Goal: Task Accomplishment & Management: Manage account settings

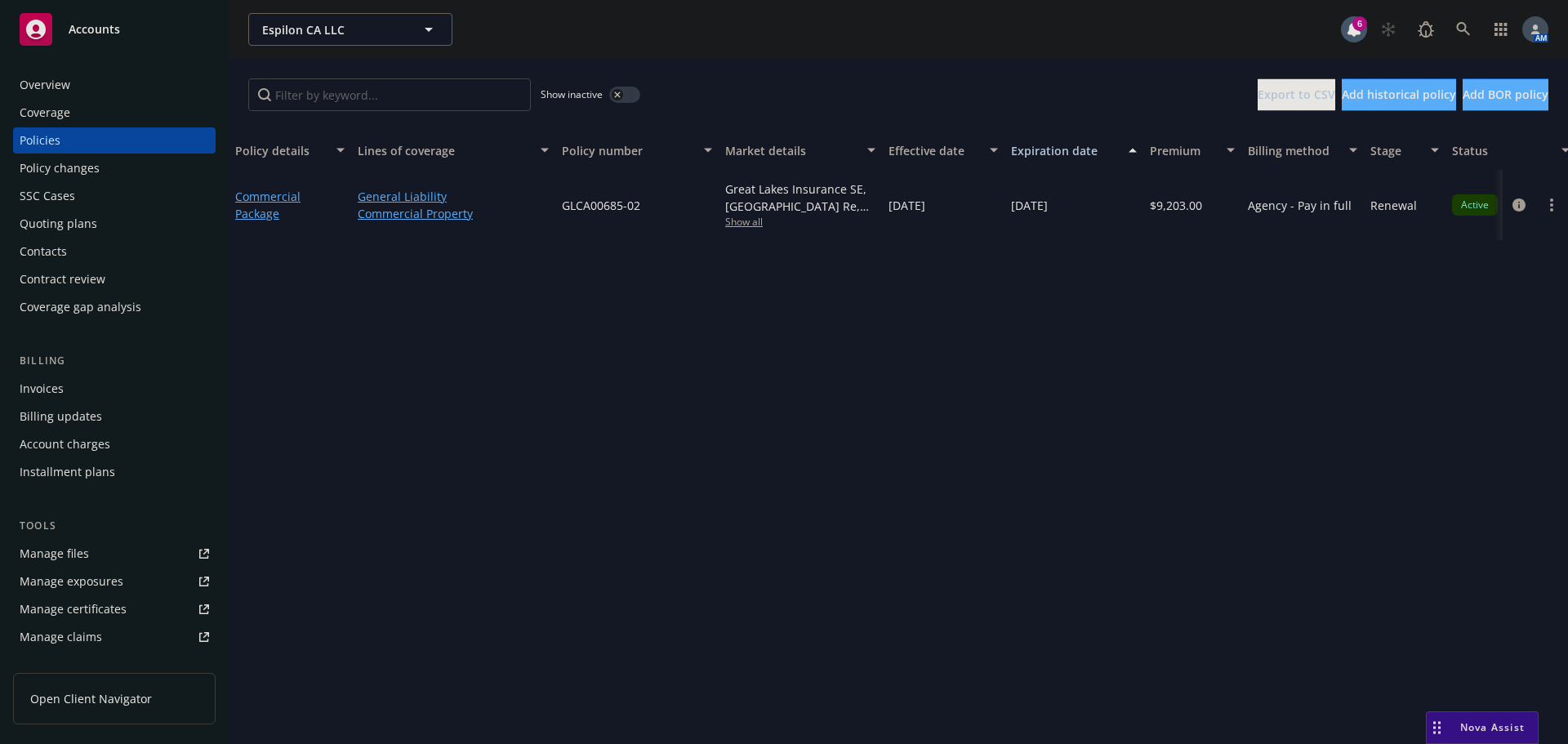
click at [109, 87] on div "Overview" at bounding box center [114, 85] width 189 height 26
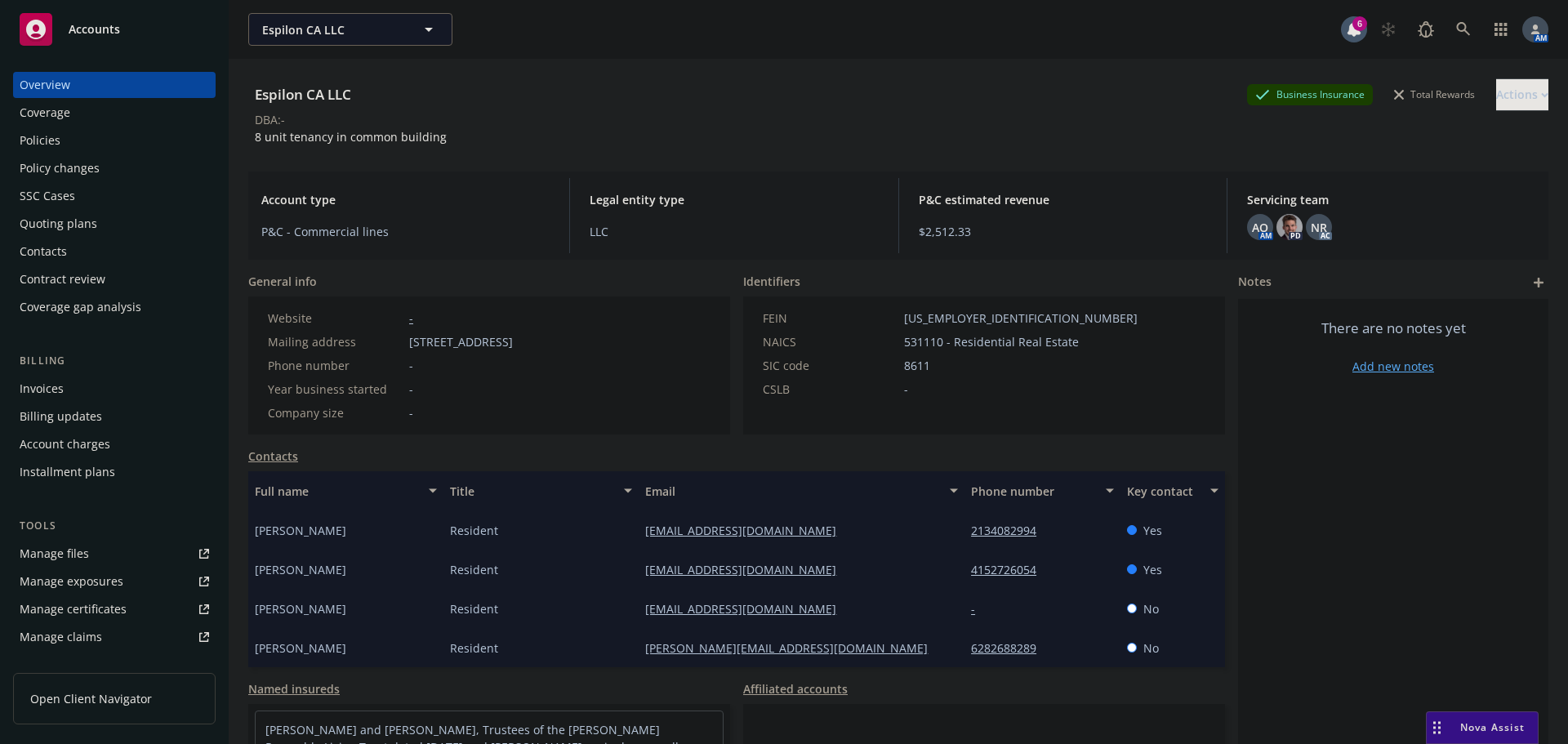
click at [50, 132] on div "Policies" at bounding box center [40, 141] width 41 height 26
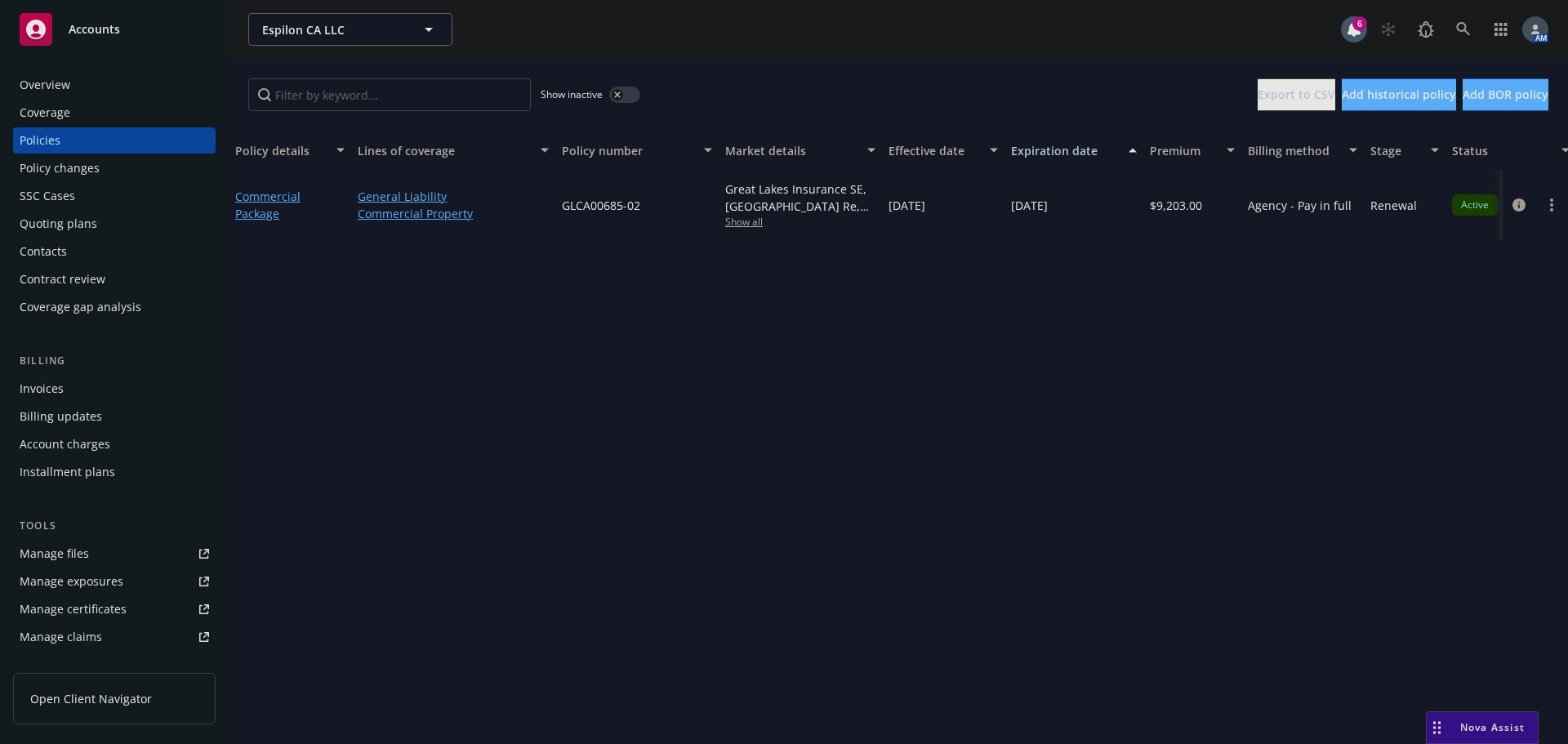
click at [81, 222] on div "Quoting plans" at bounding box center [58, 224] width 77 height 26
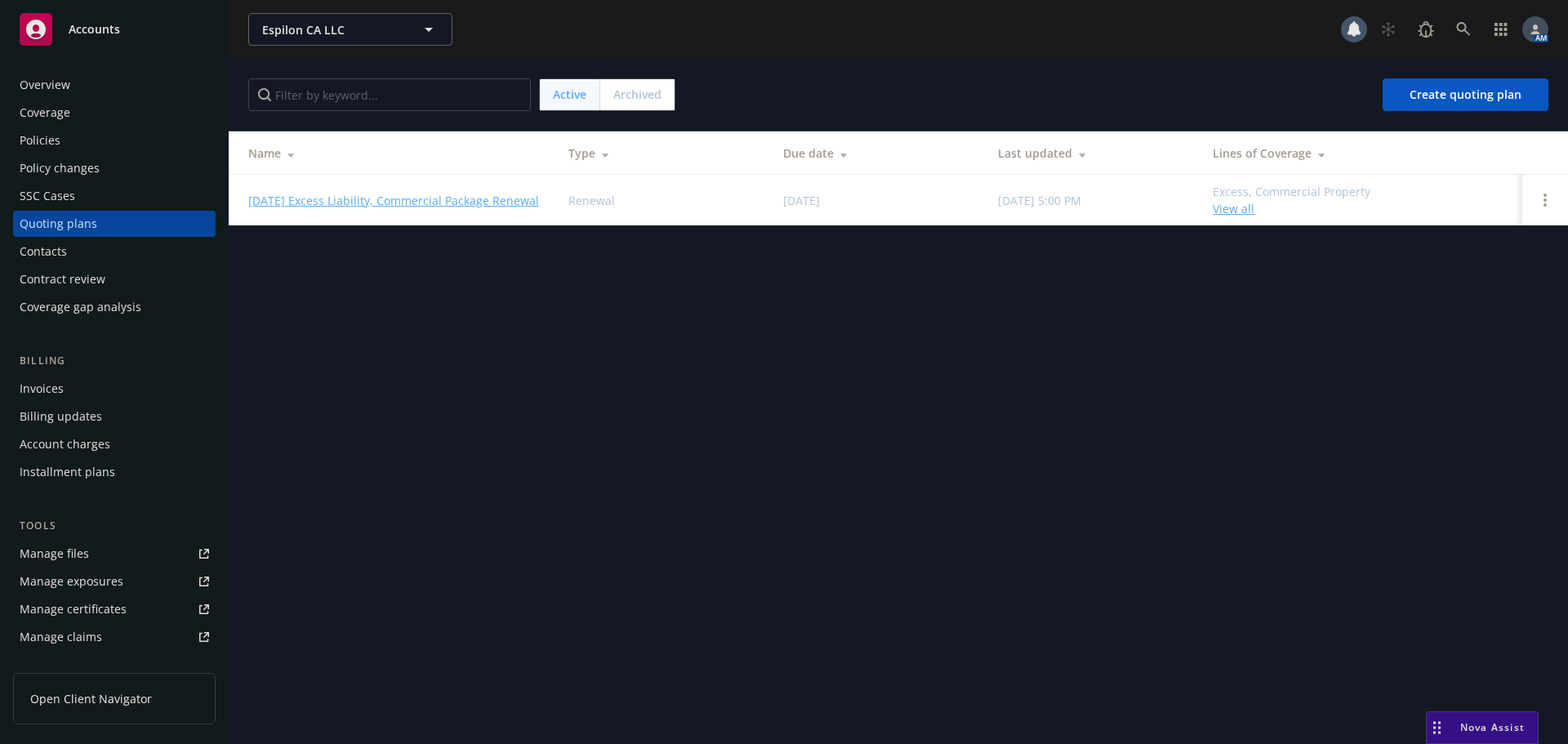
click at [362, 203] on link "08/09/25 Excess Liability, Commercial Package Renewal" at bounding box center [393, 200] width 291 height 17
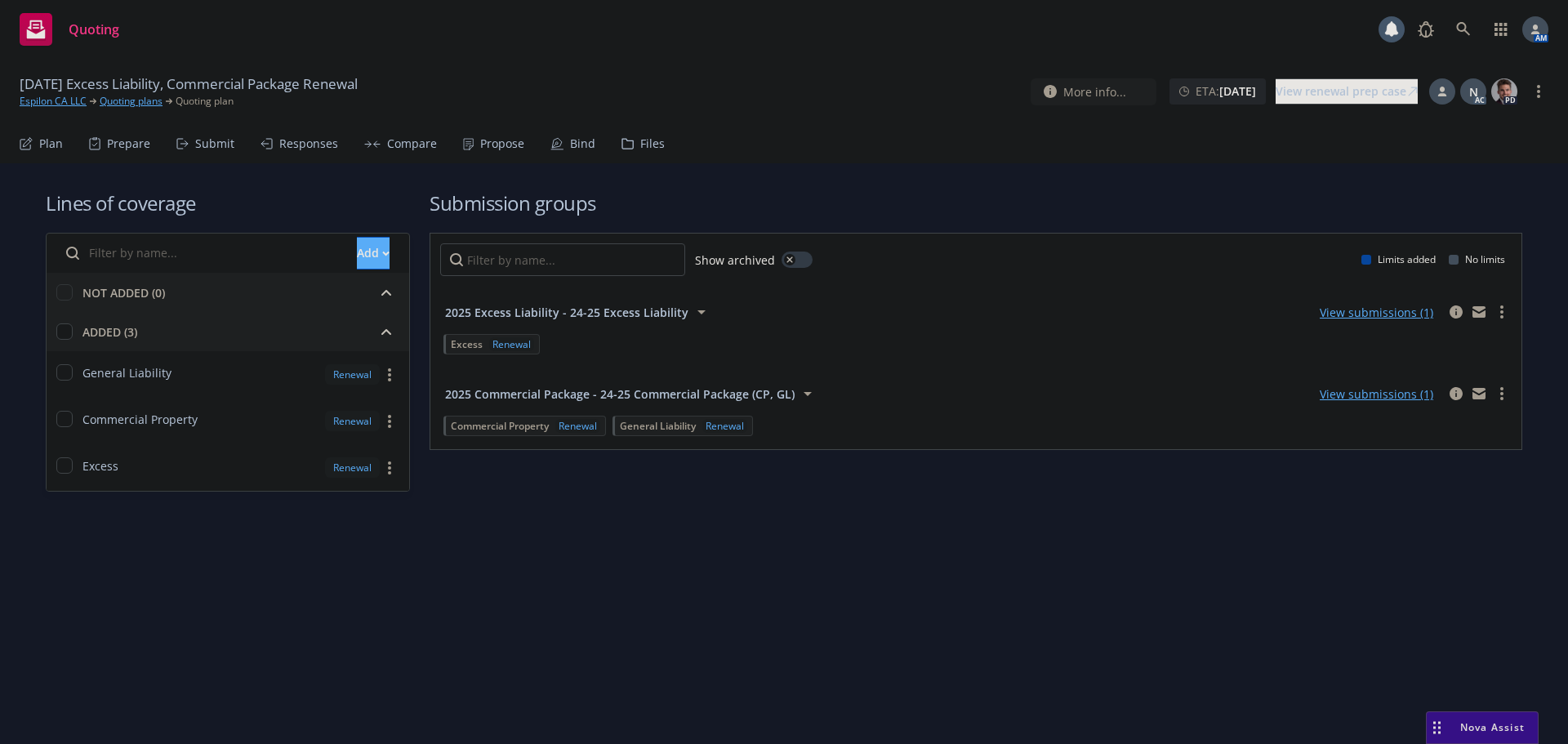
click at [210, 137] on div "Submit" at bounding box center [215, 144] width 40 height 13
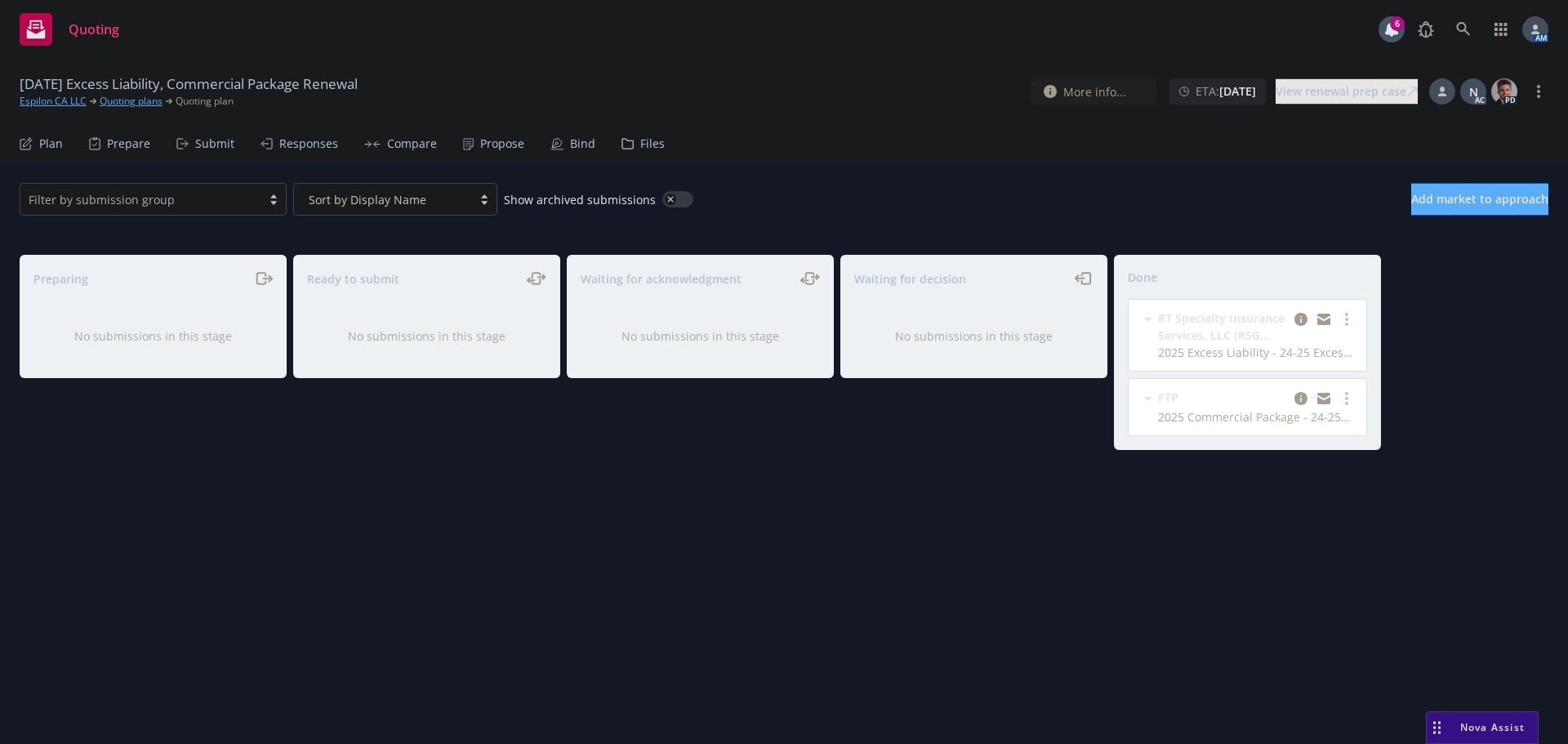
click at [500, 142] on div "Propose" at bounding box center [502, 144] width 44 height 13
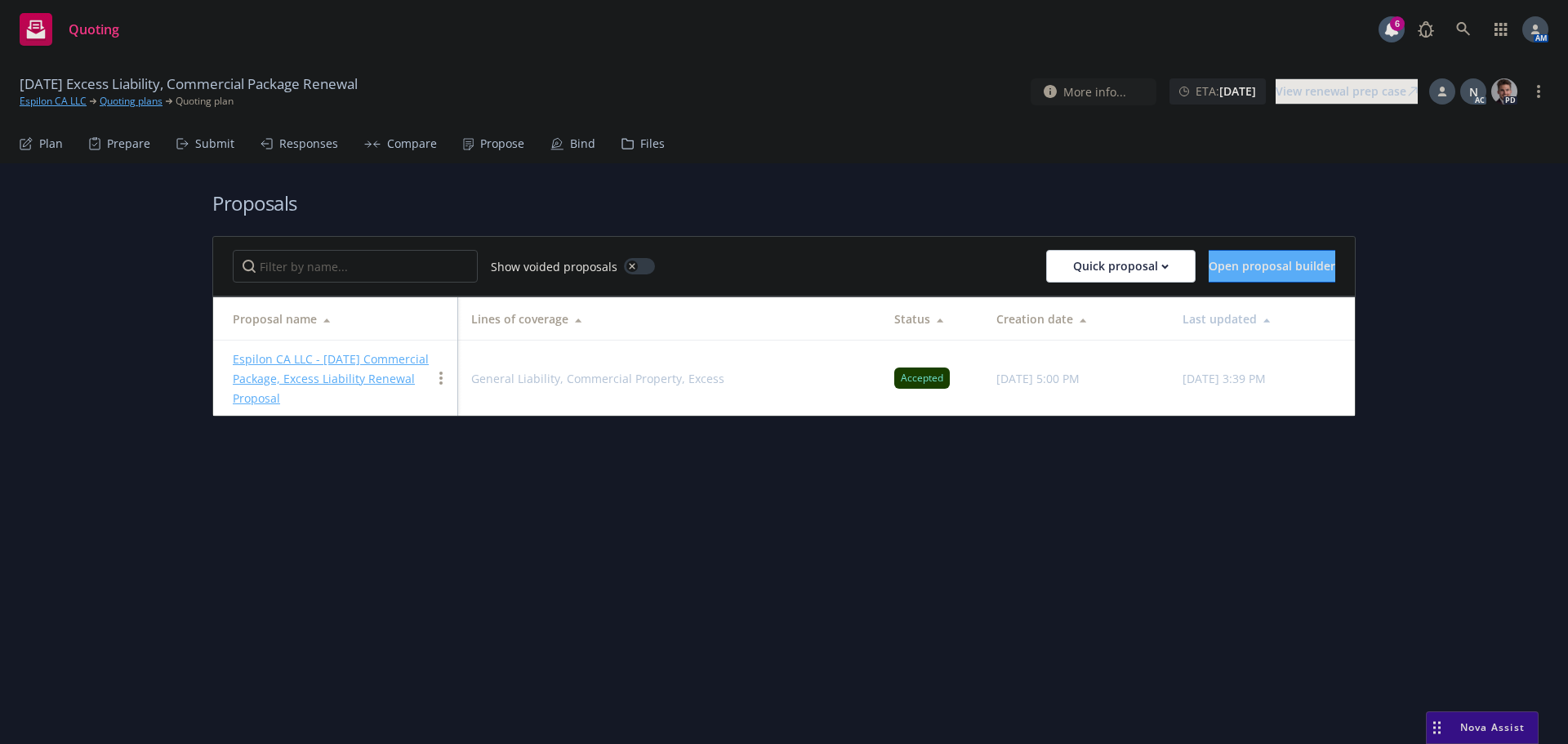
click at [319, 360] on link "Espilon CA LLC - 8/9/2025 Commercial Package, Excess Liability Renewal Proposal" at bounding box center [331, 379] width 196 height 54
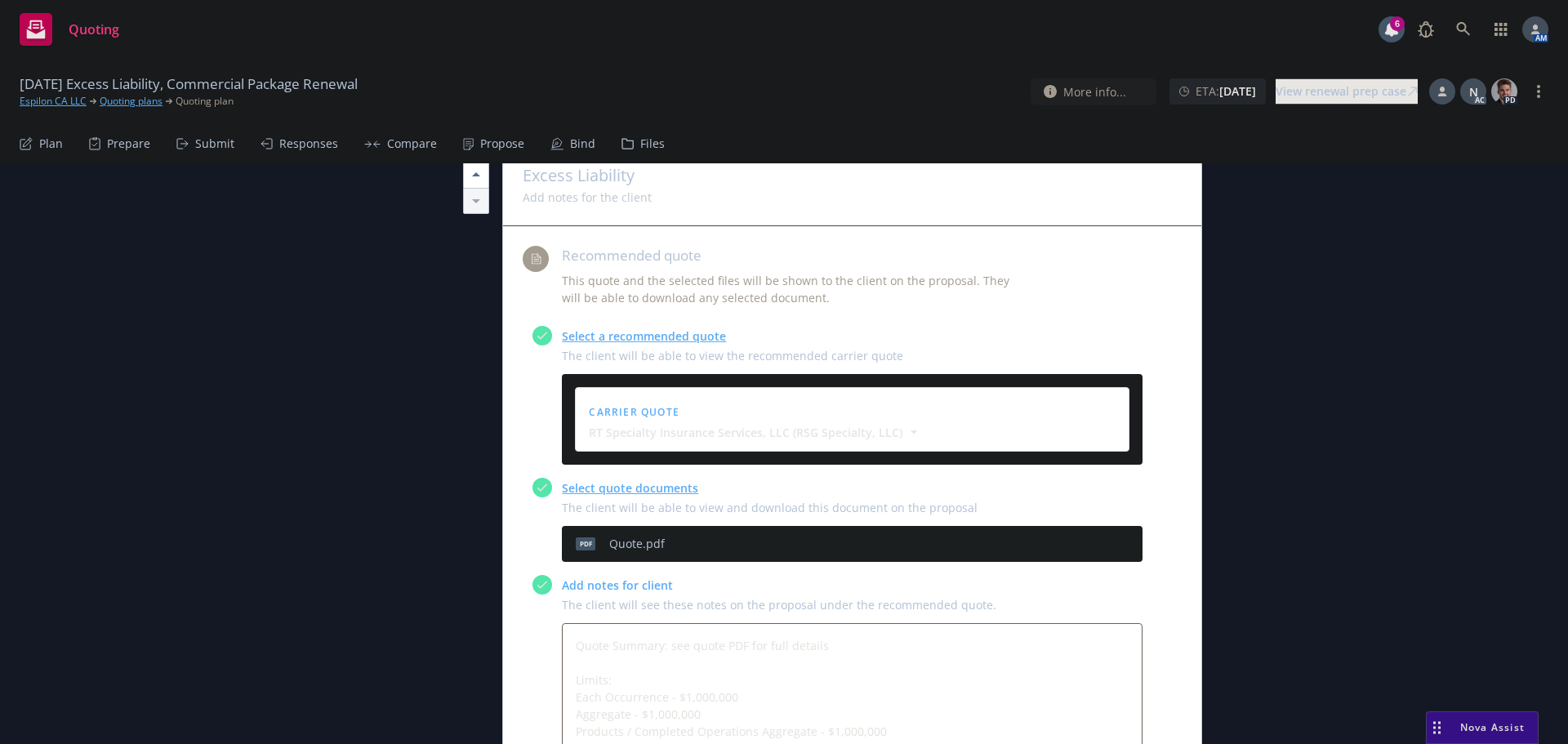
scroll to position [2286, 0]
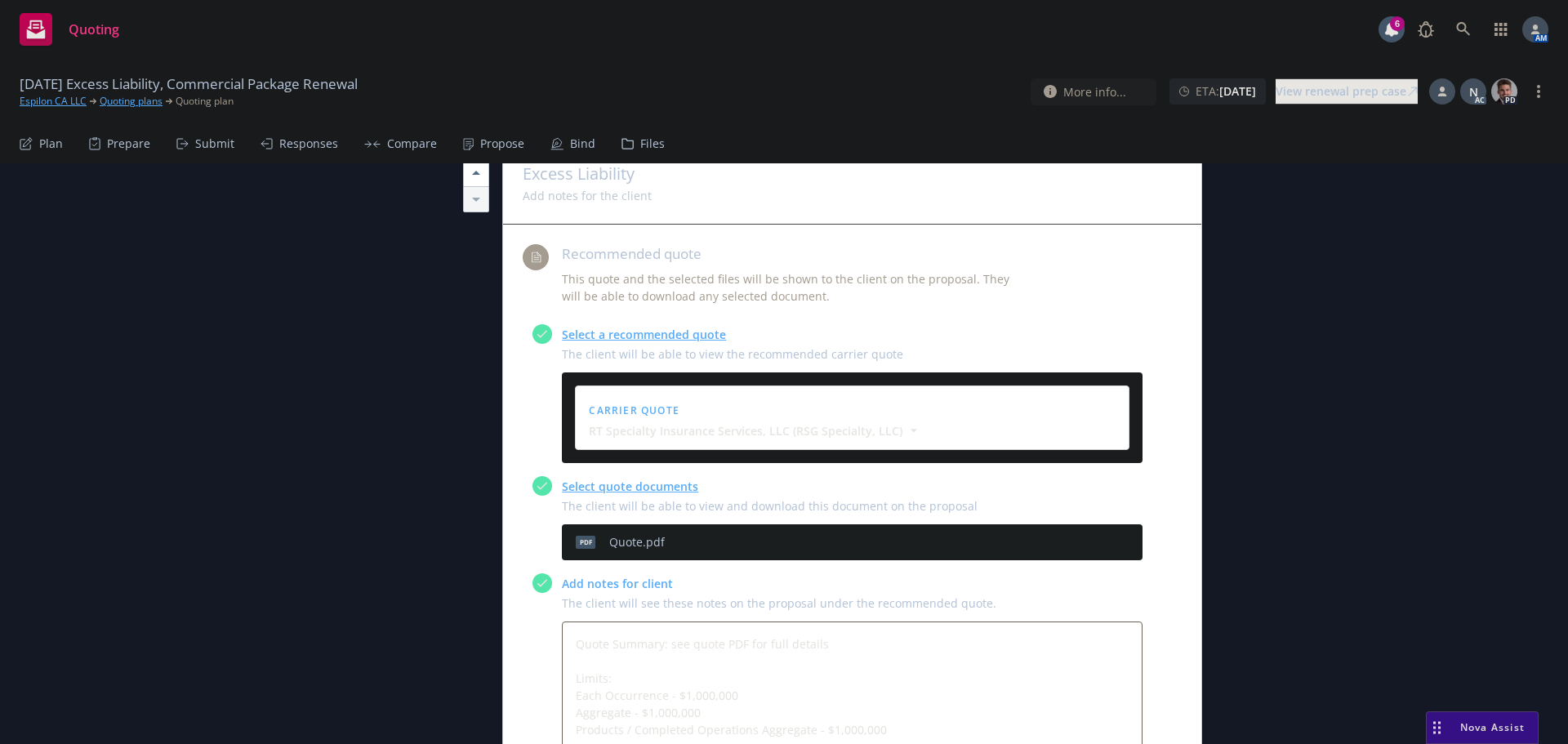
click at [1095, 541] on icon "preview file" at bounding box center [1101, 542] width 15 height 12
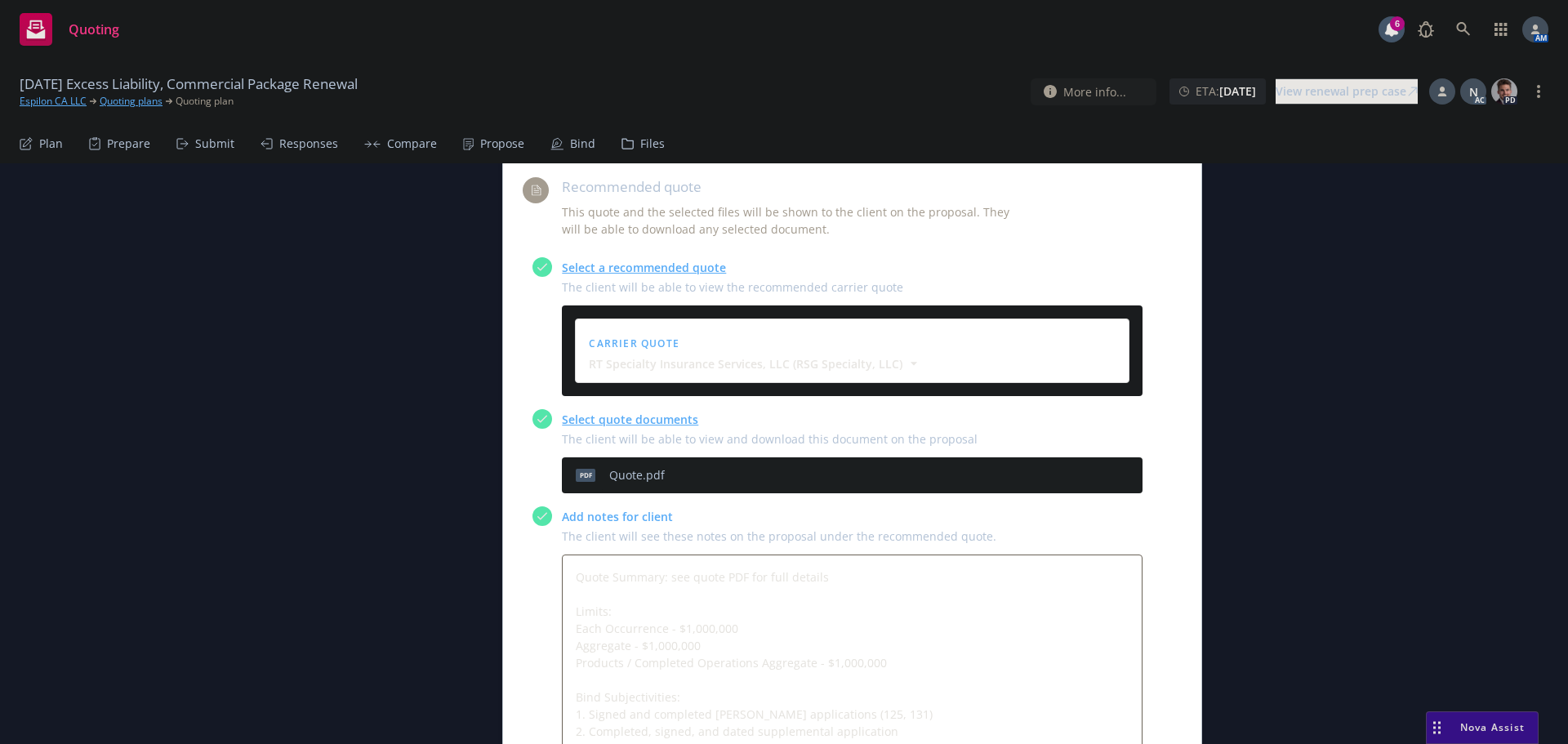
scroll to position [2368, 0]
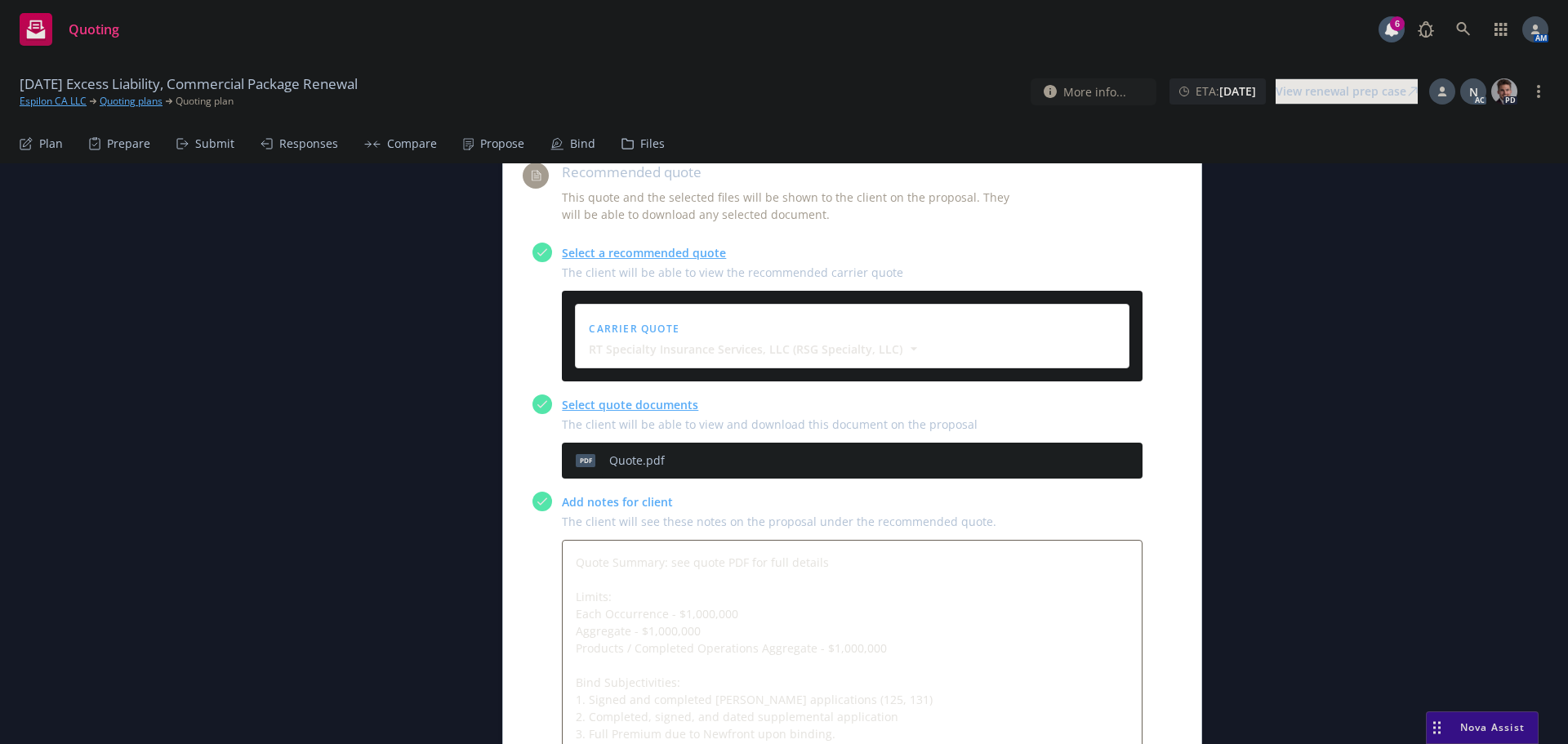
type textarea "x"
click at [59, 97] on link "Espilon CA LLC" at bounding box center [53, 101] width 67 height 15
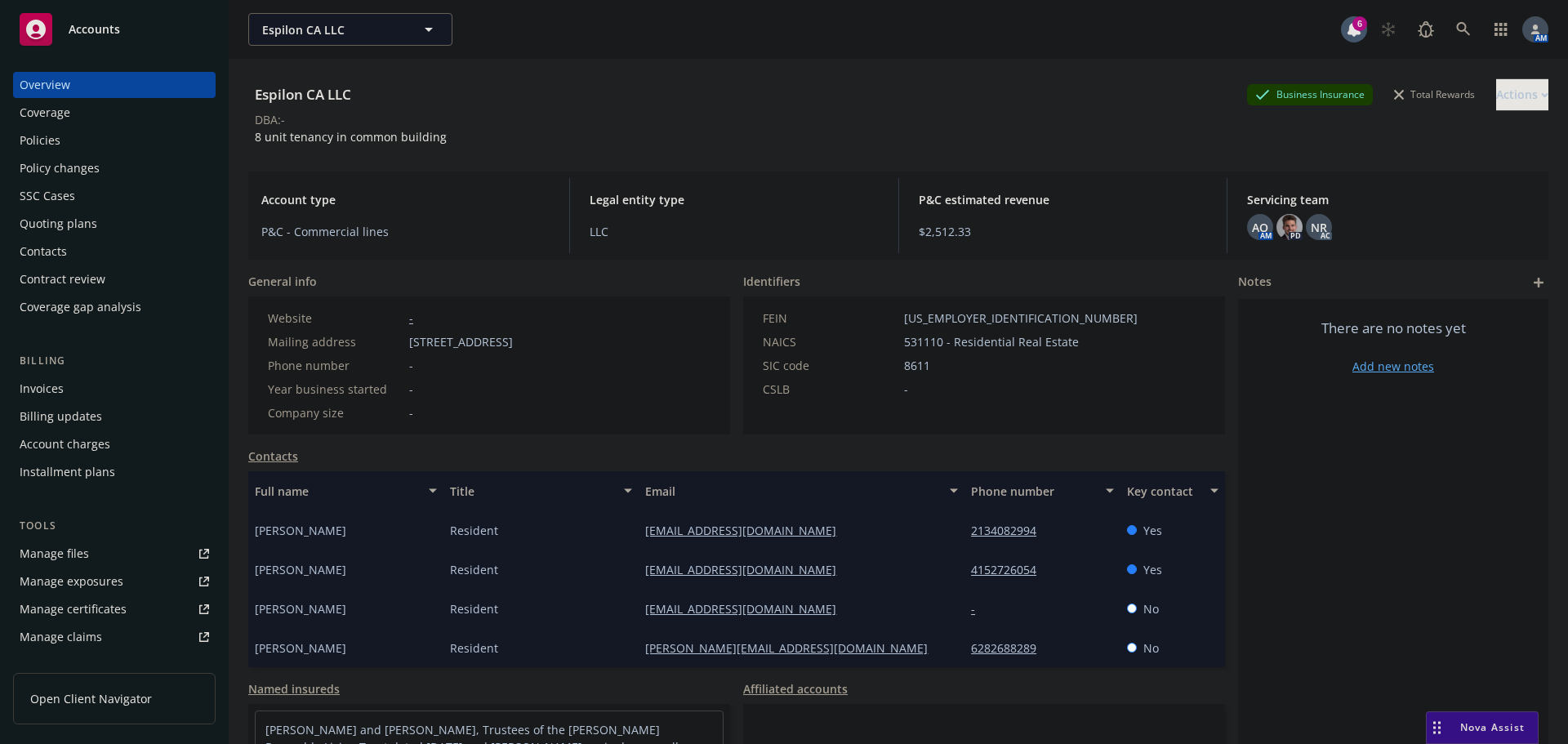
click at [57, 142] on div "Policies" at bounding box center [40, 141] width 41 height 26
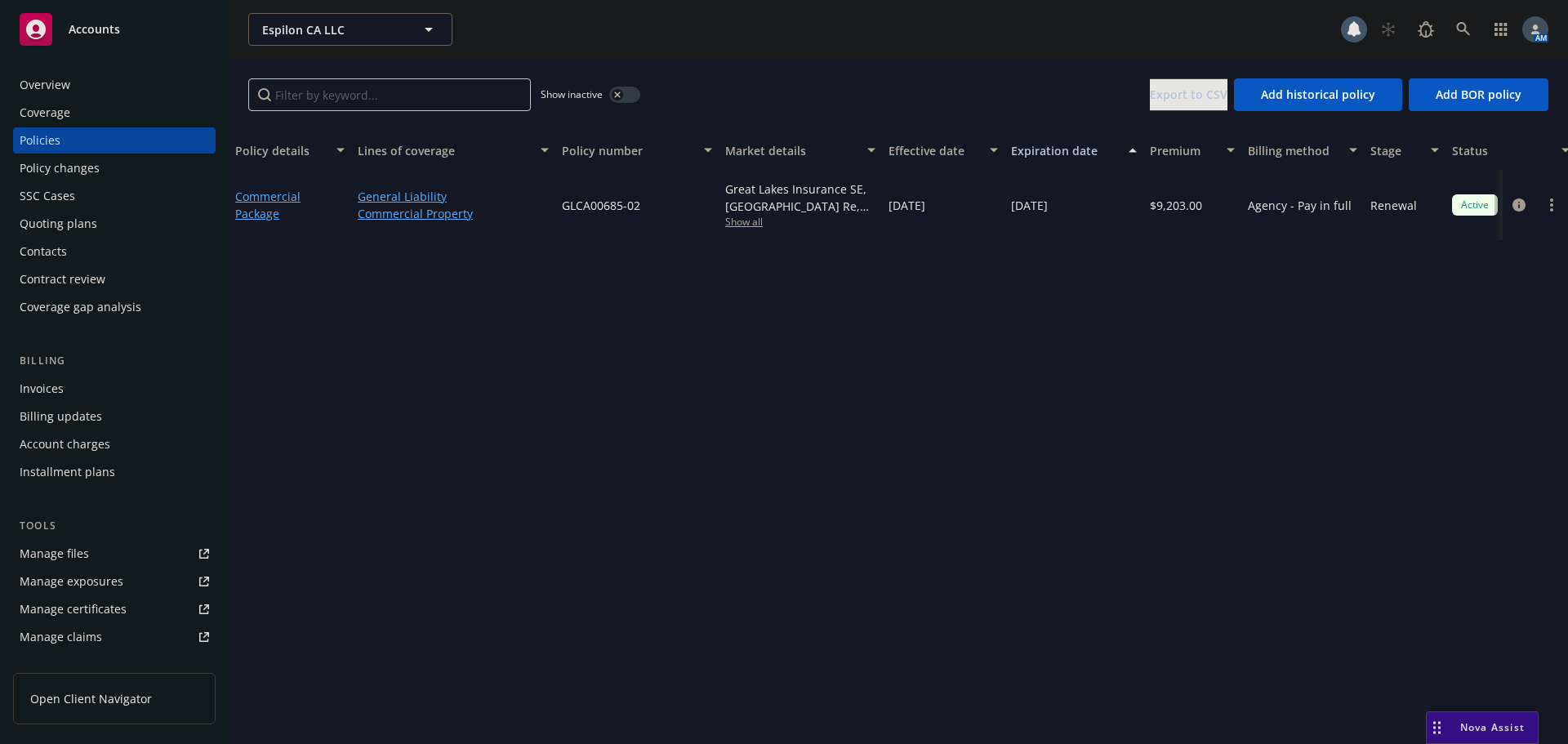
click at [634, 94] on button "button" at bounding box center [625, 95] width 31 height 16
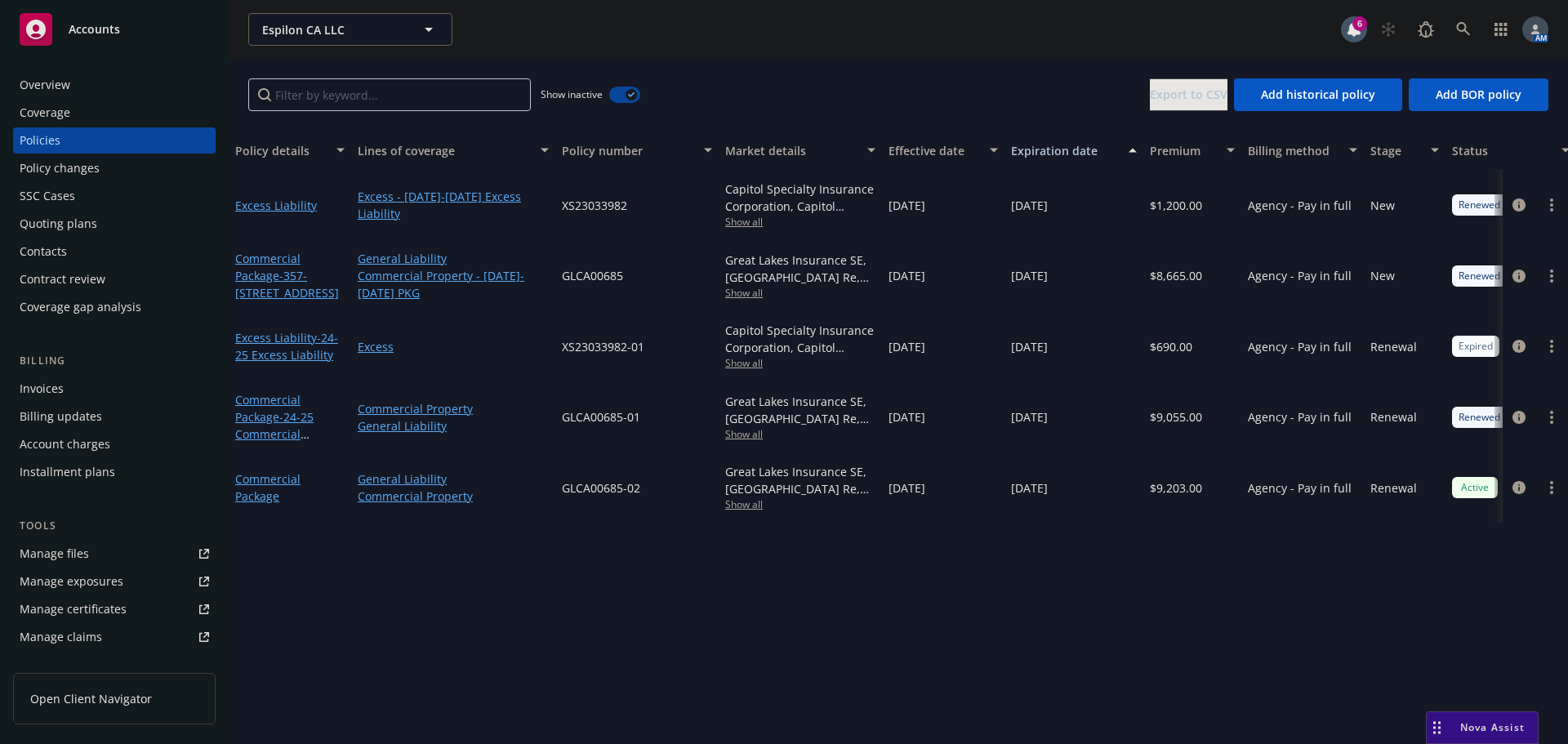
click at [634, 97] on div "button" at bounding box center [631, 95] width 12 height 12
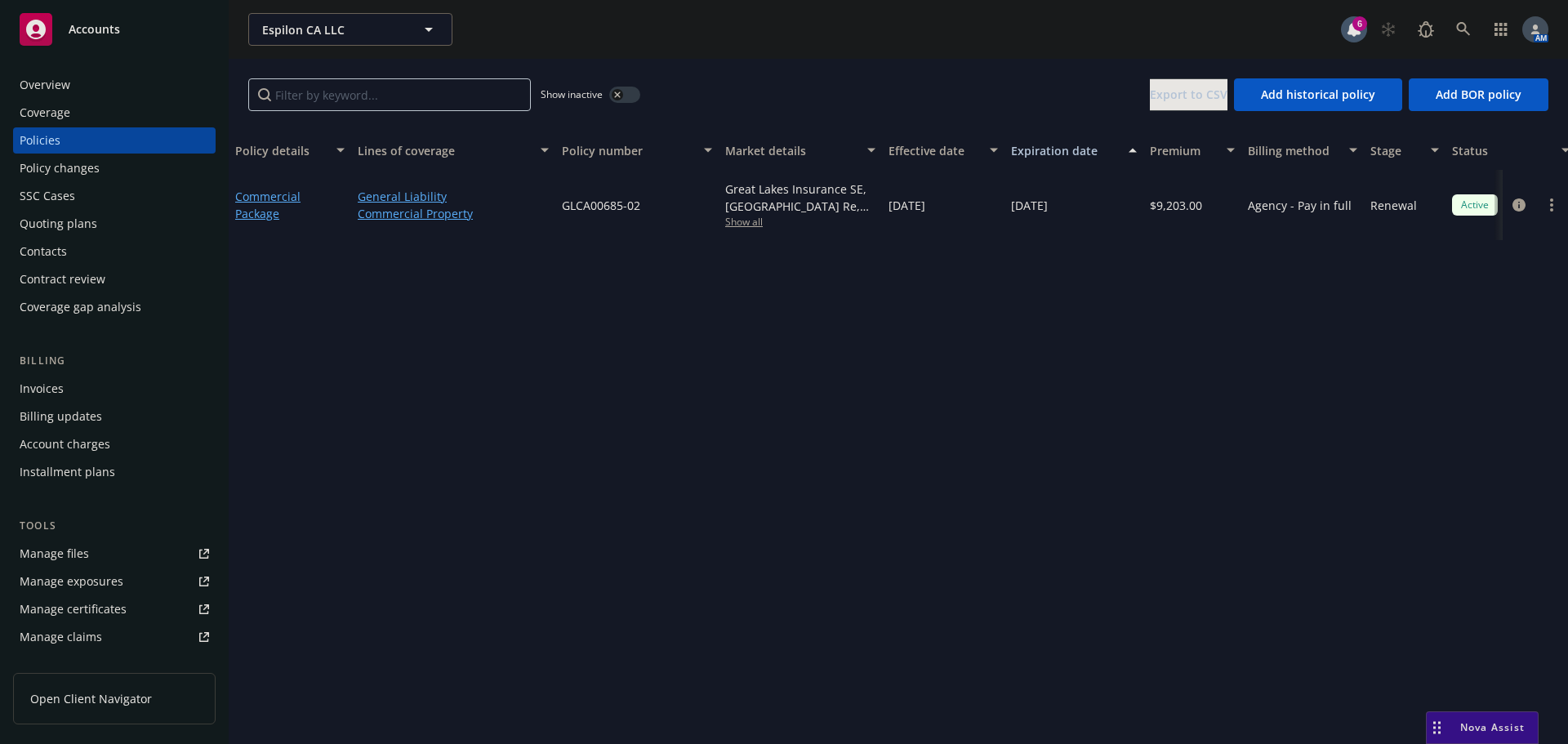
click at [94, 87] on div "Overview" at bounding box center [114, 85] width 189 height 26
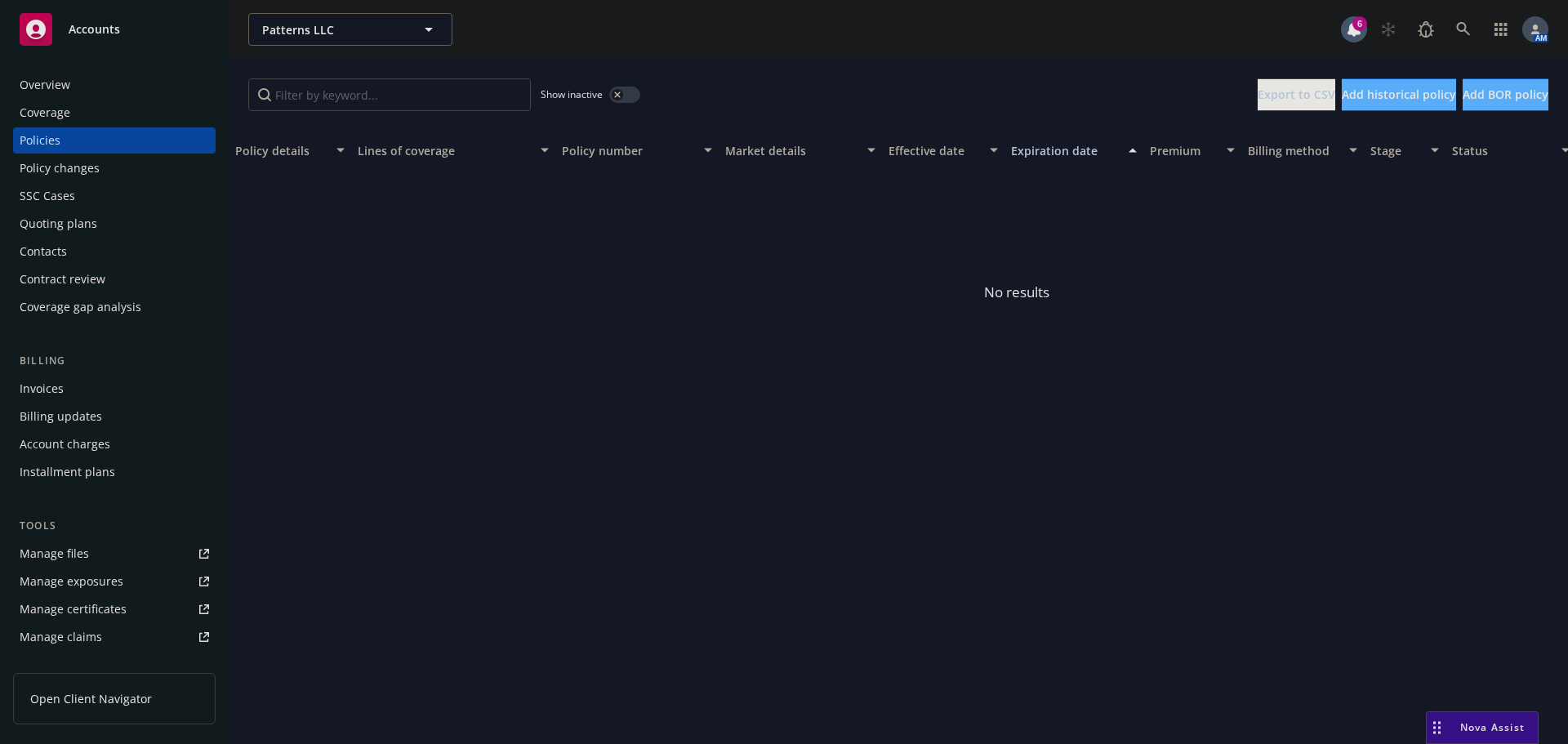
click at [77, 220] on div "Quoting plans" at bounding box center [58, 224] width 77 height 26
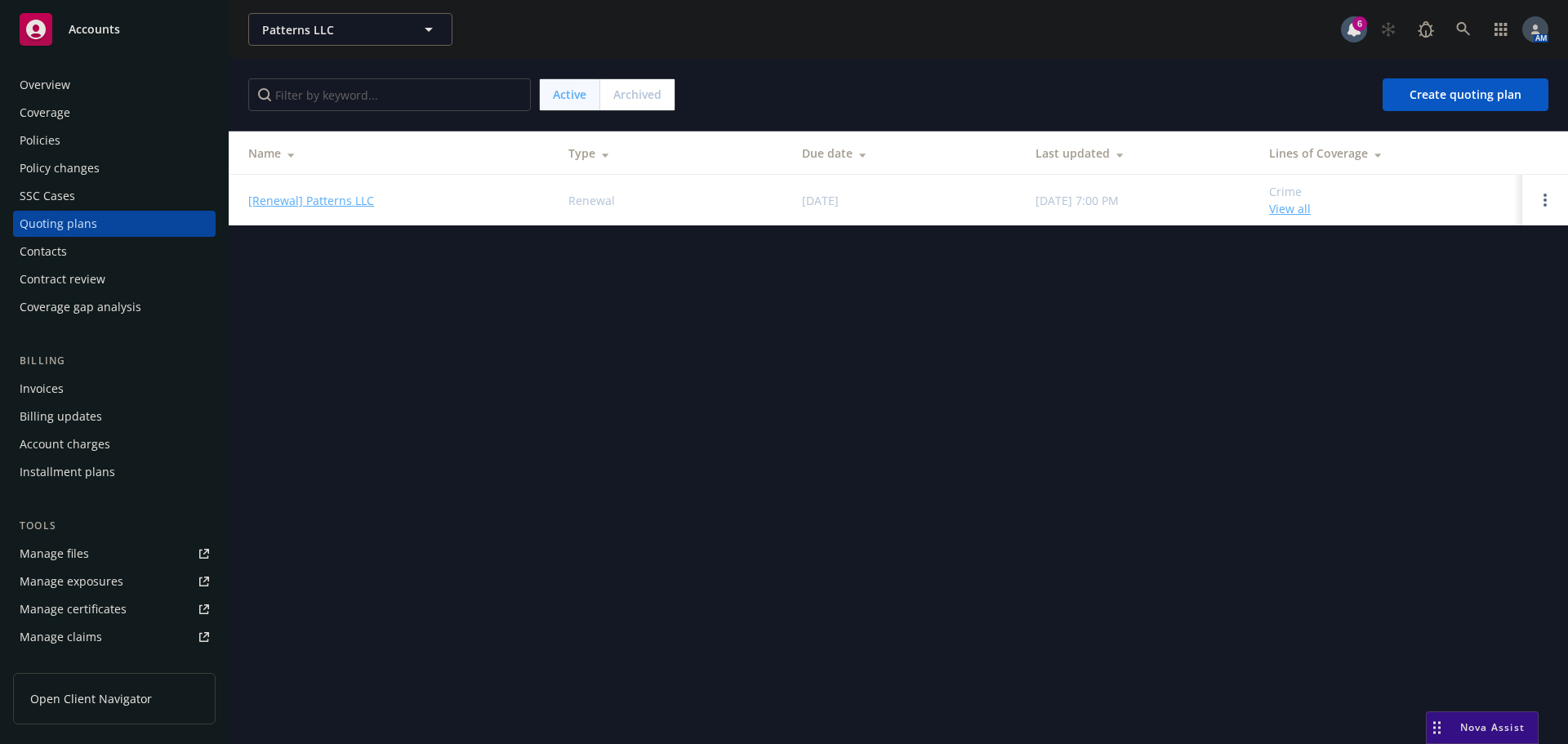
click at [630, 94] on span "Archived" at bounding box center [637, 94] width 49 height 17
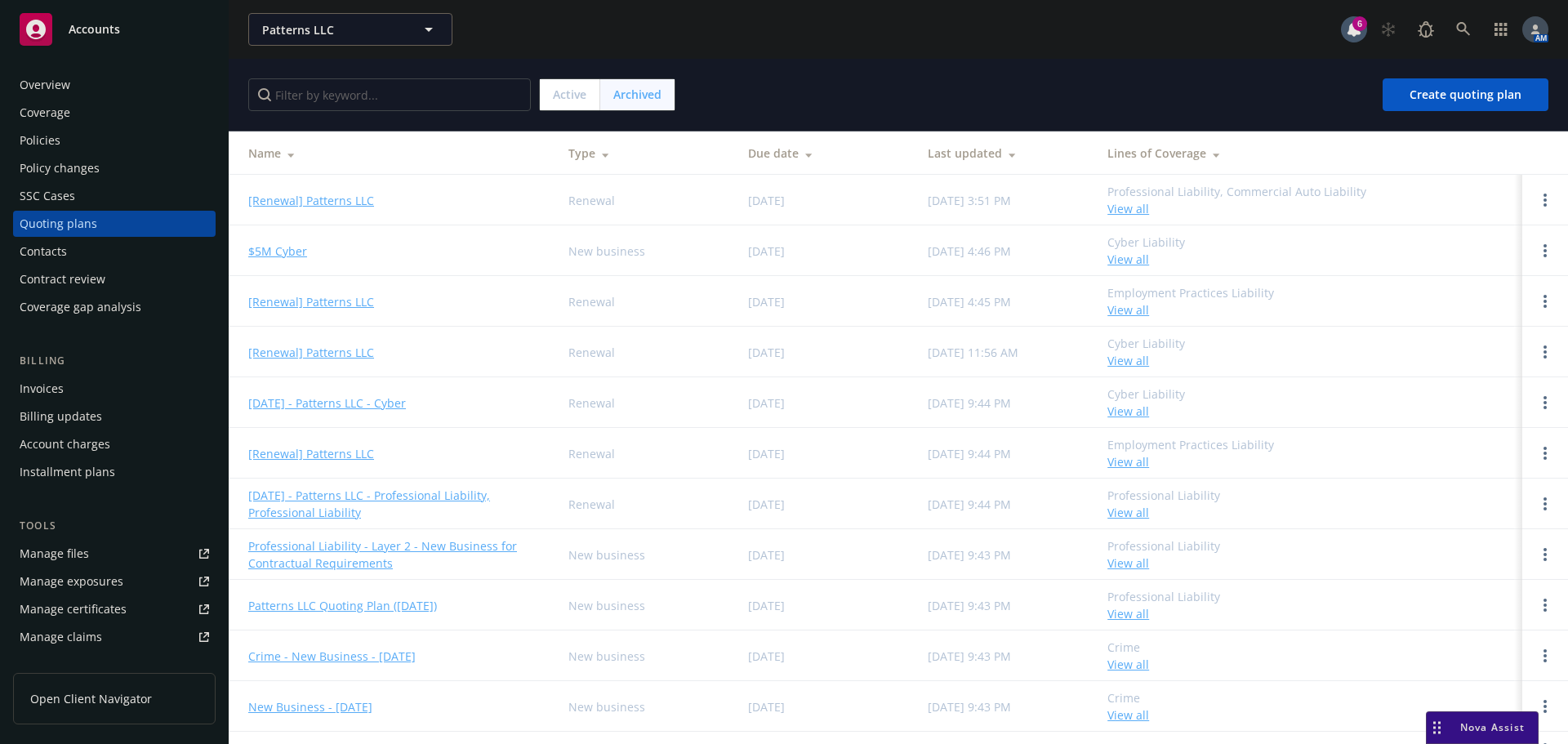
click at [575, 95] on span "Active" at bounding box center [570, 94] width 34 height 17
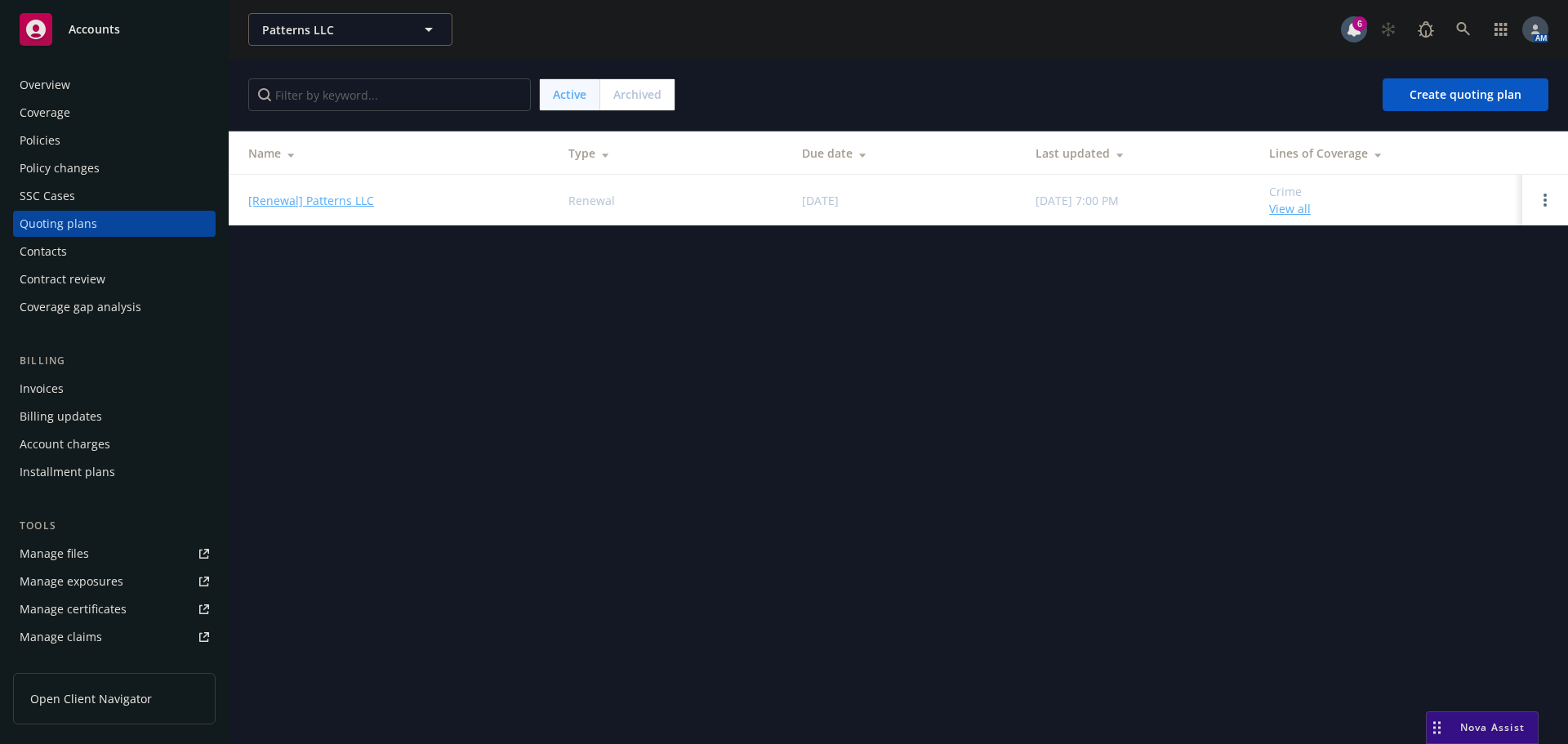
click at [92, 145] on div "Policies" at bounding box center [114, 141] width 189 height 26
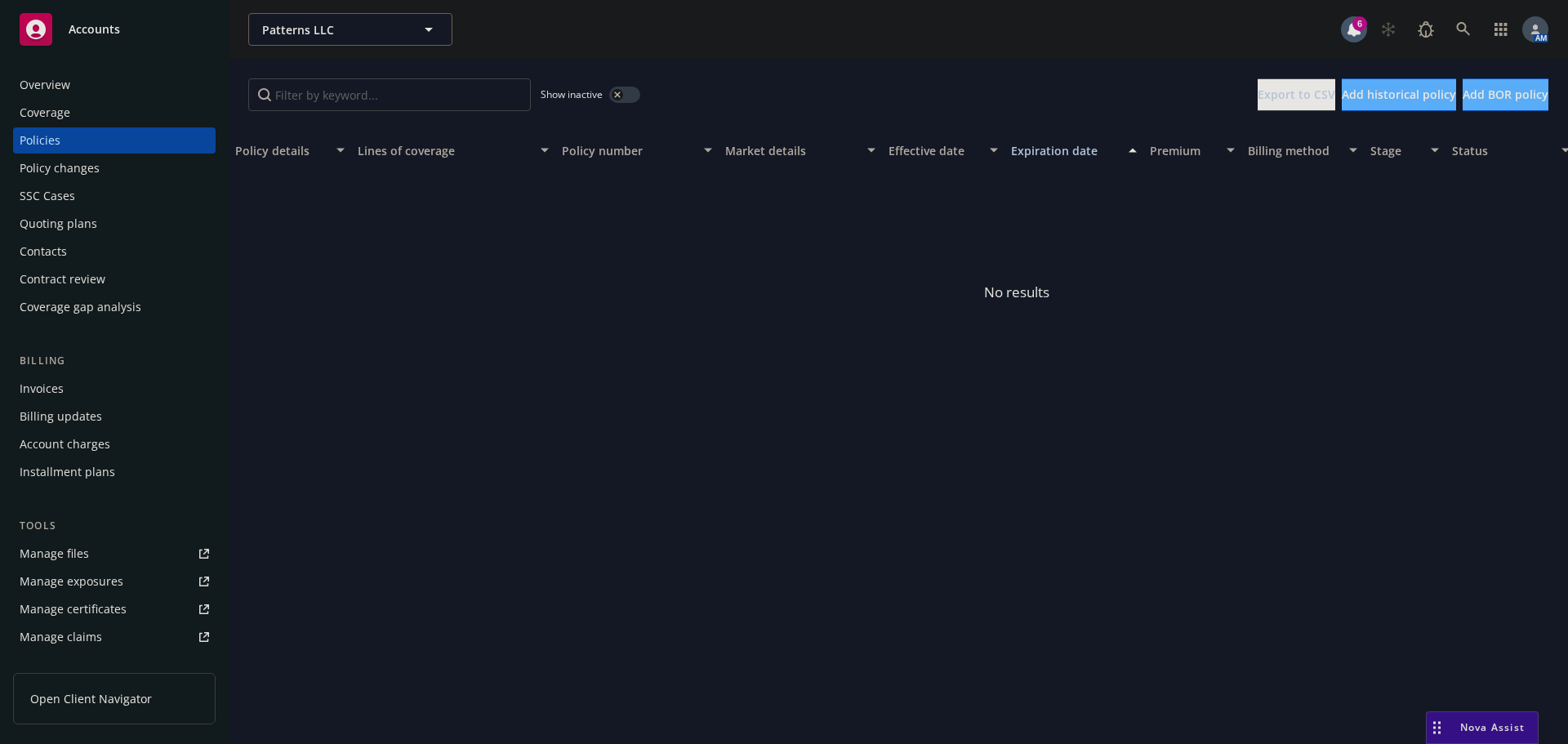
click at [623, 89] on button "button" at bounding box center [625, 95] width 31 height 16
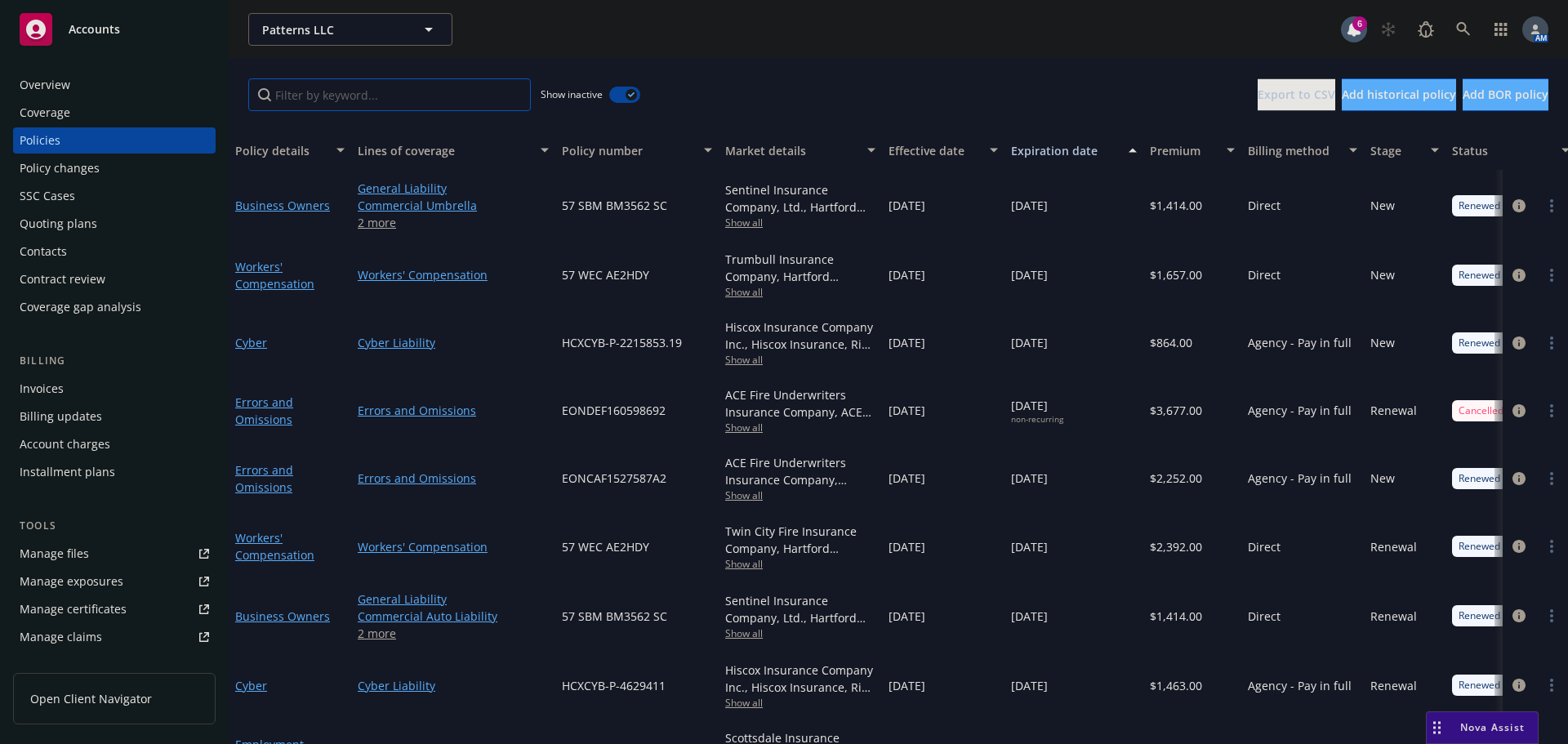
click at [355, 90] on input "Filter by keyword..." at bounding box center [389, 95] width 282 height 33
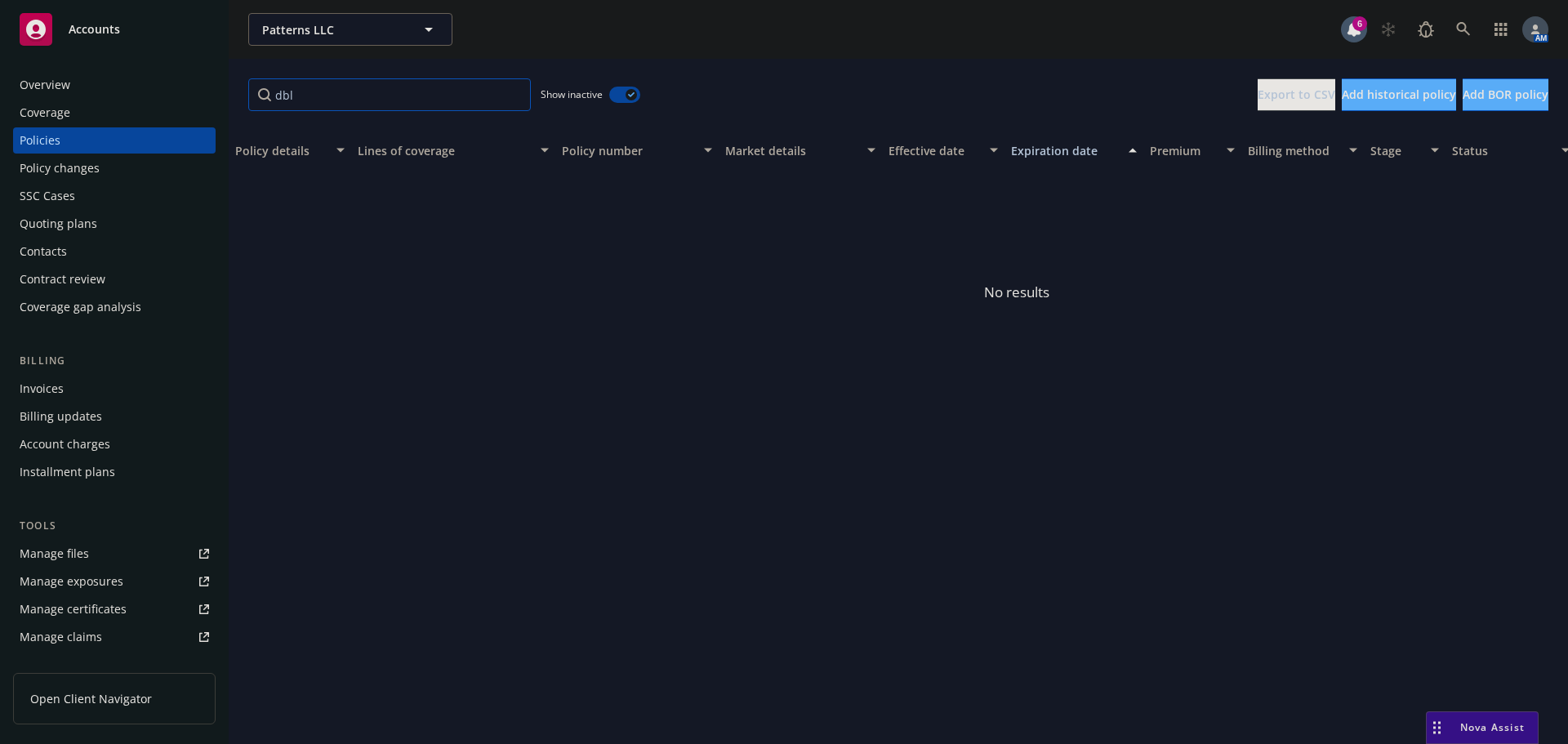
type input "dbl"
click at [512, 96] on input "dbl" at bounding box center [389, 95] width 282 height 33
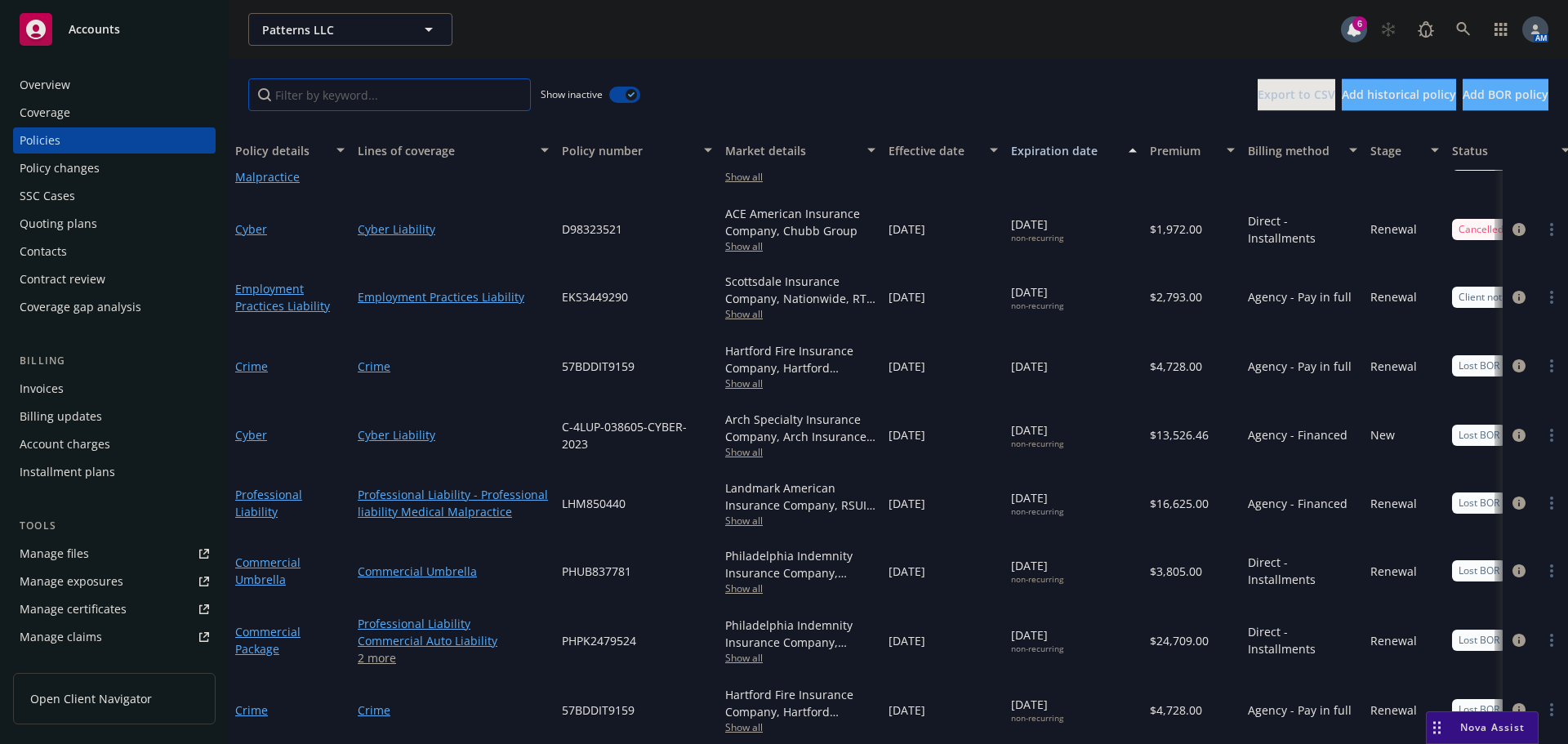
scroll to position [1040, 0]
click at [87, 232] on div "Quoting plans" at bounding box center [58, 224] width 77 height 26
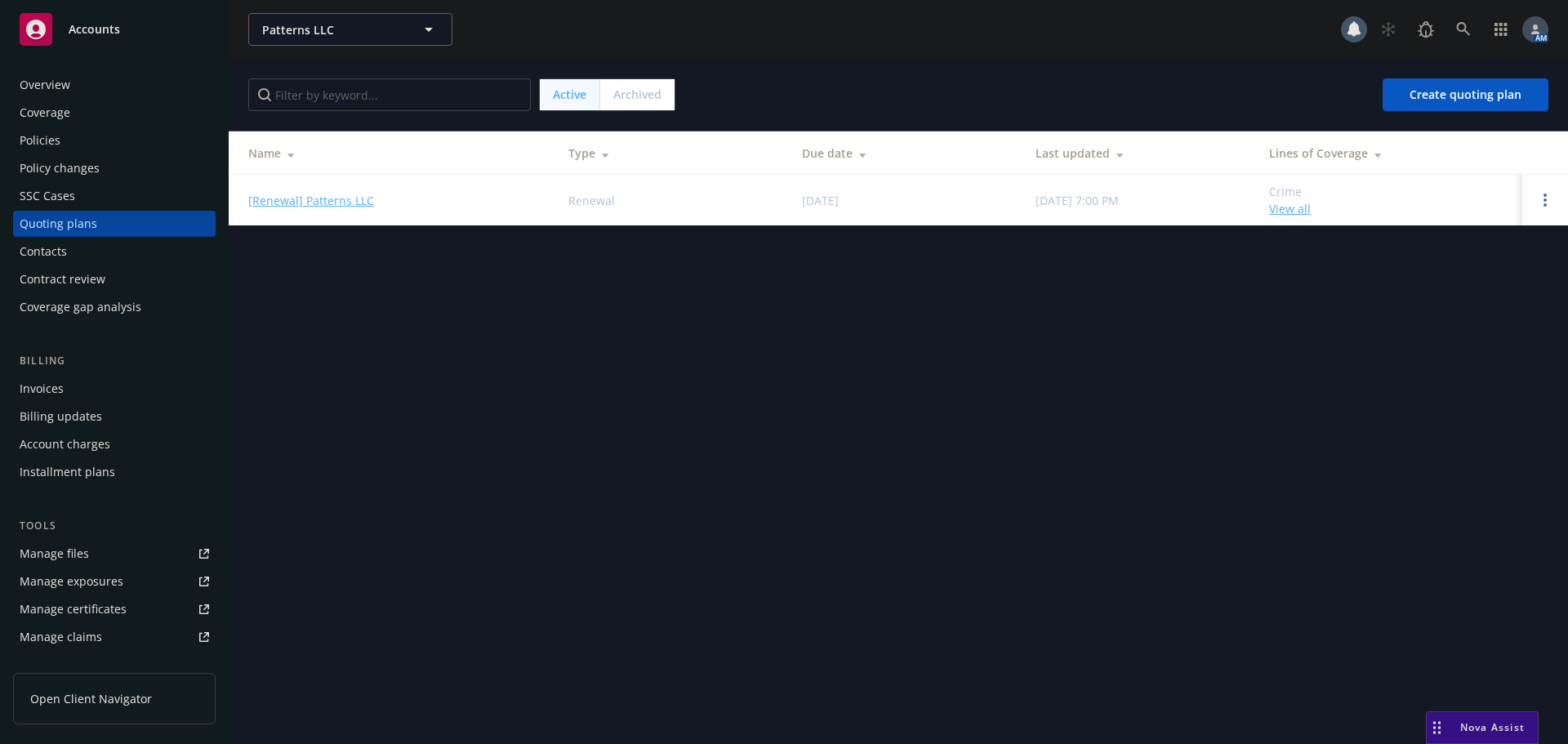
click at [655, 98] on span "Archived" at bounding box center [637, 94] width 49 height 17
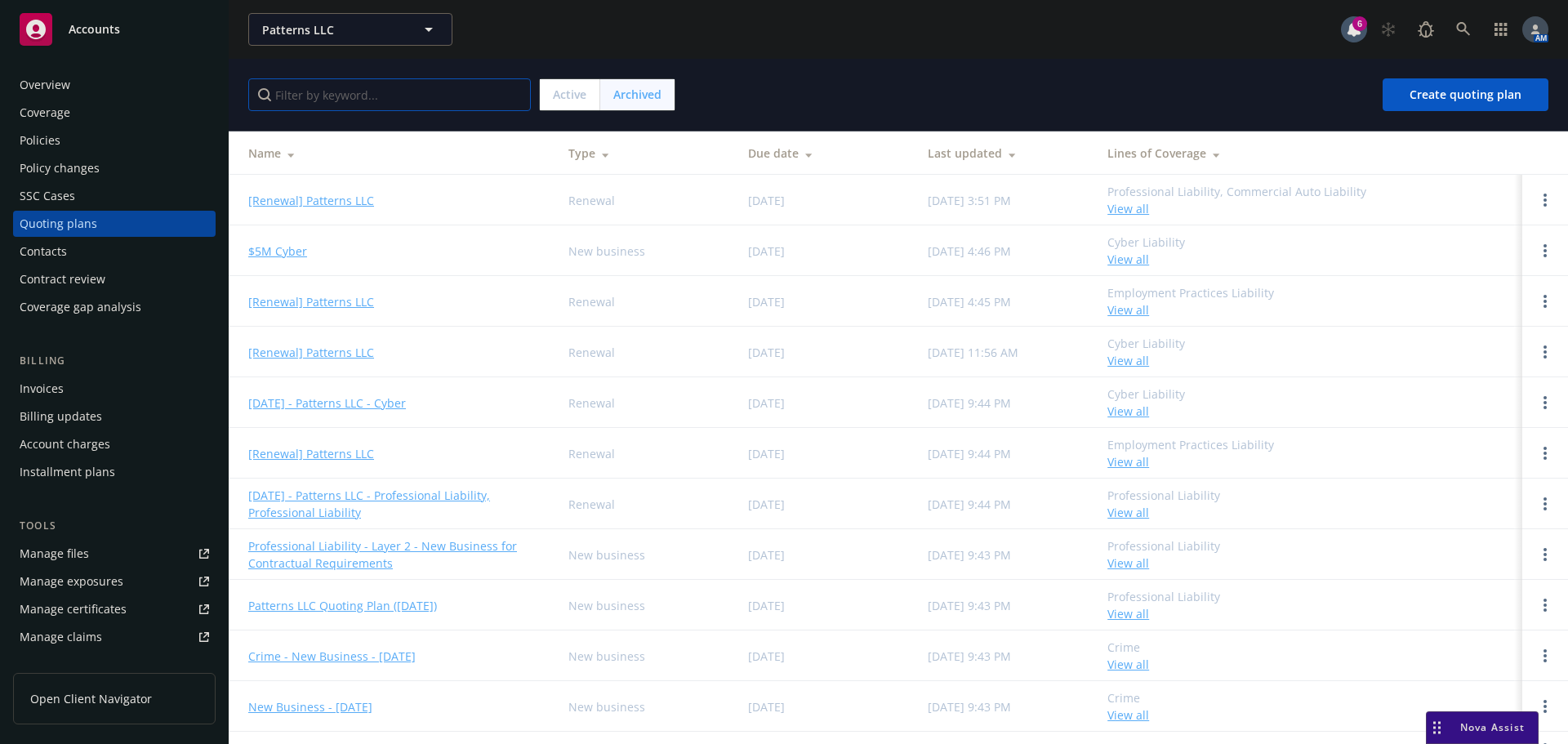
click at [418, 101] on input "Filter by keyword..." at bounding box center [389, 95] width 282 height 33
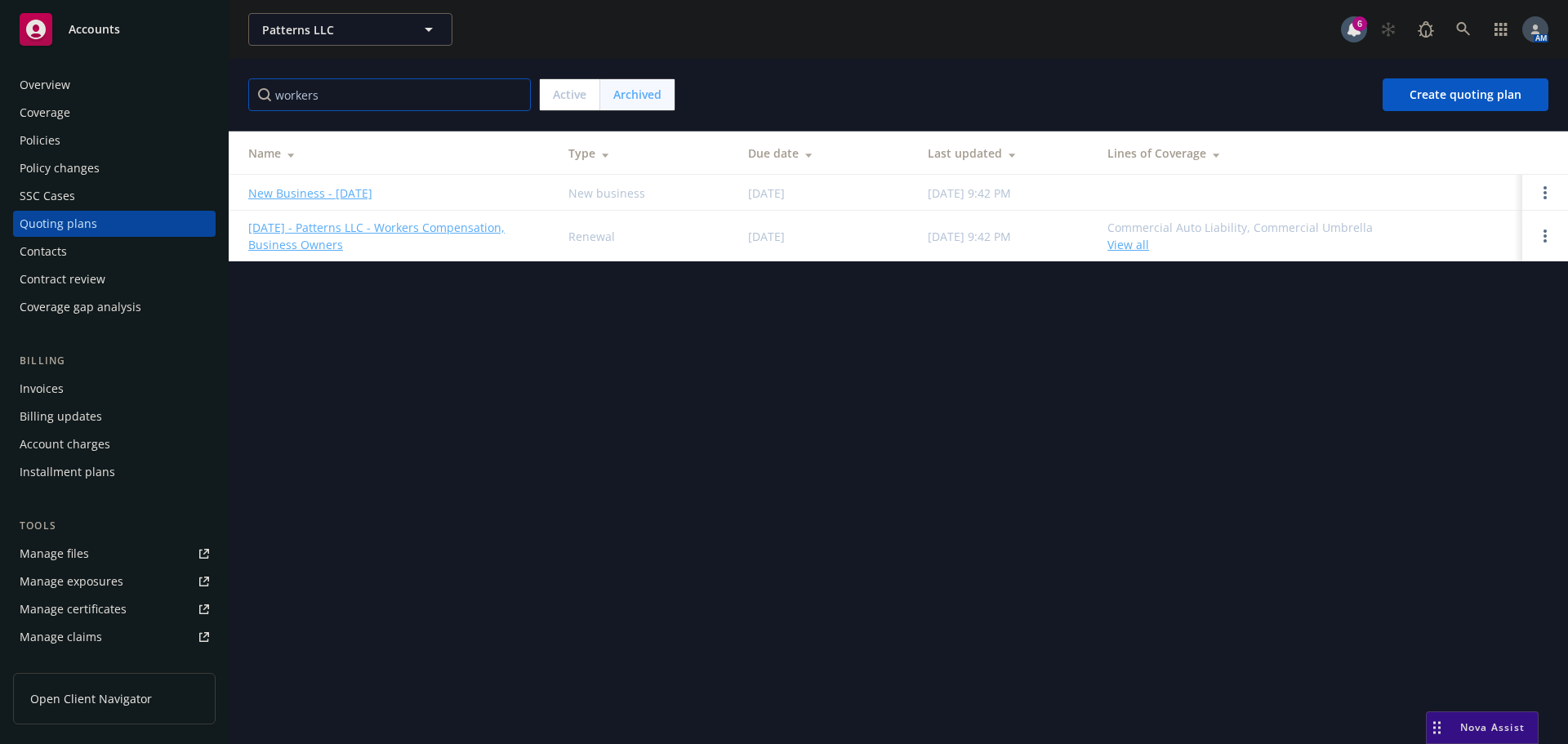
type input "workers"
click at [569, 88] on span "Active" at bounding box center [570, 94] width 34 height 17
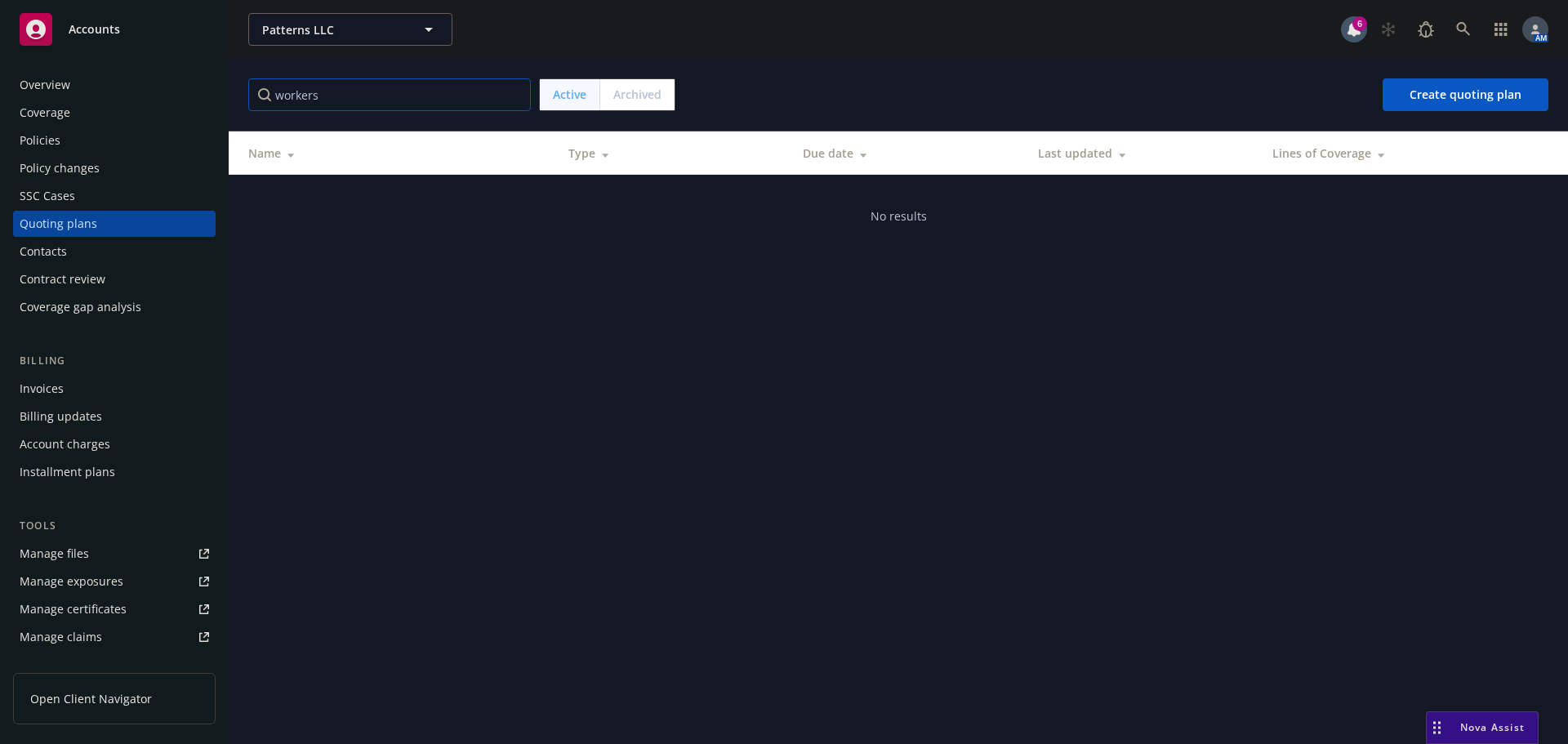
click at [513, 96] on input "workers" at bounding box center [389, 95] width 282 height 33
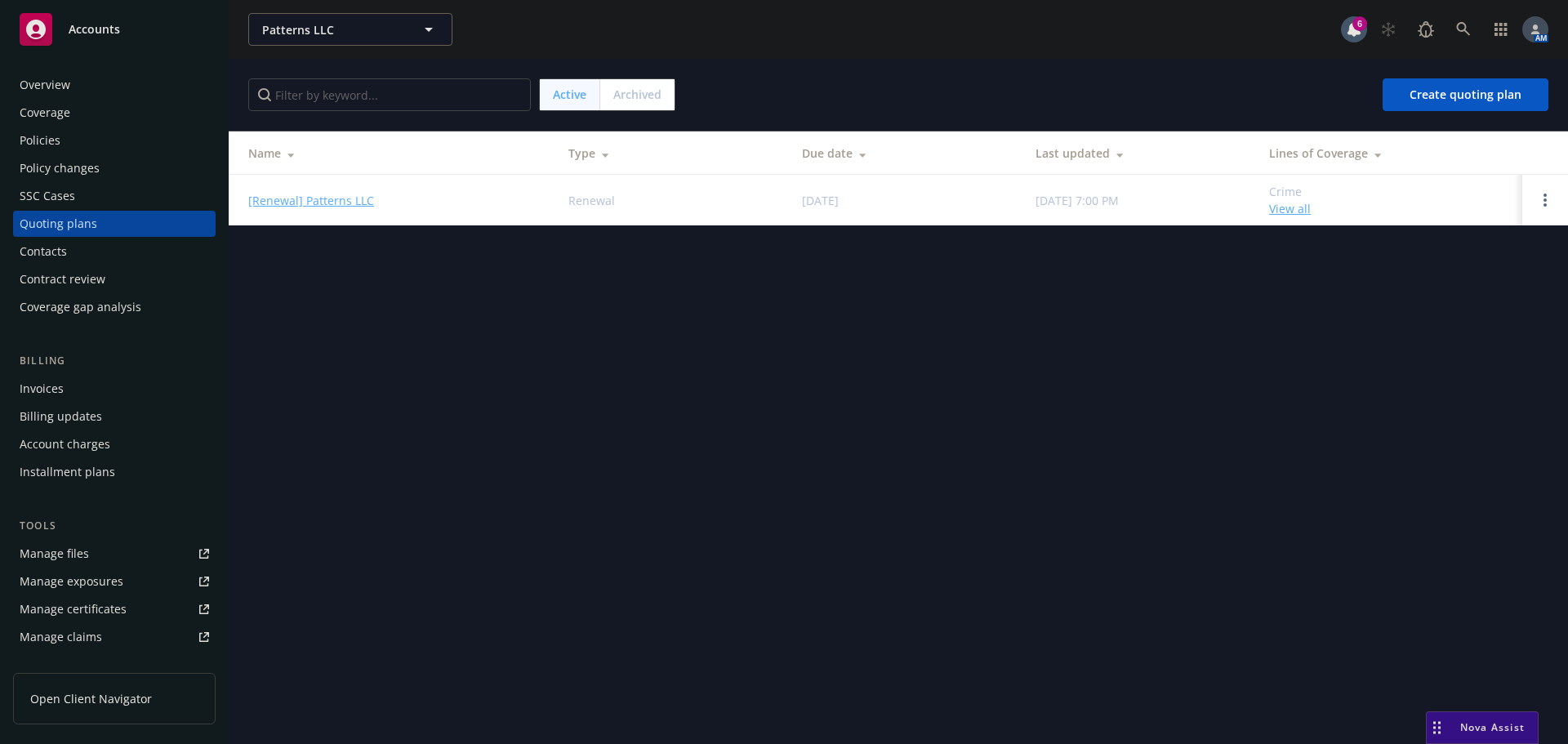
click at [65, 142] on div "Policies" at bounding box center [114, 141] width 189 height 26
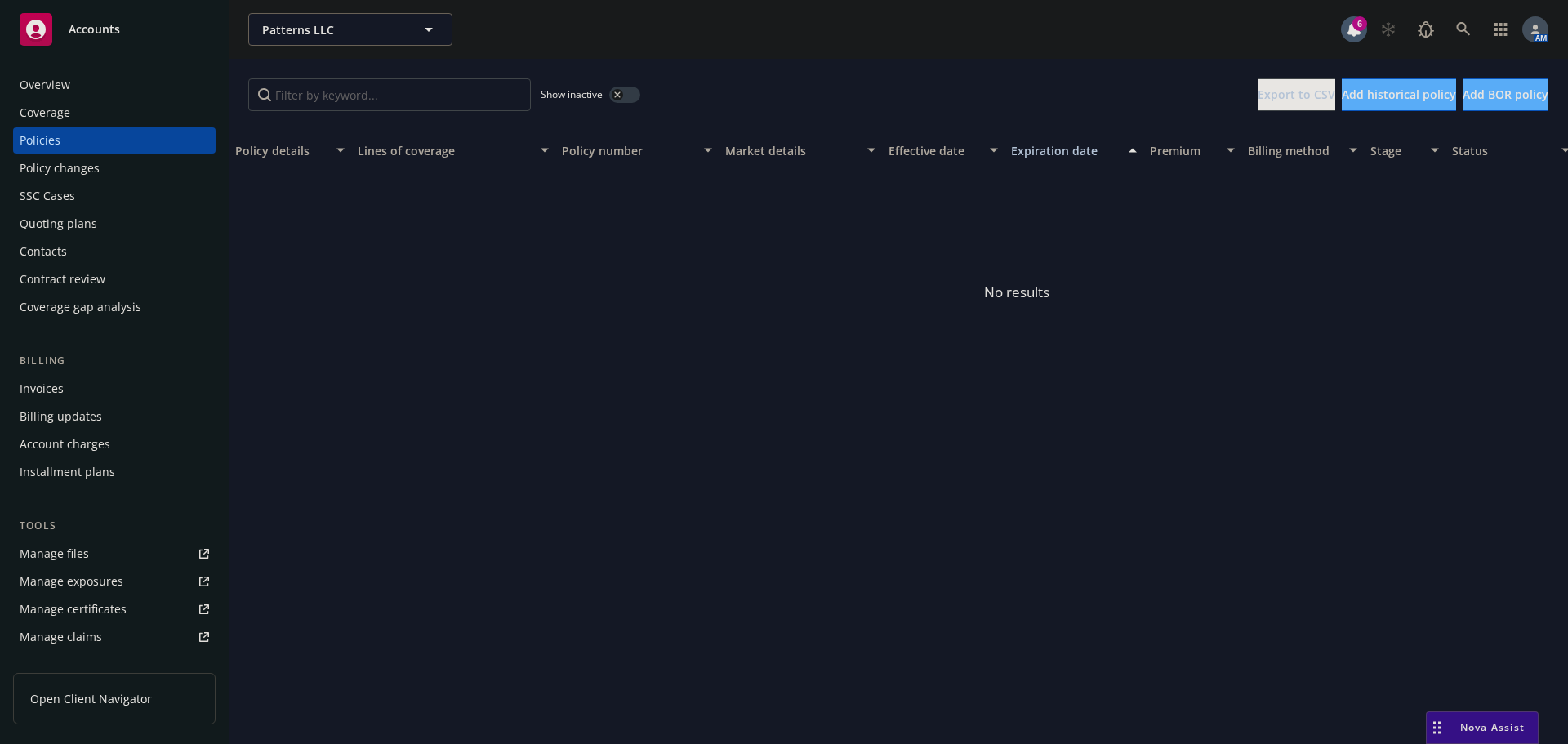
click at [631, 95] on button "button" at bounding box center [625, 95] width 31 height 16
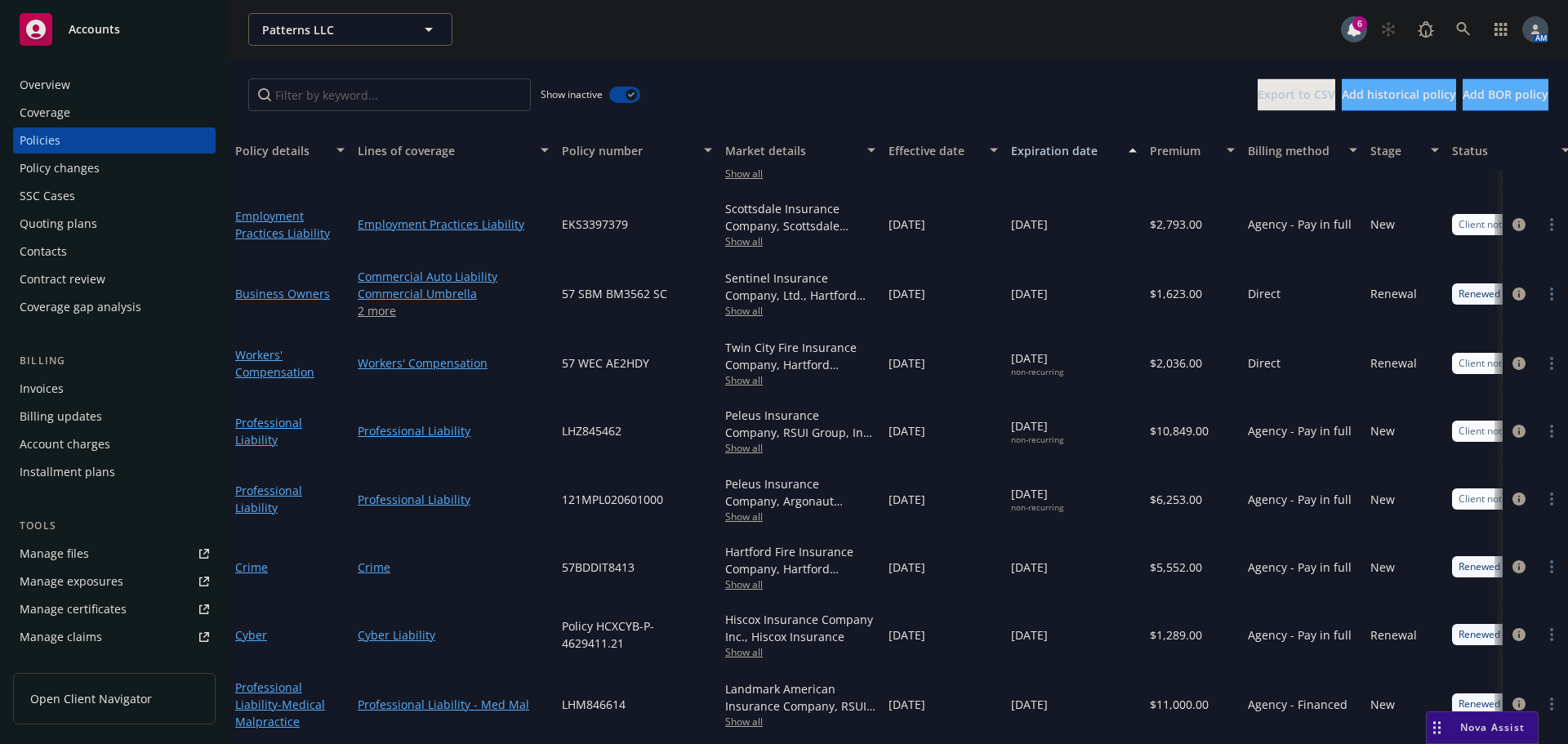
scroll to position [551, 0]
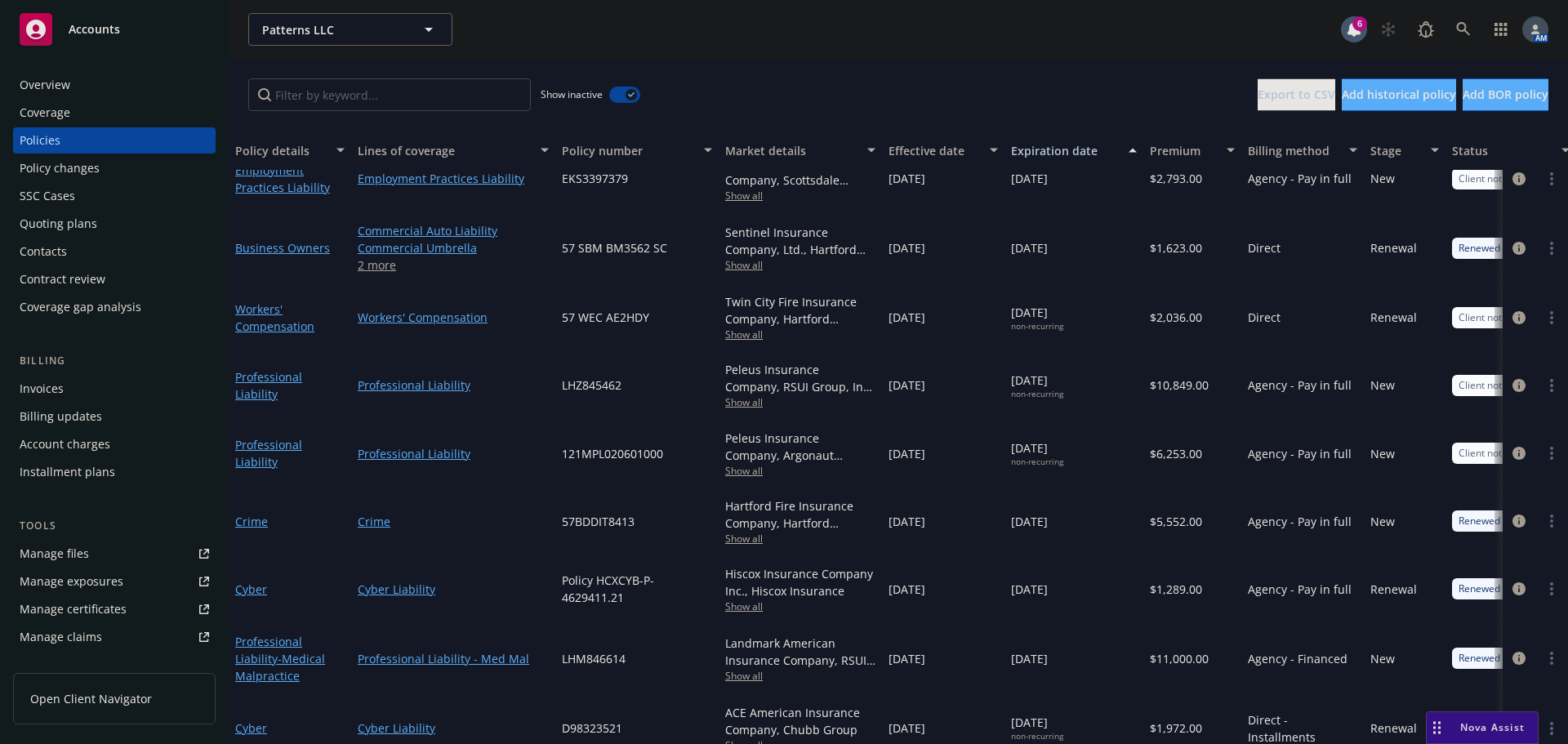
click at [76, 221] on div "Quoting plans" at bounding box center [58, 224] width 77 height 26
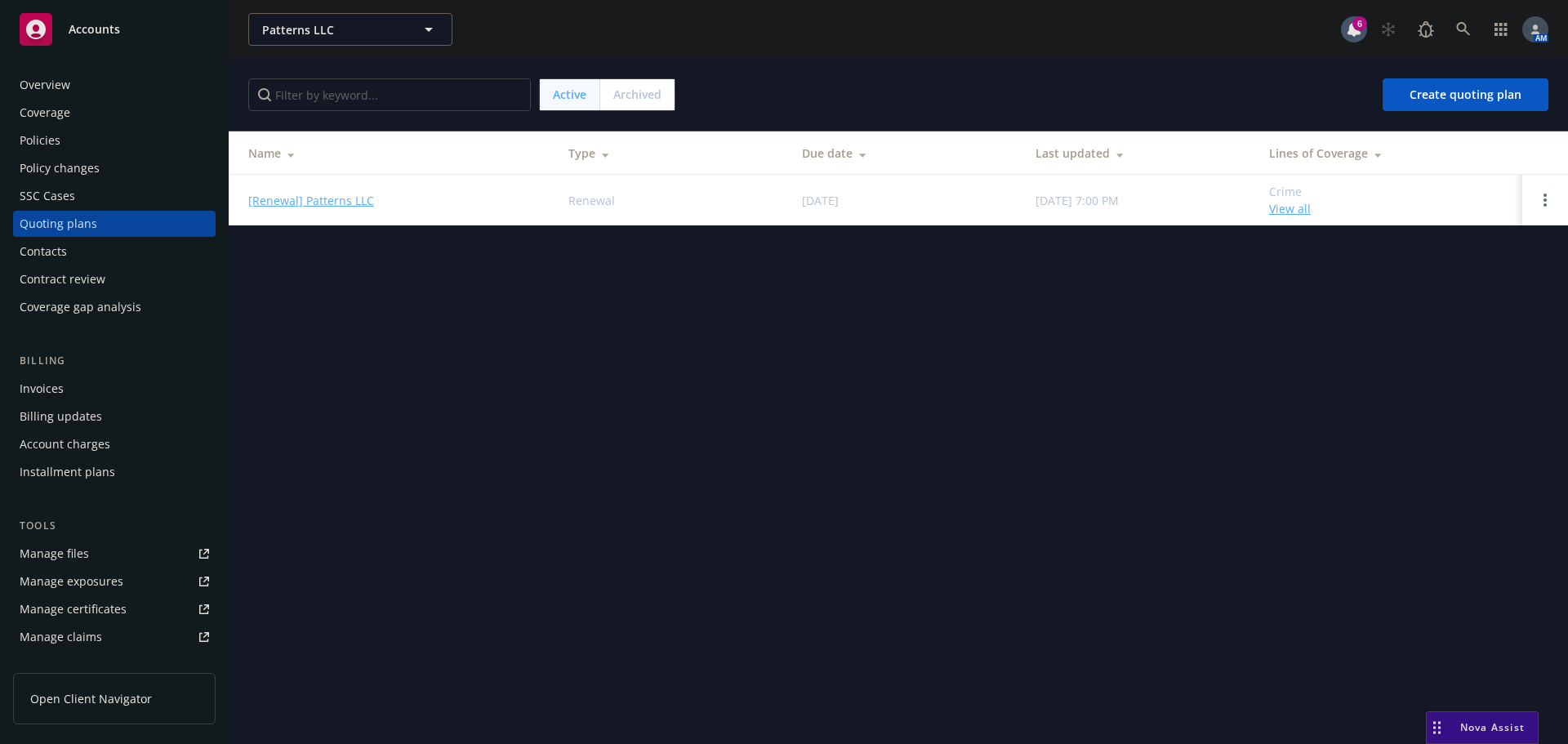
click at [344, 196] on link "[Renewal] Patterns LLC" at bounding box center [311, 200] width 126 height 17
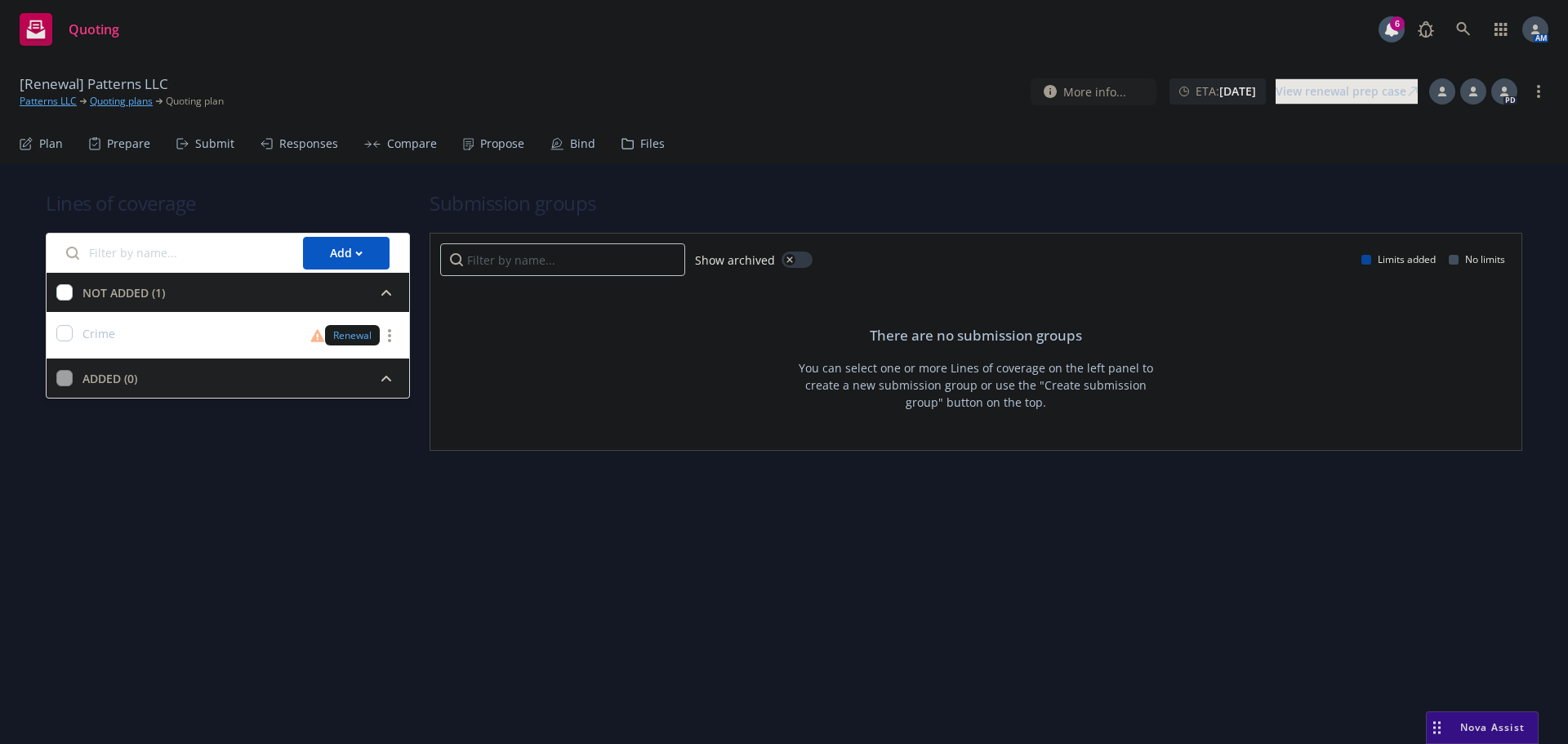
click at [211, 146] on div "Submit" at bounding box center [215, 144] width 40 height 13
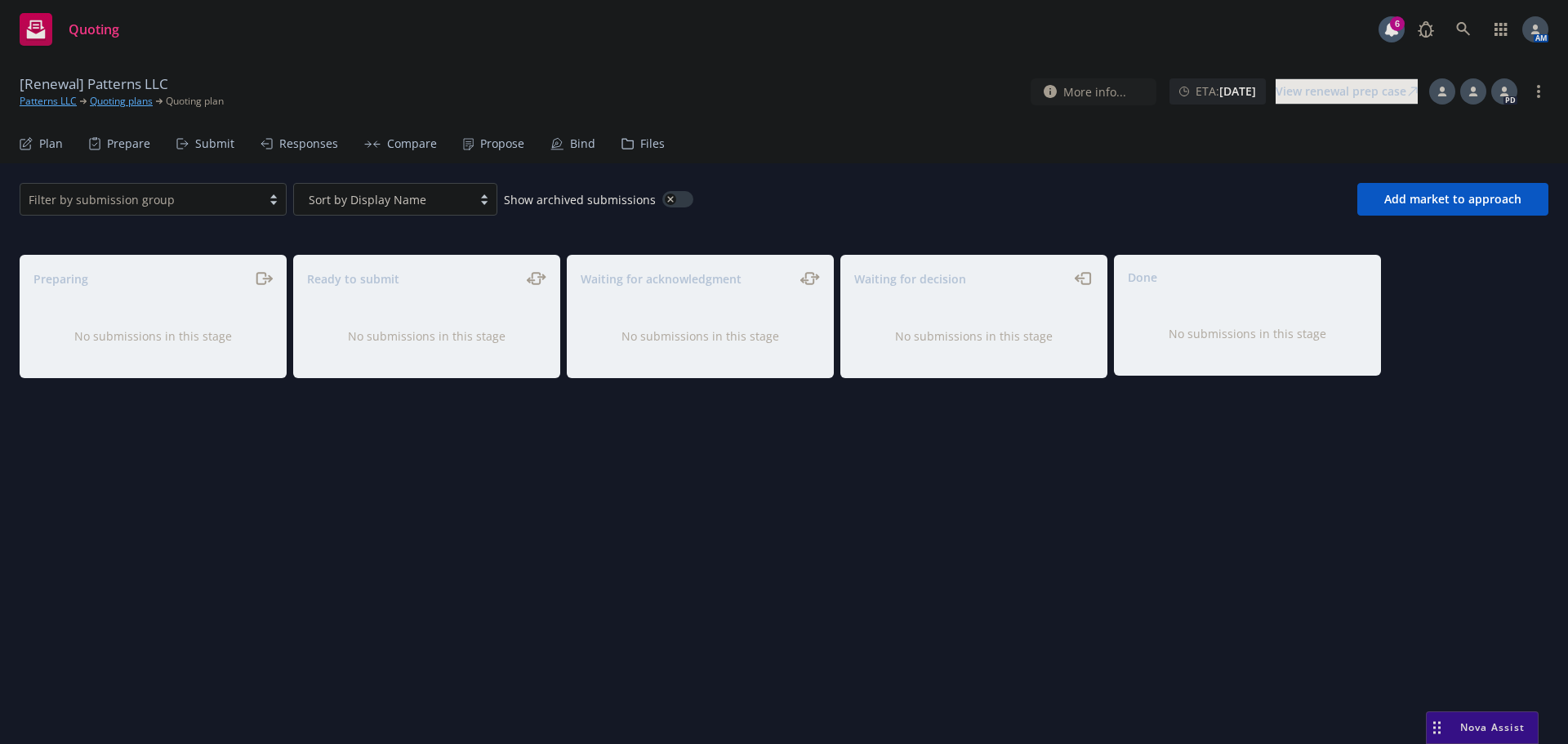
click at [482, 150] on div "Propose" at bounding box center [502, 144] width 44 height 13
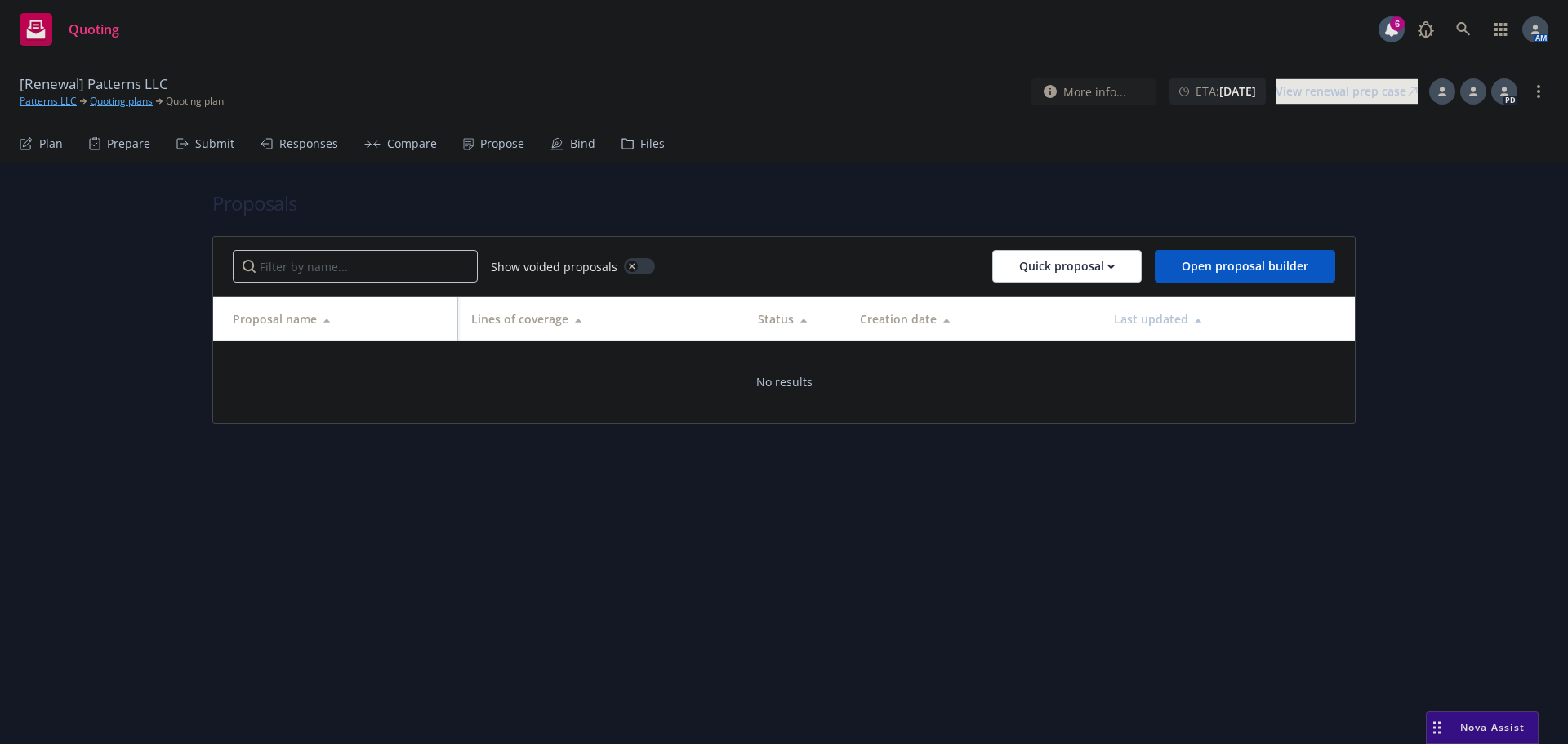
click at [114, 103] on link "Quoting plans" at bounding box center [121, 101] width 63 height 15
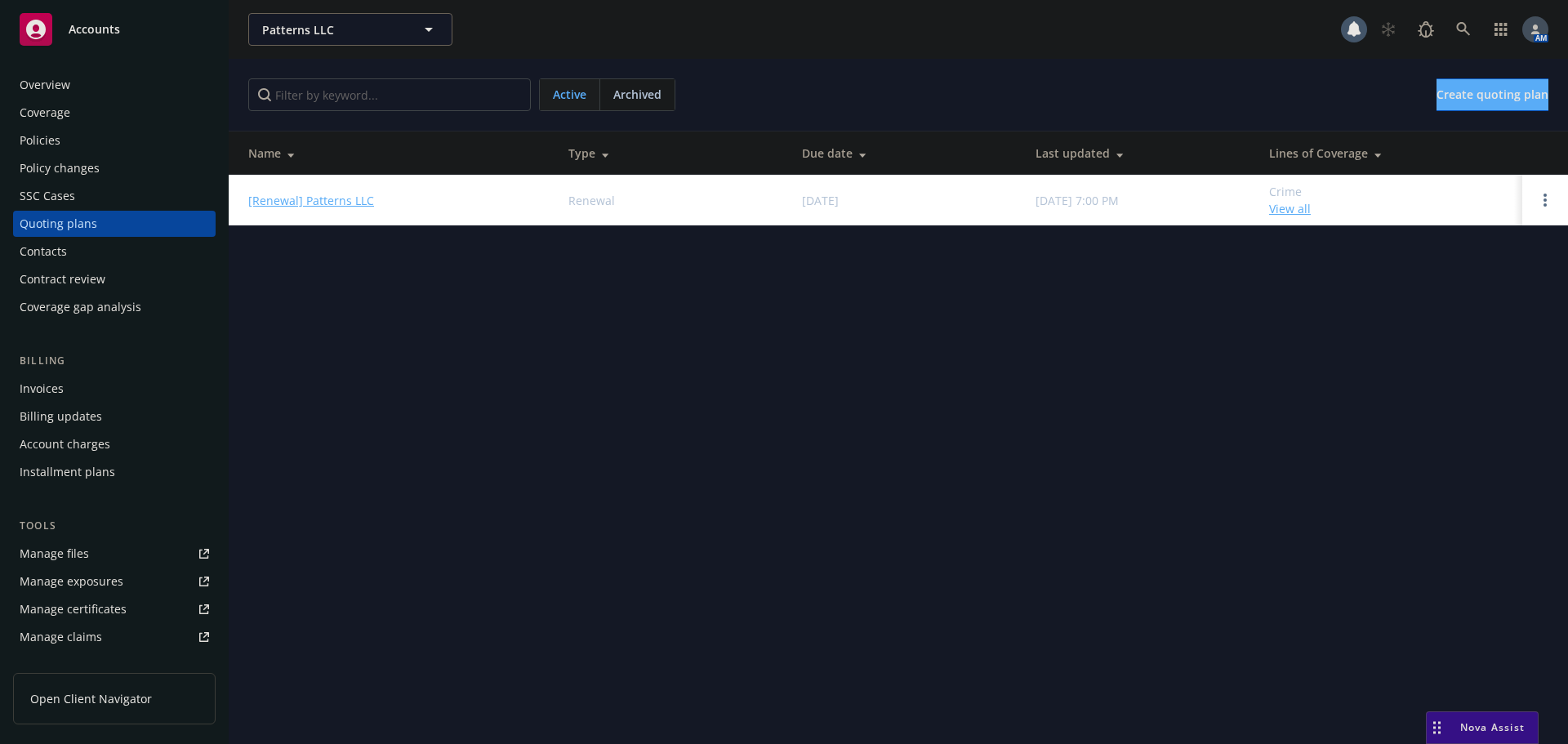
click at [639, 103] on div "Archived" at bounding box center [637, 95] width 74 height 31
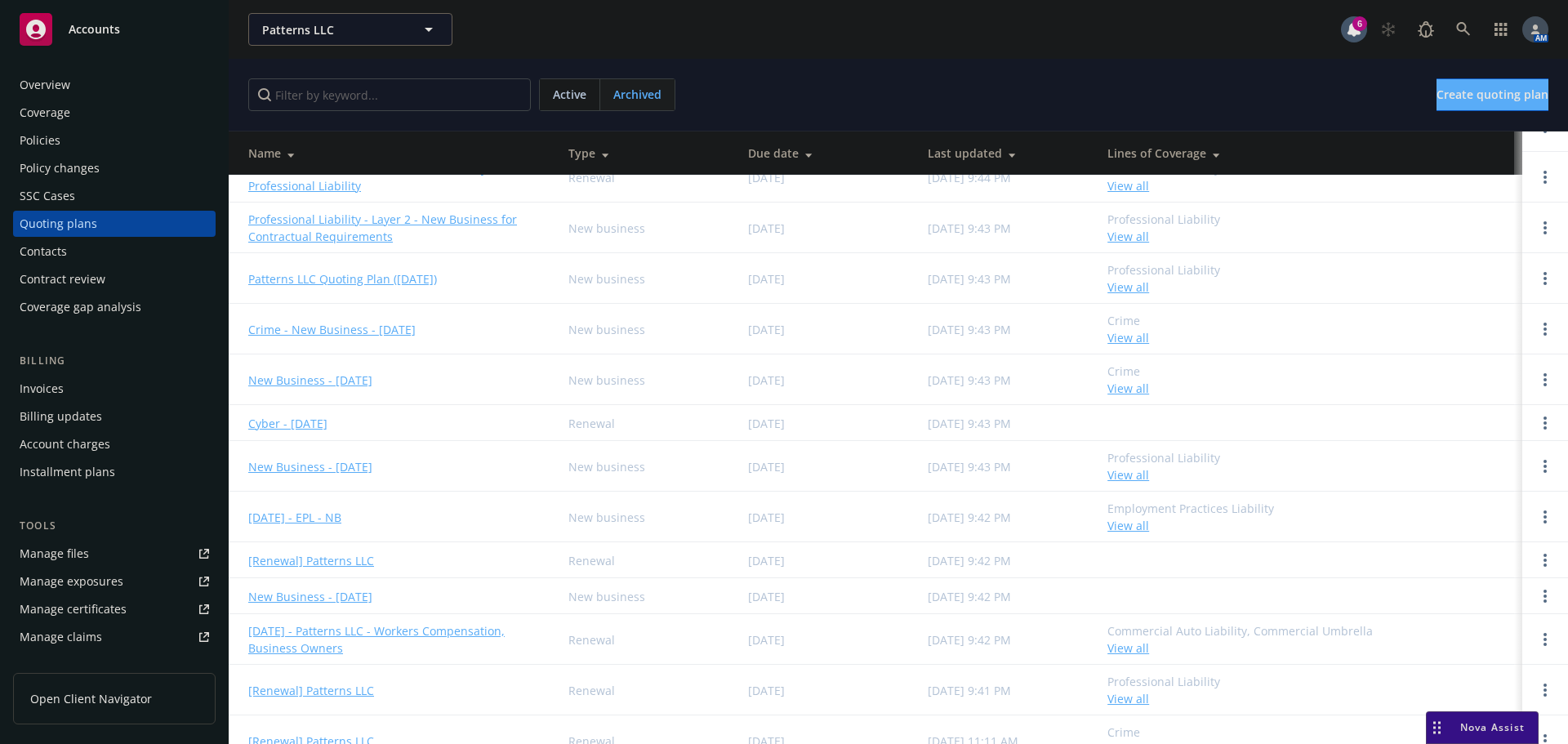
scroll to position [399, 0]
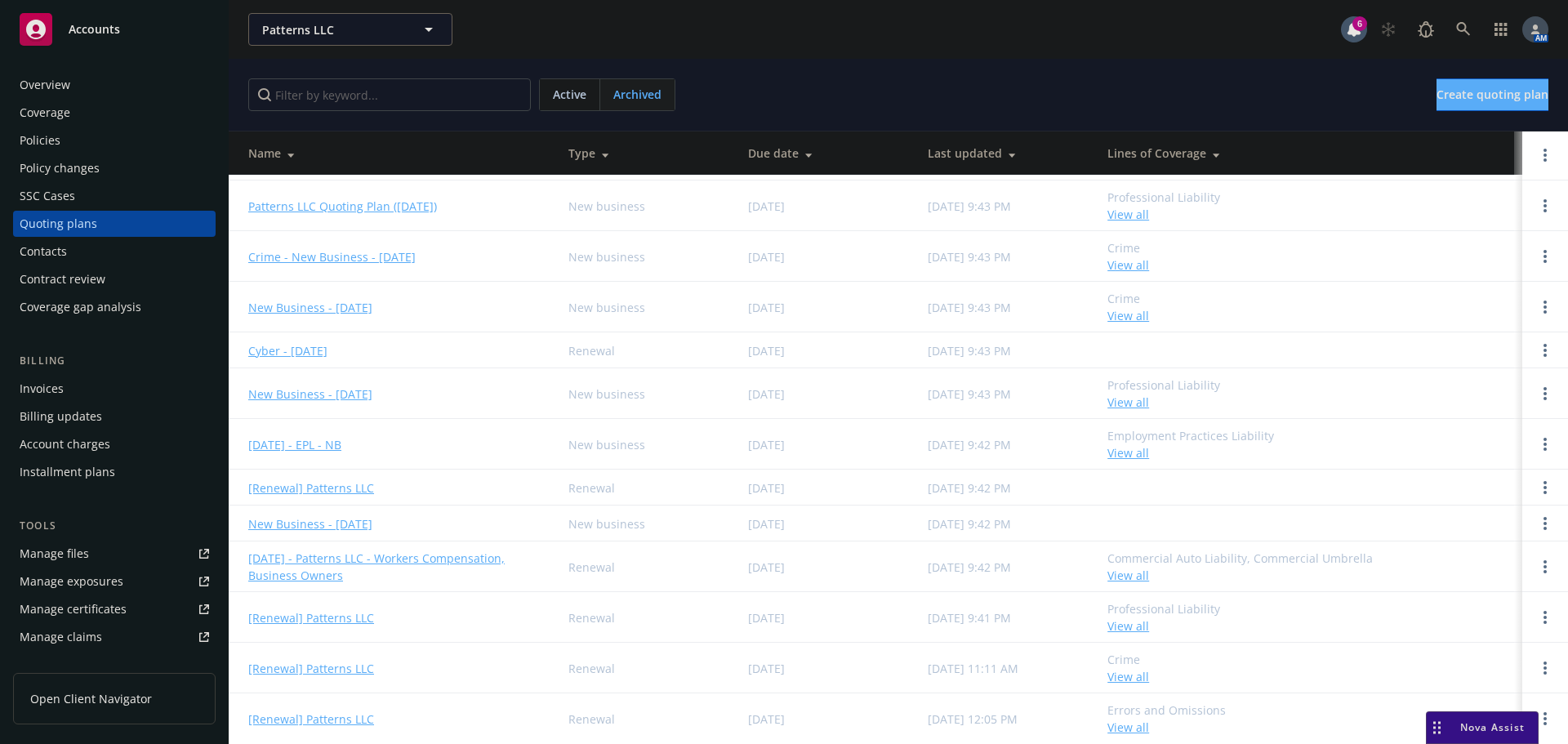
click at [368, 556] on link "10/23/22 - Patterns LLC - Workers Compensation, Business Owners" at bounding box center [395, 567] width 294 height 35
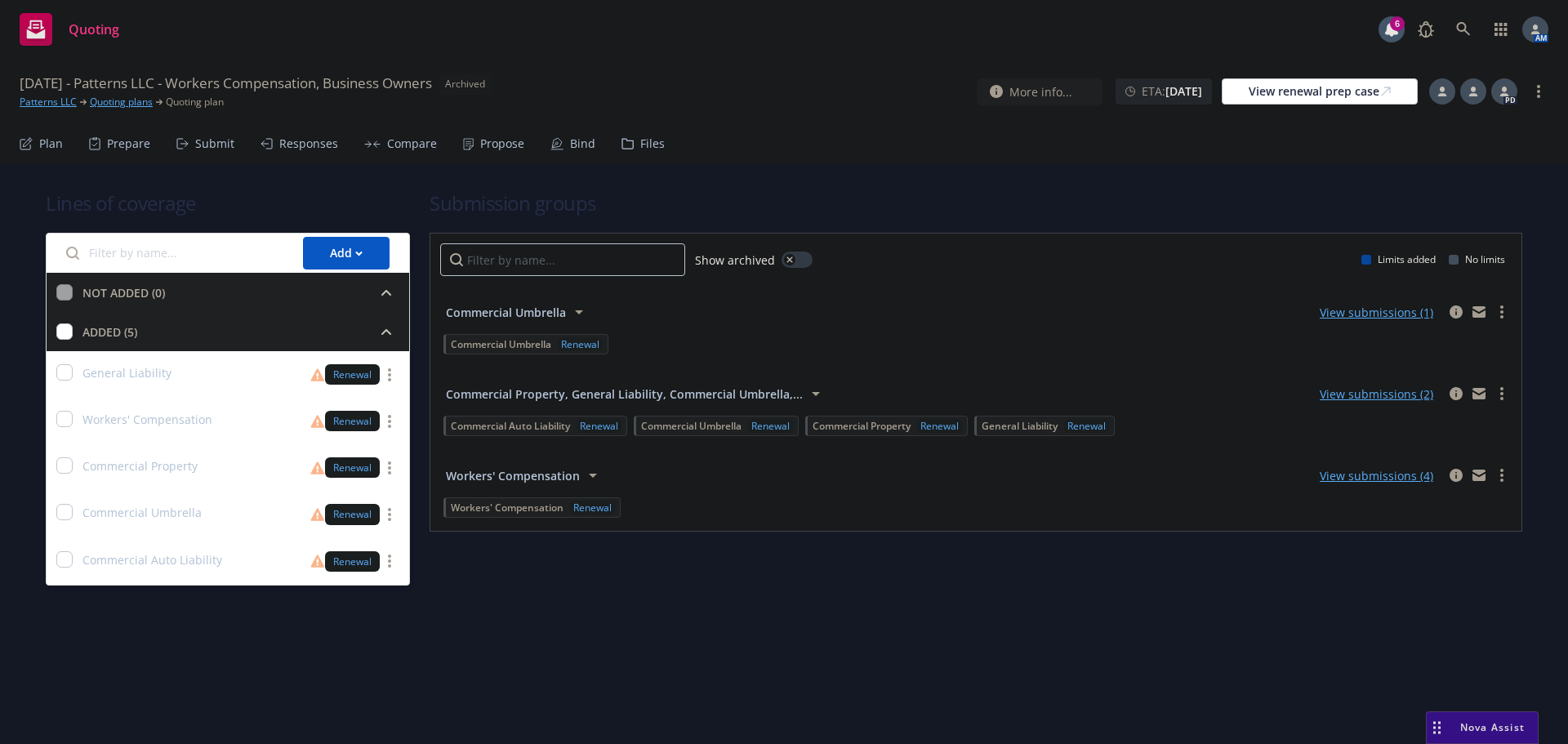
click at [201, 137] on div "Submit" at bounding box center [215, 144] width 40 height 13
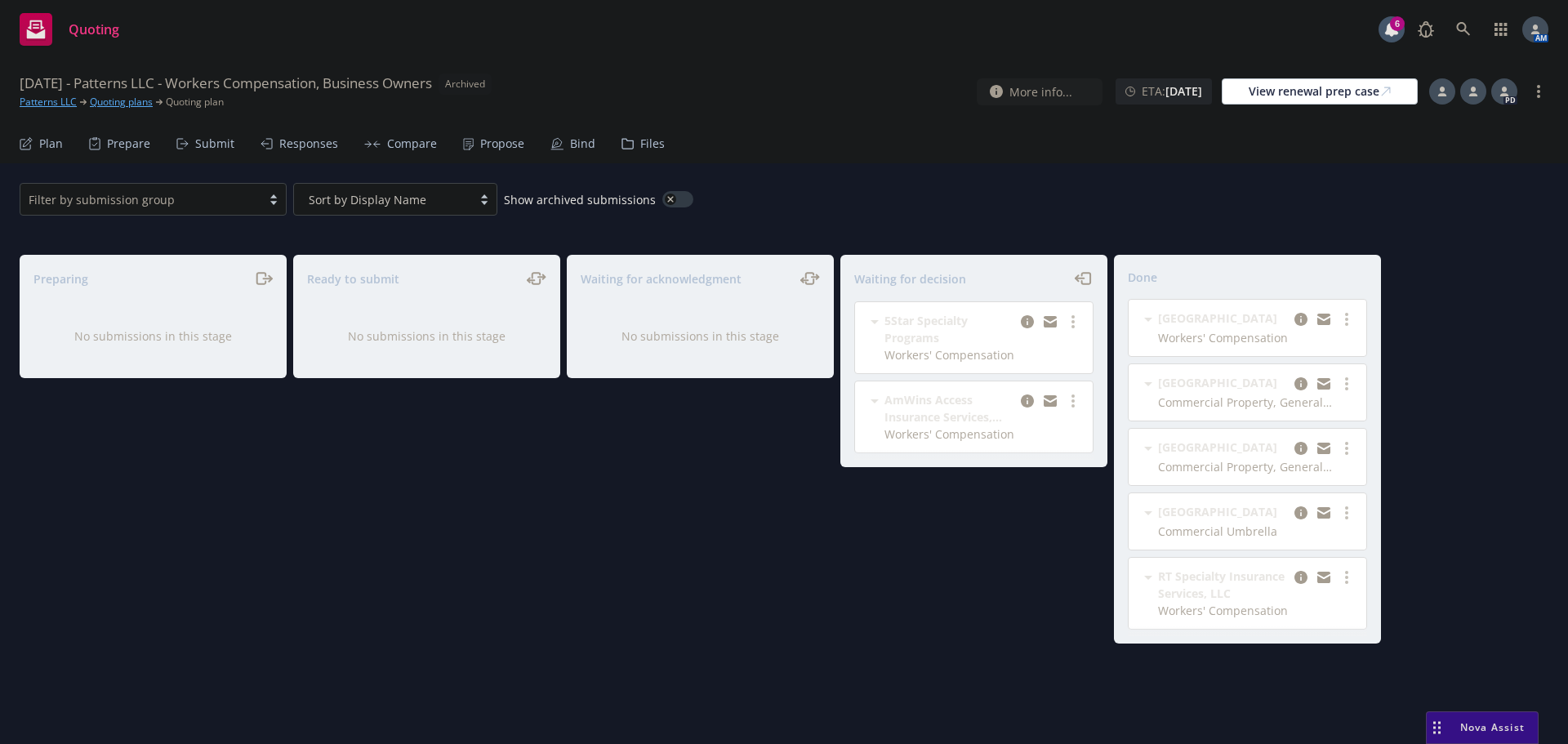
click at [570, 148] on div "Bind" at bounding box center [583, 144] width 26 height 13
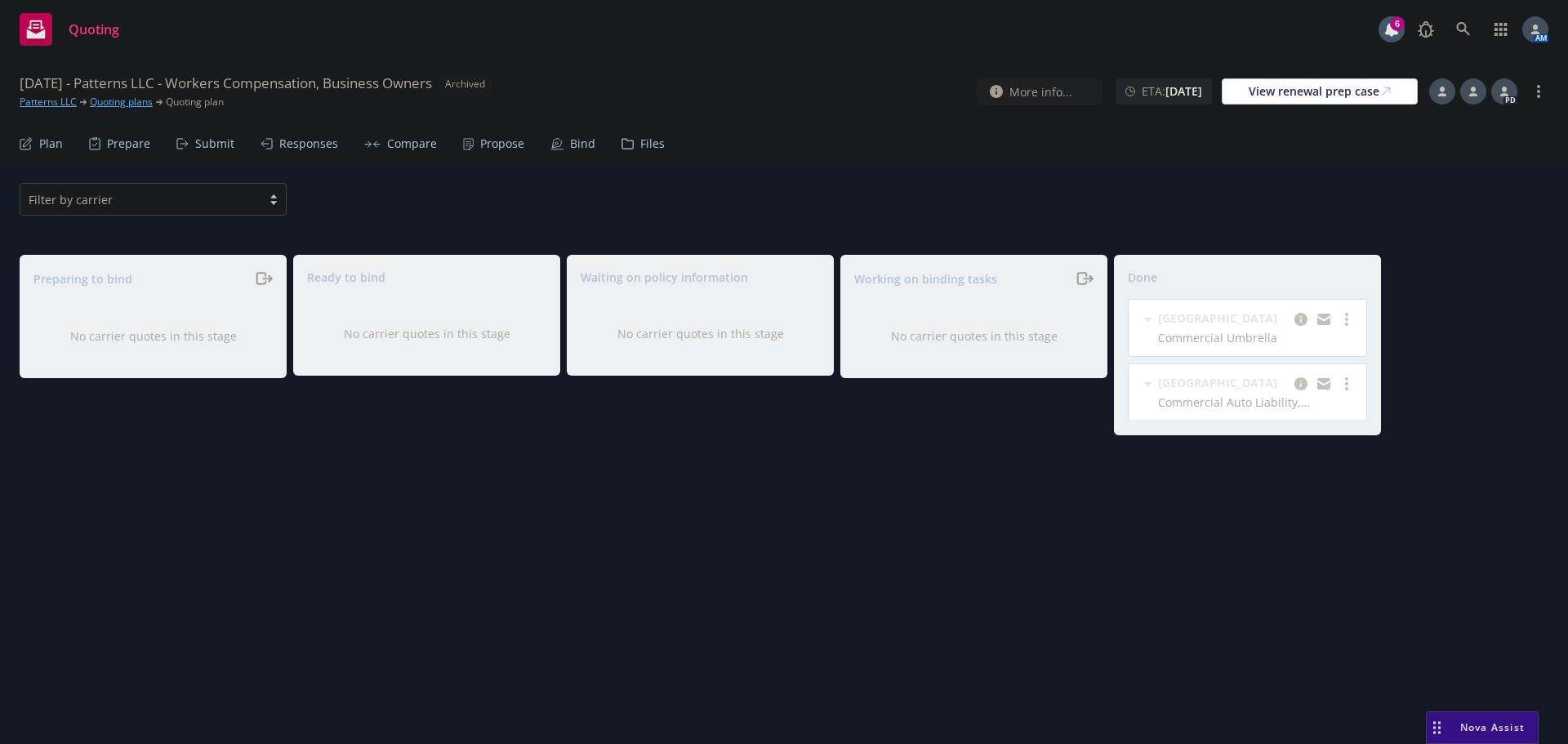
click at [495, 140] on div "Propose" at bounding box center [502, 144] width 44 height 13
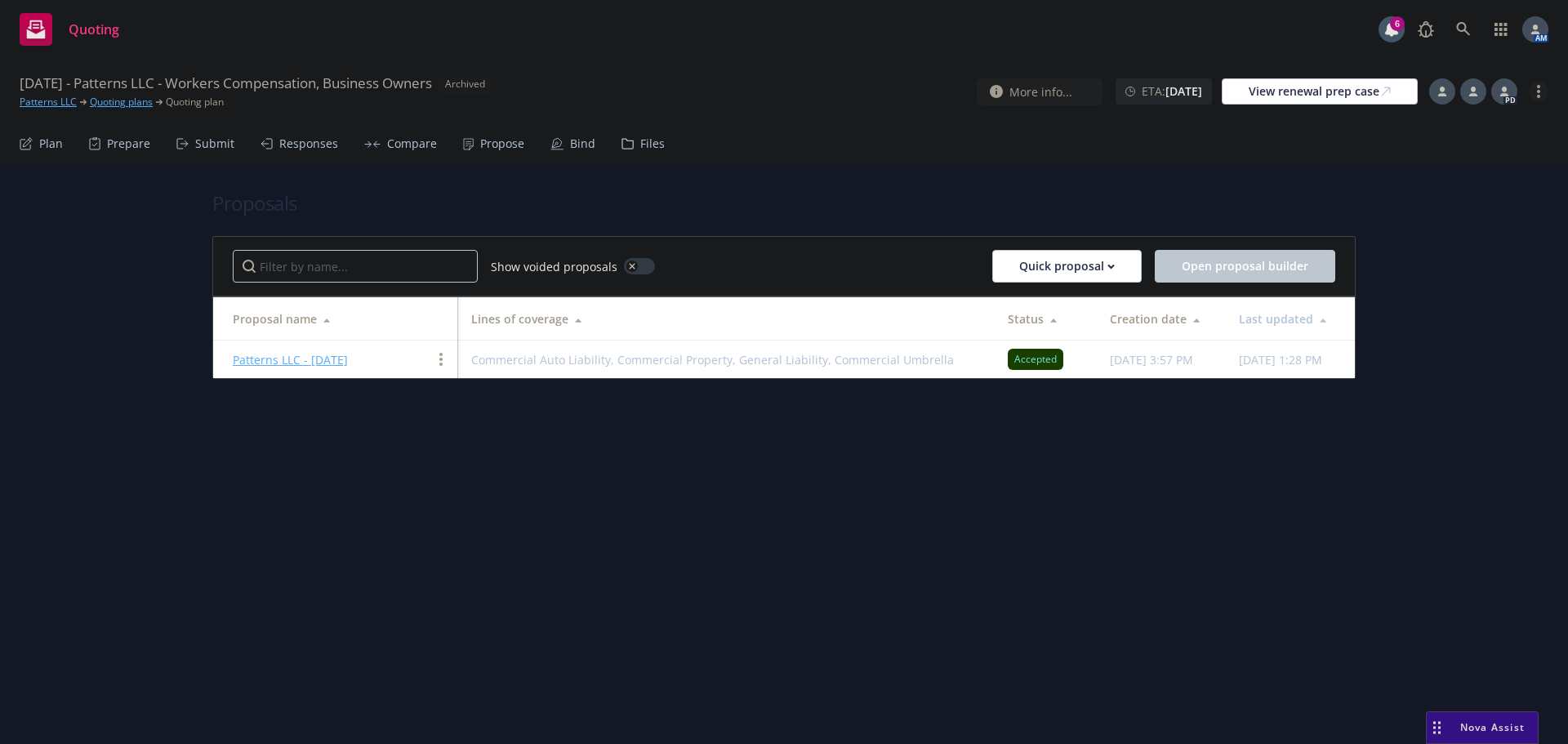
click at [1541, 83] on link "more" at bounding box center [1538, 91] width 20 height 20
click at [1415, 198] on link "Unarchive quoting plan" at bounding box center [1457, 190] width 181 height 33
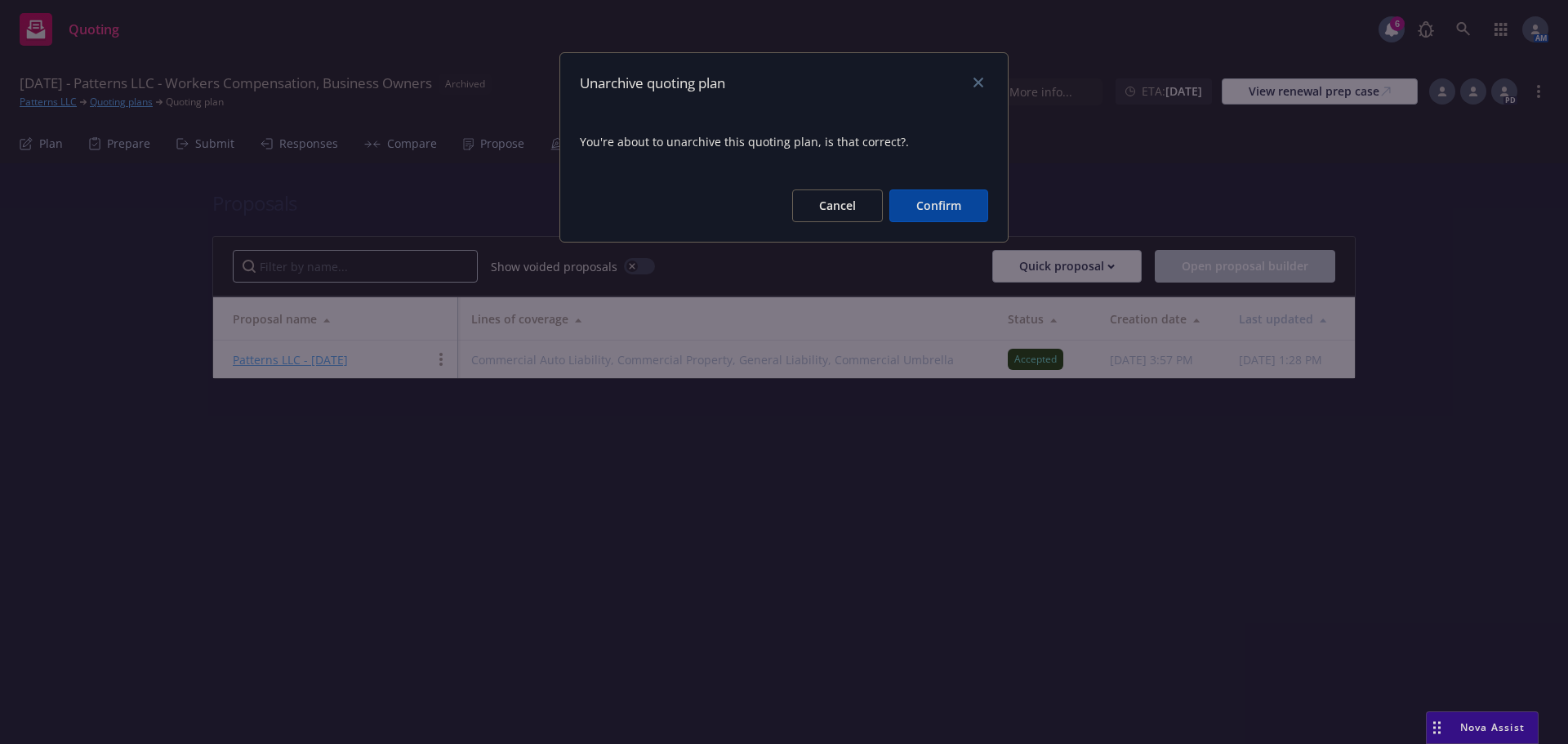
click at [929, 205] on button "Confirm" at bounding box center [939, 206] width 99 height 33
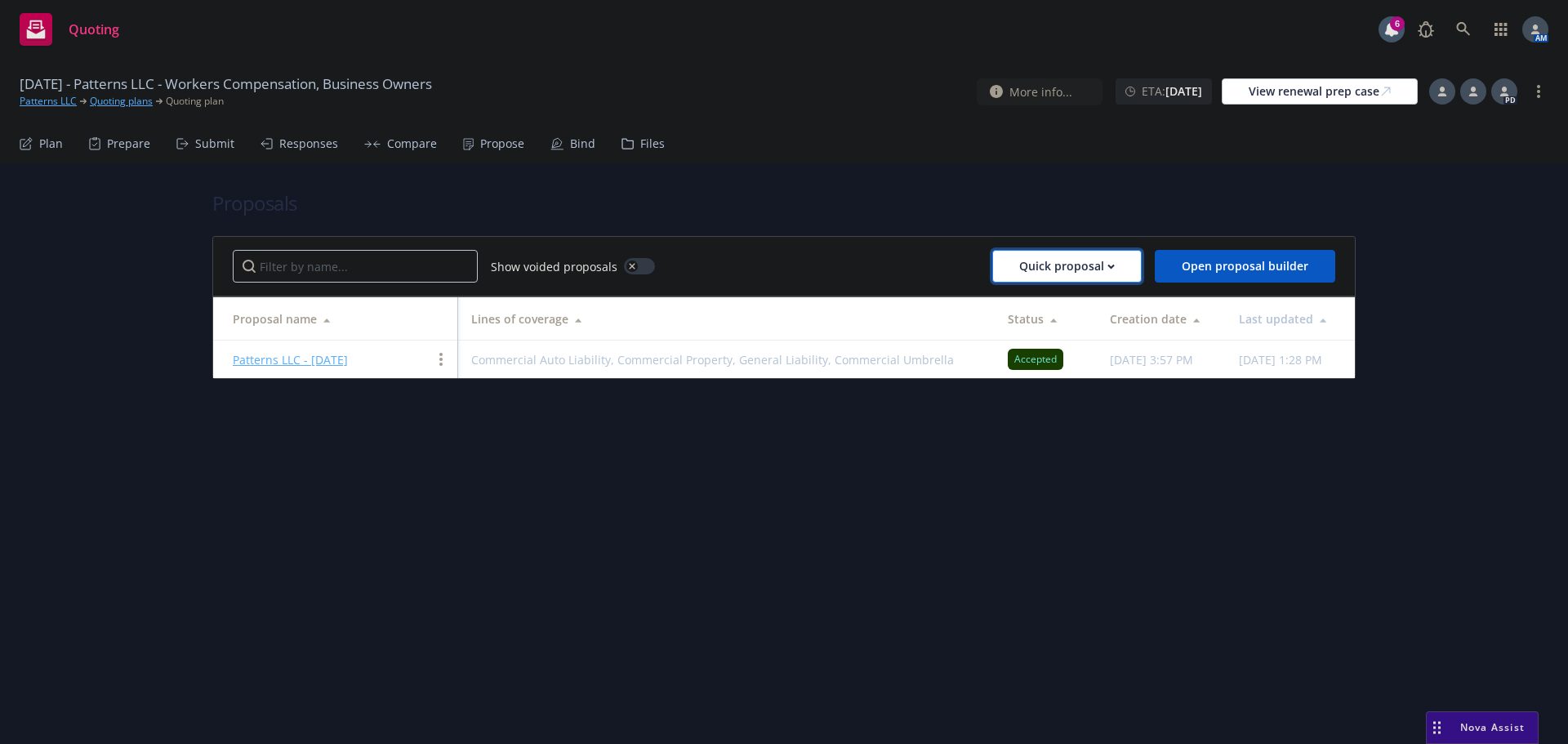
click at [1099, 267] on div "Quick proposal" at bounding box center [1067, 267] width 95 height 31
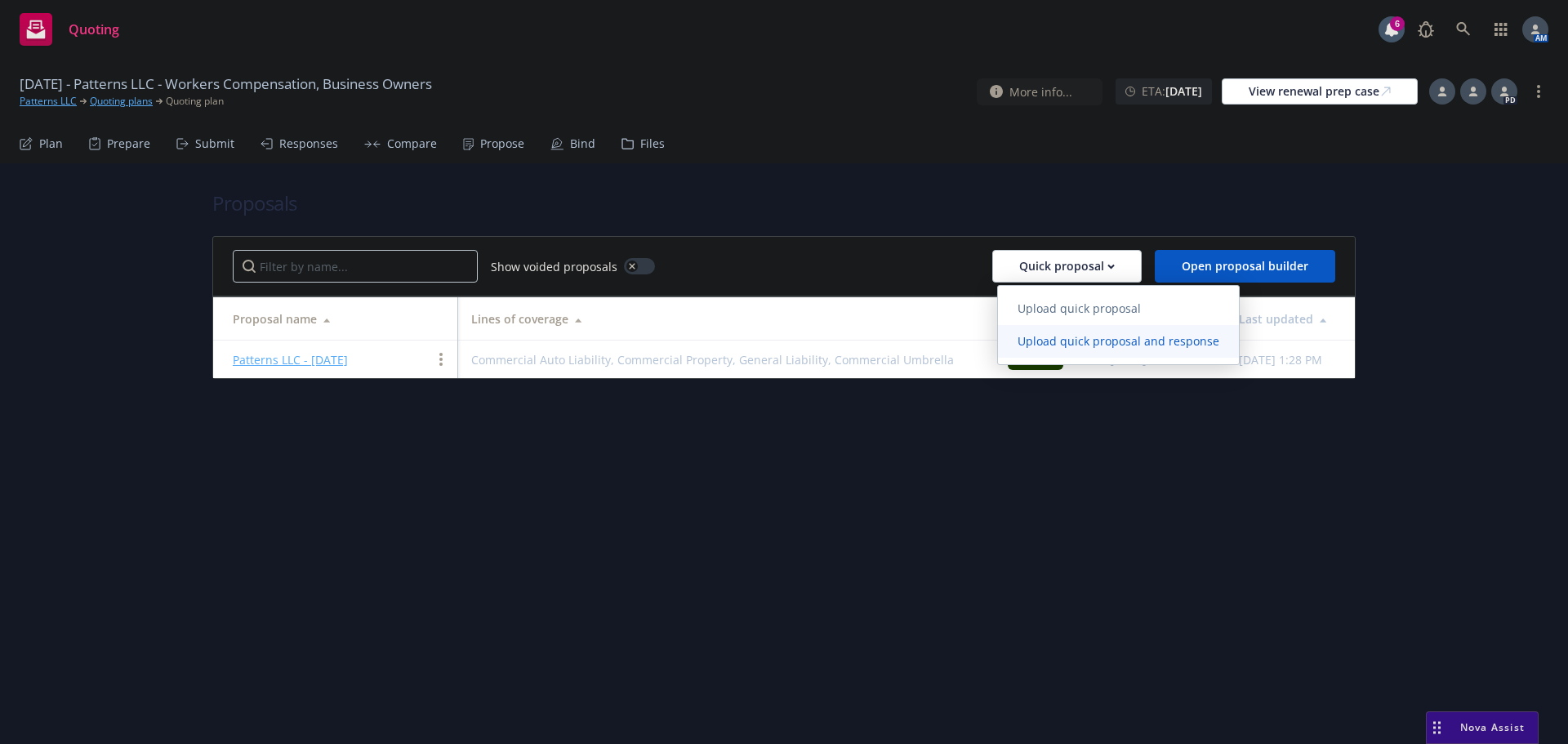
click at [1073, 339] on span "Upload quick proposal and response" at bounding box center [1119, 341] width 241 height 16
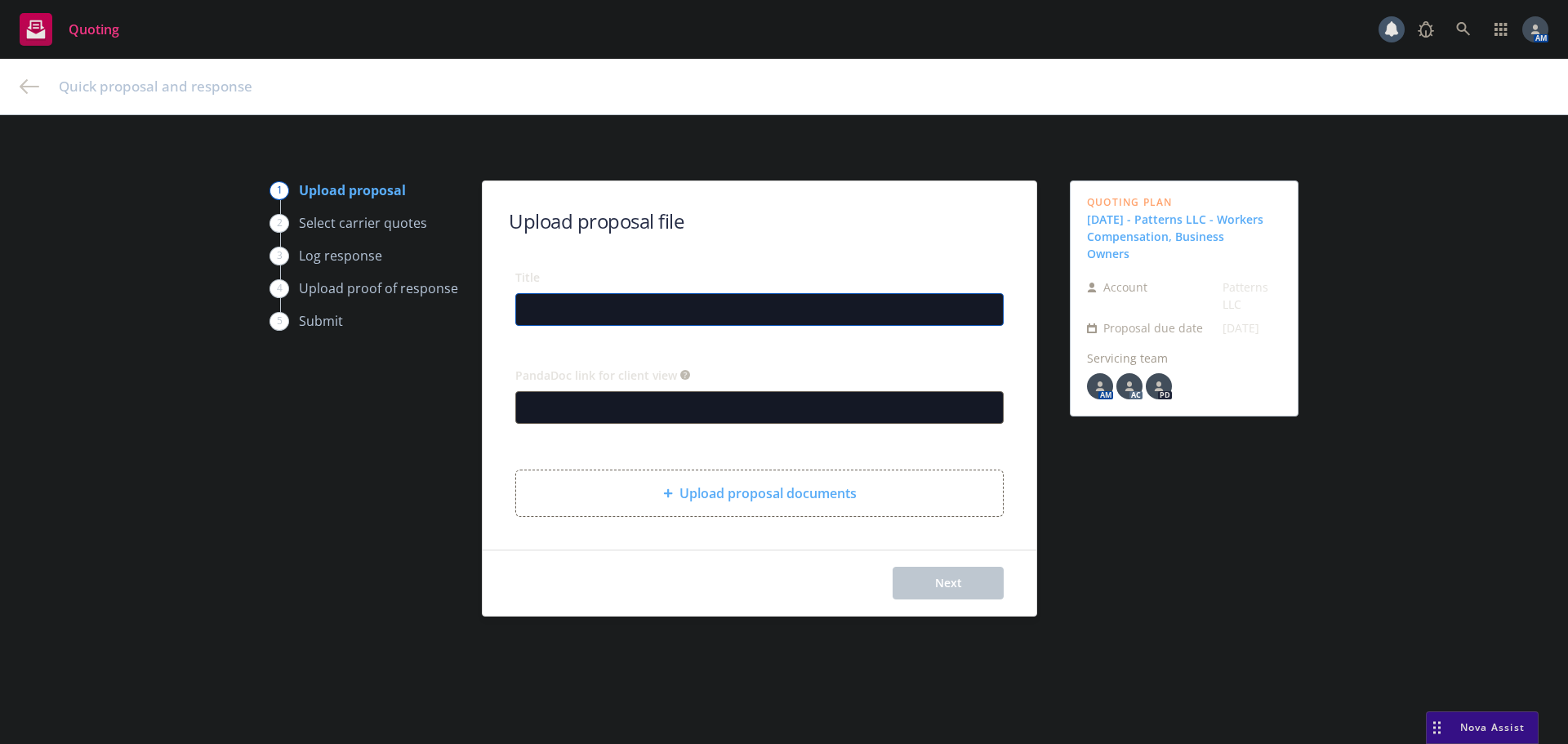
click at [598, 305] on input "Title" at bounding box center [759, 309] width 486 height 31
type input "Workers' Compensation Reinstatement"
click at [935, 575] on span "Next" at bounding box center [948, 583] width 27 height 16
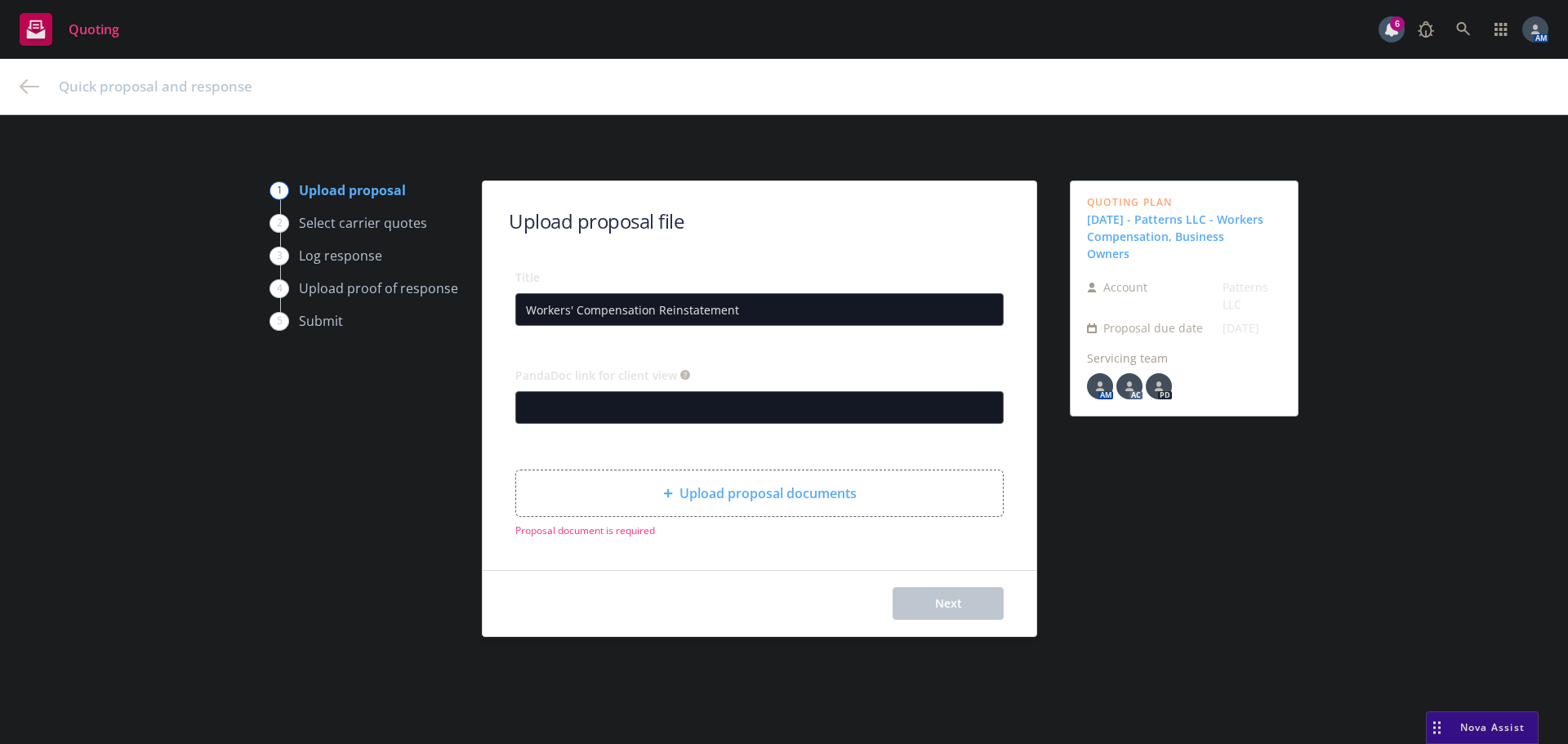
click at [794, 498] on span "Upload proposal documents" at bounding box center [768, 493] width 177 height 20
click at [726, 494] on span "Upload proposal documents" at bounding box center [768, 493] width 177 height 20
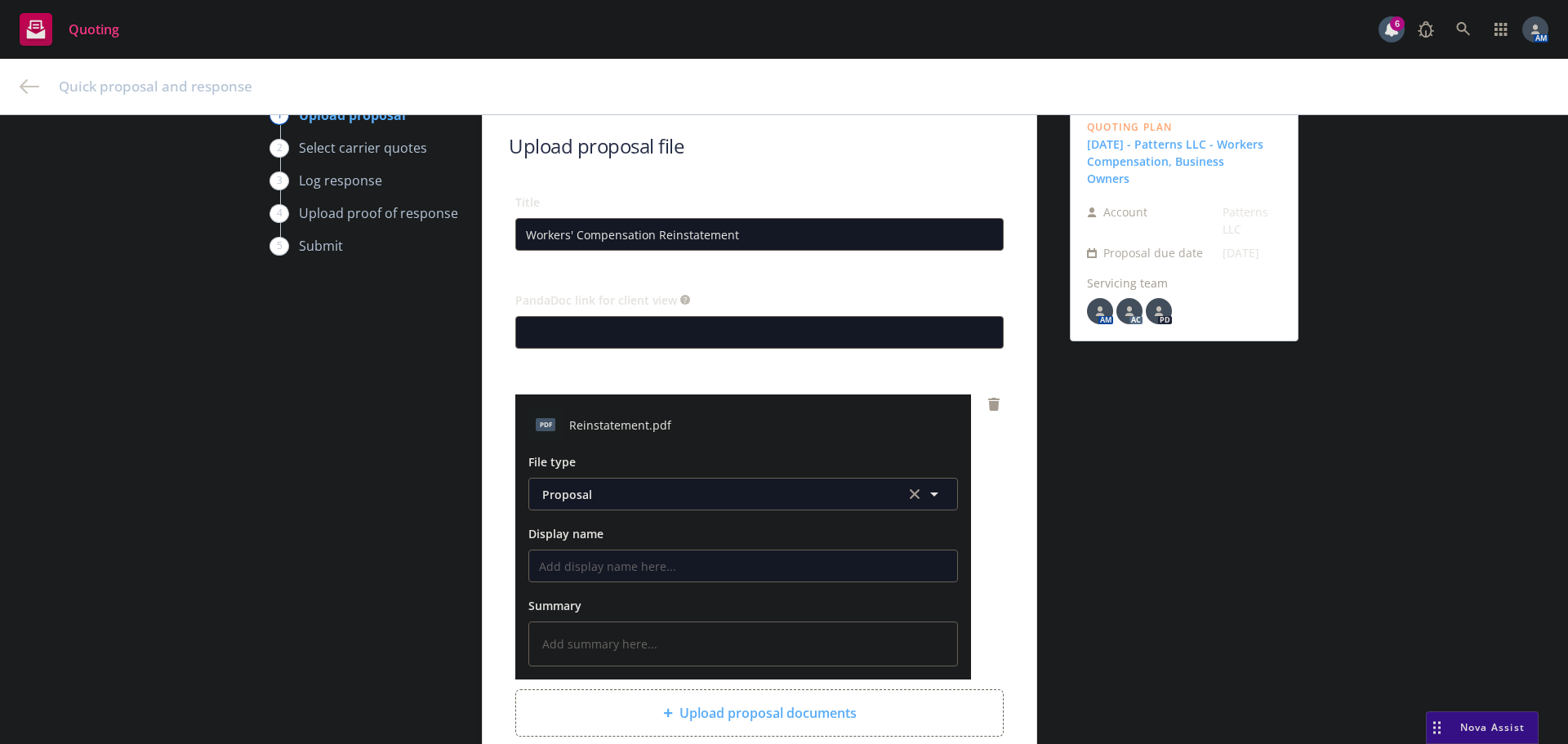
scroll to position [233, 0]
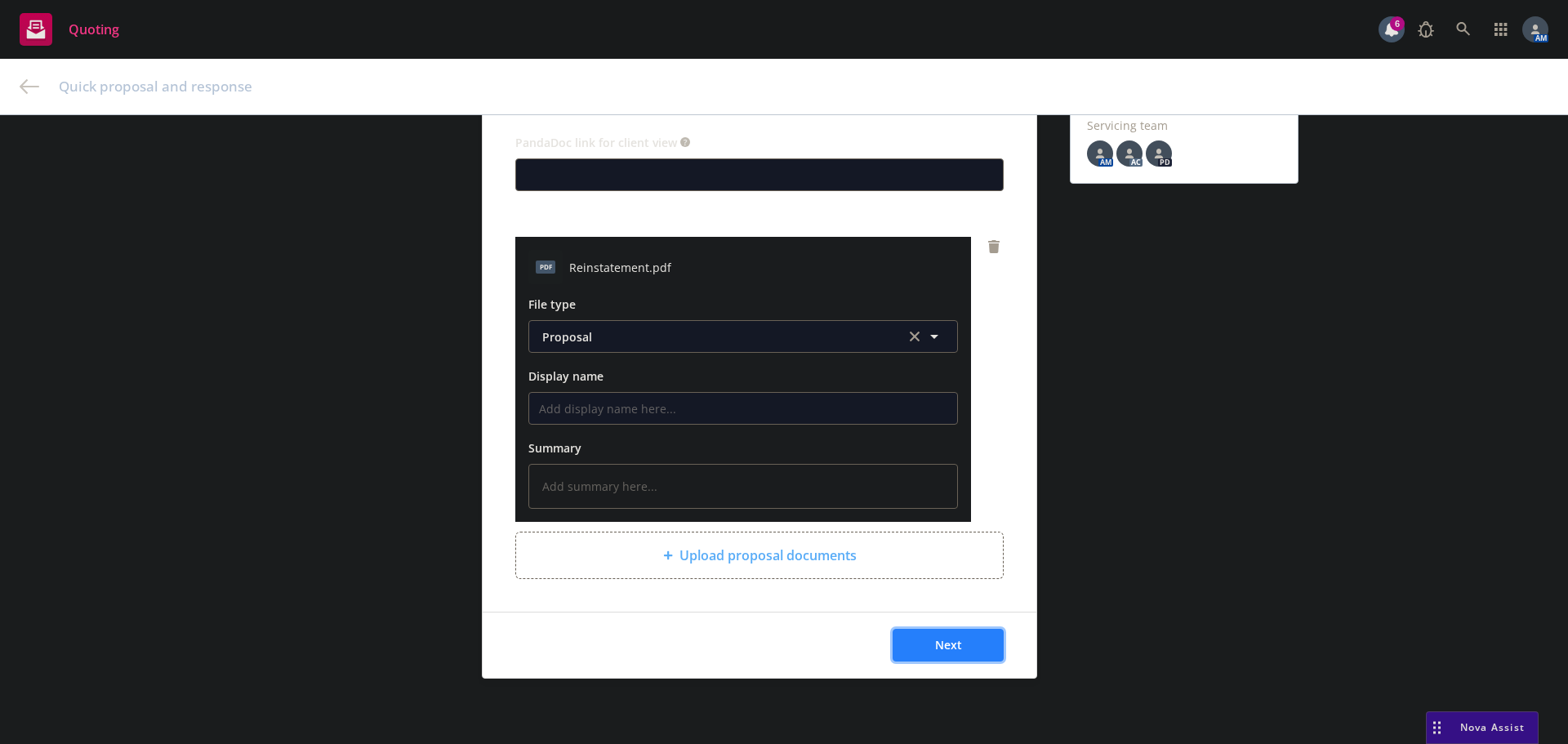
click at [944, 650] on span "Next" at bounding box center [948, 644] width 27 height 16
type textarea "x"
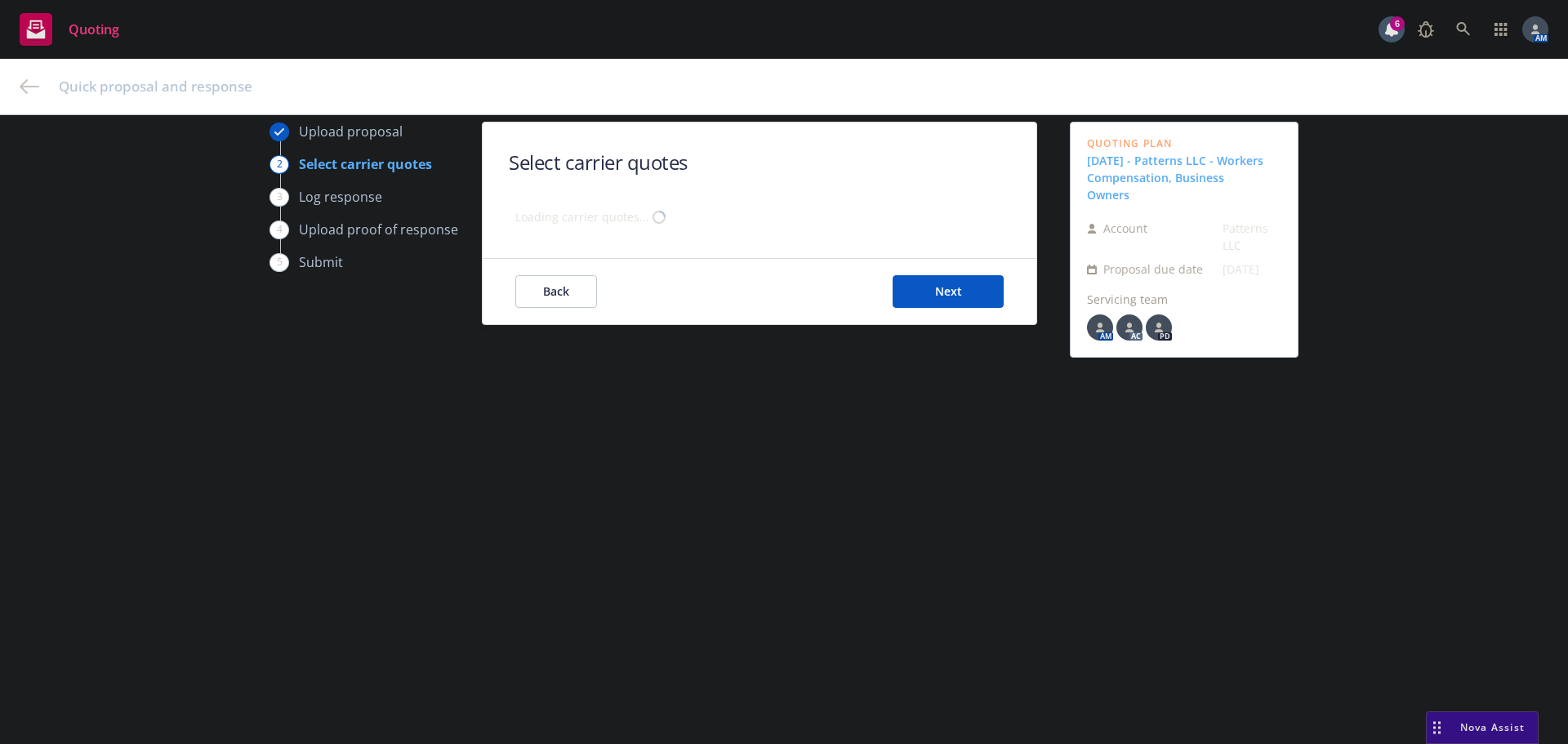
scroll to position [58, 0]
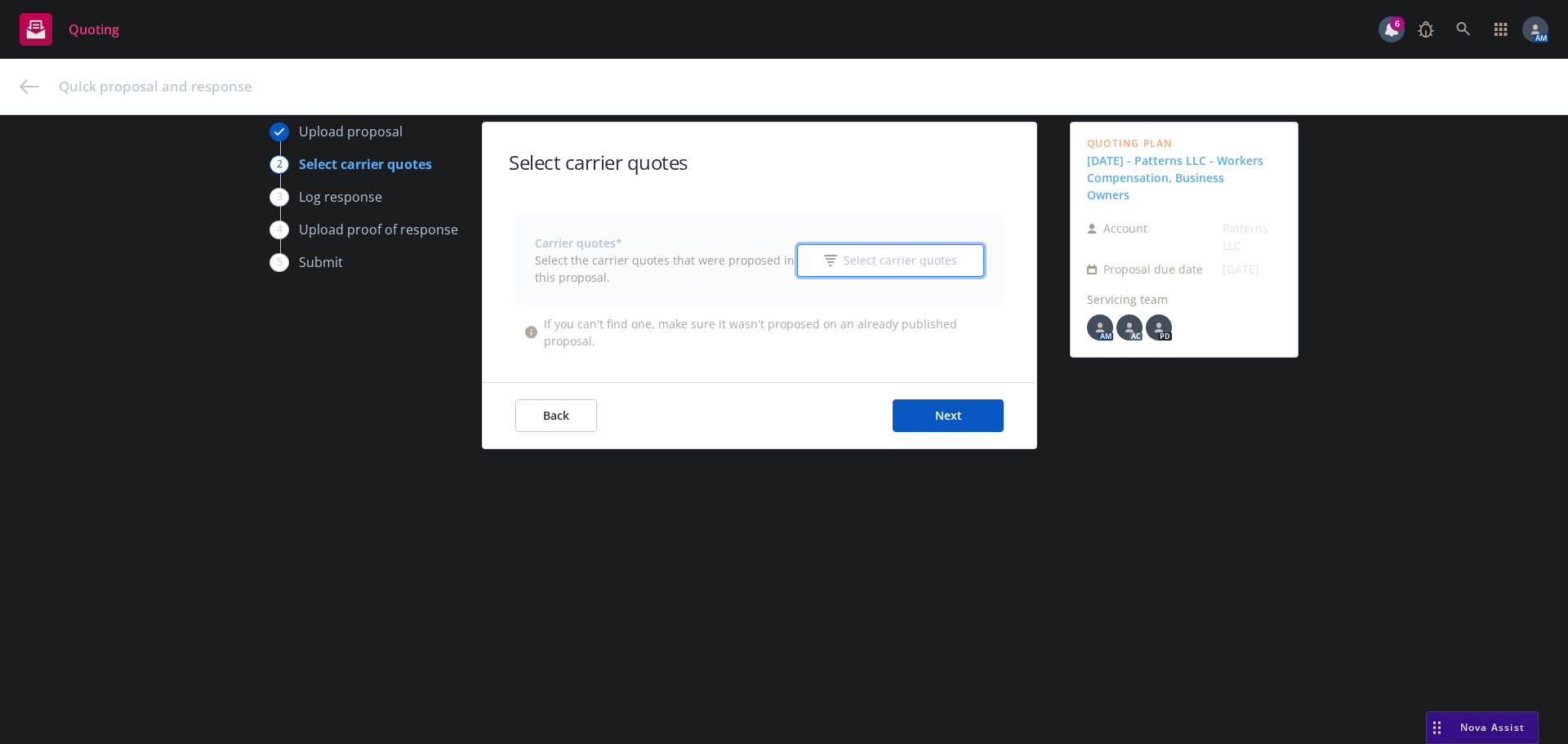
click at [877, 258] on span "Select carrier quotes" at bounding box center [900, 260] width 114 height 17
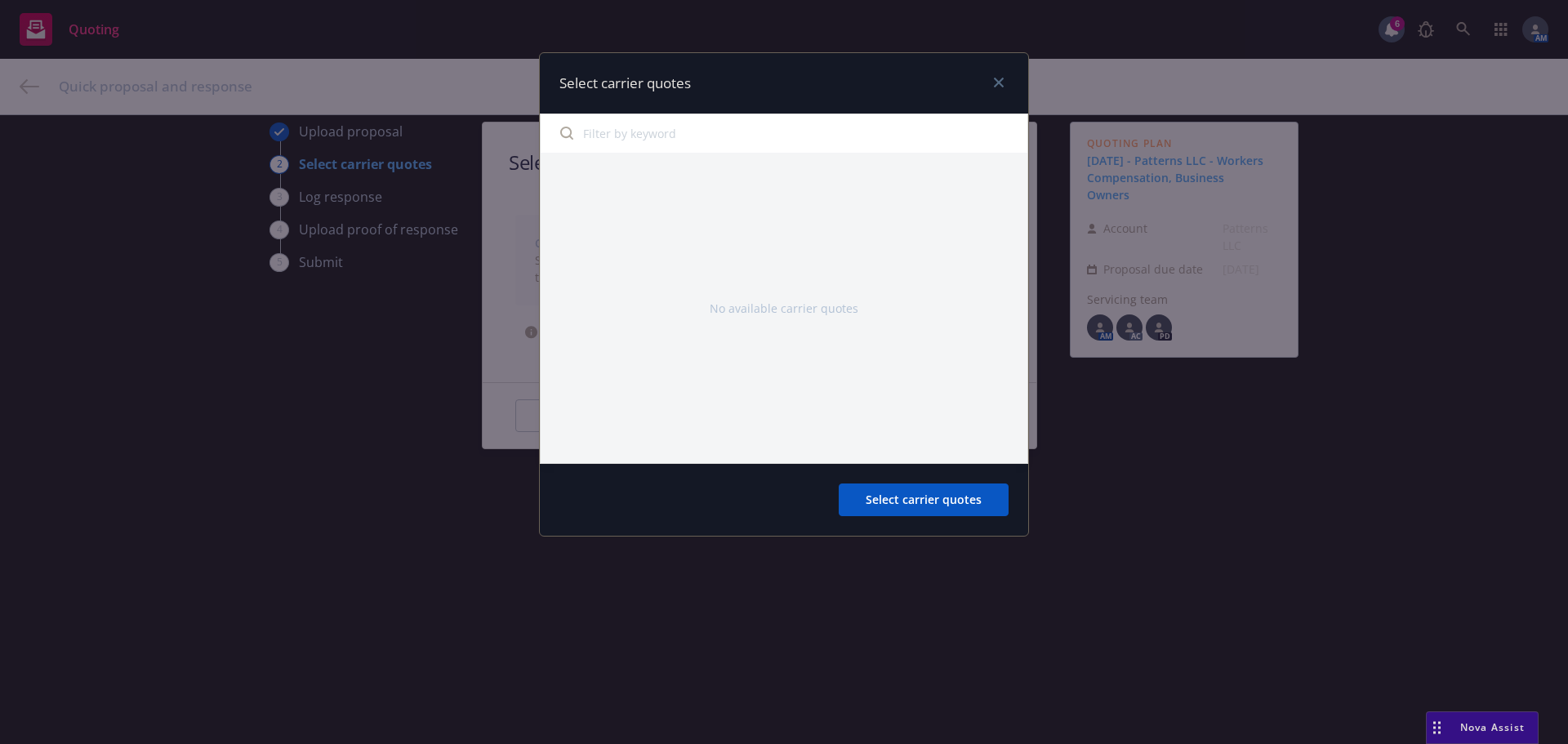
click at [717, 134] on input "Filter by keyword" at bounding box center [784, 133] width 468 height 33
type input "worke"
click at [906, 495] on span "Select carrier quotes" at bounding box center [924, 499] width 116 height 16
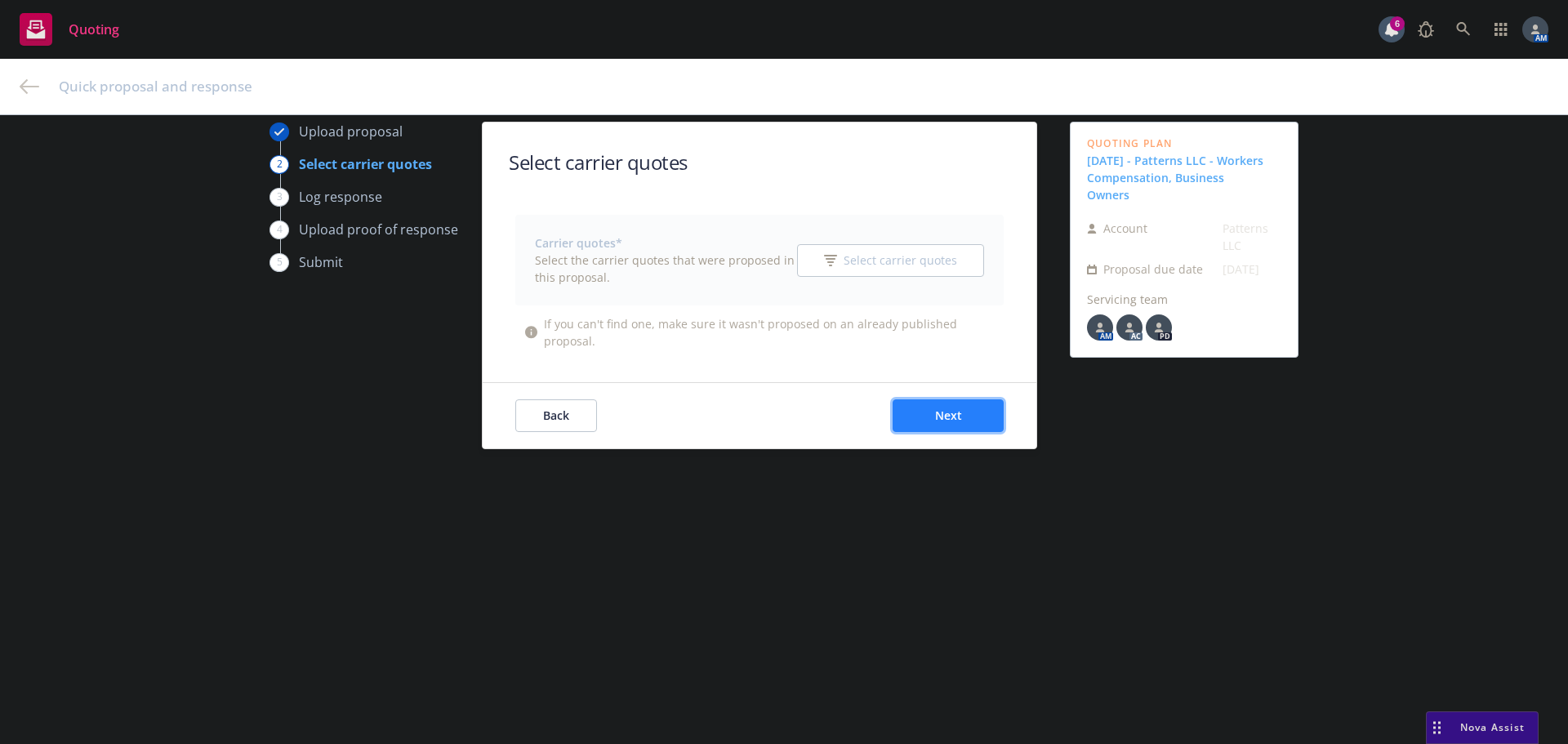
click at [935, 414] on span "Next" at bounding box center [948, 415] width 27 height 16
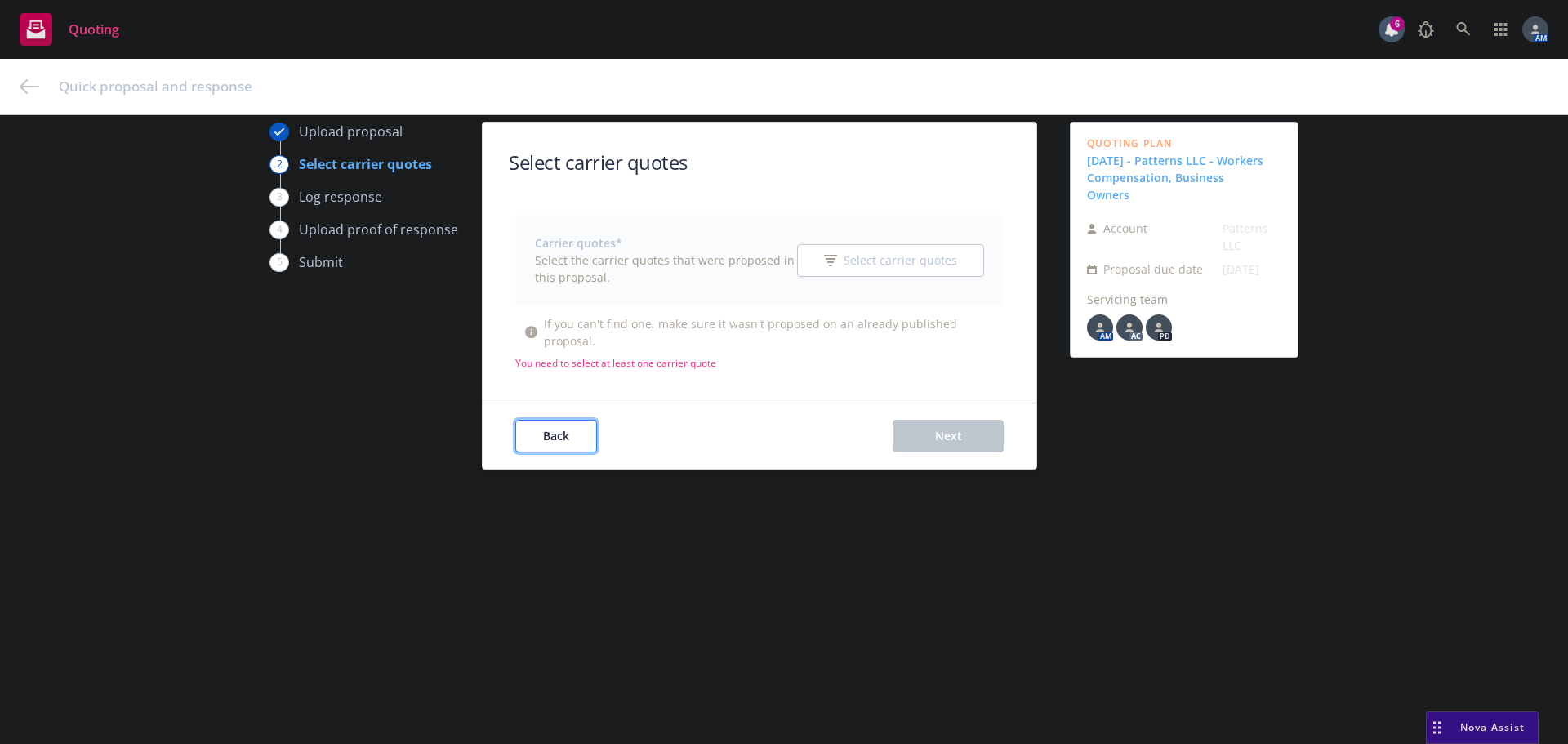
click at [565, 439] on button "Back" at bounding box center [556, 436] width 81 height 33
type textarea "x"
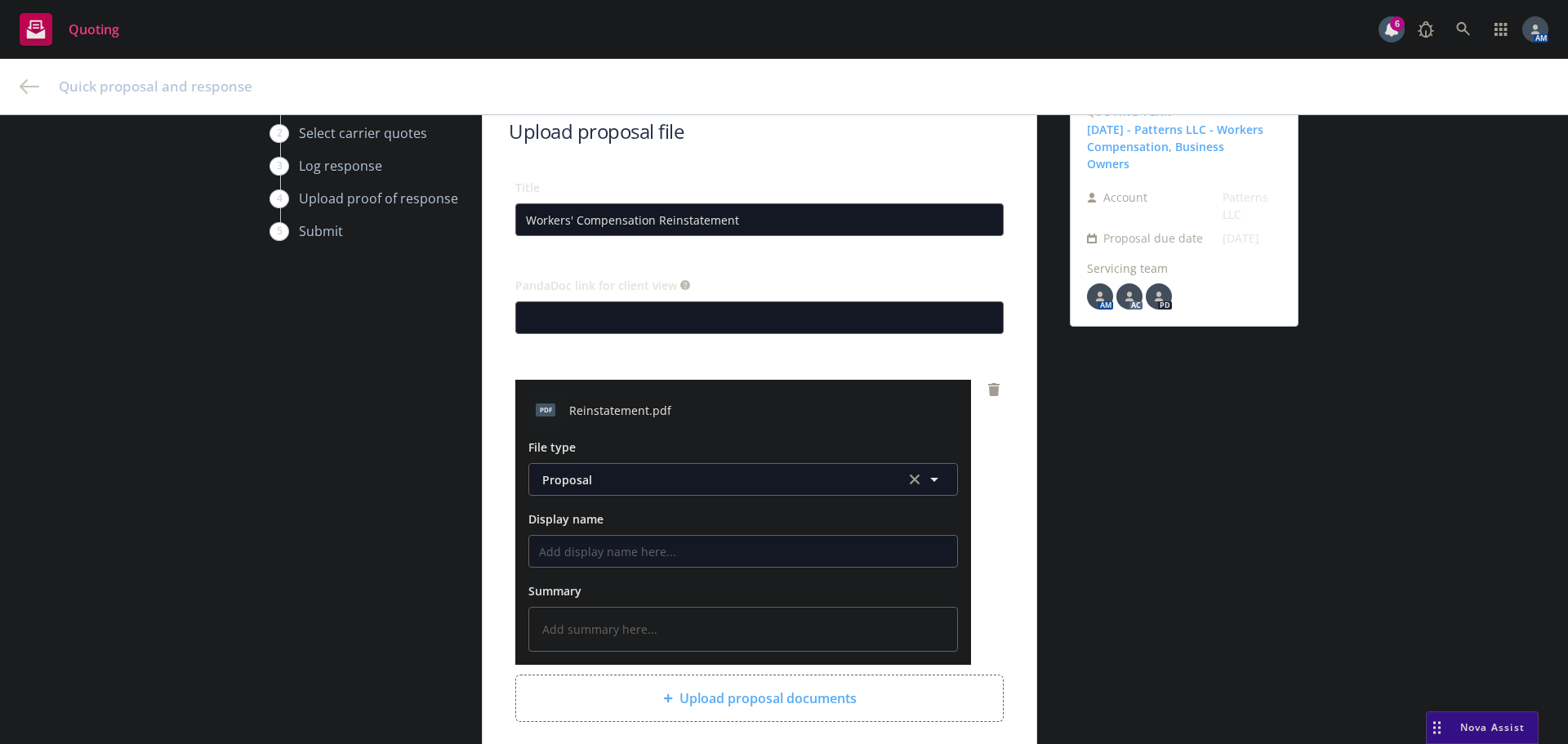
scroll to position [0, 0]
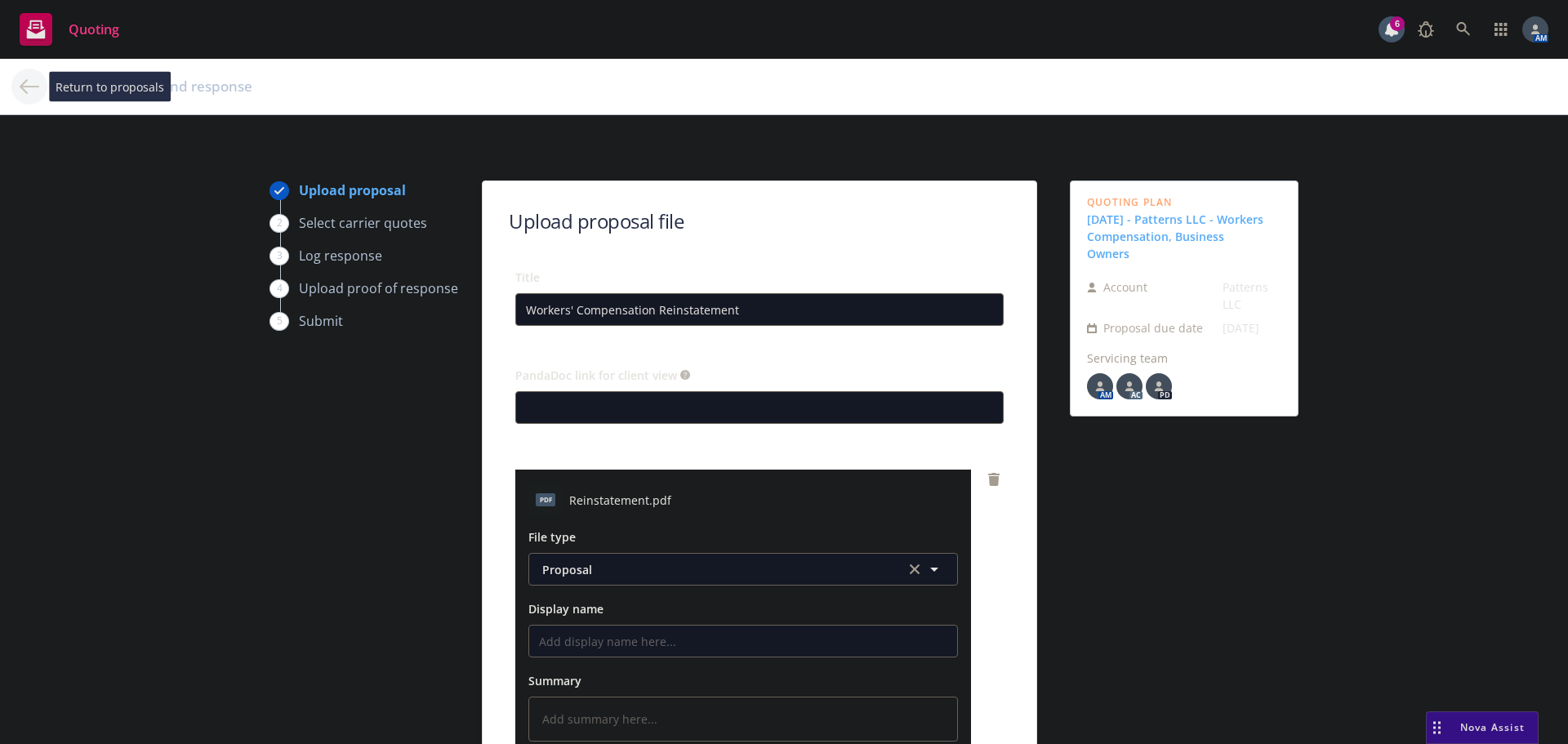
click at [30, 80] on icon at bounding box center [30, 86] width 20 height 20
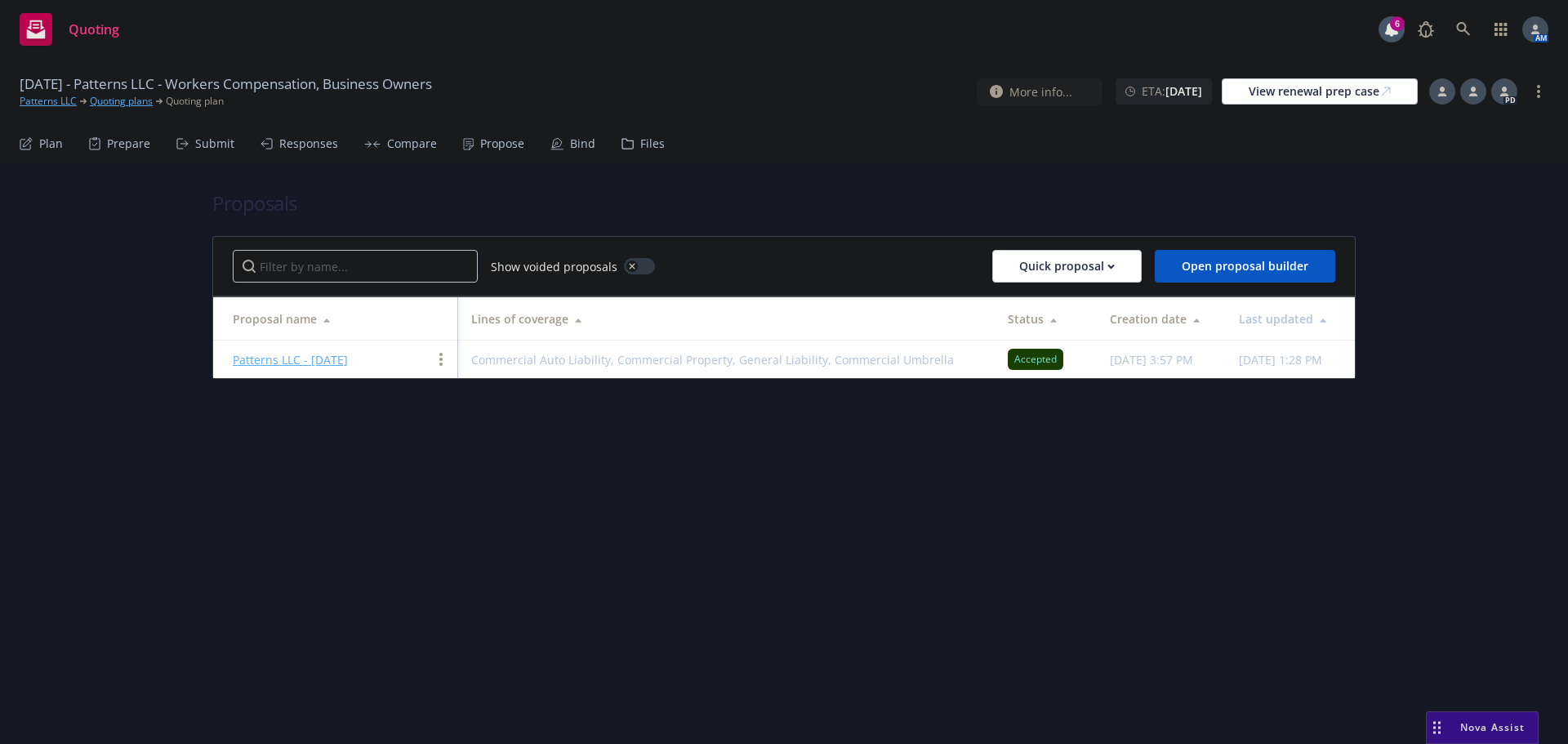
click at [195, 141] on div "Submit" at bounding box center [215, 144] width 40 height 13
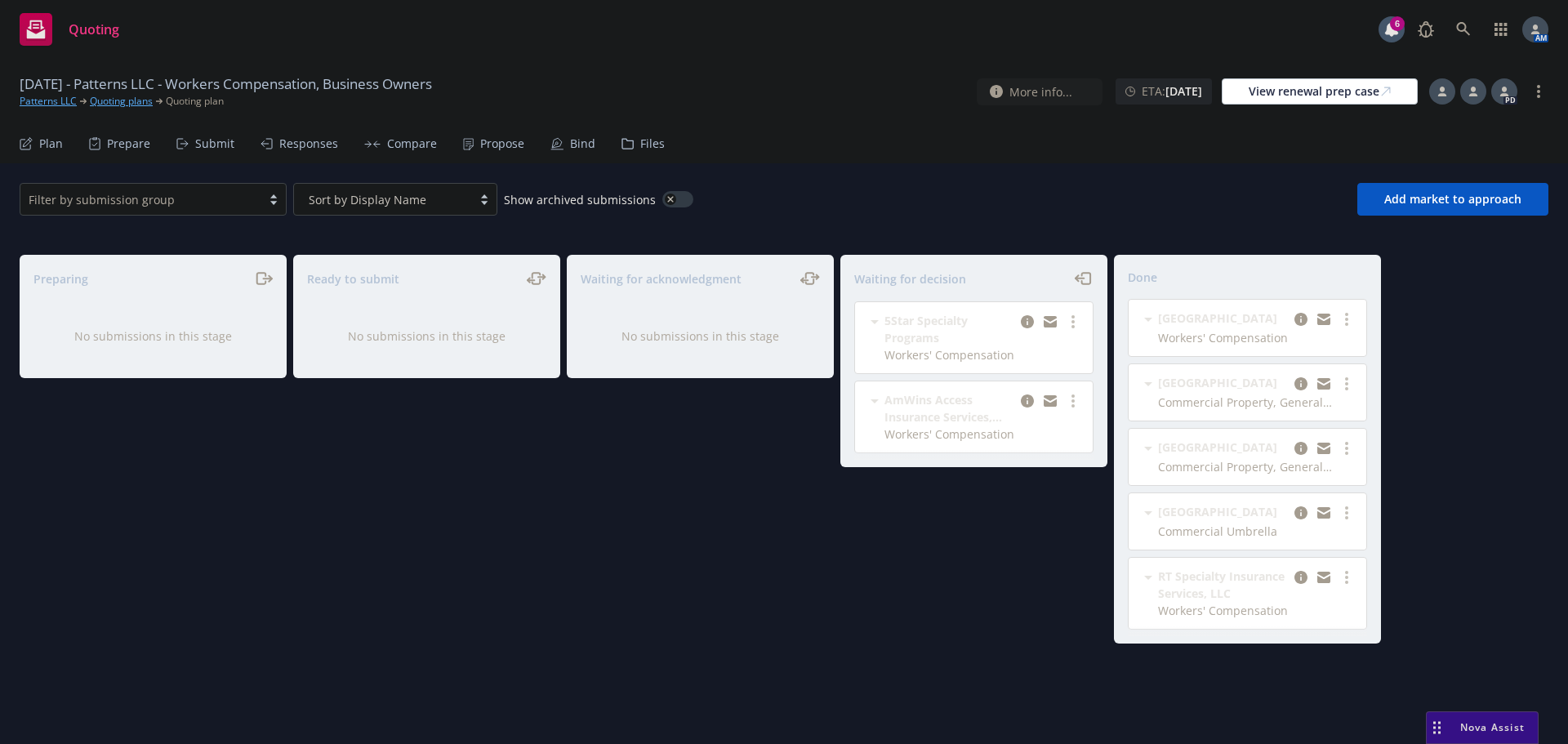
click at [948, 399] on span "AmWins Access Insurance Services, LLC" at bounding box center [950, 408] width 130 height 35
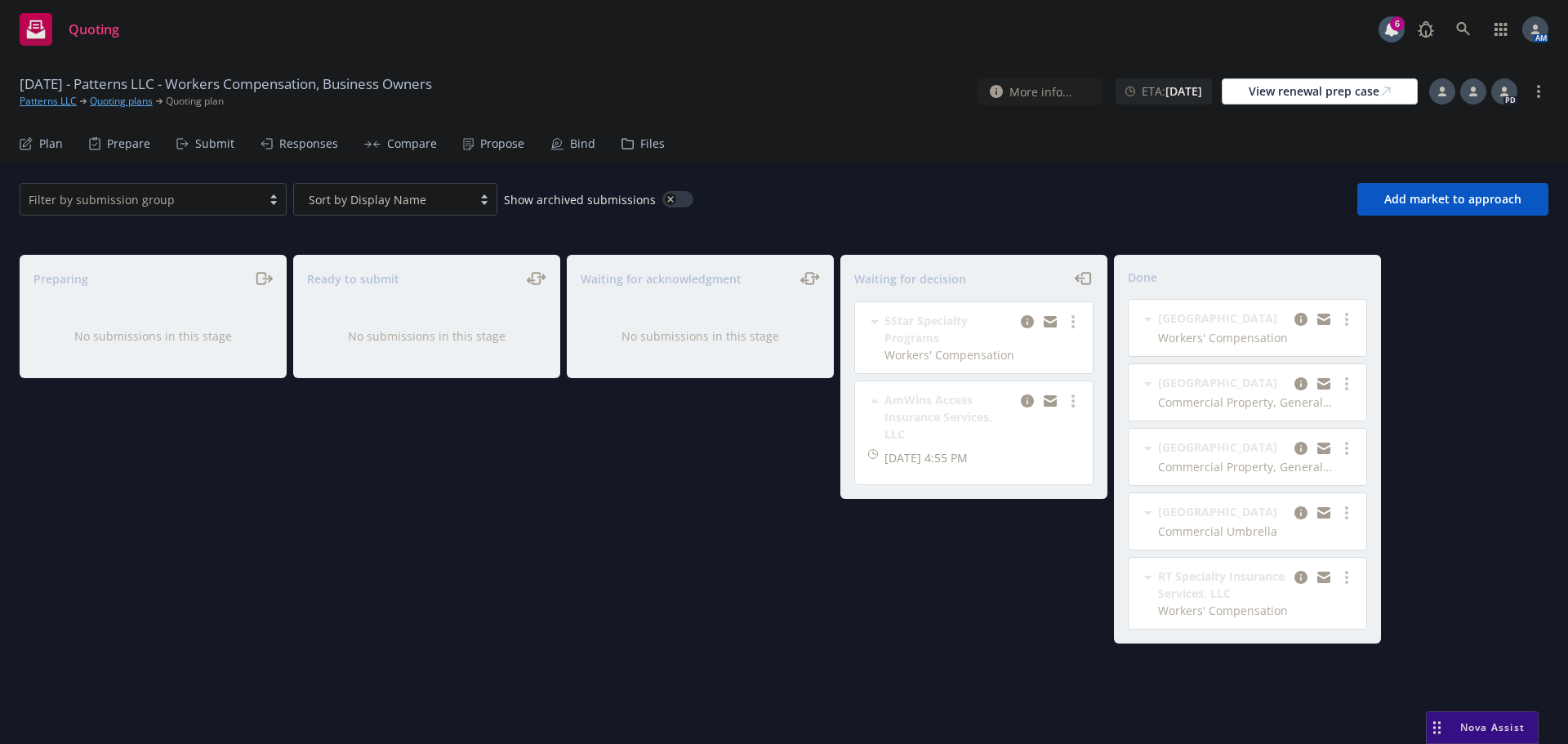
click at [948, 399] on span "AmWins Access Insurance Services, LLC" at bounding box center [950, 416] width 130 height 52
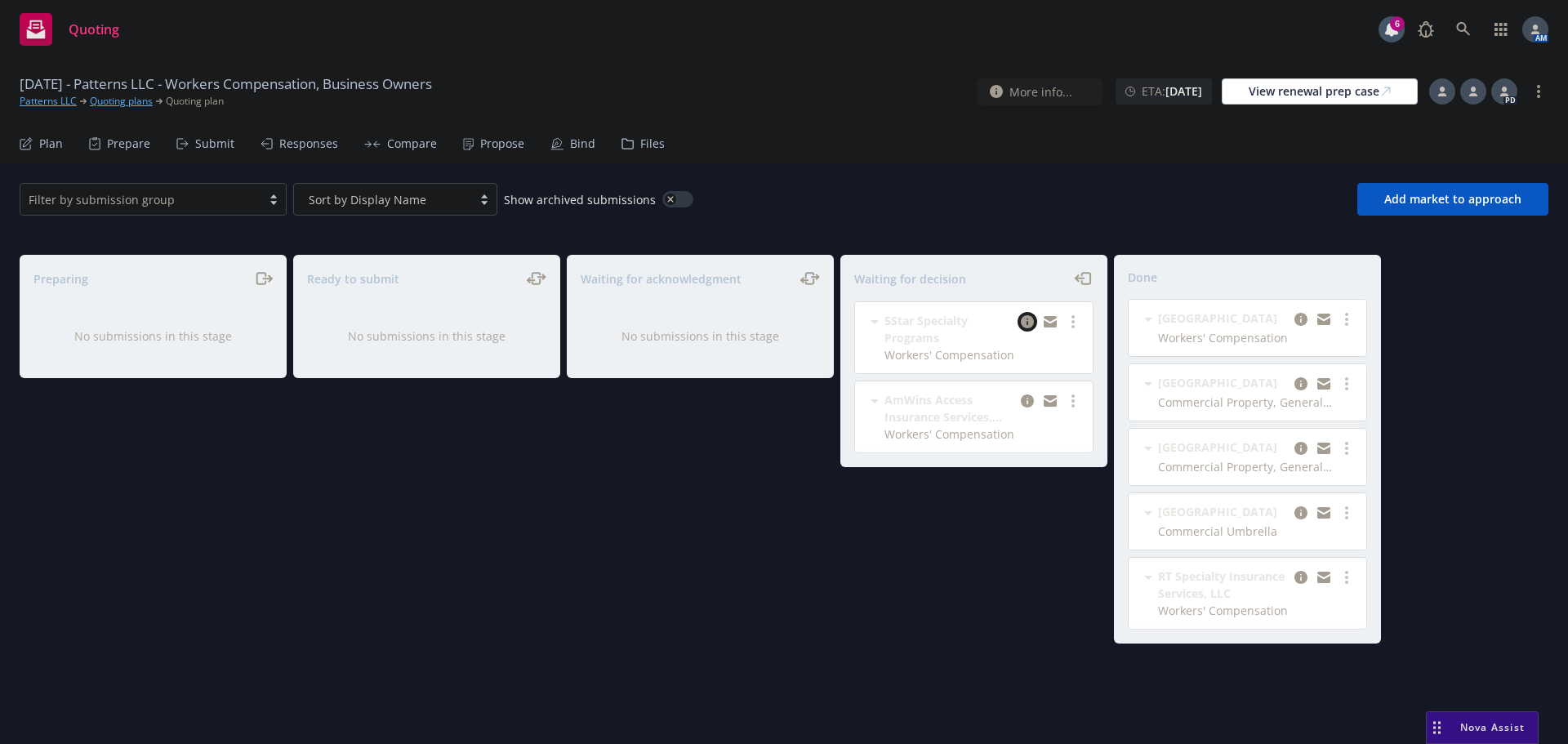
click at [1026, 327] on icon "copy logging email" at bounding box center [1027, 322] width 13 height 13
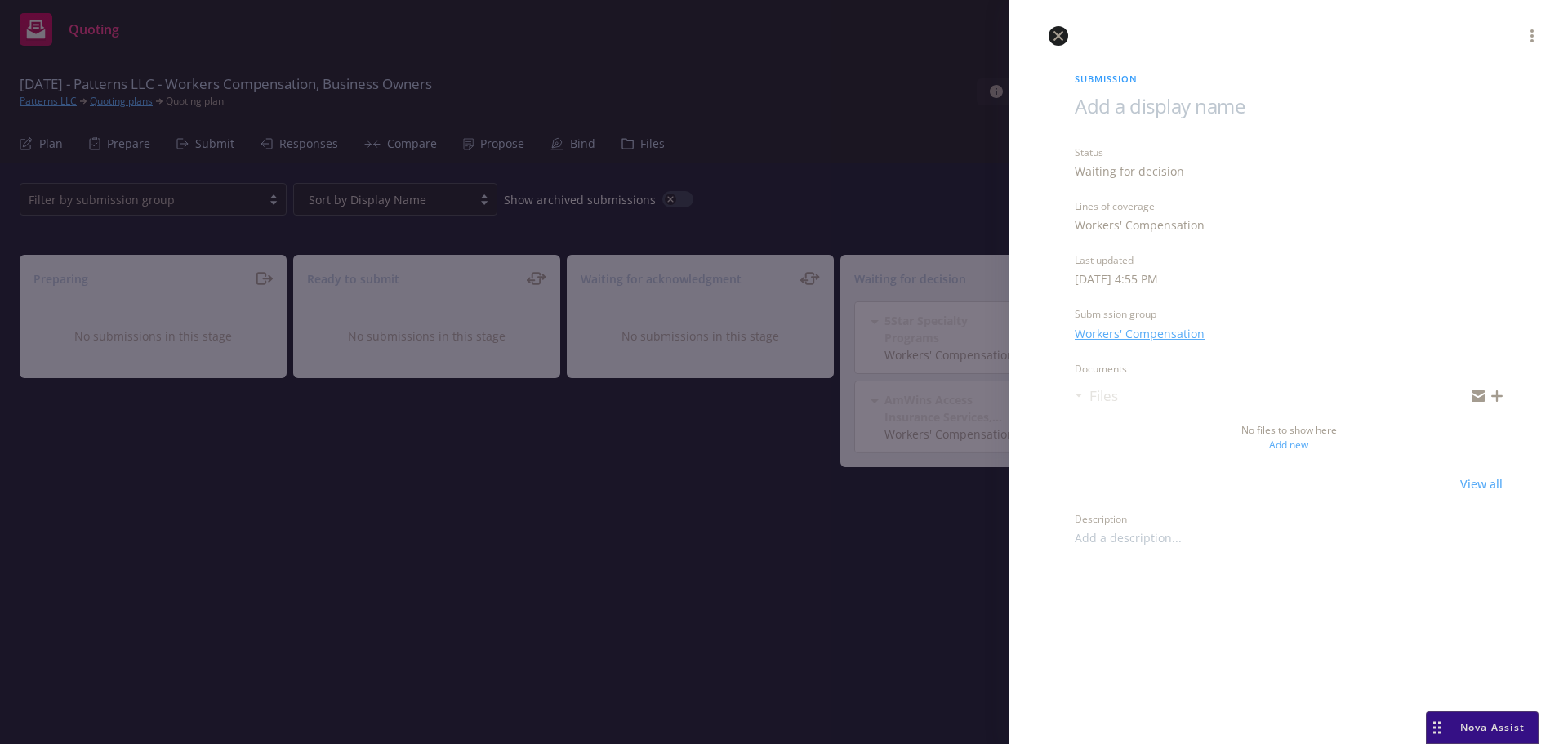
click at [1059, 38] on icon "close" at bounding box center [1059, 36] width 10 height 10
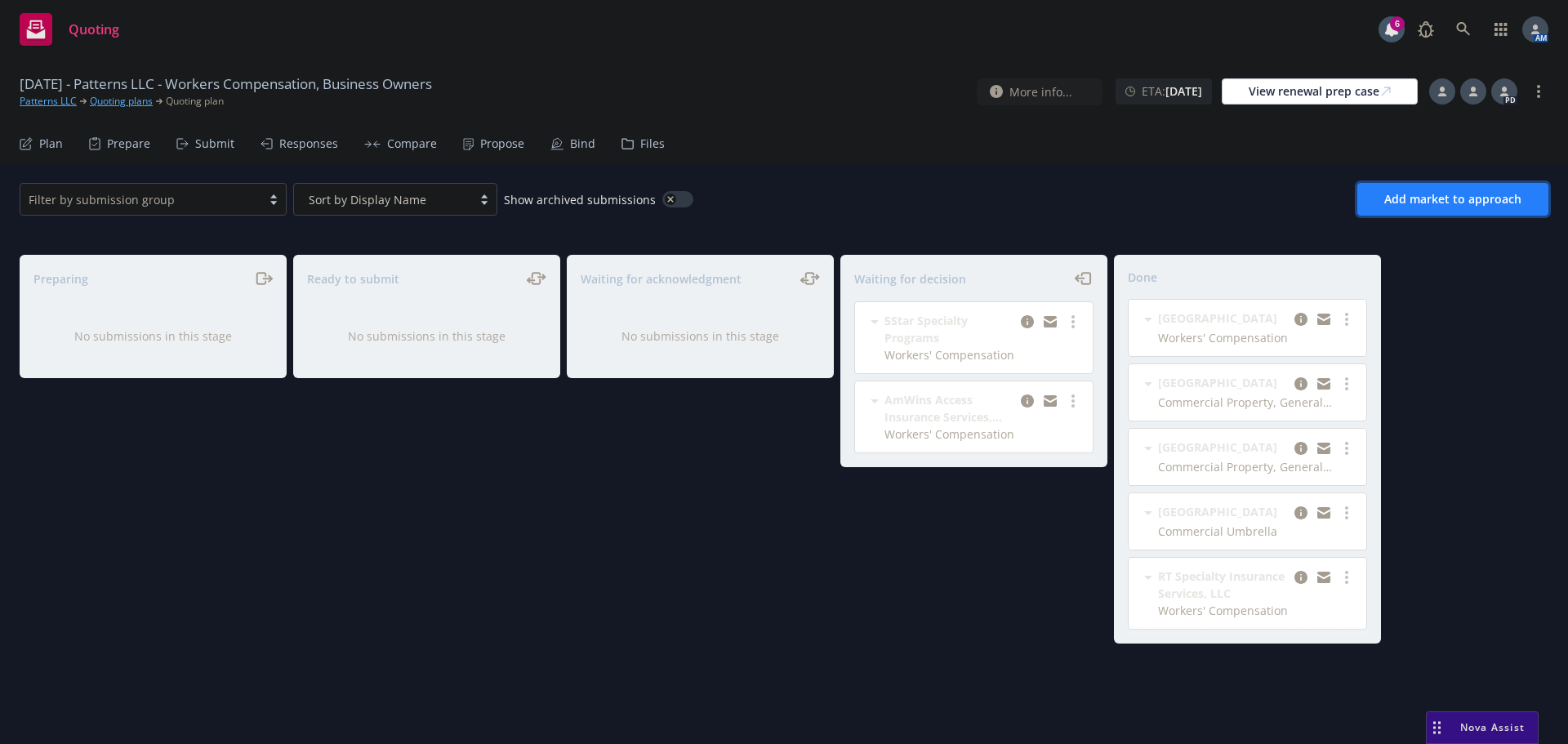
click at [1413, 185] on button "Add market to approach" at bounding box center [1453, 199] width 191 height 33
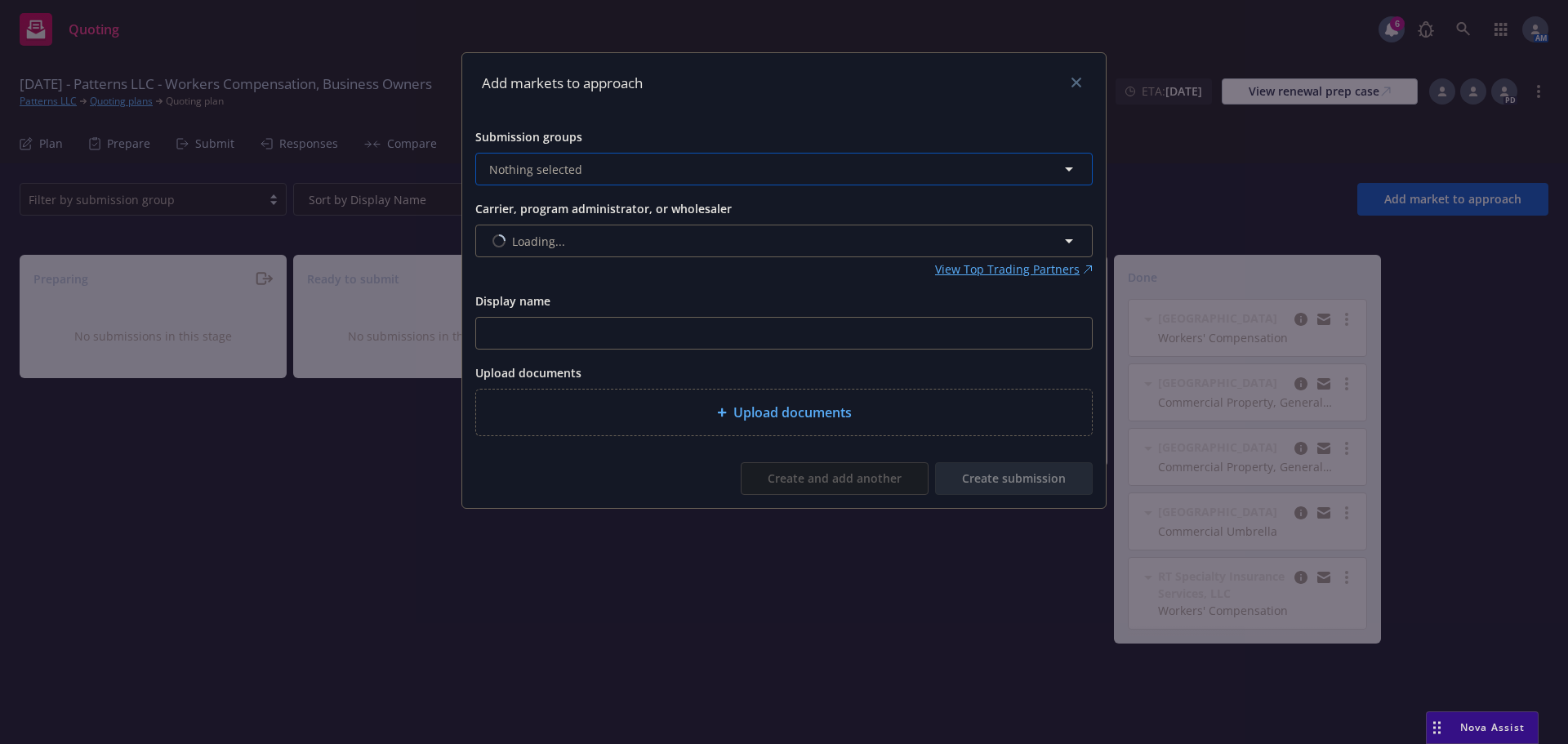
click at [557, 170] on span "Nothing selected" at bounding box center [535, 169] width 93 height 17
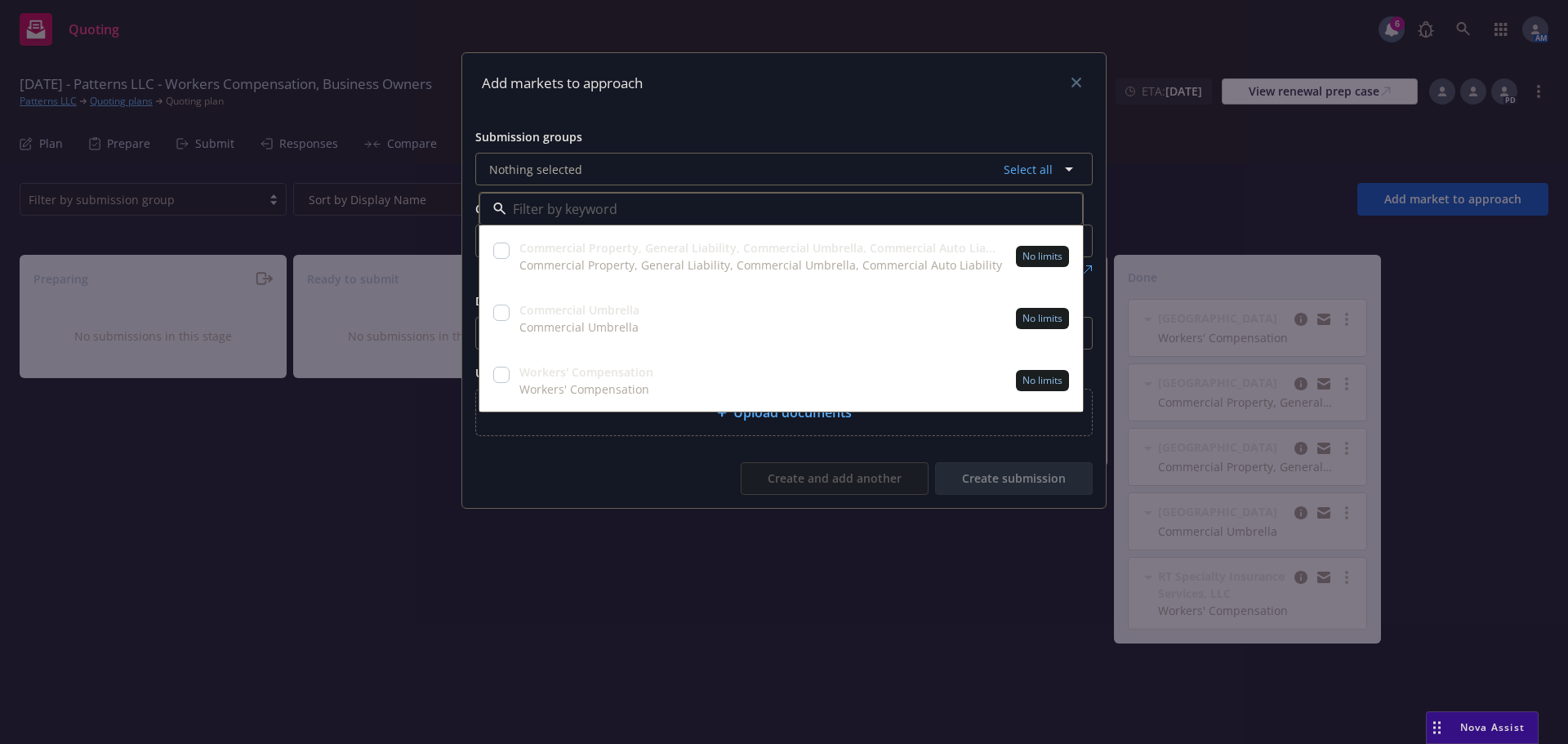
click at [505, 373] on input "checkbox" at bounding box center [501, 375] width 16 height 16
checkbox input "true"
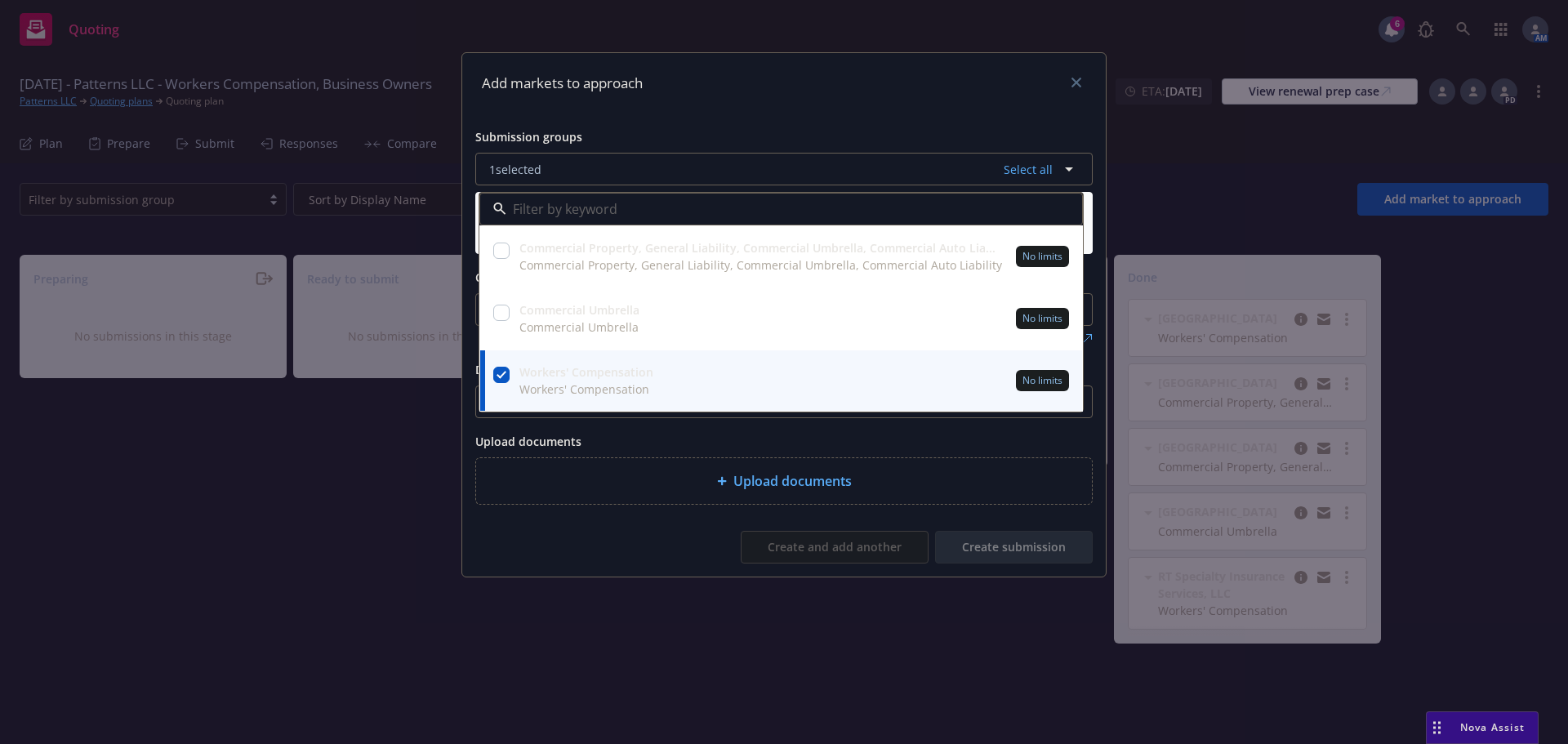
click at [829, 104] on div "Add markets to approach" at bounding box center [784, 82] width 644 height 60
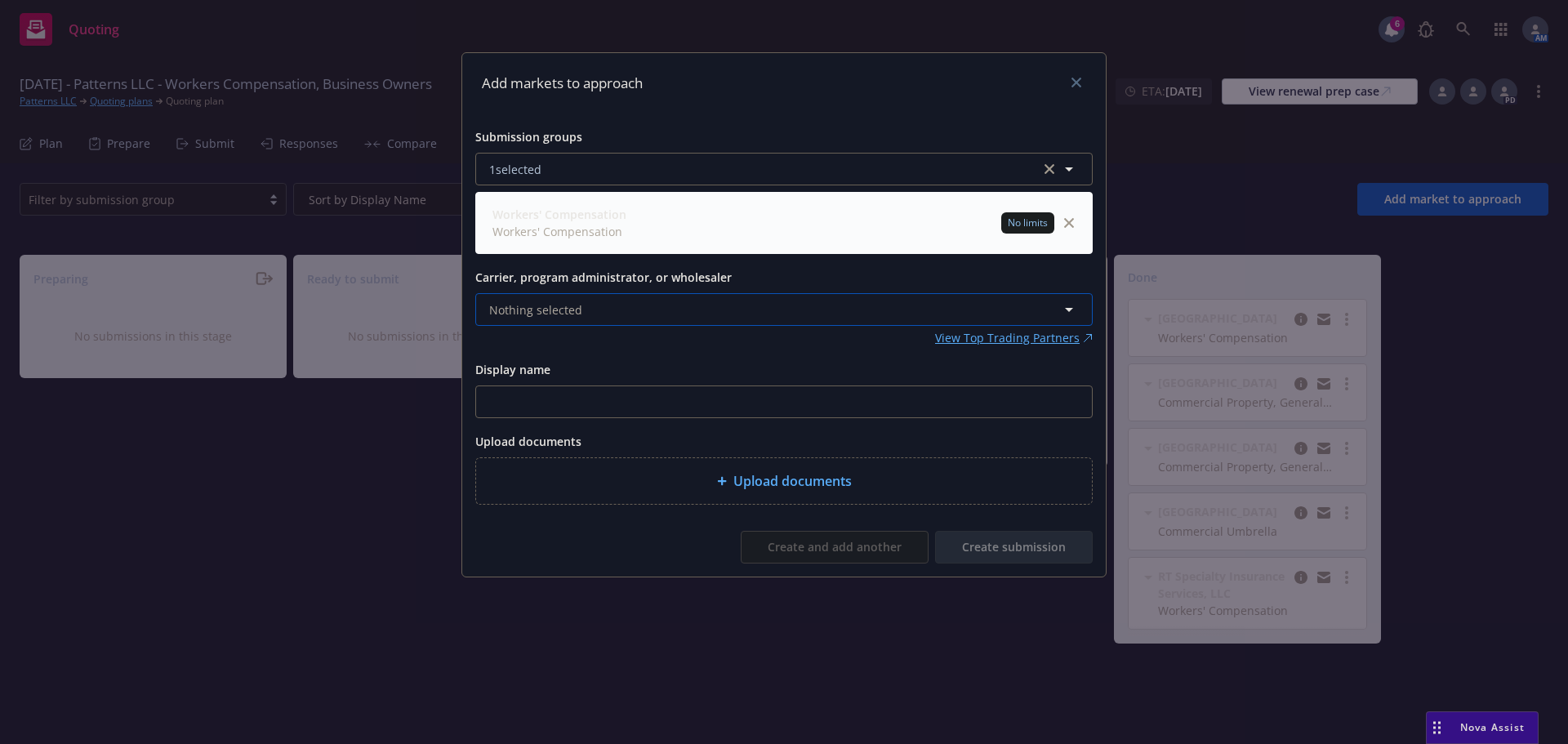
click at [619, 309] on button "Nothing selected" at bounding box center [784, 309] width 617 height 33
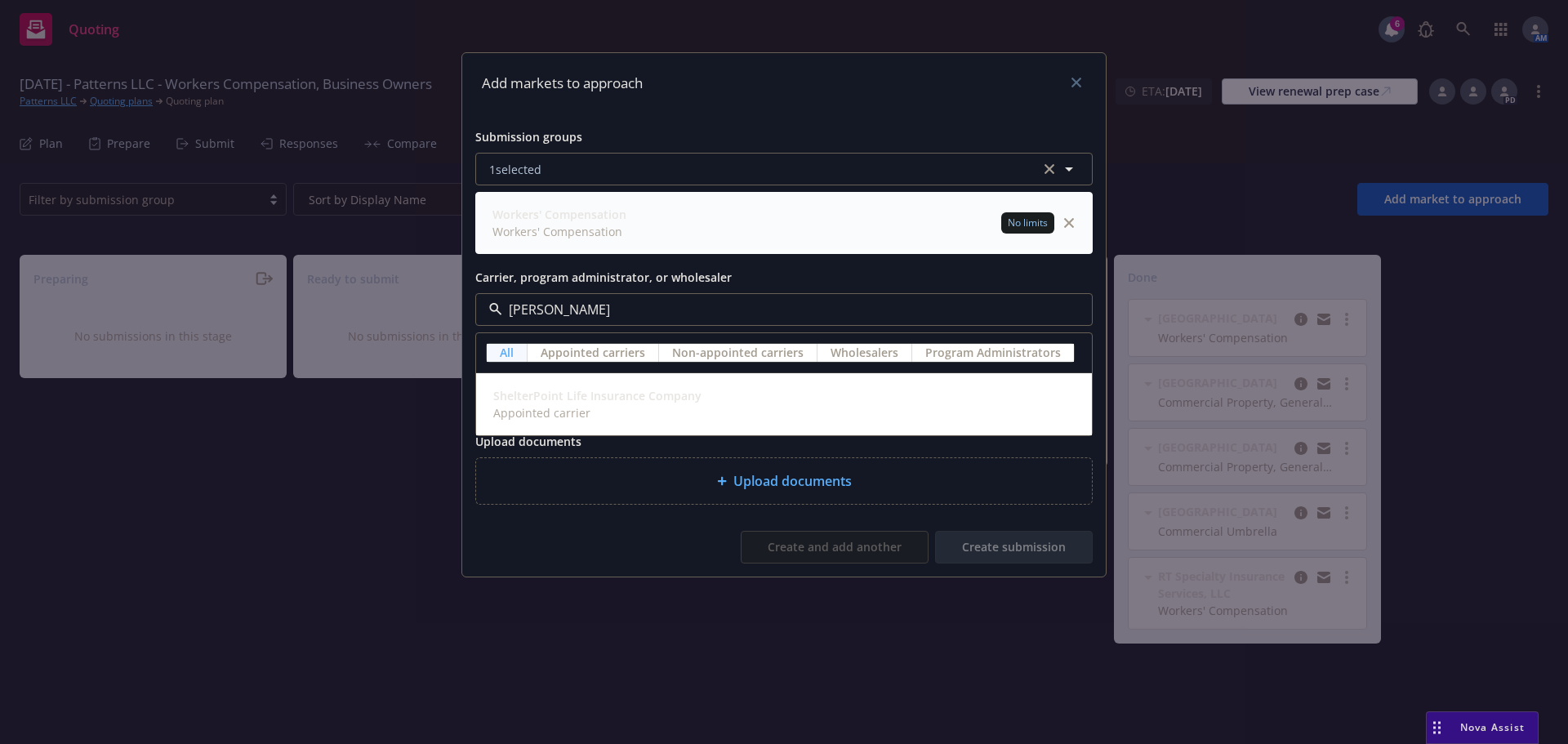
type input "shelter"
click at [604, 385] on div "ShelterPoint Life Insurance Company Appointed carrier" at bounding box center [595, 404] width 218 height 41
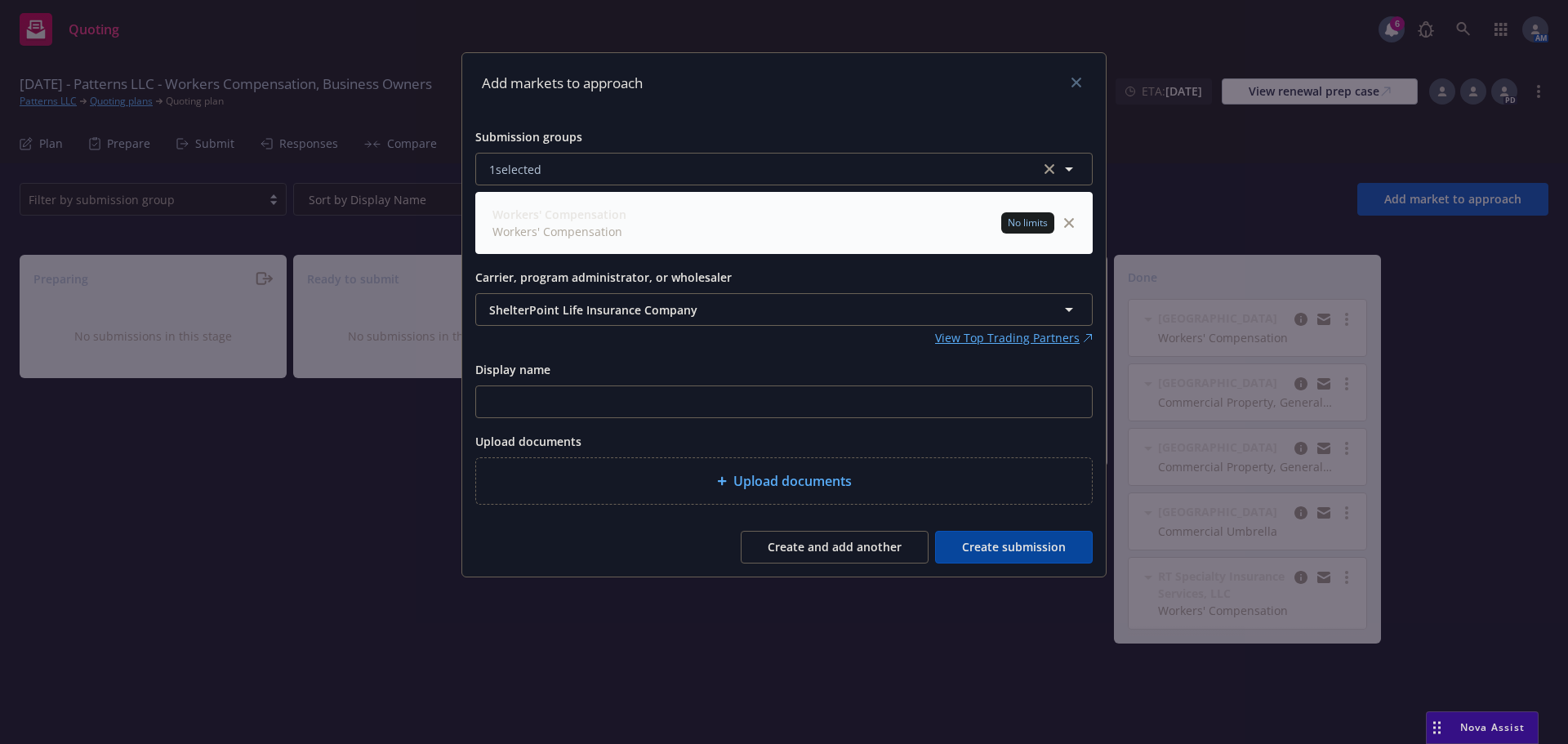
click at [1051, 552] on button "Create submission" at bounding box center [1014, 547] width 158 height 33
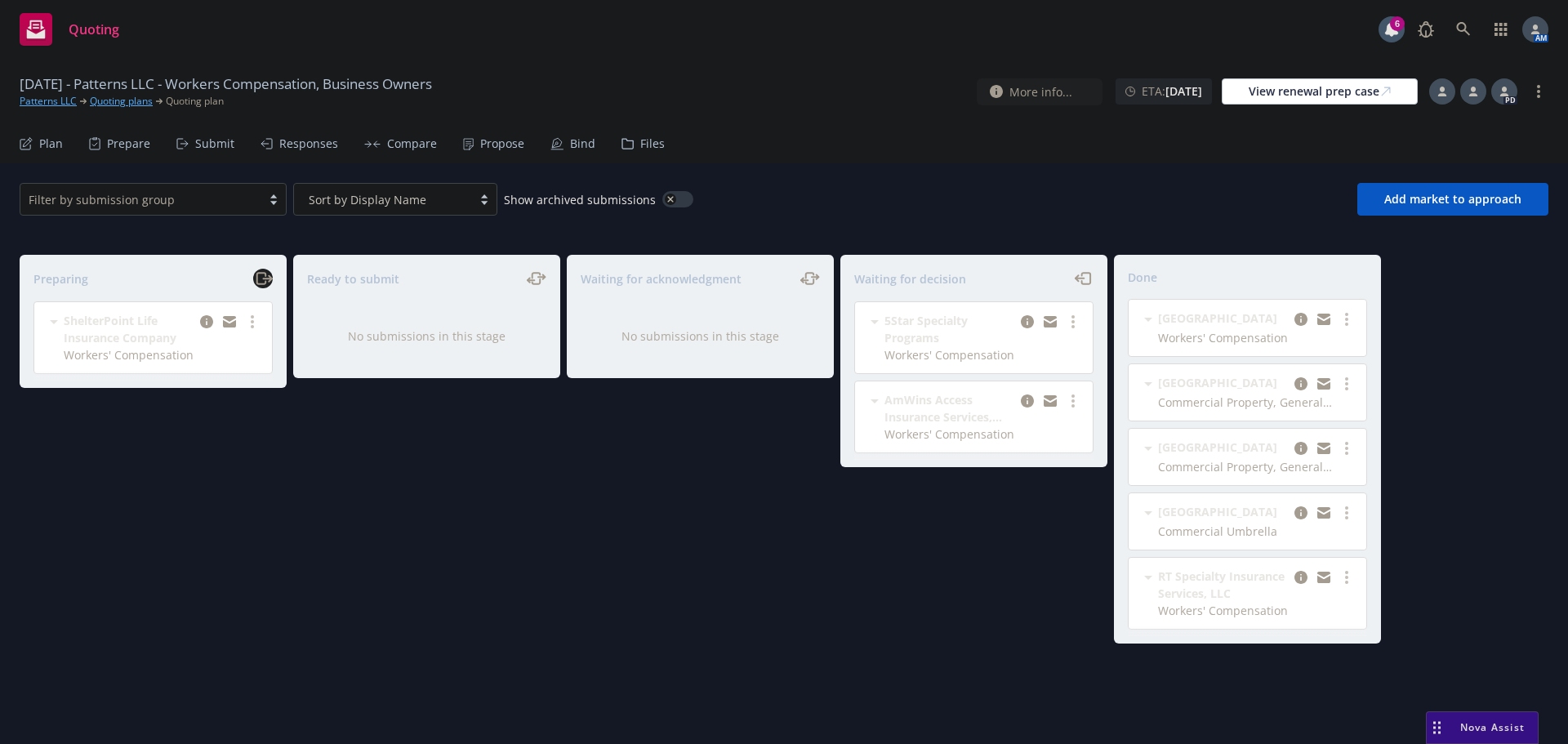
click at [261, 281] on icon "moveRight" at bounding box center [263, 278] width 19 height 20
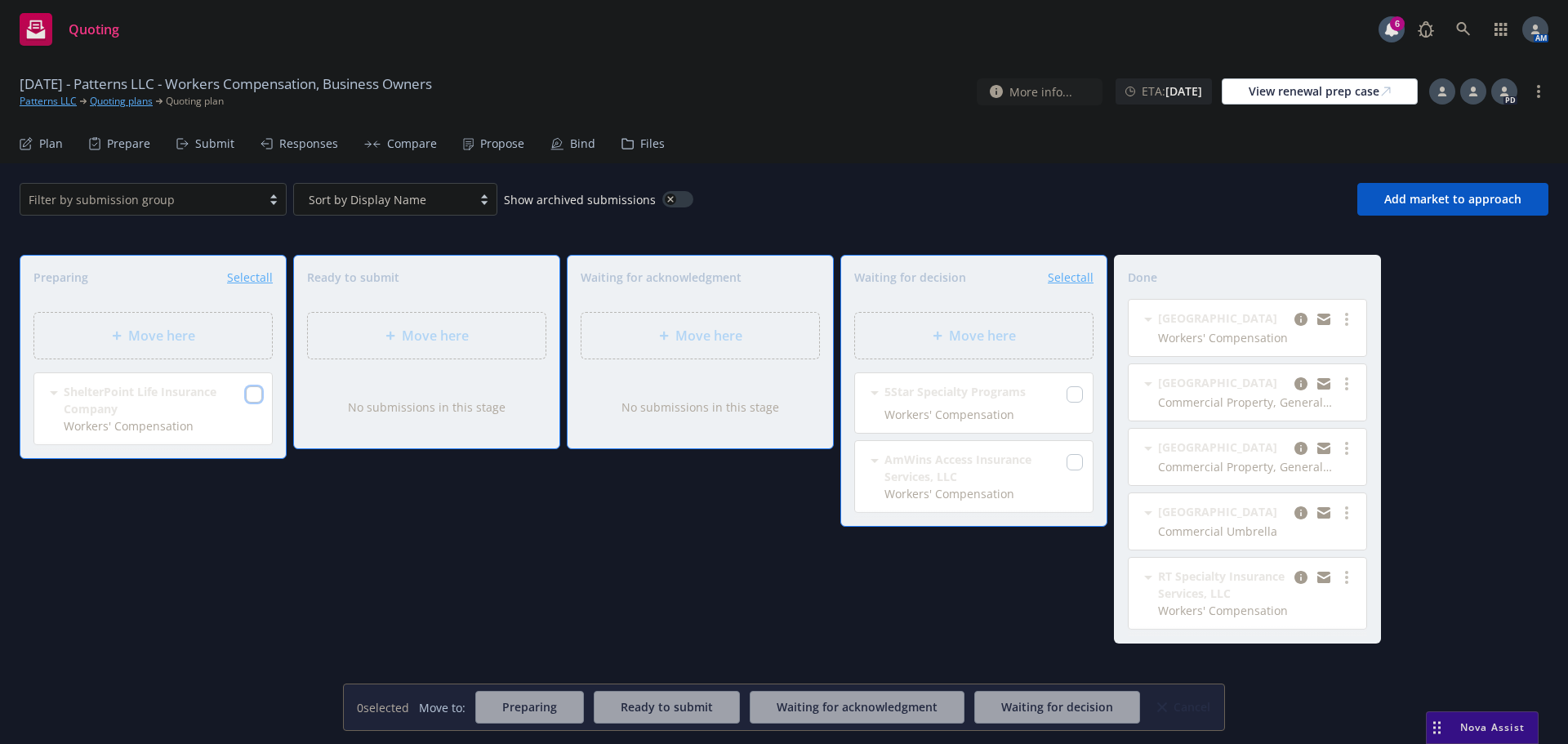
click at [256, 398] on input "checkbox" at bounding box center [254, 394] width 16 height 16
checkbox input "true"
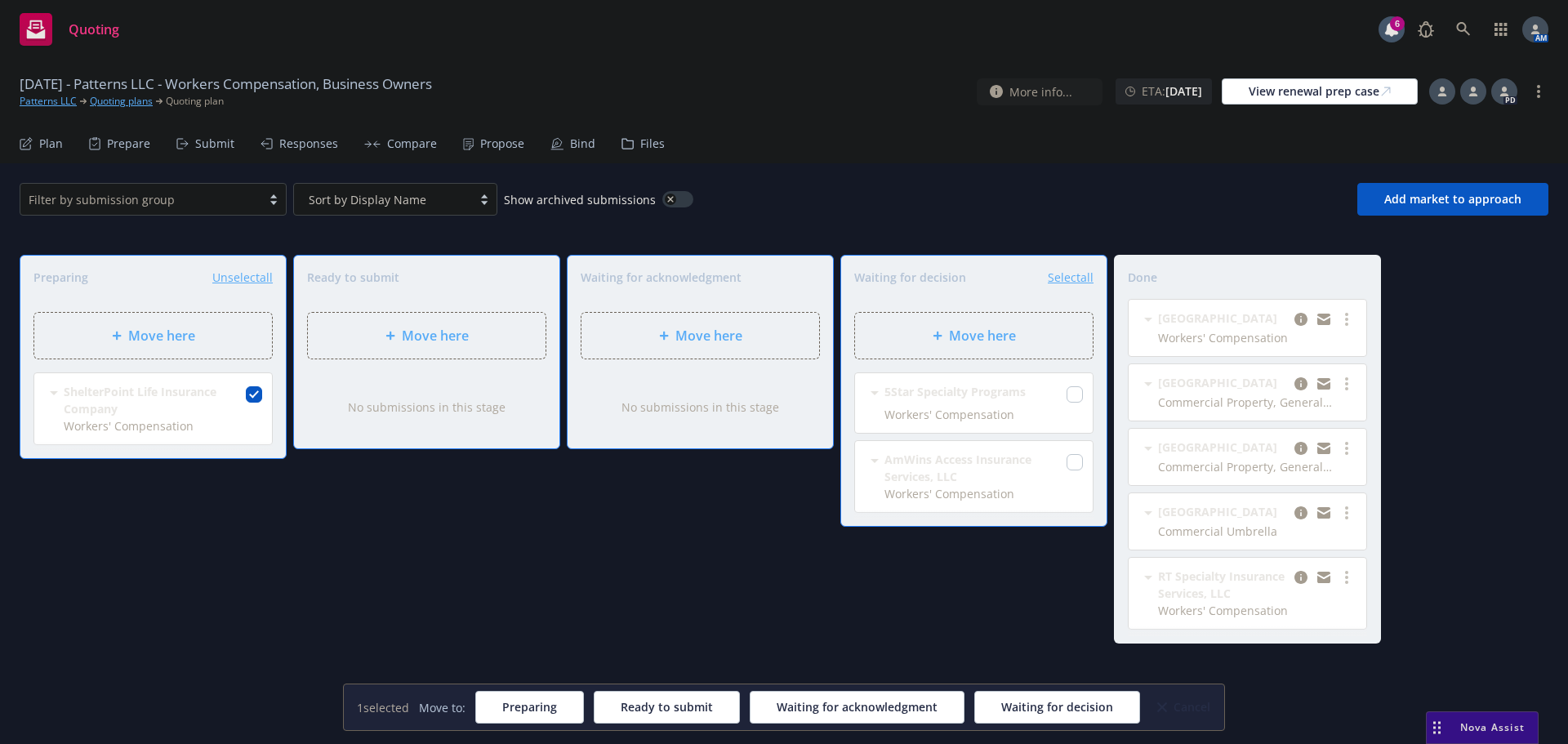
click at [1035, 343] on div "Move here" at bounding box center [974, 336] width 212 height 20
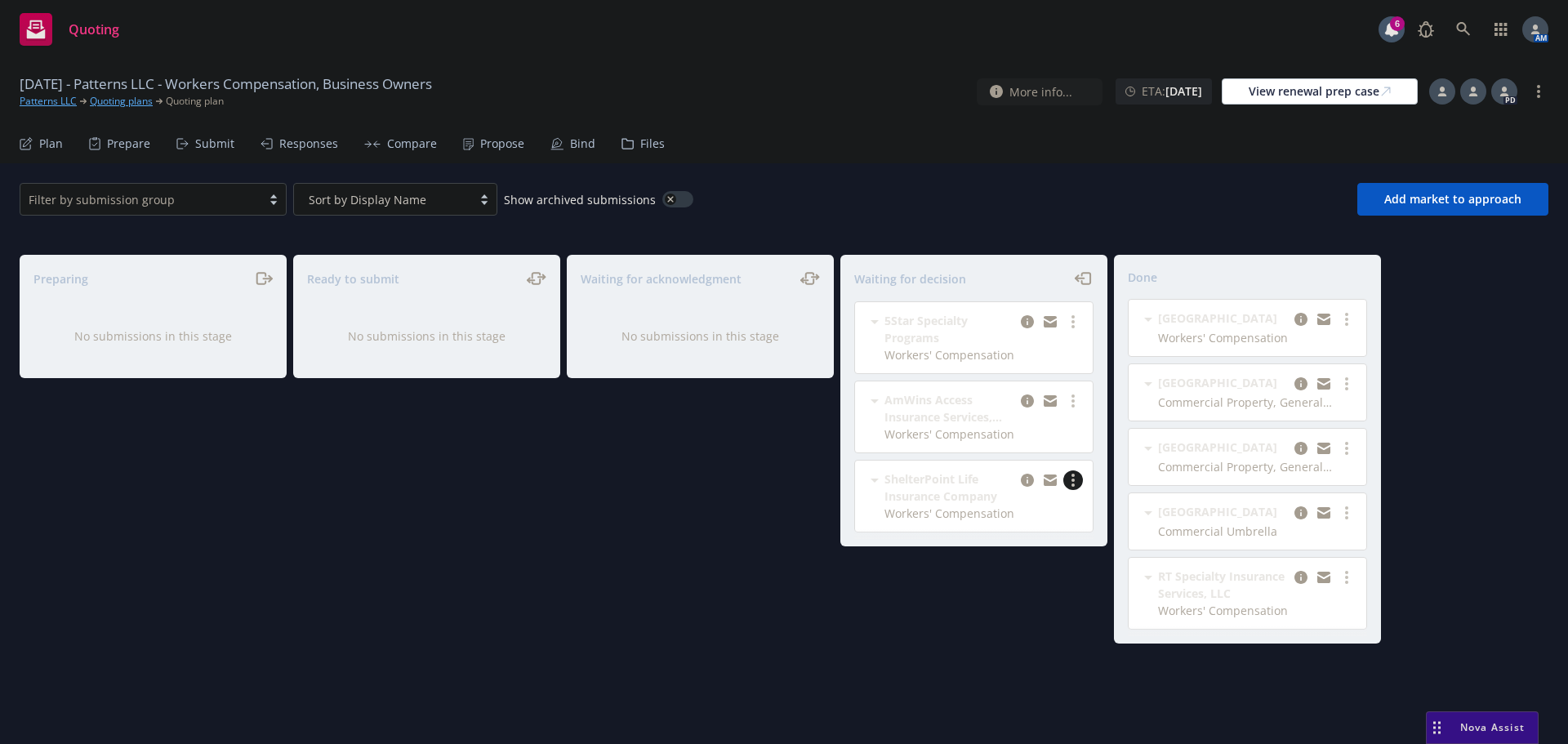
click at [1077, 486] on link "more" at bounding box center [1073, 481] width 20 height 20
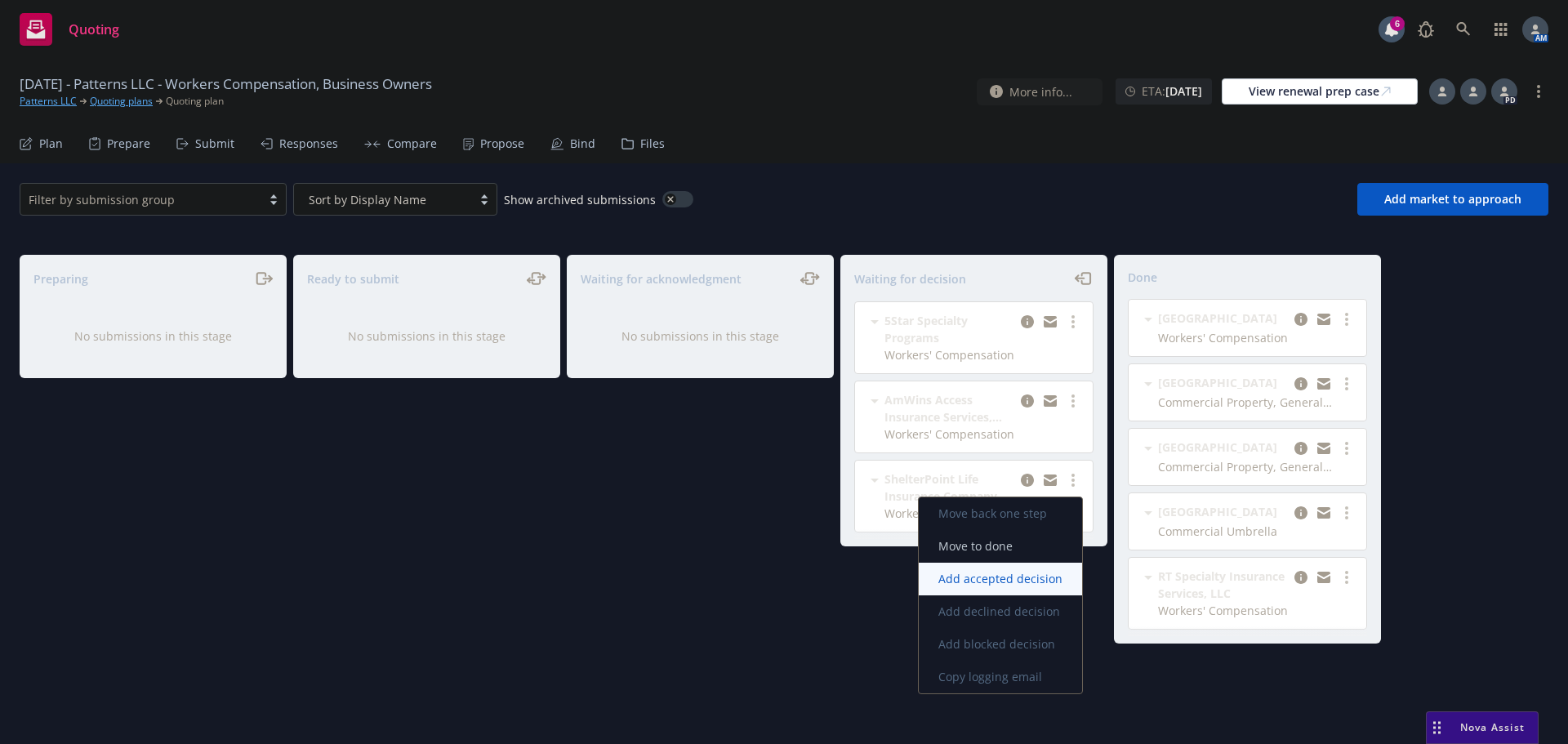
click at [1015, 582] on span "Add accepted decision" at bounding box center [1000, 579] width 163 height 16
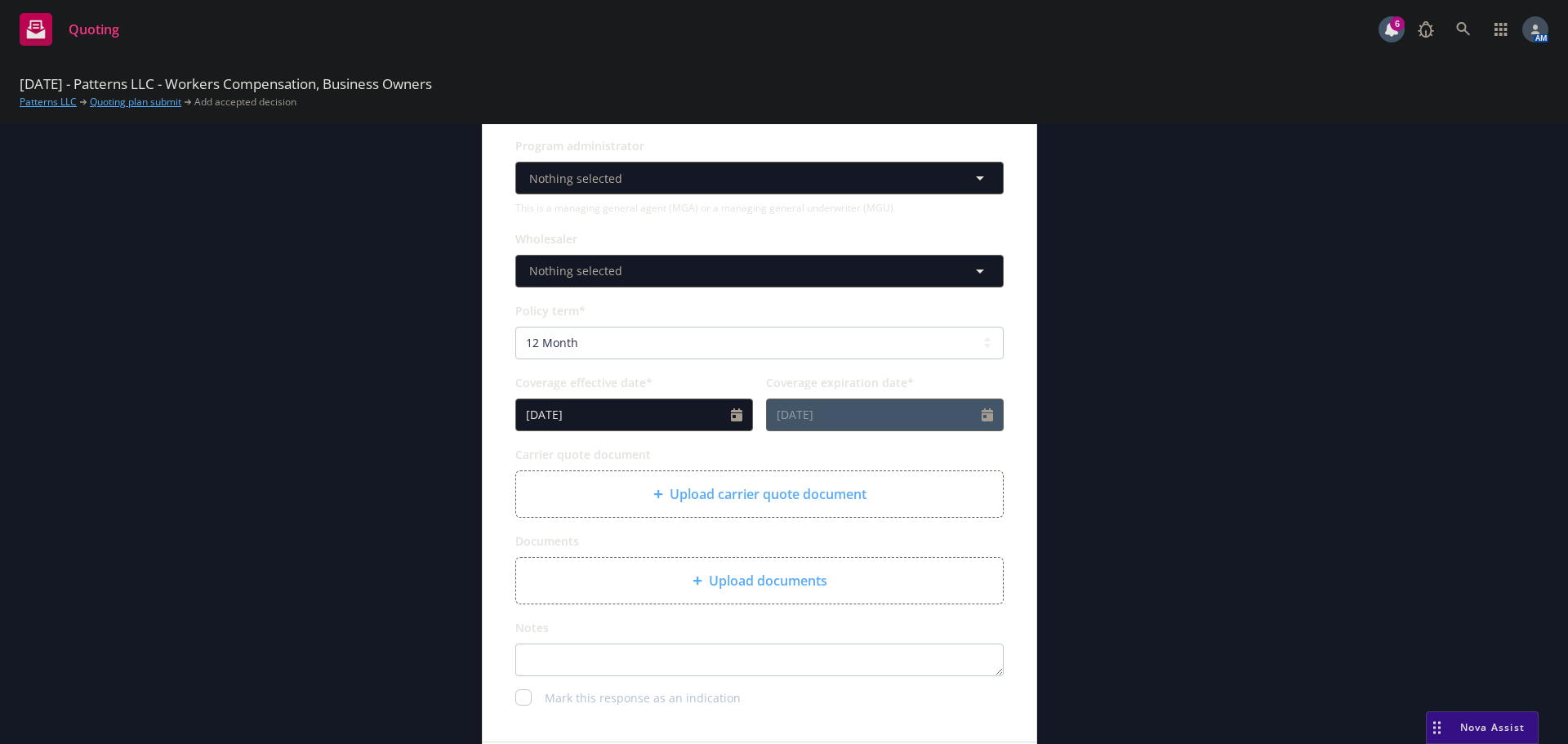
scroll to position [490, 0]
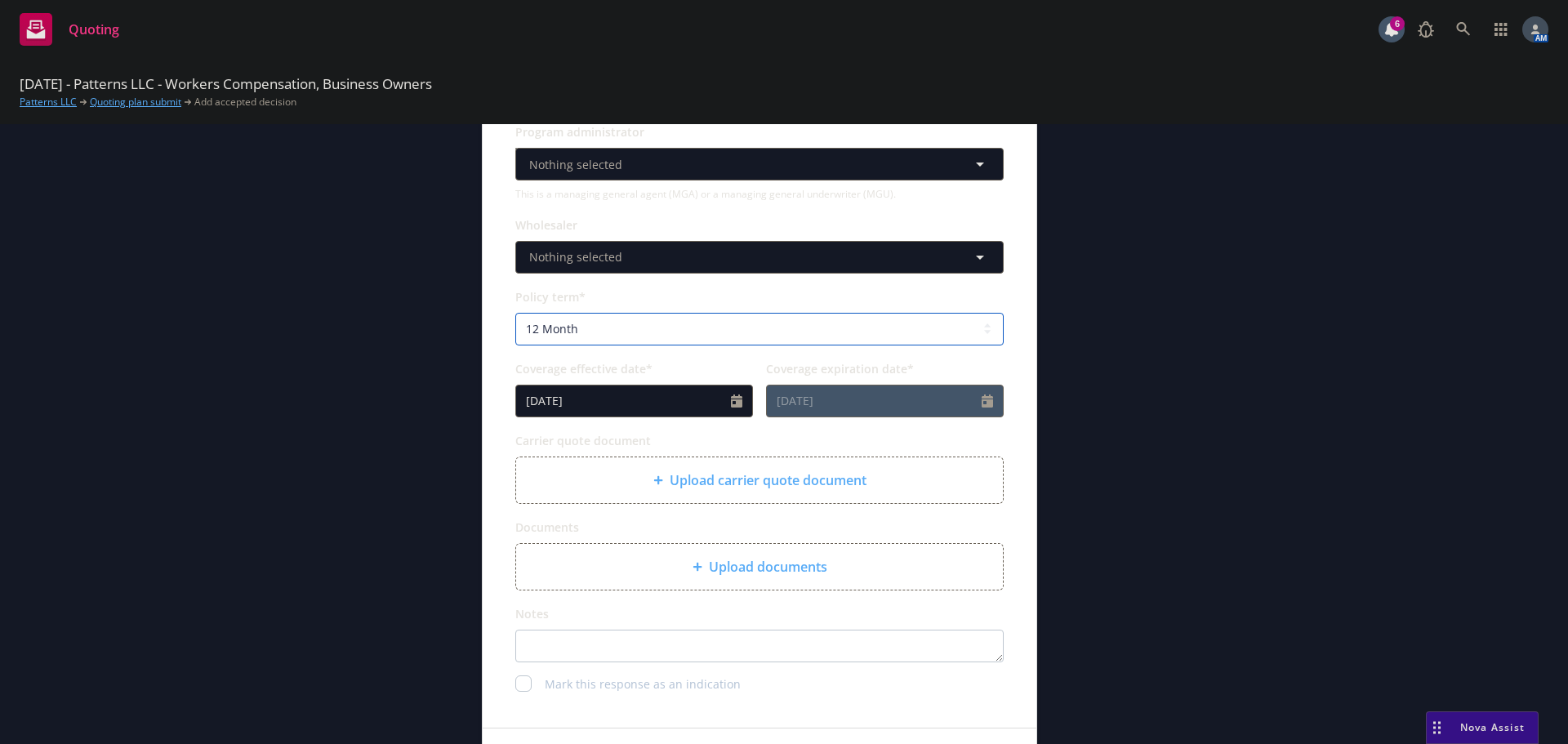
click at [603, 329] on select "Select policy term 12 Month 6 Month 4 Month 3 Month 2 Month 1 Month 36 Month (3…" at bounding box center [759, 329] width 488 height 33
select select "other"
click at [515, 313] on select "Select policy term 12 Month 6 Month 4 Month 3 Month 2 Month 1 Month 36 Month (3…" at bounding box center [759, 329] width 488 height 33
click at [982, 399] on icon "Calendar" at bounding box center [988, 401] width 12 height 13
select select "10"
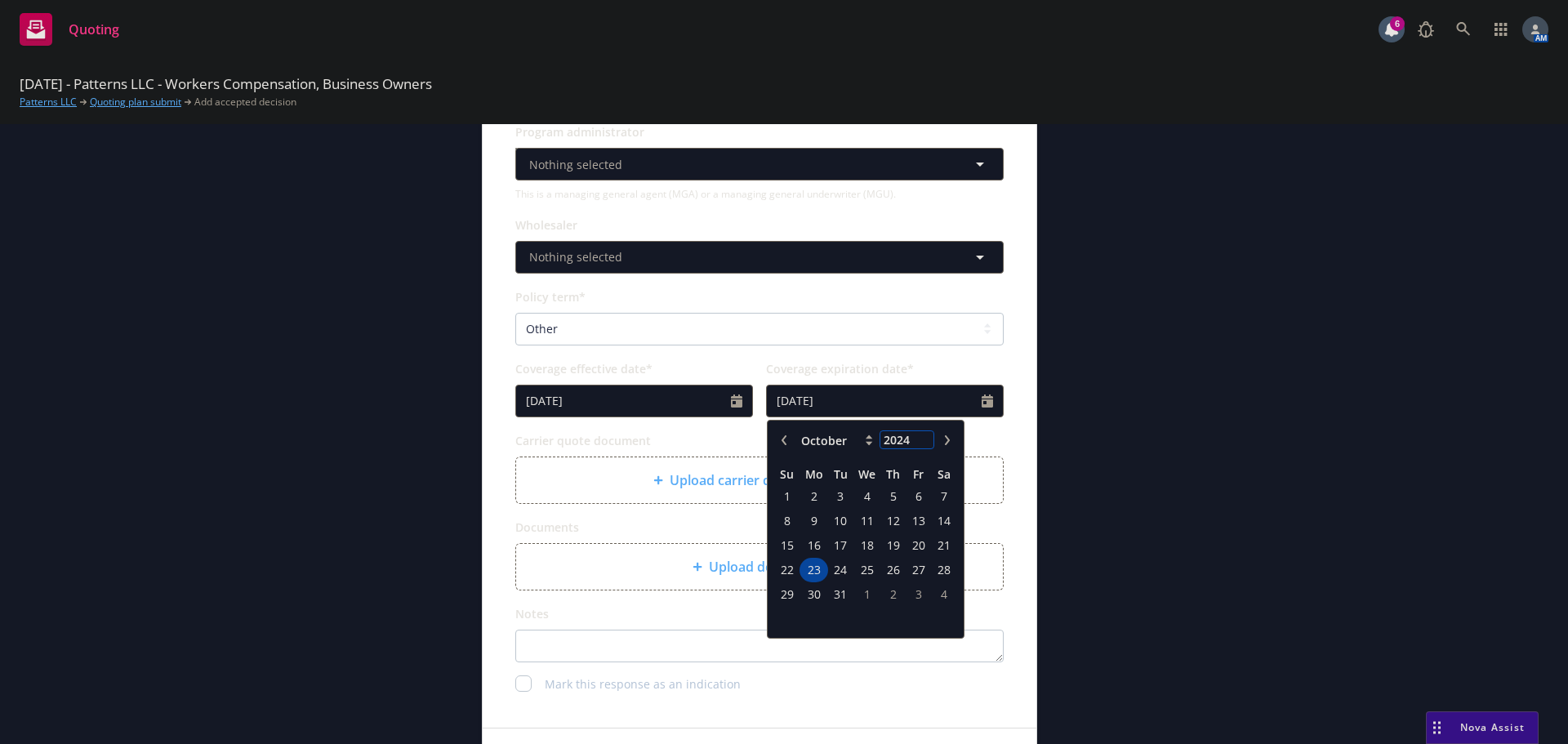
click at [919, 435] on input "2024" at bounding box center [907, 439] width 53 height 17
click at [919, 435] on input "2025" at bounding box center [907, 439] width 53 height 17
type input "2026"
click at [919, 435] on input "2026" at bounding box center [907, 439] width 53 height 17
click at [917, 575] on span "23" at bounding box center [918, 570] width 22 height 21
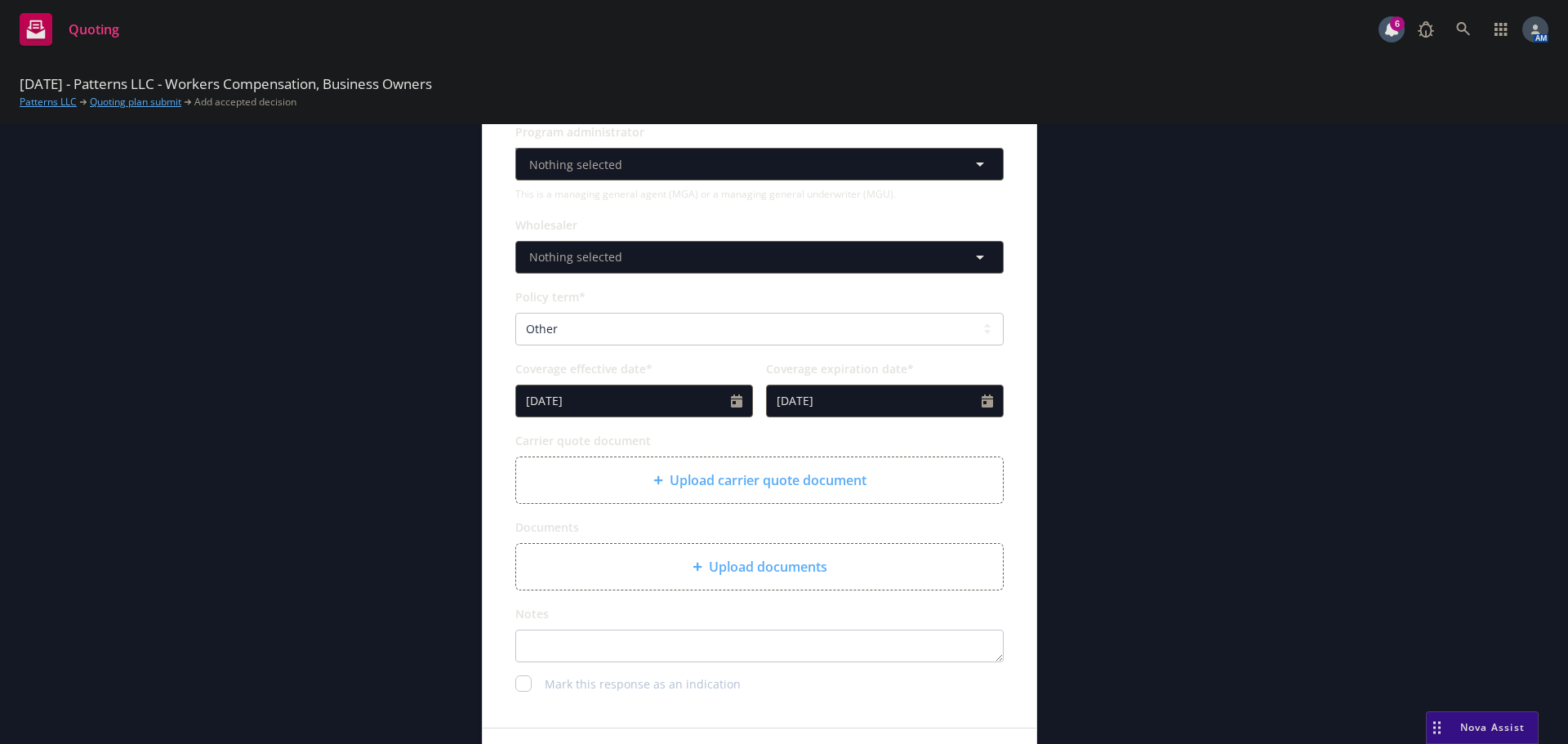
type input "10/23/2026"
click at [761, 479] on span "Upload carrier quote document" at bounding box center [768, 481] width 197 height 20
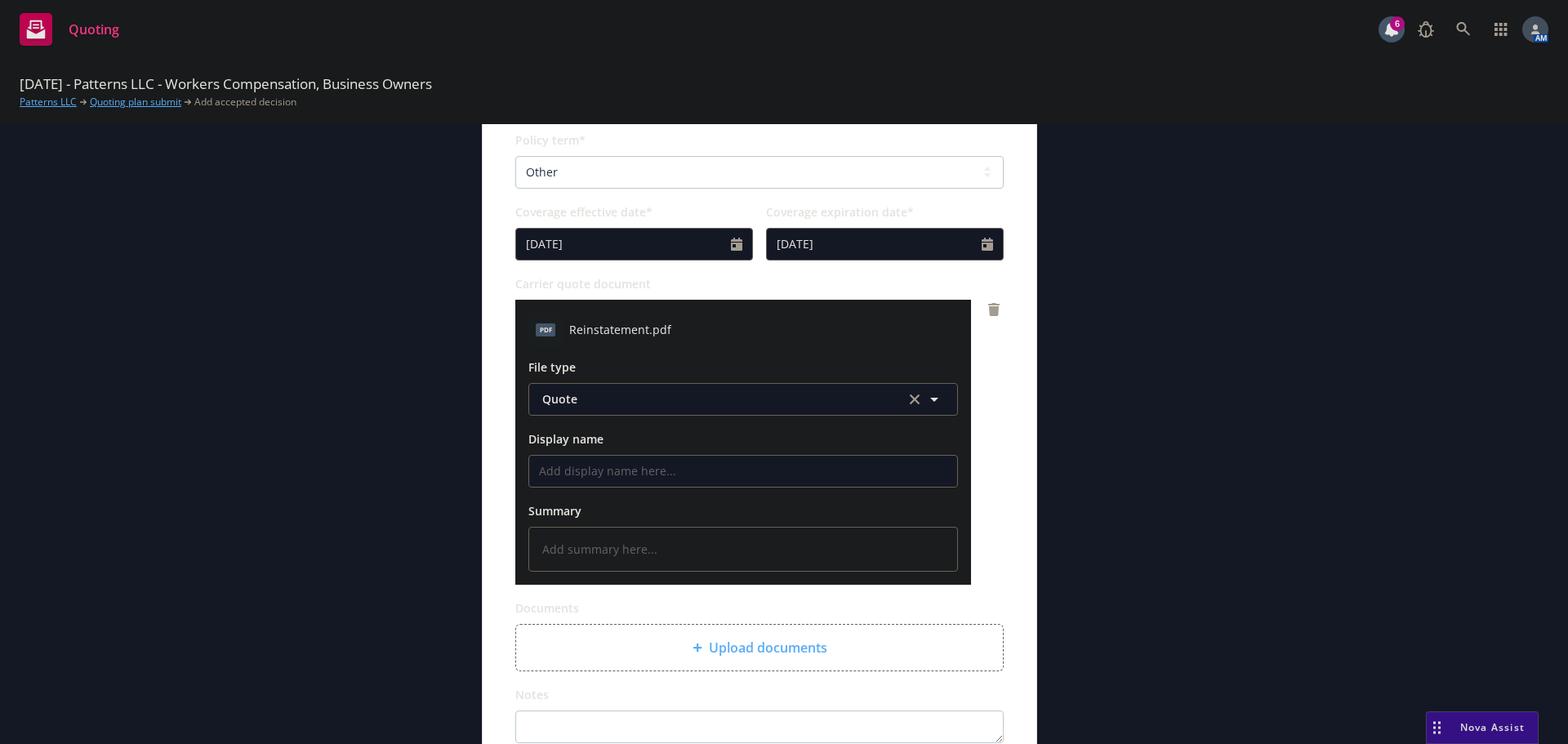
scroll to position [844, 0]
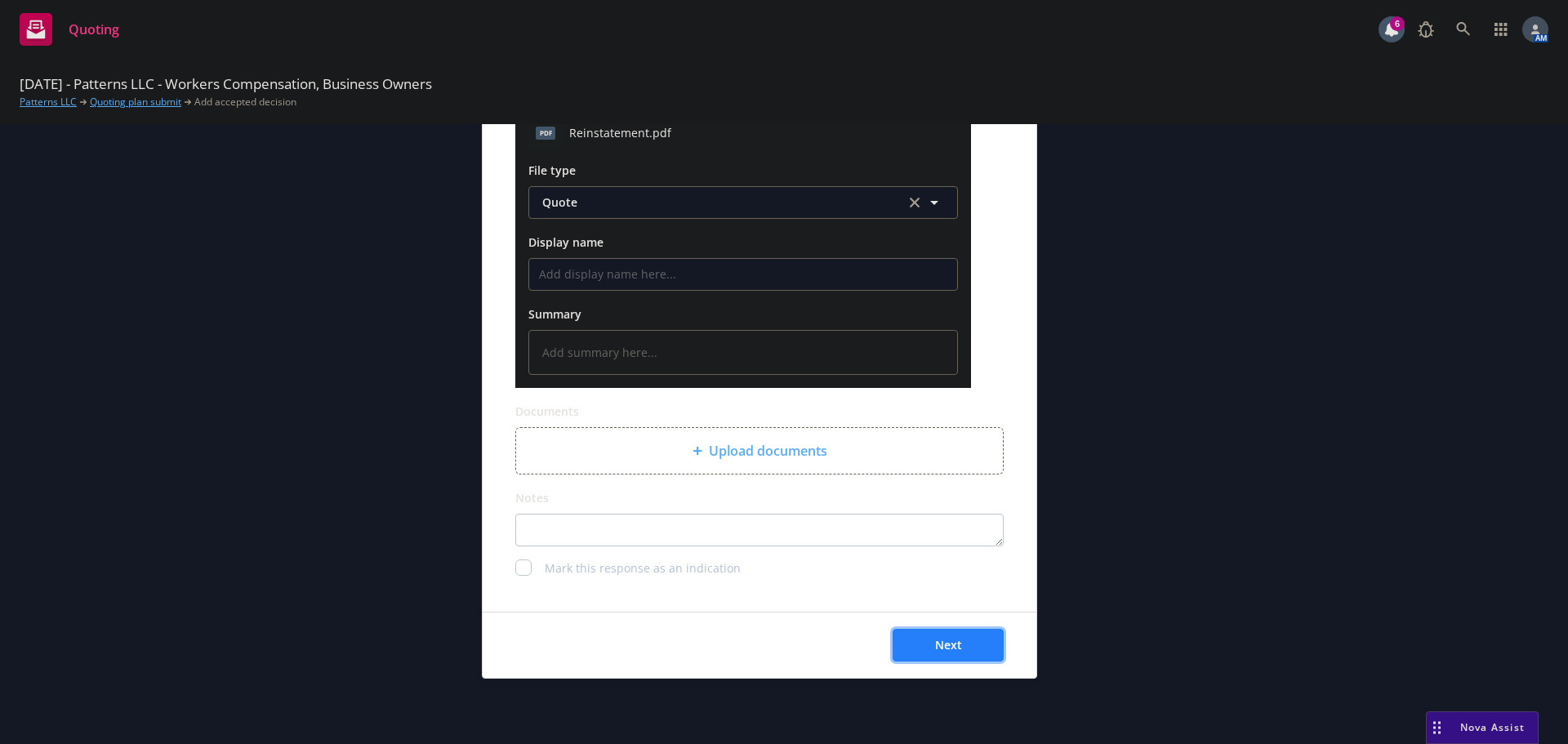
click at [955, 653] on button "Next" at bounding box center [948, 645] width 111 height 33
type textarea "x"
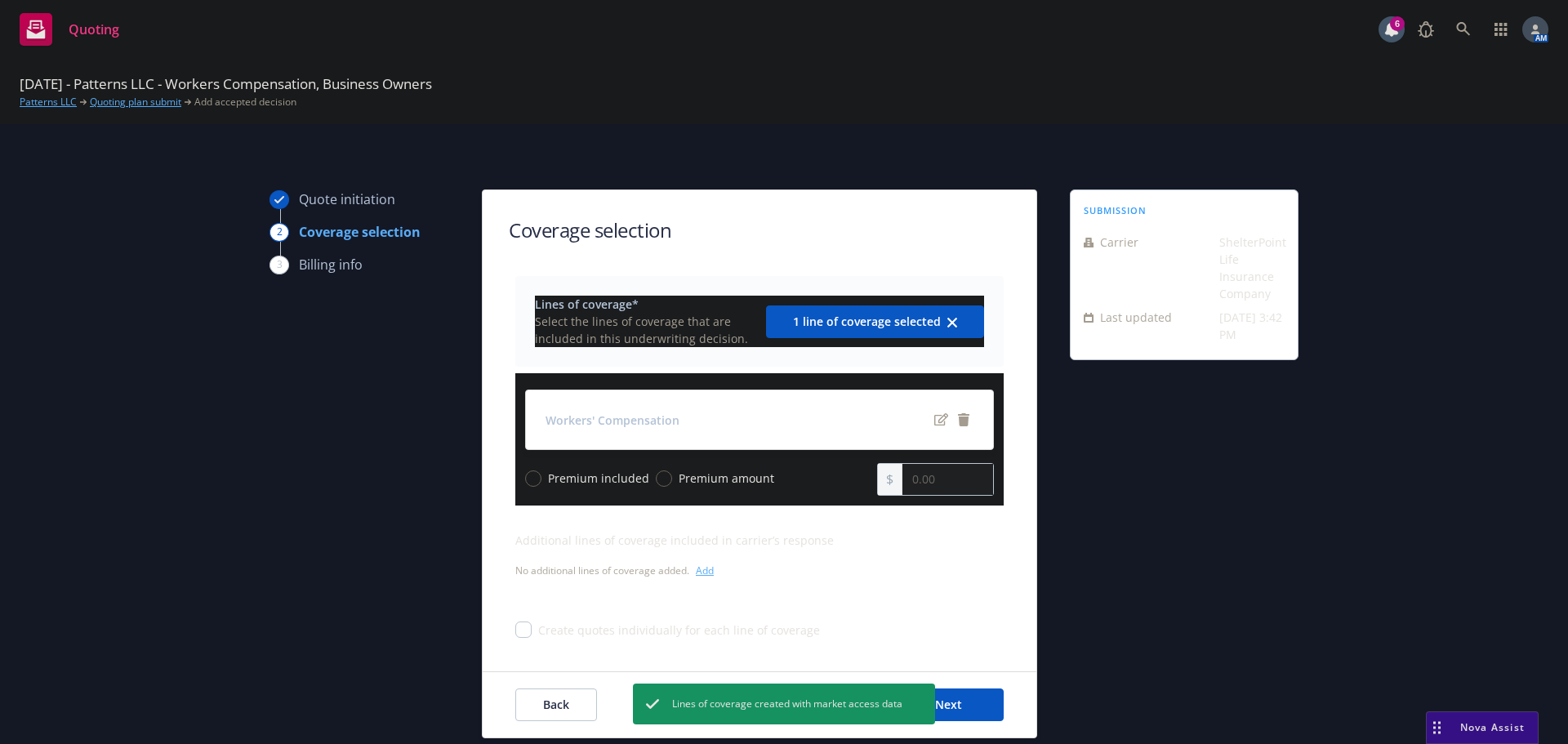
drag, startPoint x: 680, startPoint y: 475, endPoint x: 666, endPoint y: 476, distance: 14.0
click at [679, 475] on span "Premium amount" at bounding box center [727, 478] width 95 height 17
click at [656, 479] on input "Premium amount" at bounding box center [664, 479] width 16 height 16
radio input "true"
type input "0.00"
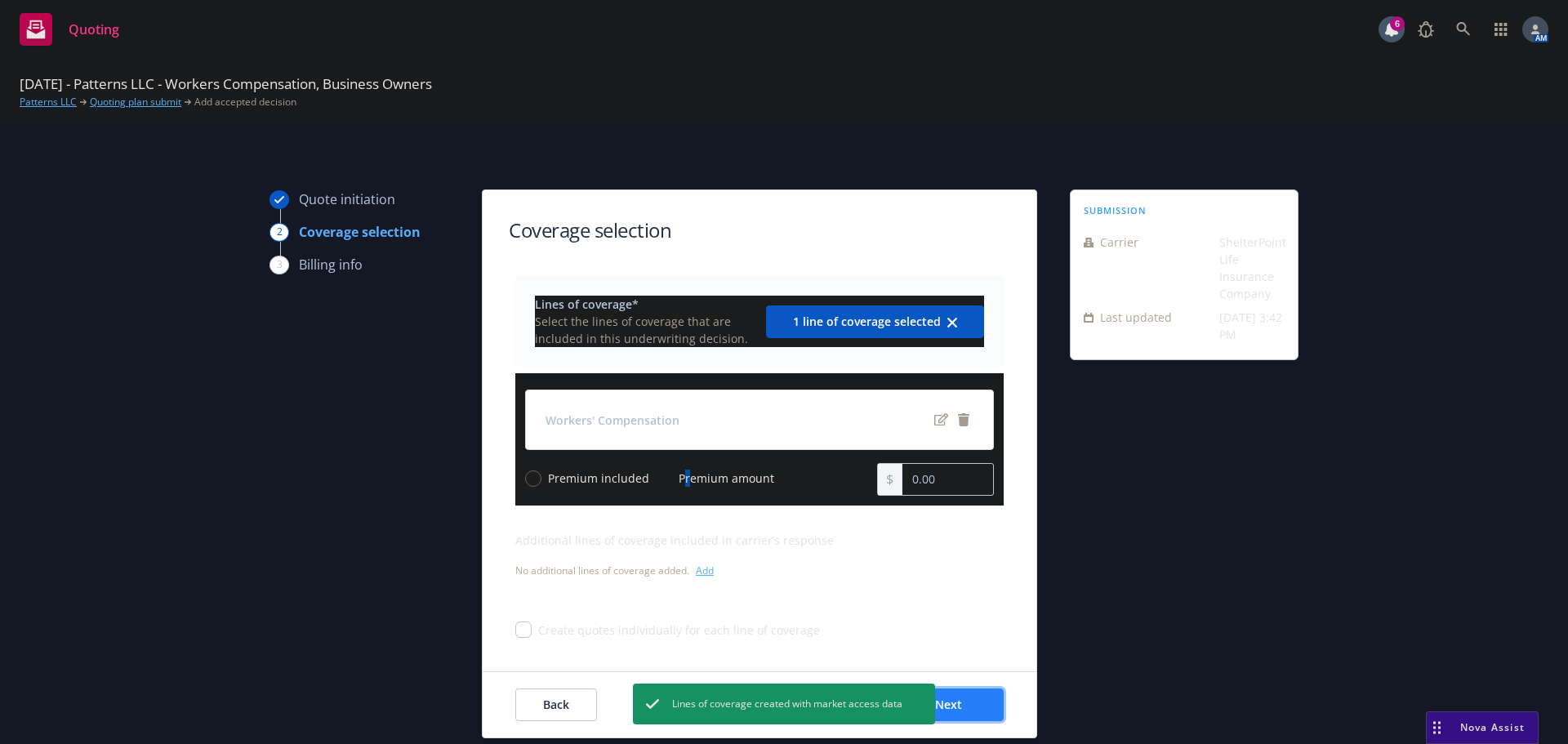
click at [964, 712] on button "Next" at bounding box center [948, 704] width 111 height 33
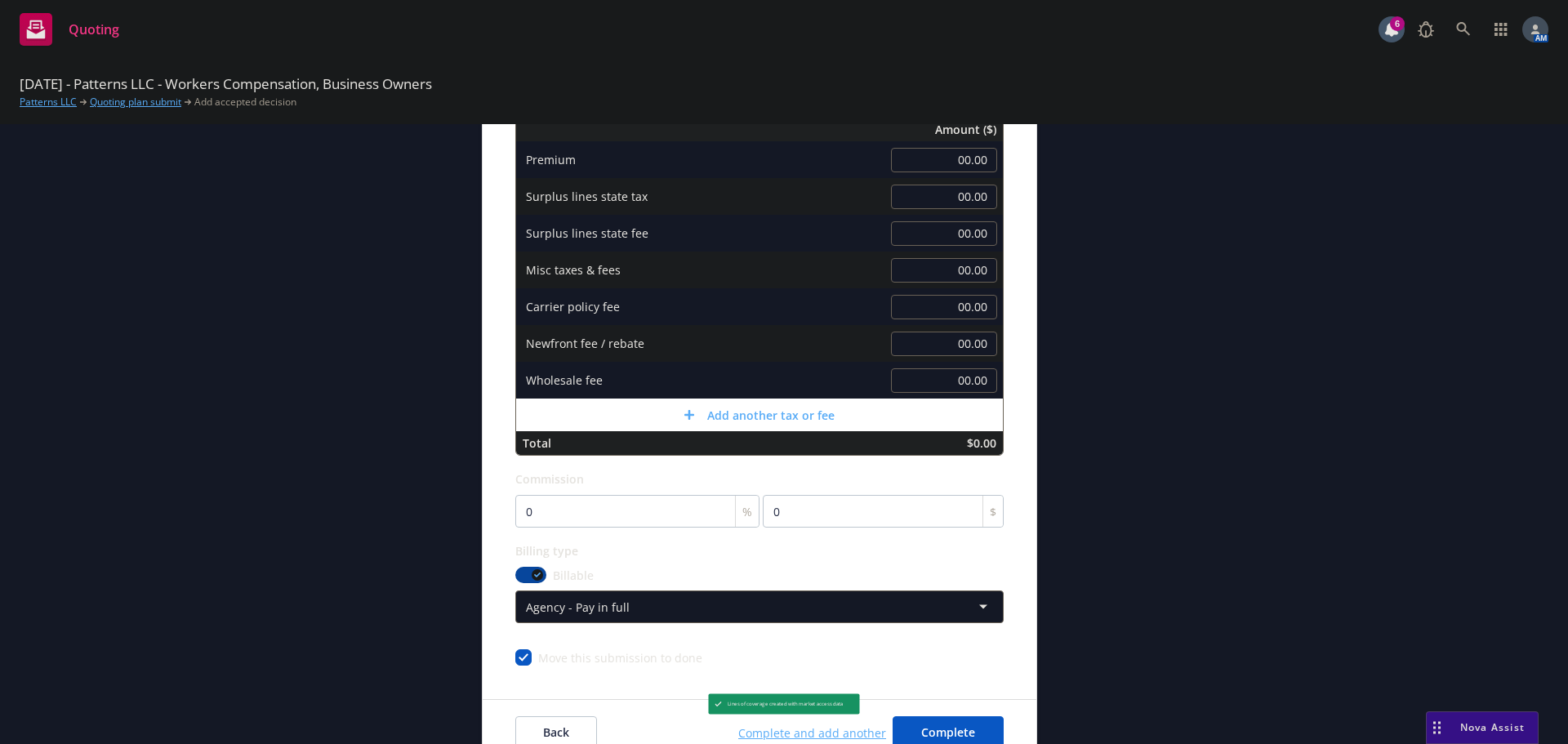
scroll to position [327, 0]
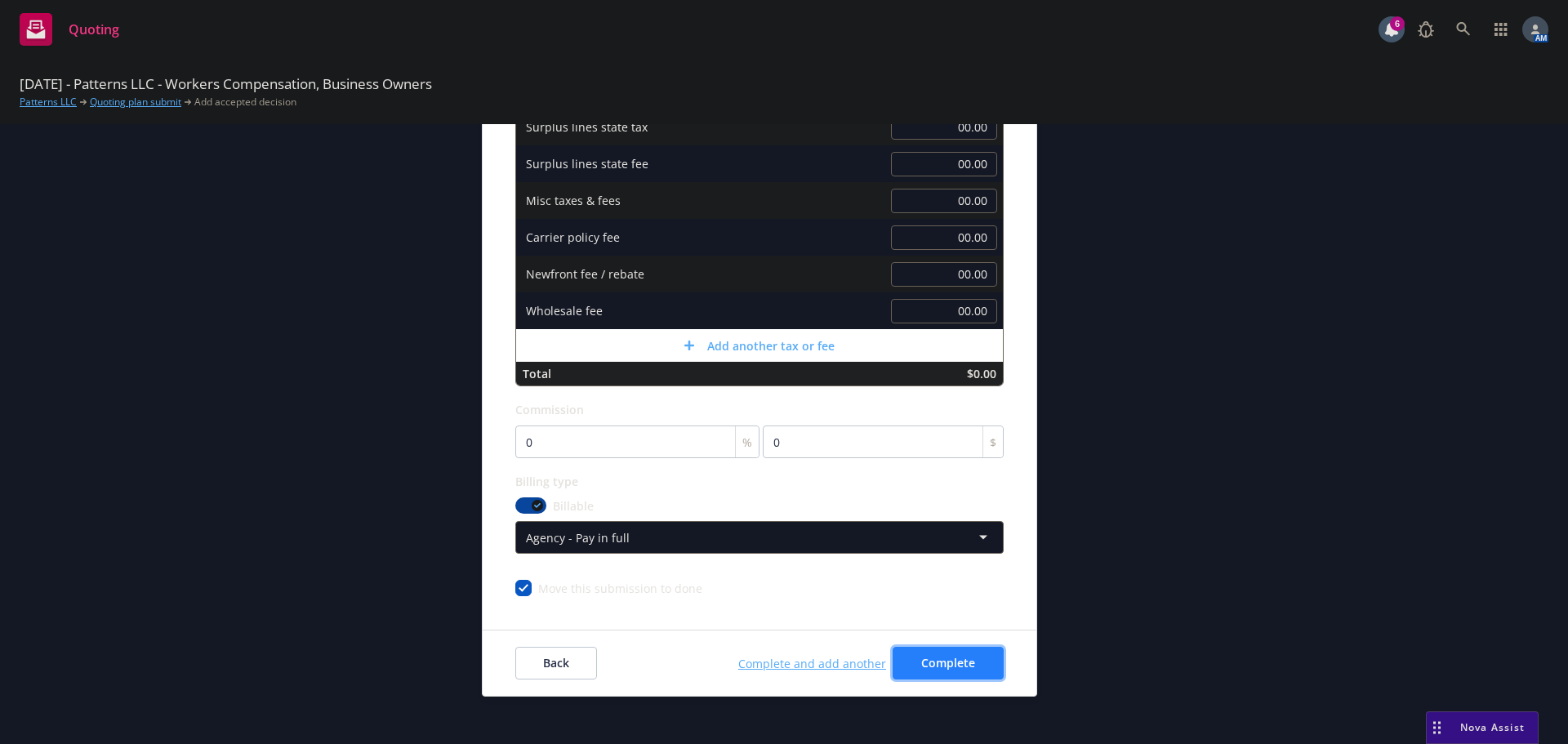
click at [937, 651] on button "Complete" at bounding box center [948, 663] width 111 height 33
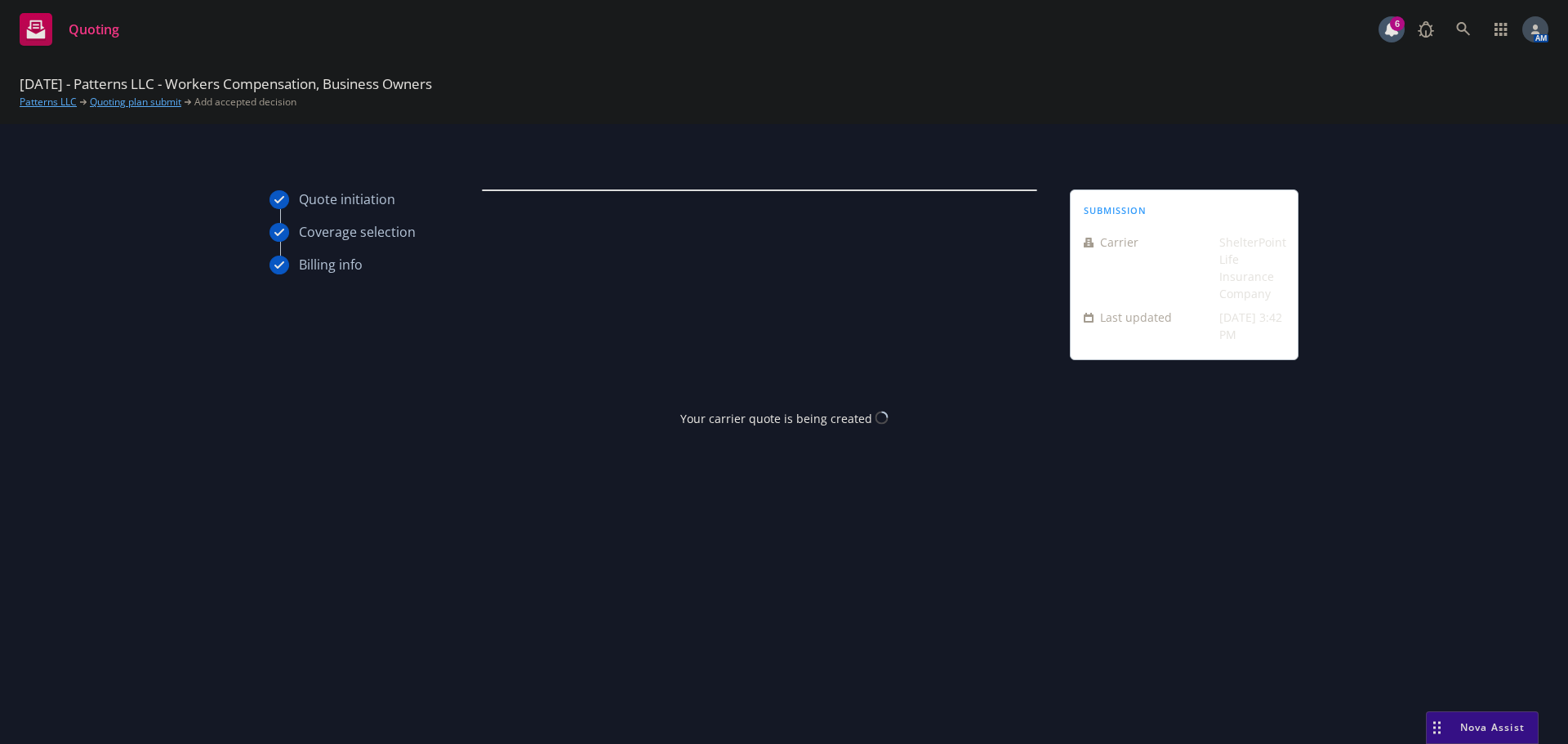
scroll to position [0, 0]
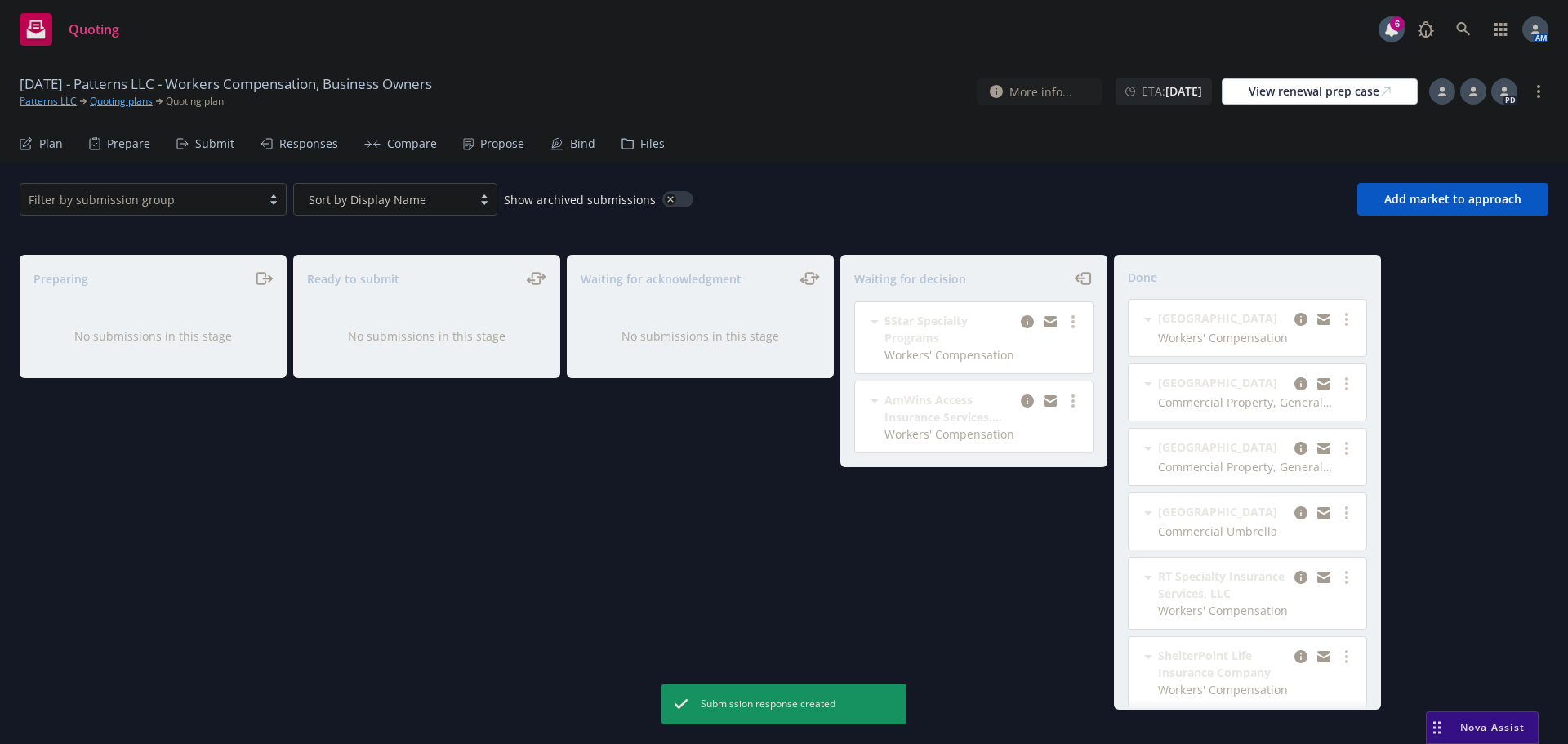
click at [505, 147] on div "Propose" at bounding box center [502, 144] width 44 height 13
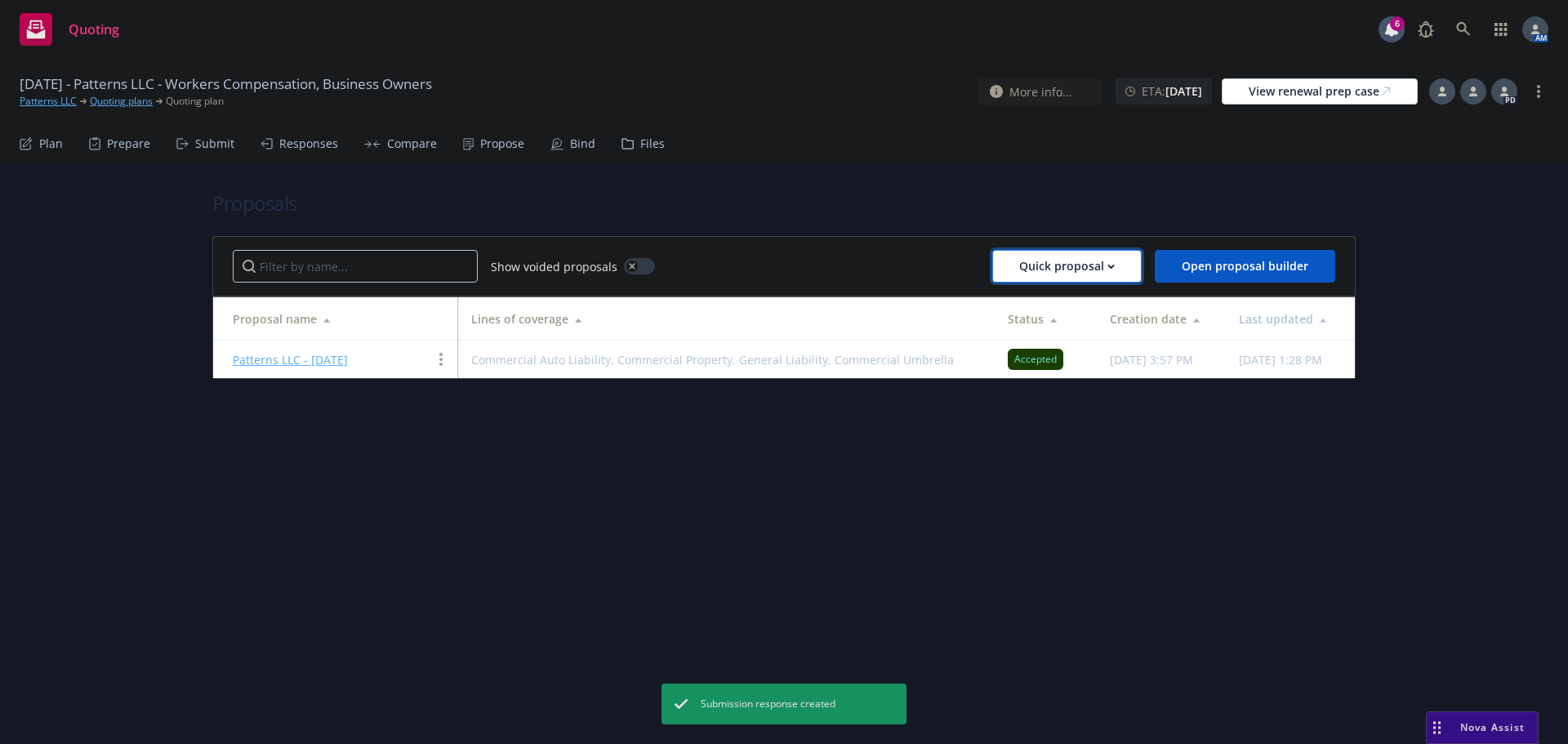
click at [1114, 277] on div "Quick proposal" at bounding box center [1067, 267] width 95 height 31
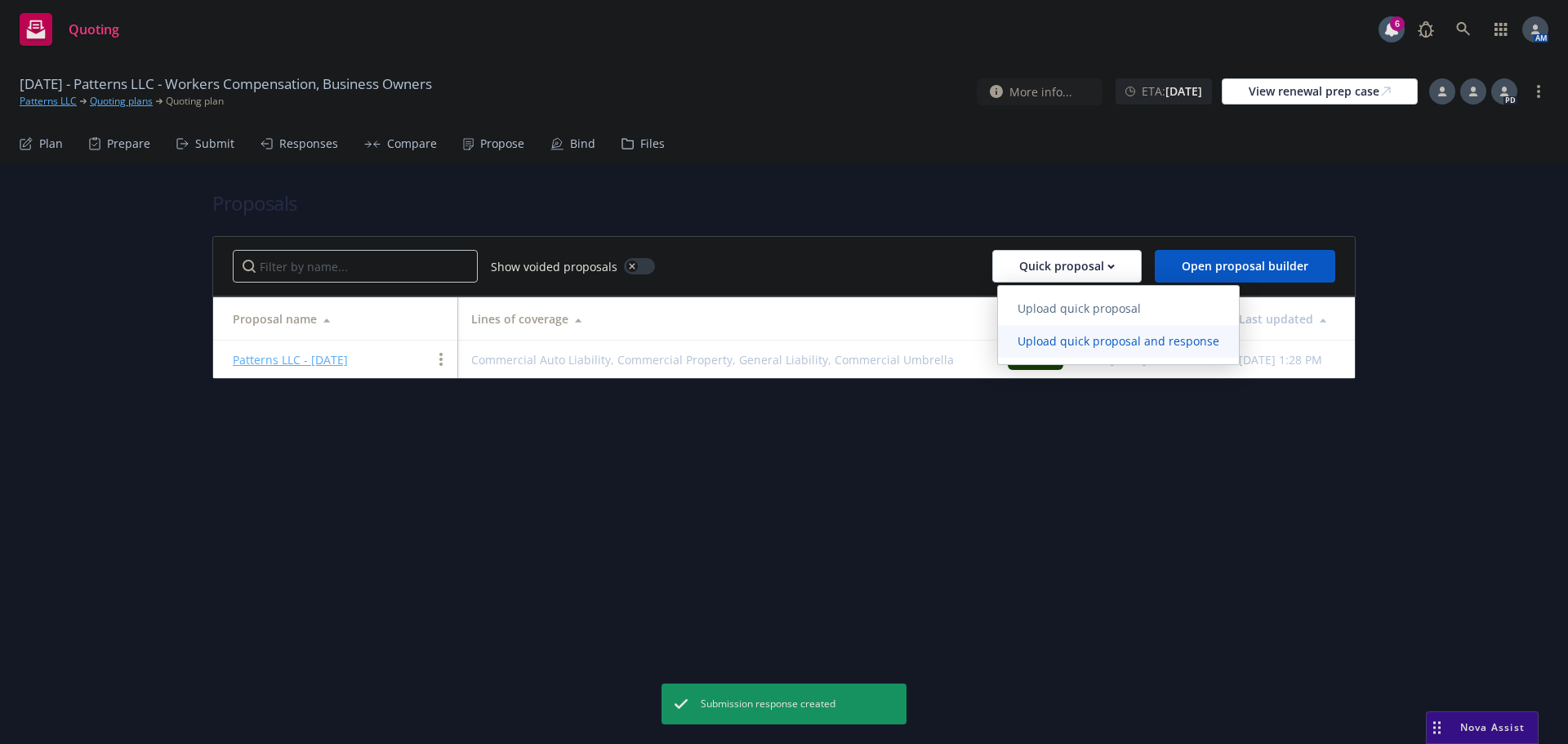
click at [1096, 339] on span "Upload quick proposal and response" at bounding box center [1119, 341] width 241 height 16
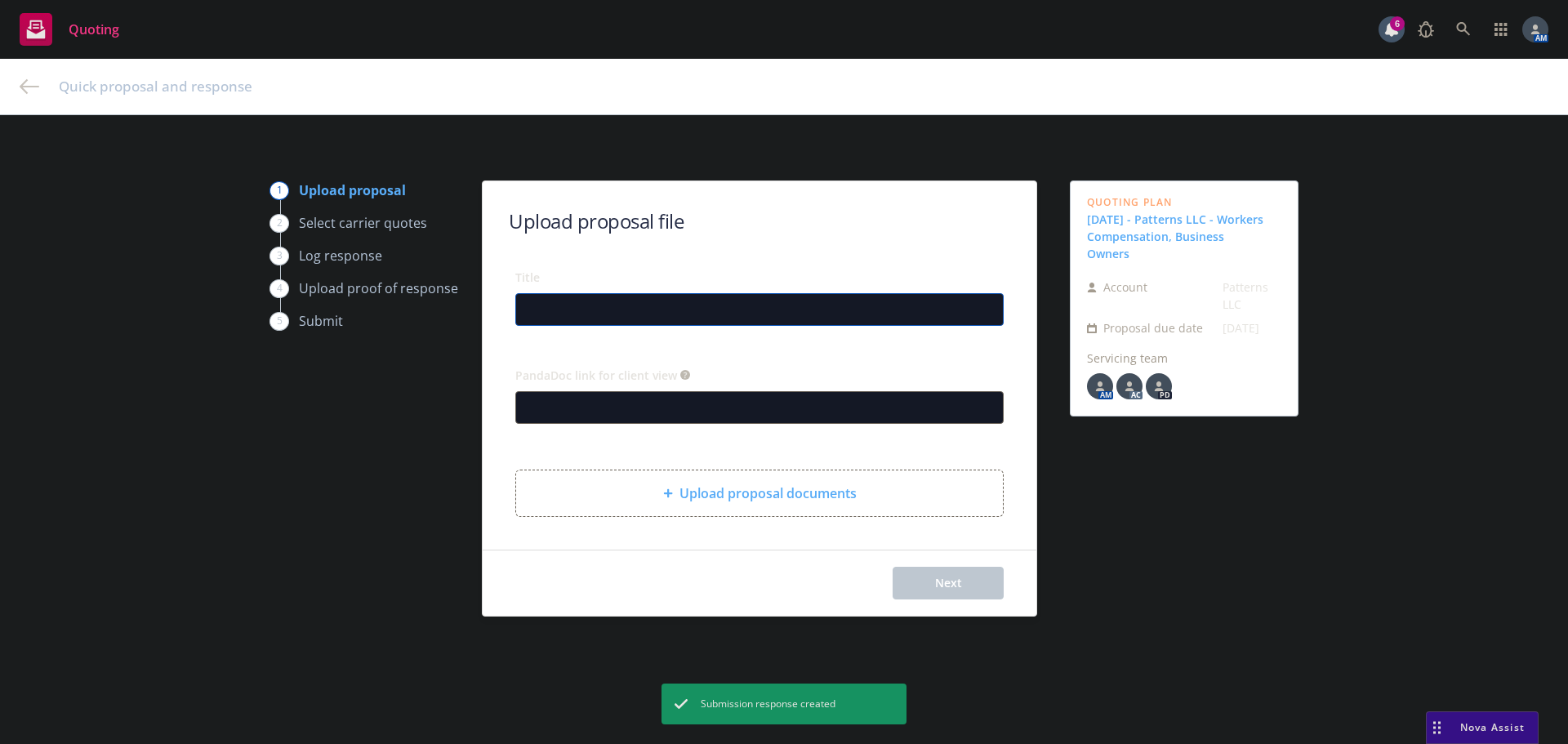
click at [574, 294] on input "Title" at bounding box center [759, 309] width 486 height 31
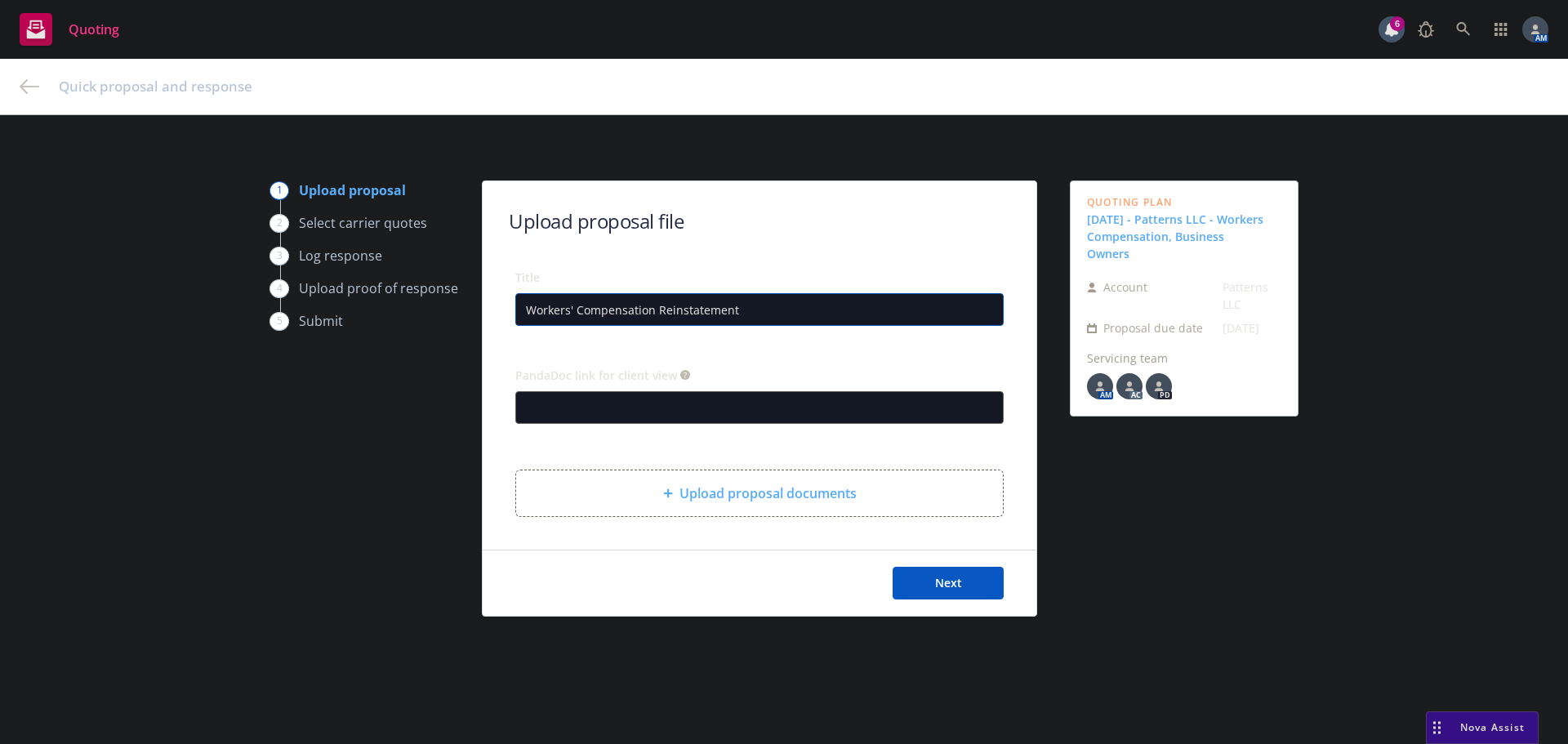
type input "Workers' Compensation Reinstatement"
click at [878, 508] on div "Upload proposal documents" at bounding box center [759, 494] width 486 height 46
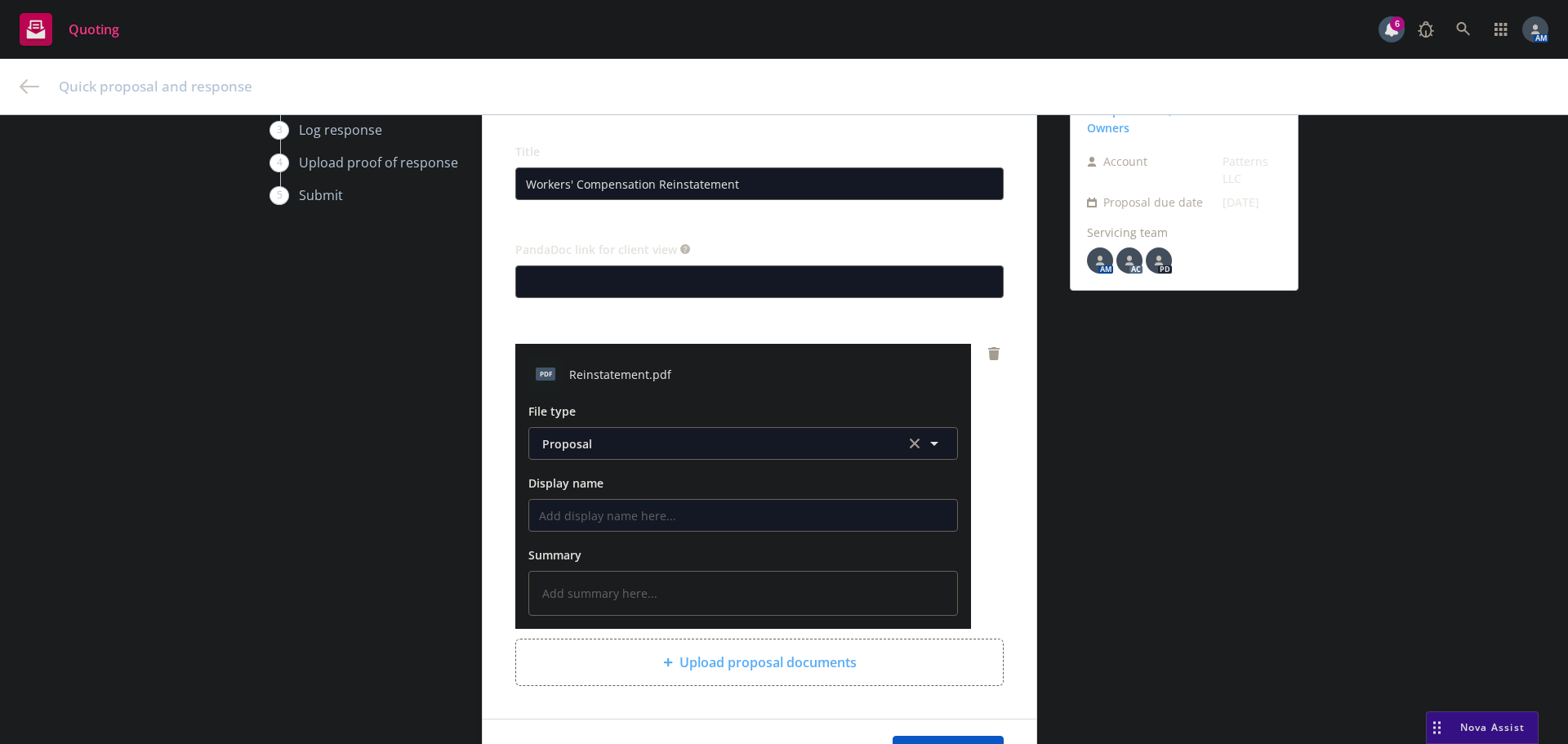
scroll to position [233, 0]
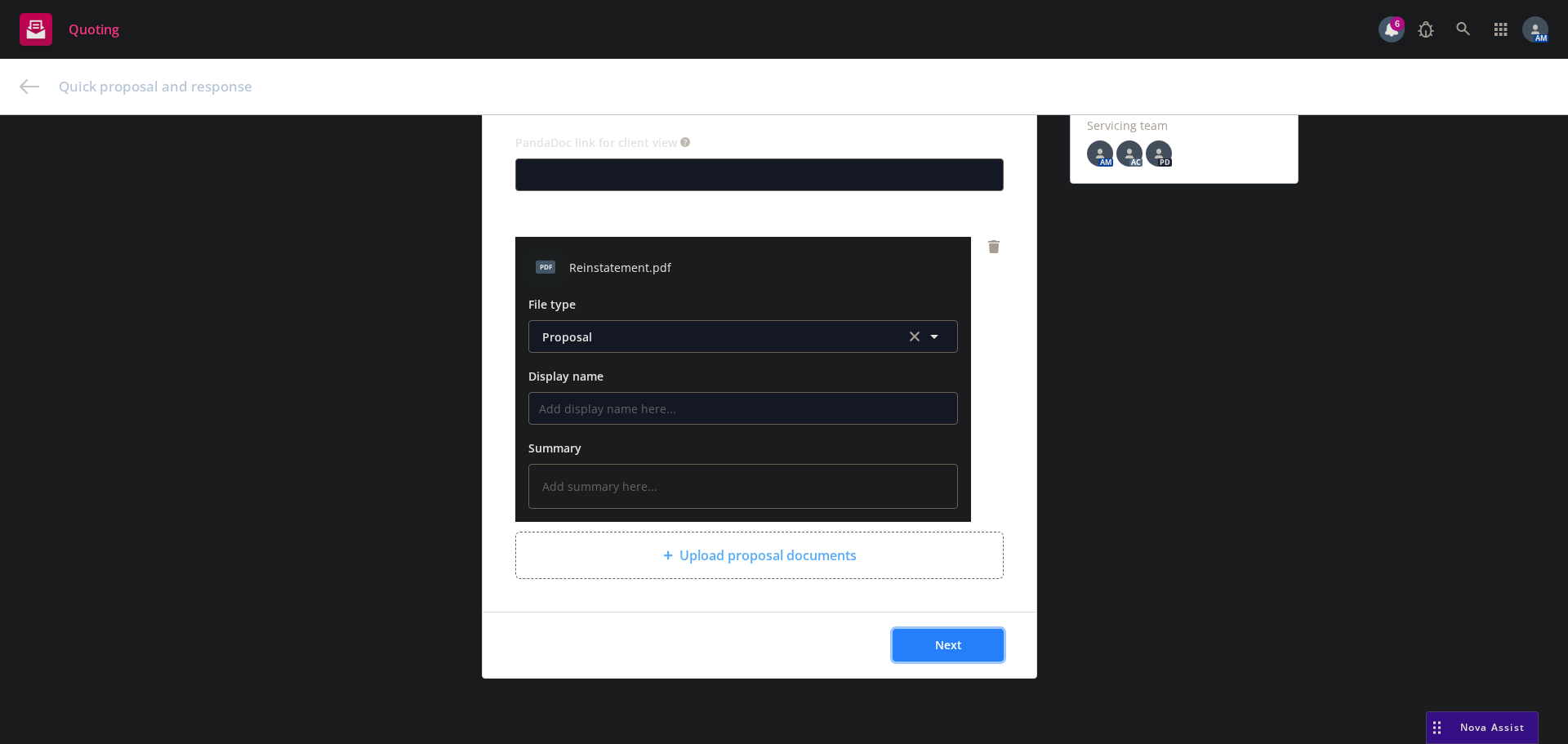
click at [956, 634] on button "Next" at bounding box center [948, 645] width 111 height 33
type textarea "x"
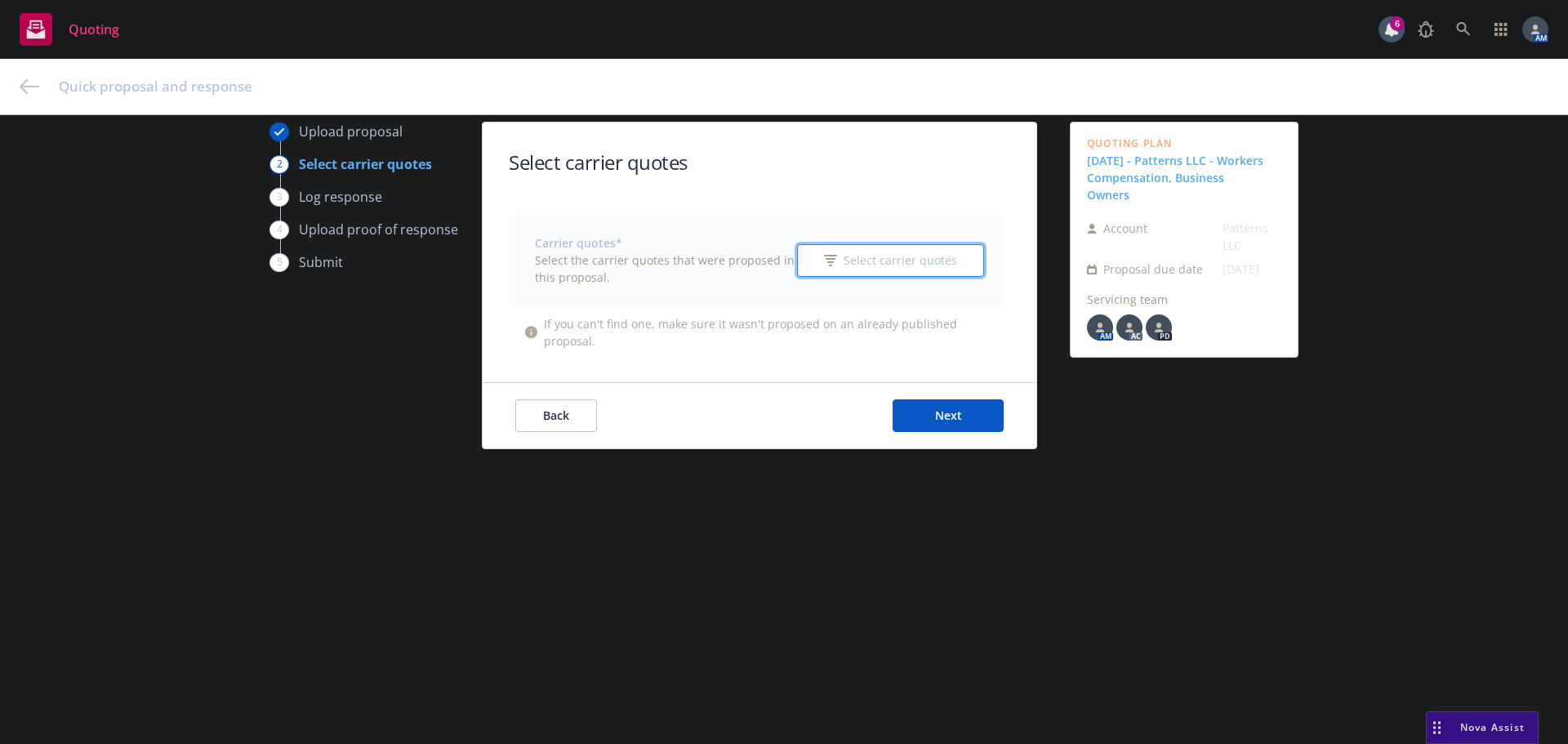
click at [877, 261] on span "Select carrier quotes" at bounding box center [900, 260] width 114 height 17
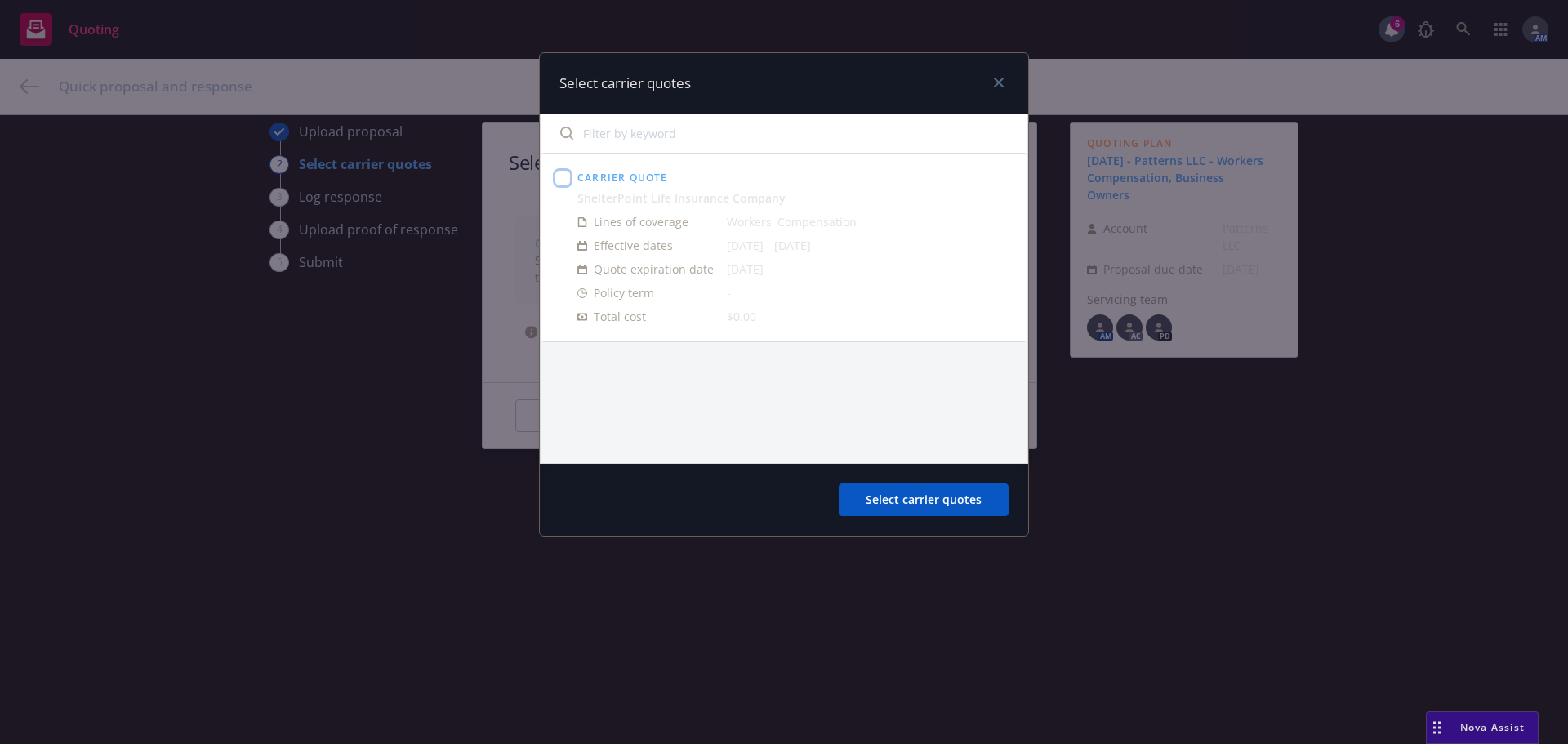
click at [560, 176] on input "checkbox" at bounding box center [563, 178] width 16 height 16
checkbox input "true"
click at [977, 498] on span "Select carrier quotes" at bounding box center [924, 499] width 116 height 16
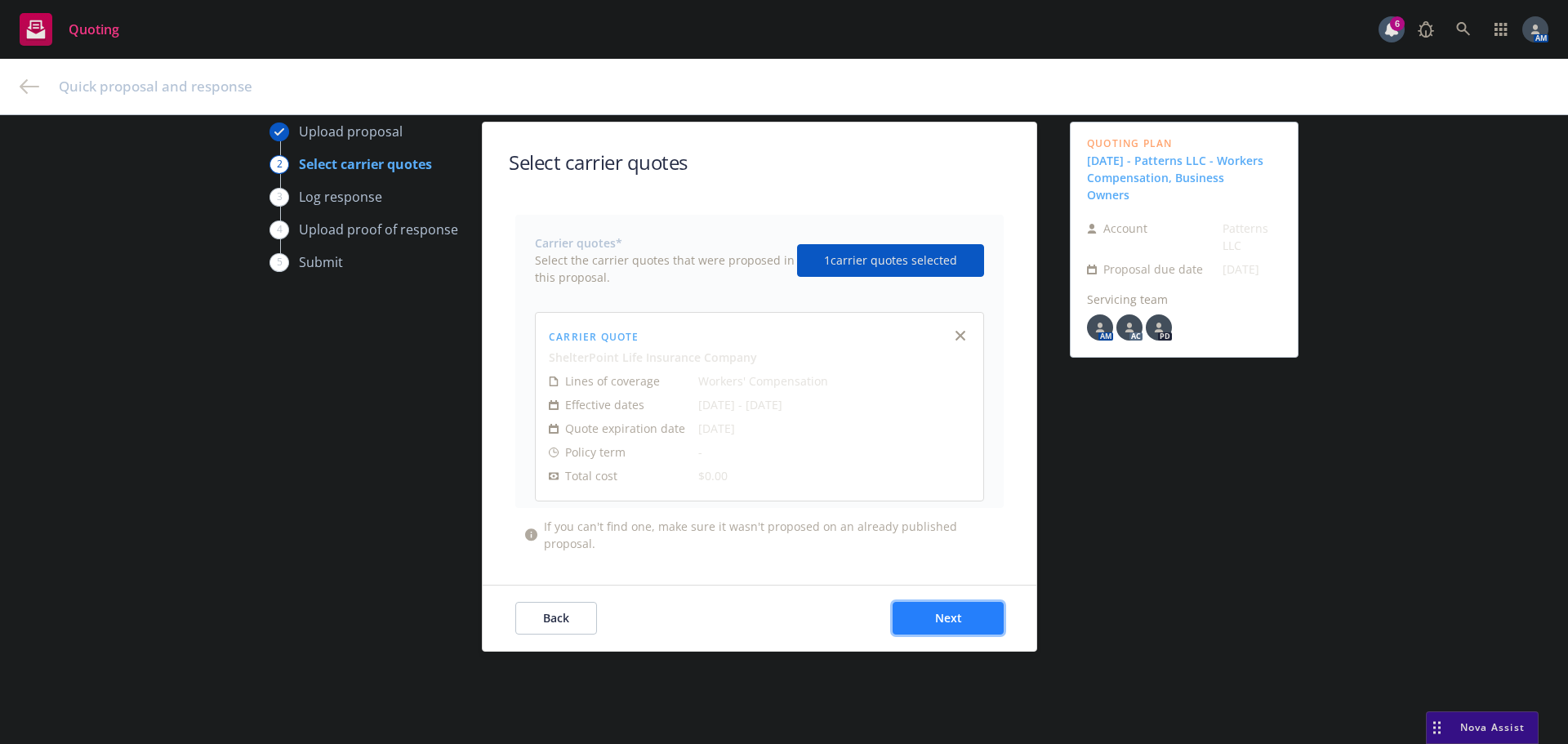
click at [927, 607] on button "Next" at bounding box center [948, 618] width 111 height 33
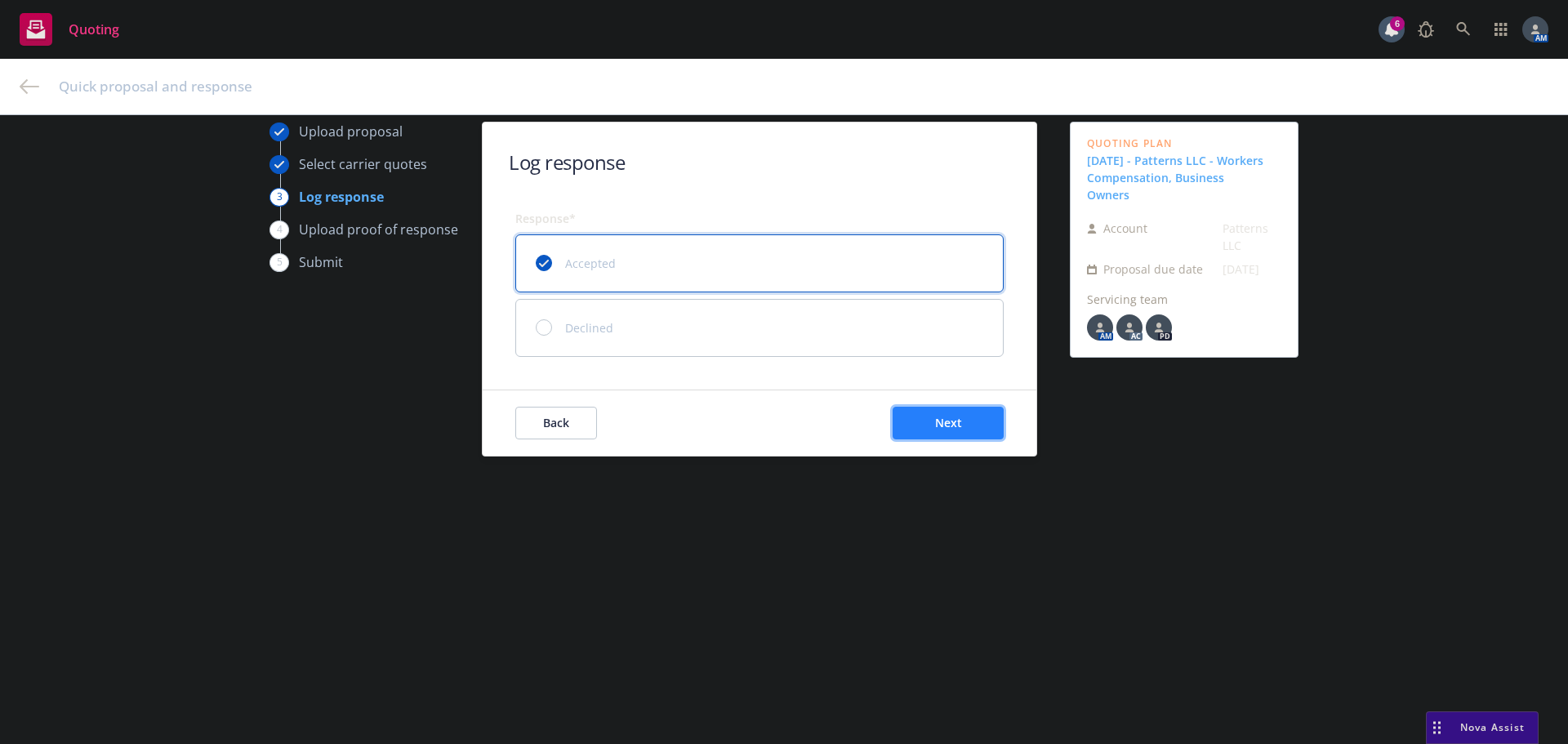
click at [967, 424] on button "Next" at bounding box center [948, 423] width 111 height 33
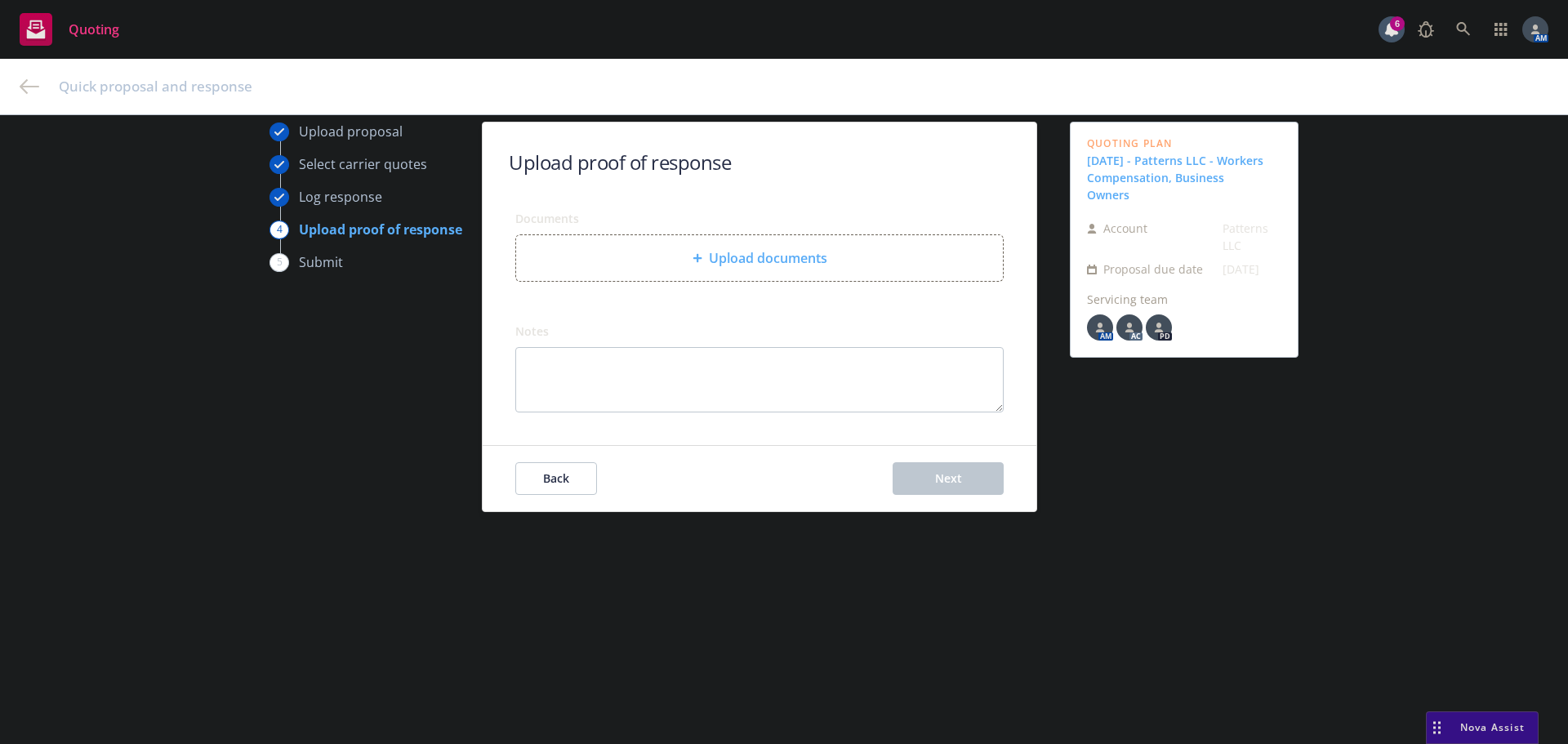
click at [770, 260] on span "Upload documents" at bounding box center [768, 258] width 119 height 20
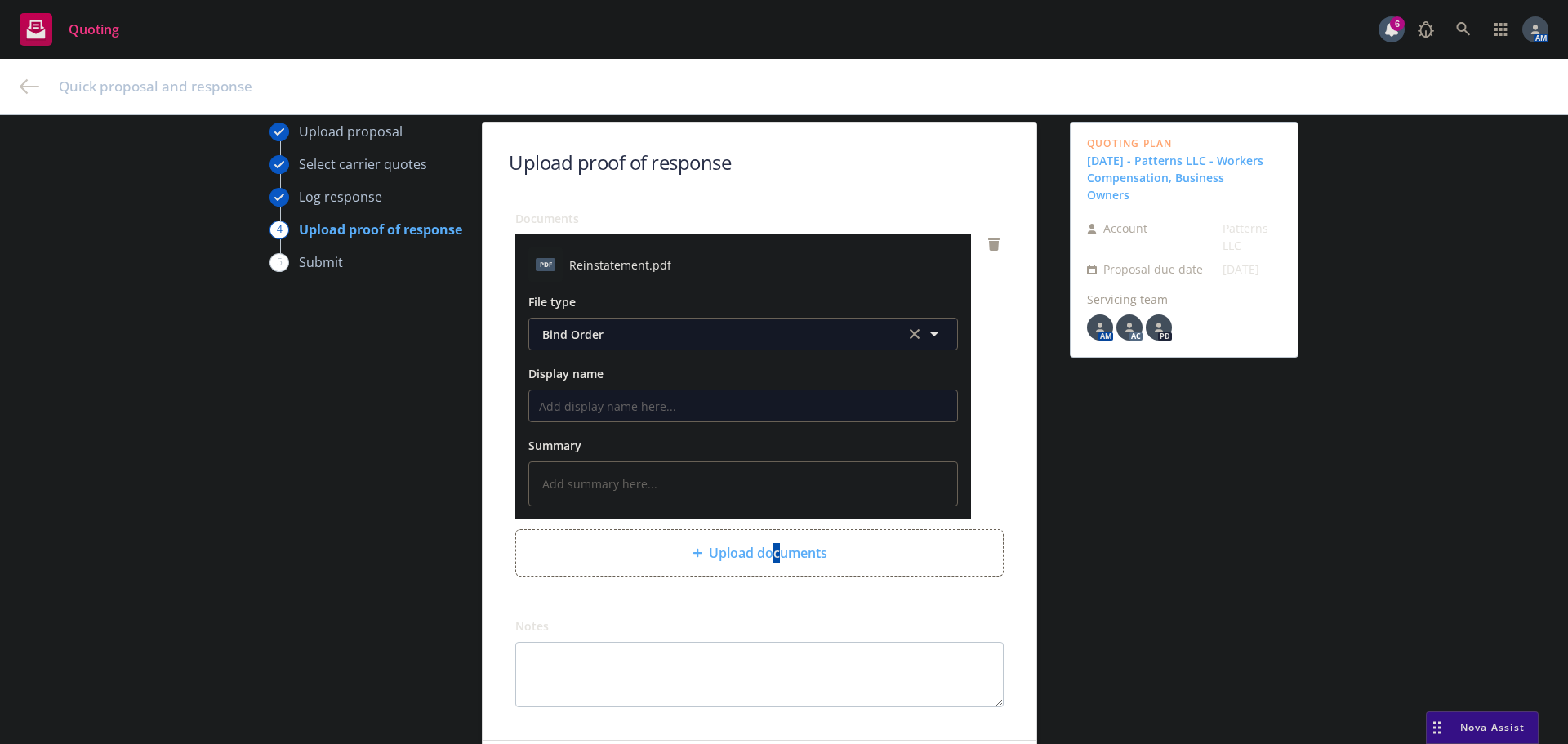
scroll to position [187, 0]
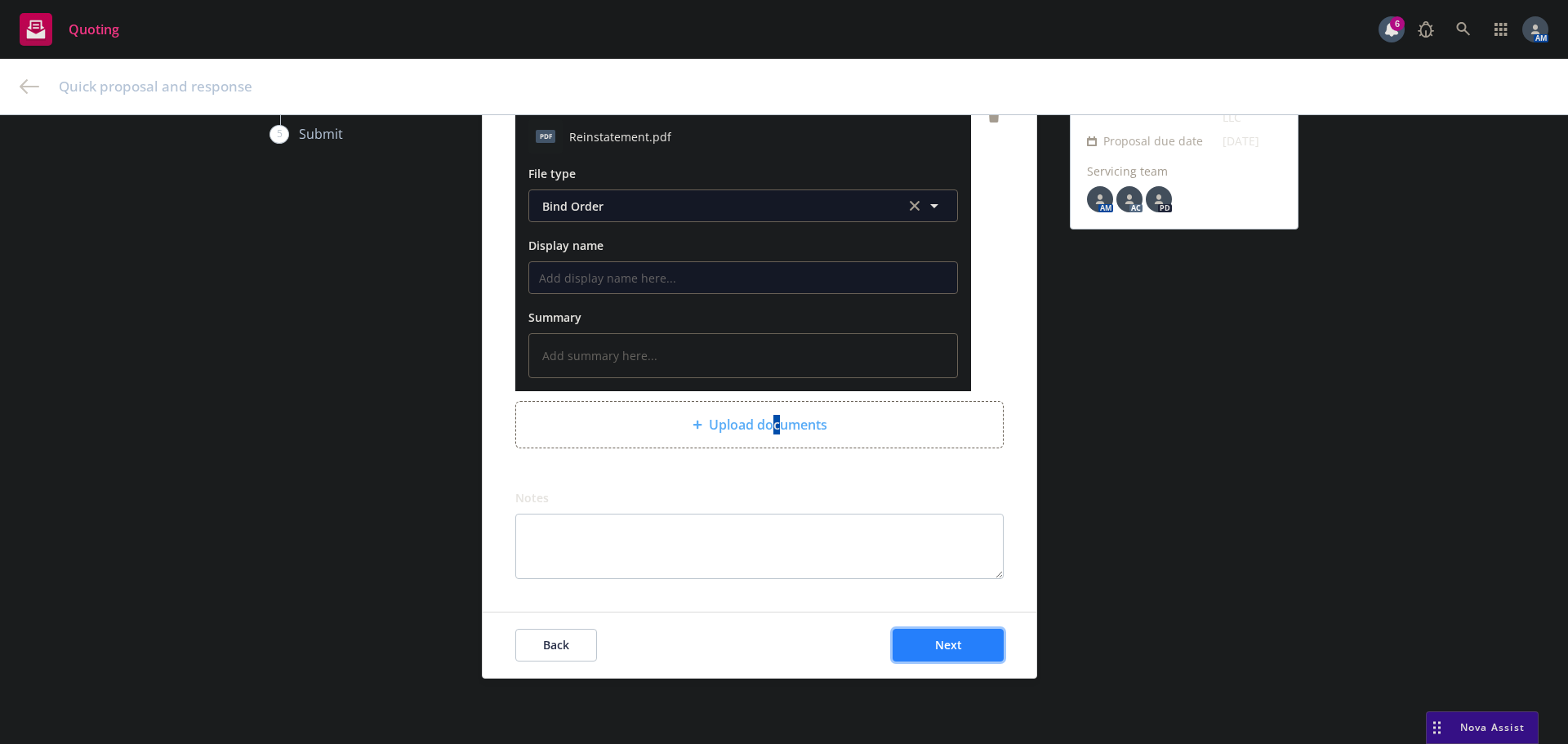
click at [970, 649] on button "Next" at bounding box center [948, 645] width 111 height 33
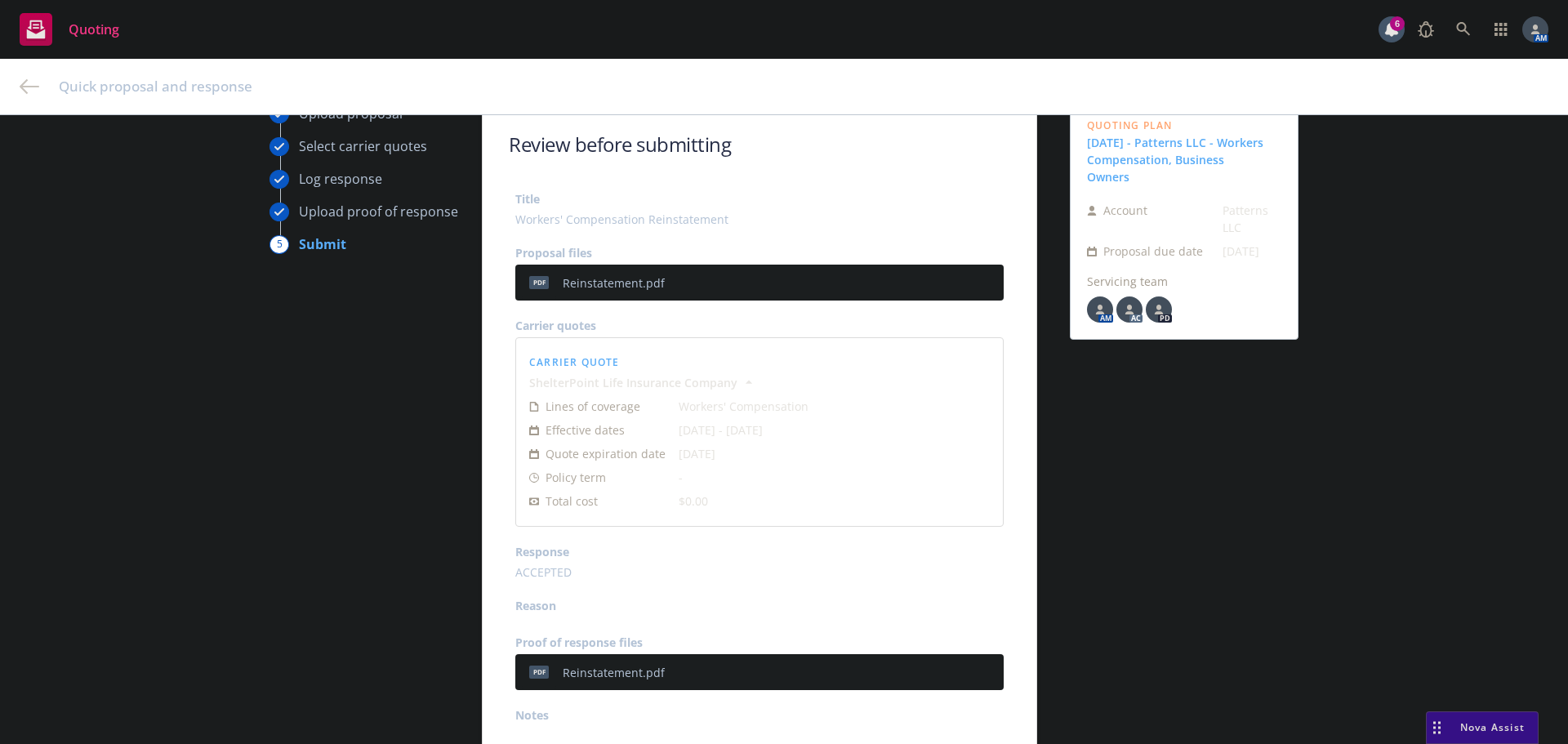
scroll to position [225, 0]
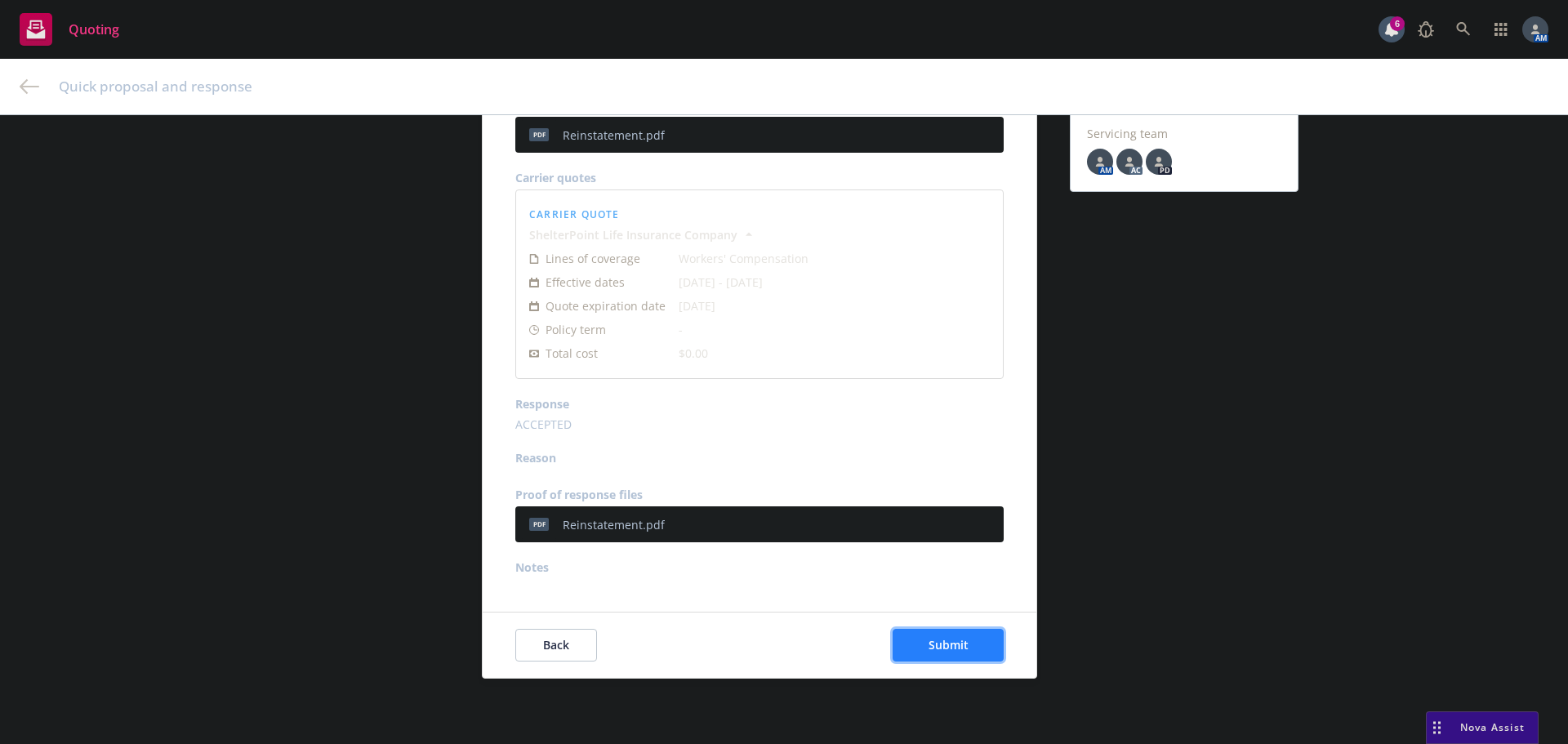
click at [966, 651] on button "Submit" at bounding box center [948, 645] width 111 height 33
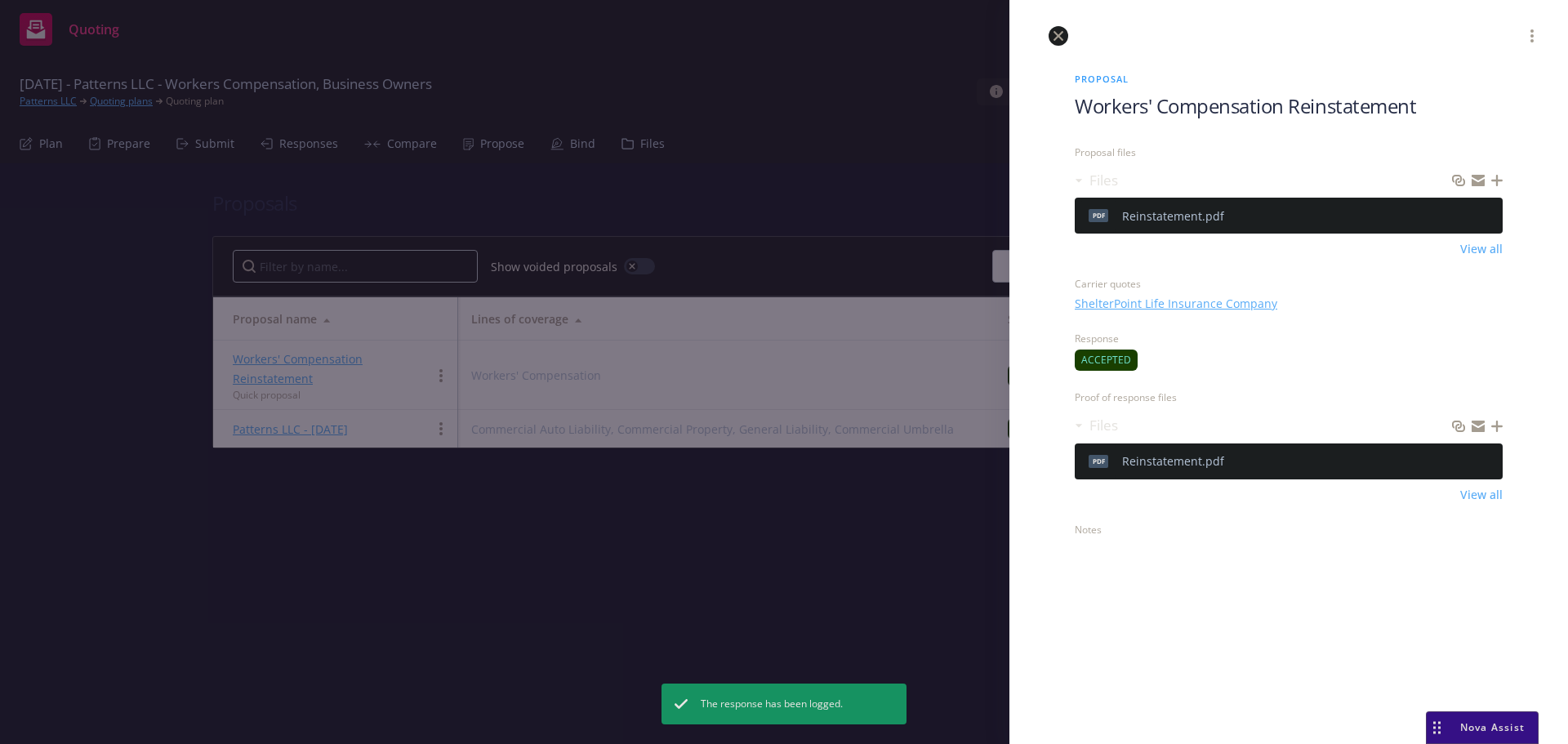
click at [1060, 35] on icon "close" at bounding box center [1059, 36] width 10 height 10
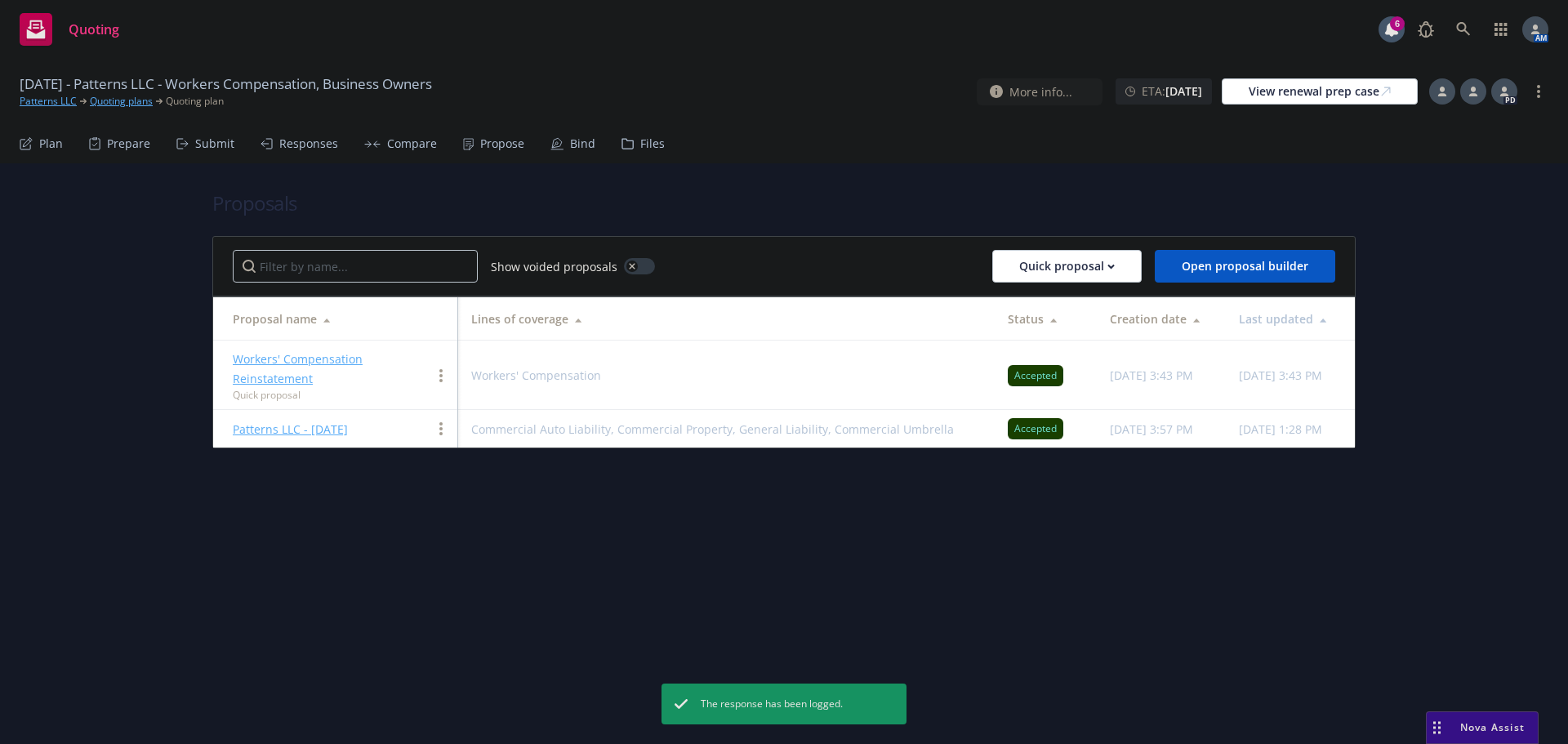
click at [552, 147] on icon at bounding box center [557, 143] width 10 height 10
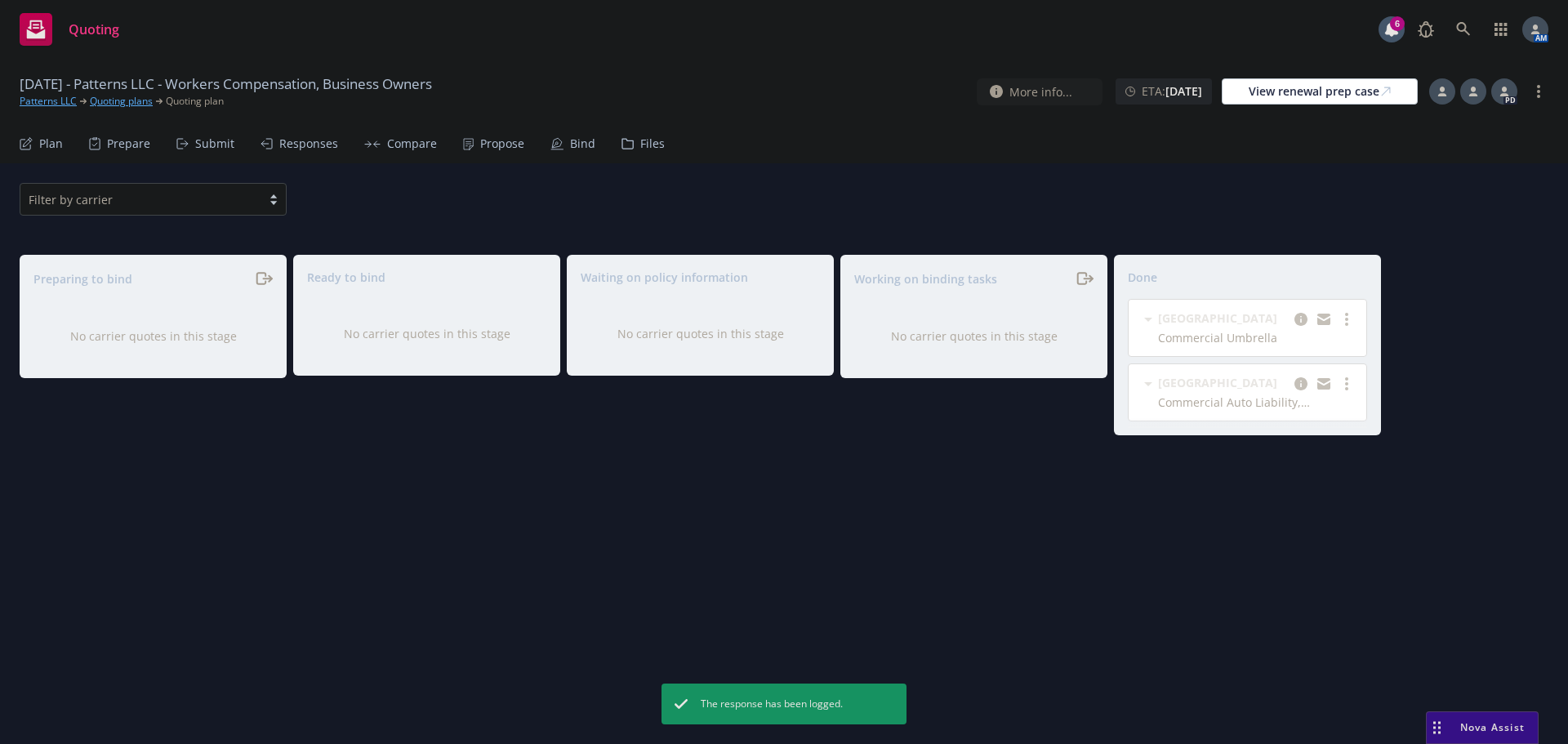
click at [511, 141] on div "Propose" at bounding box center [502, 144] width 44 height 13
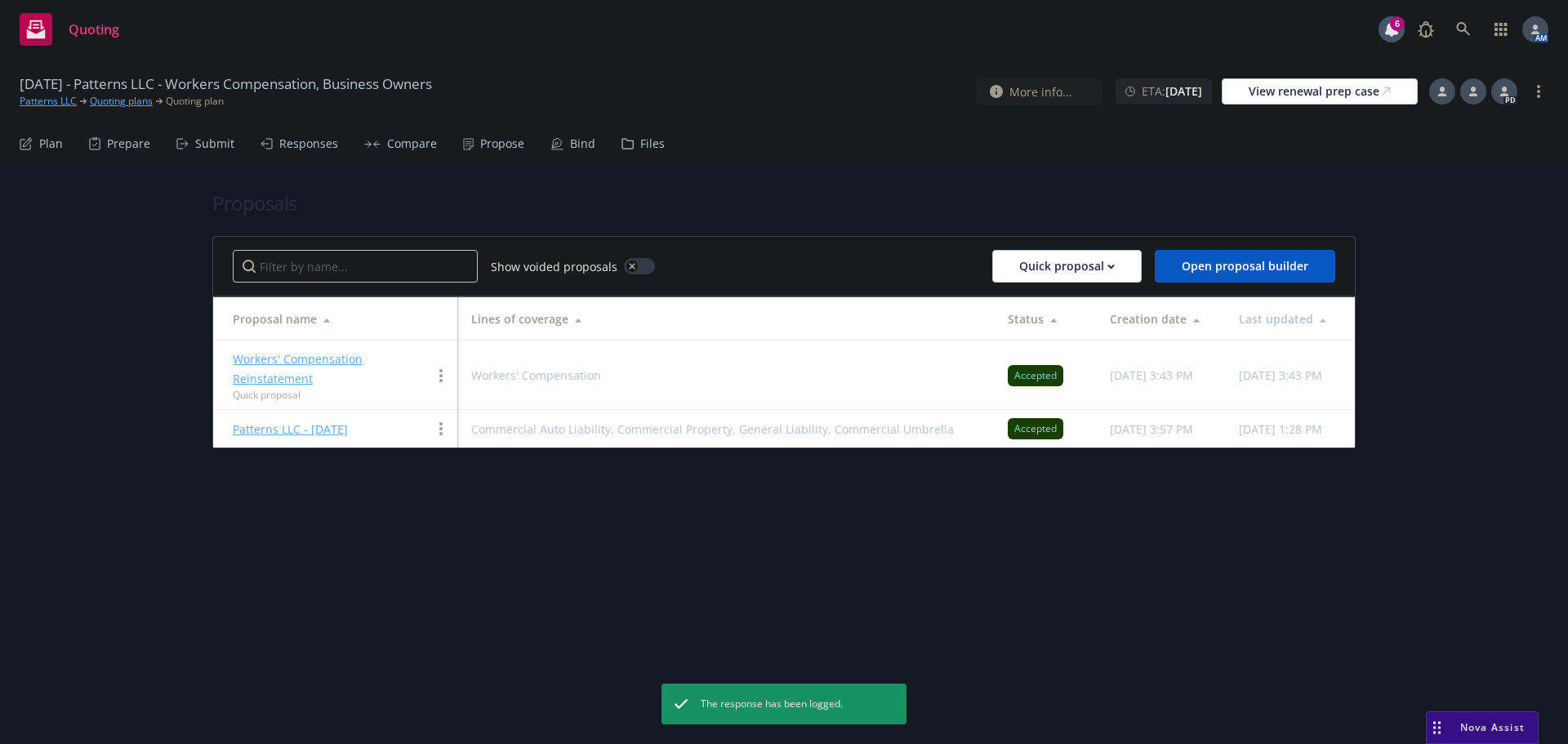
click at [570, 148] on div "Bind" at bounding box center [583, 144] width 26 height 13
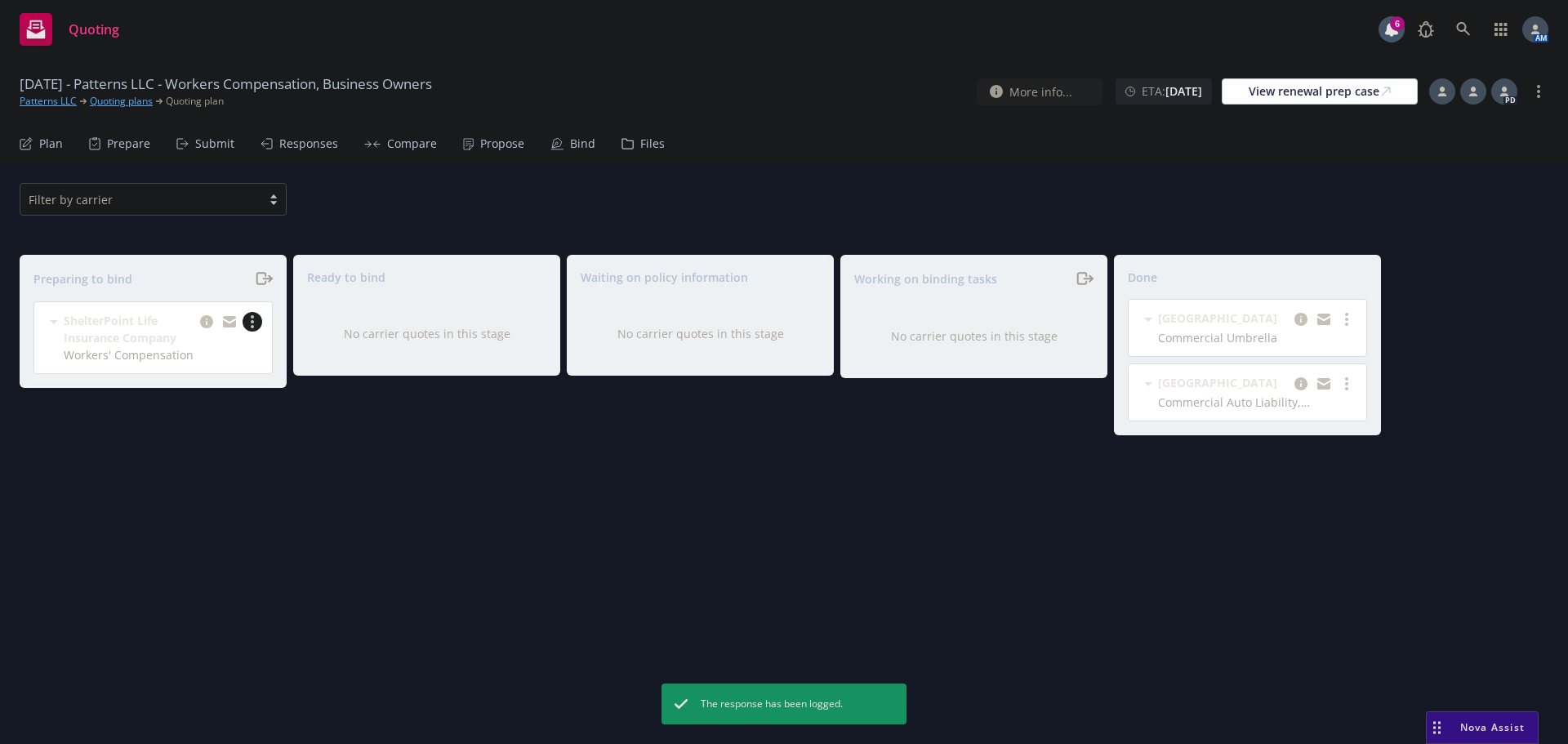
click at [253, 319] on circle "more" at bounding box center [253, 317] width 3 height 3
click at [193, 351] on span "Complete preparation" at bounding box center [181, 355] width 160 height 16
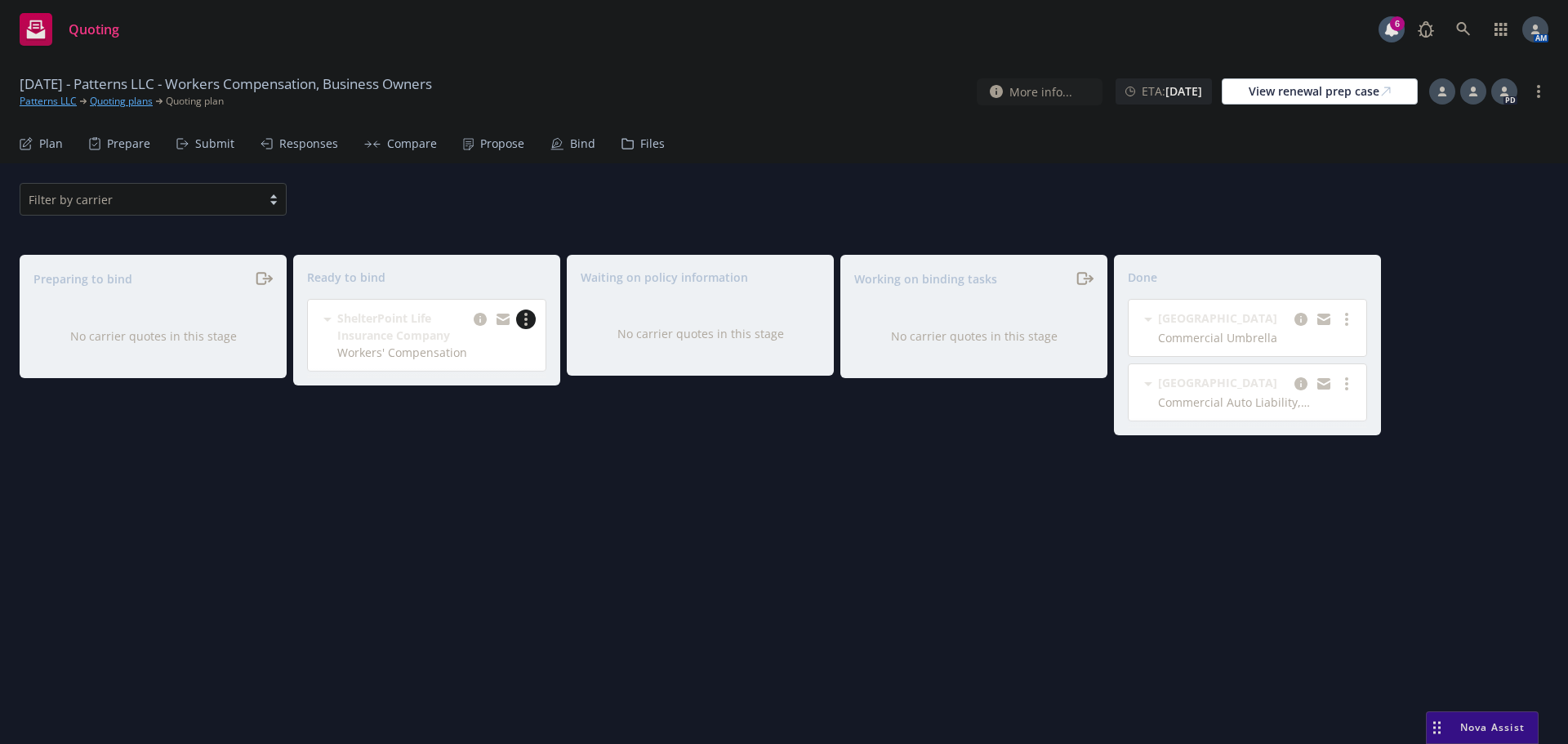
click at [526, 315] on circle "more" at bounding box center [526, 314] width 3 height 3
click at [458, 351] on span "Log bind order" at bounding box center [447, 352] width 120 height 16
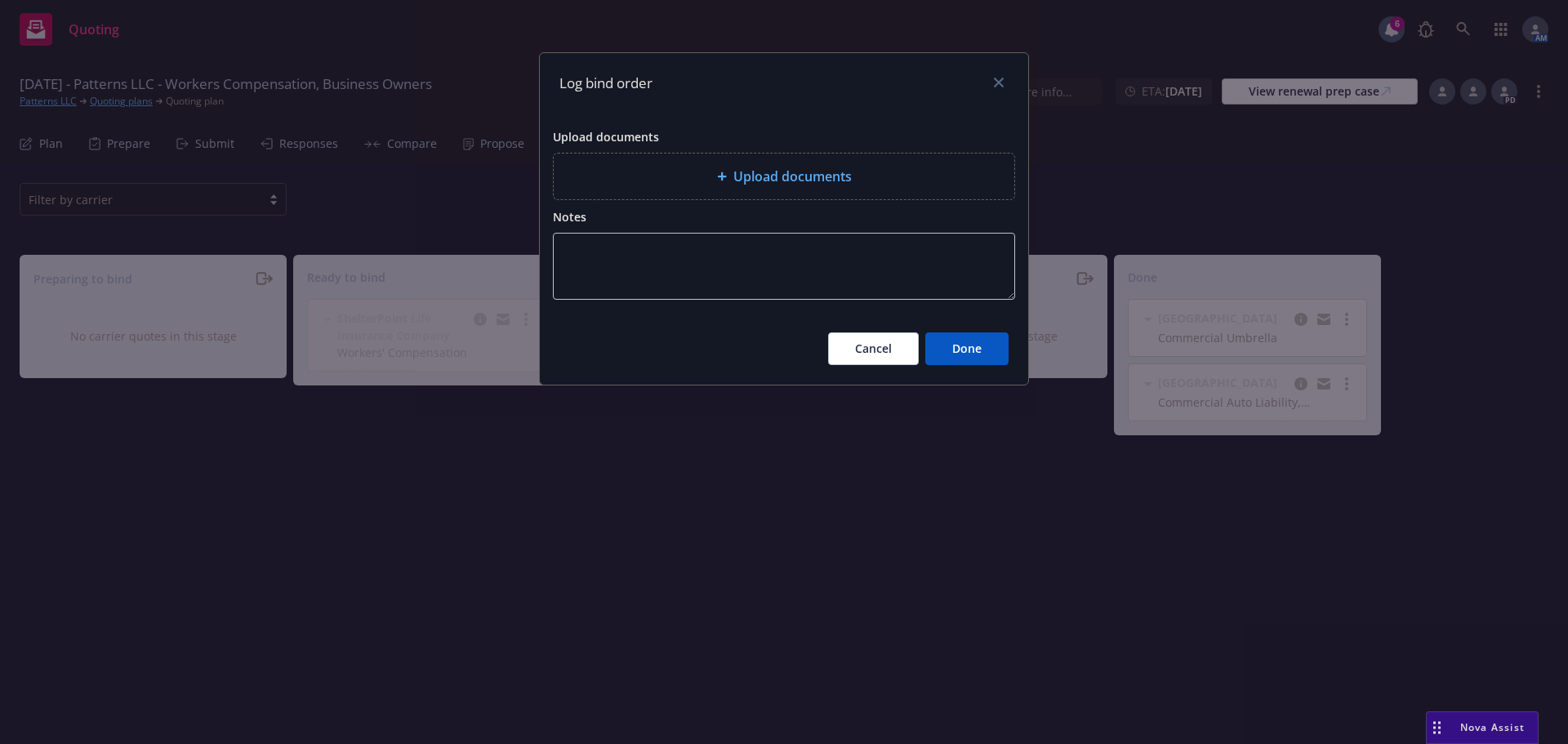
click at [668, 197] on div "Upload documents" at bounding box center [784, 177] width 461 height 46
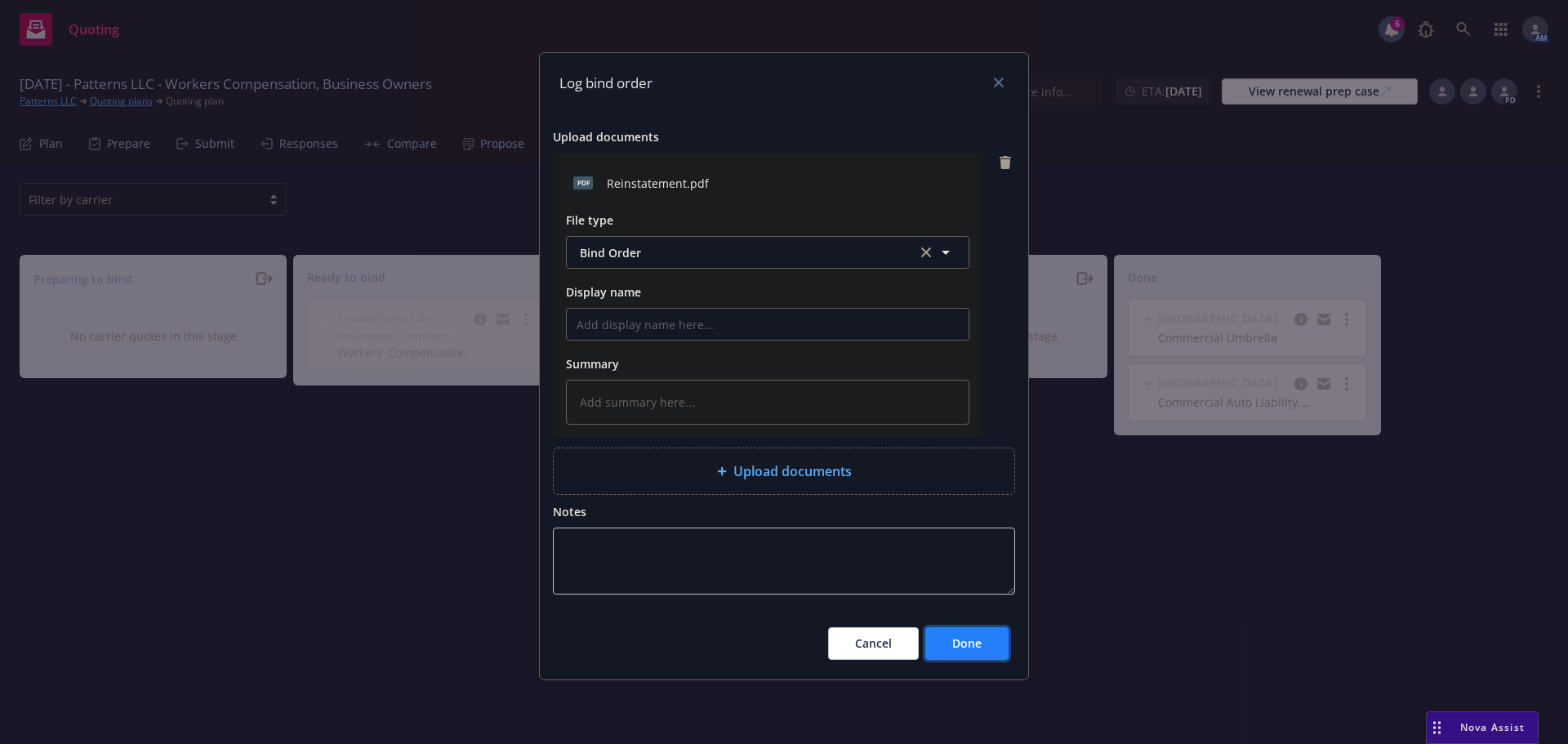
click at [973, 645] on span "Done" at bounding box center [967, 643] width 30 height 16
type textarea "x"
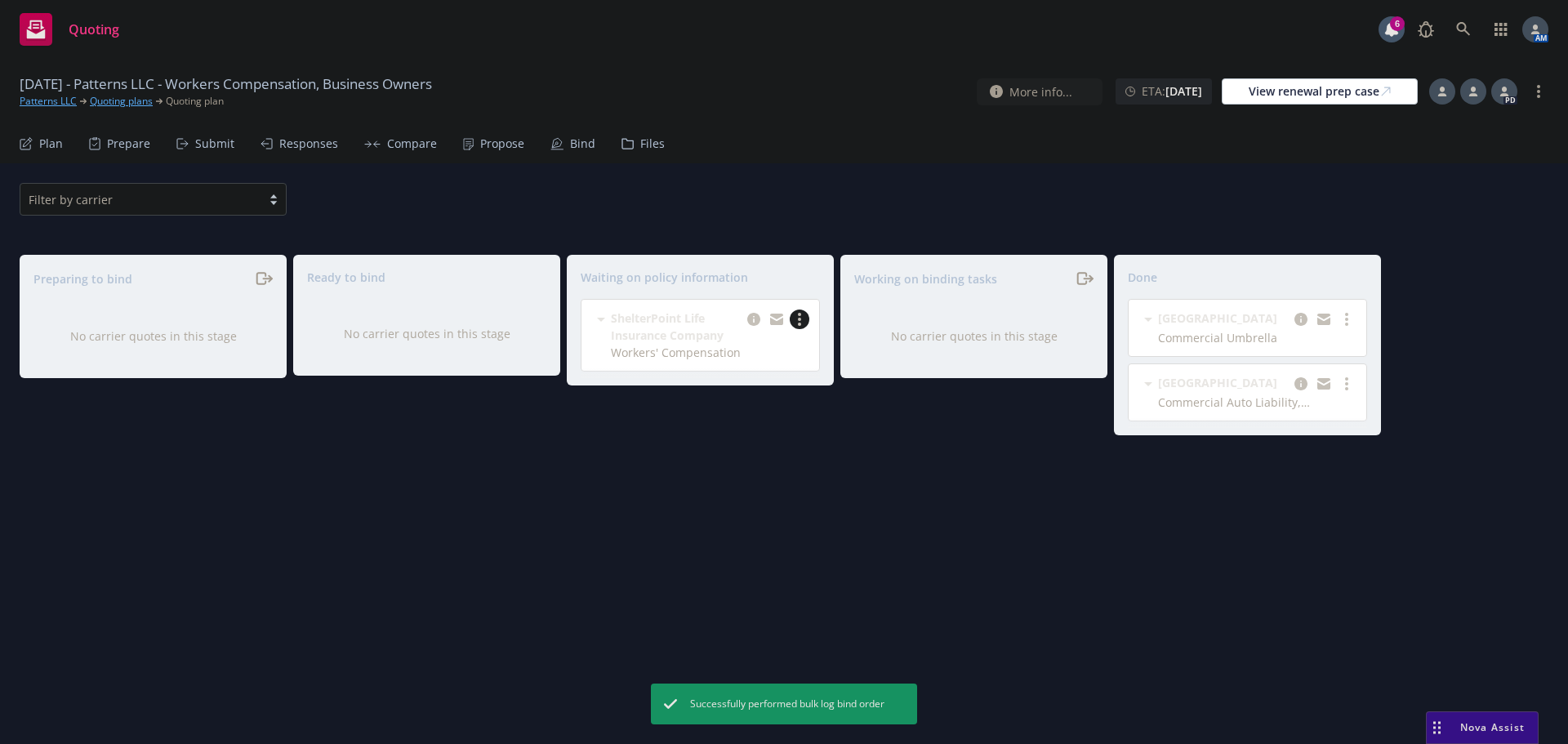
click at [805, 318] on link "more" at bounding box center [799, 319] width 20 height 20
click at [737, 346] on span "Create policies" at bounding box center [721, 352] width 120 height 16
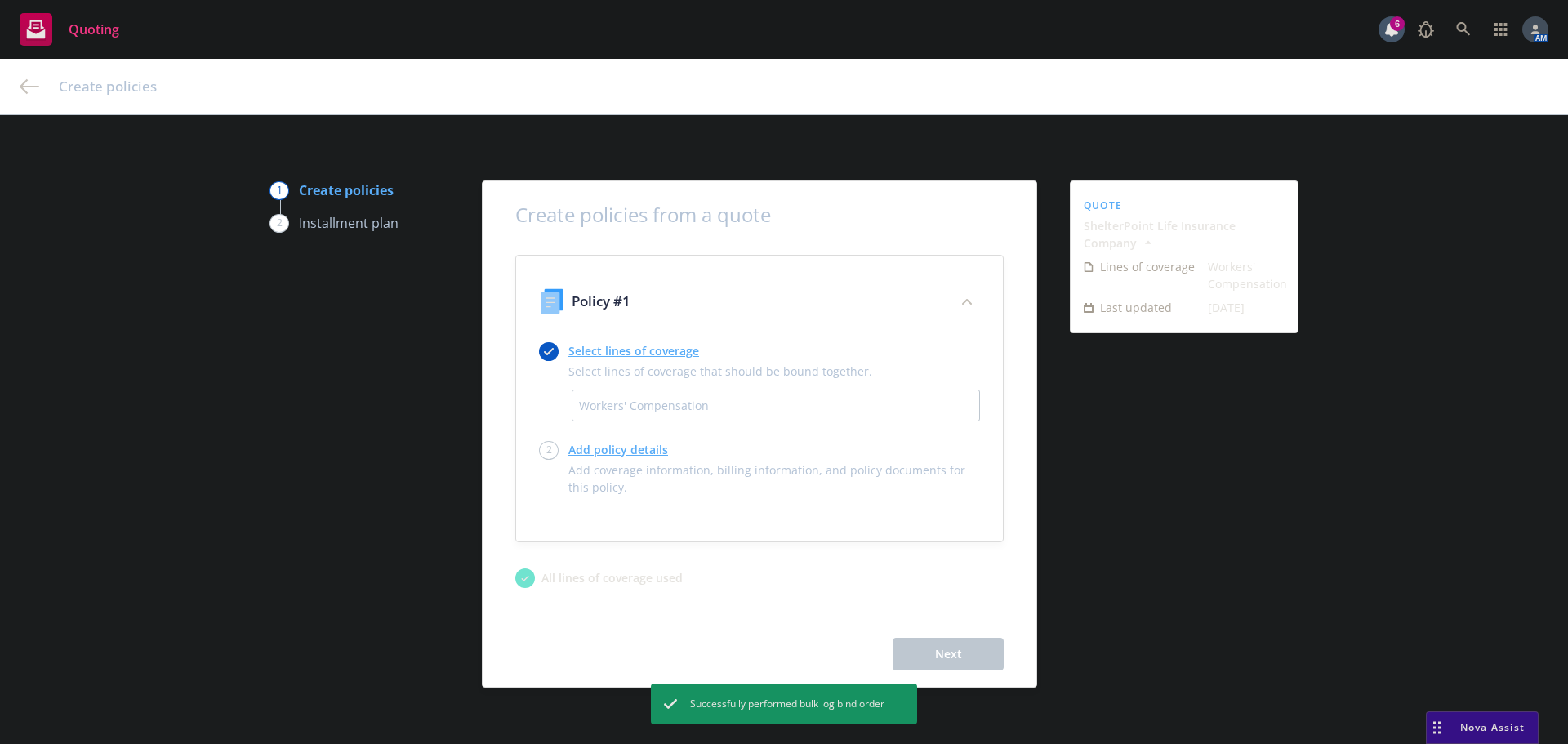
click at [591, 450] on link "Add policy details" at bounding box center [775, 449] width 412 height 17
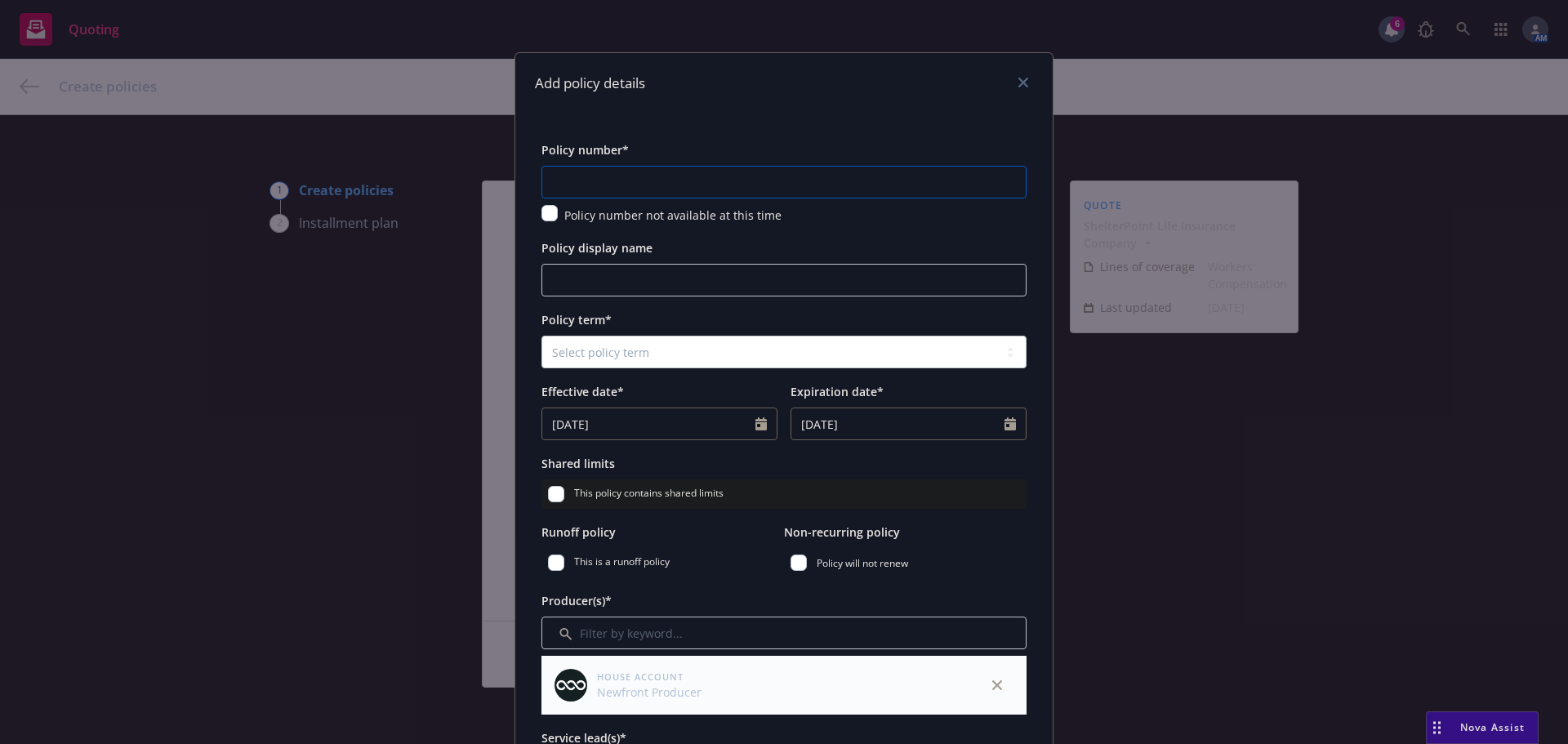
click at [591, 180] on input "text" at bounding box center [784, 182] width 485 height 33
paste input "D81665798"
type input "D81665798"
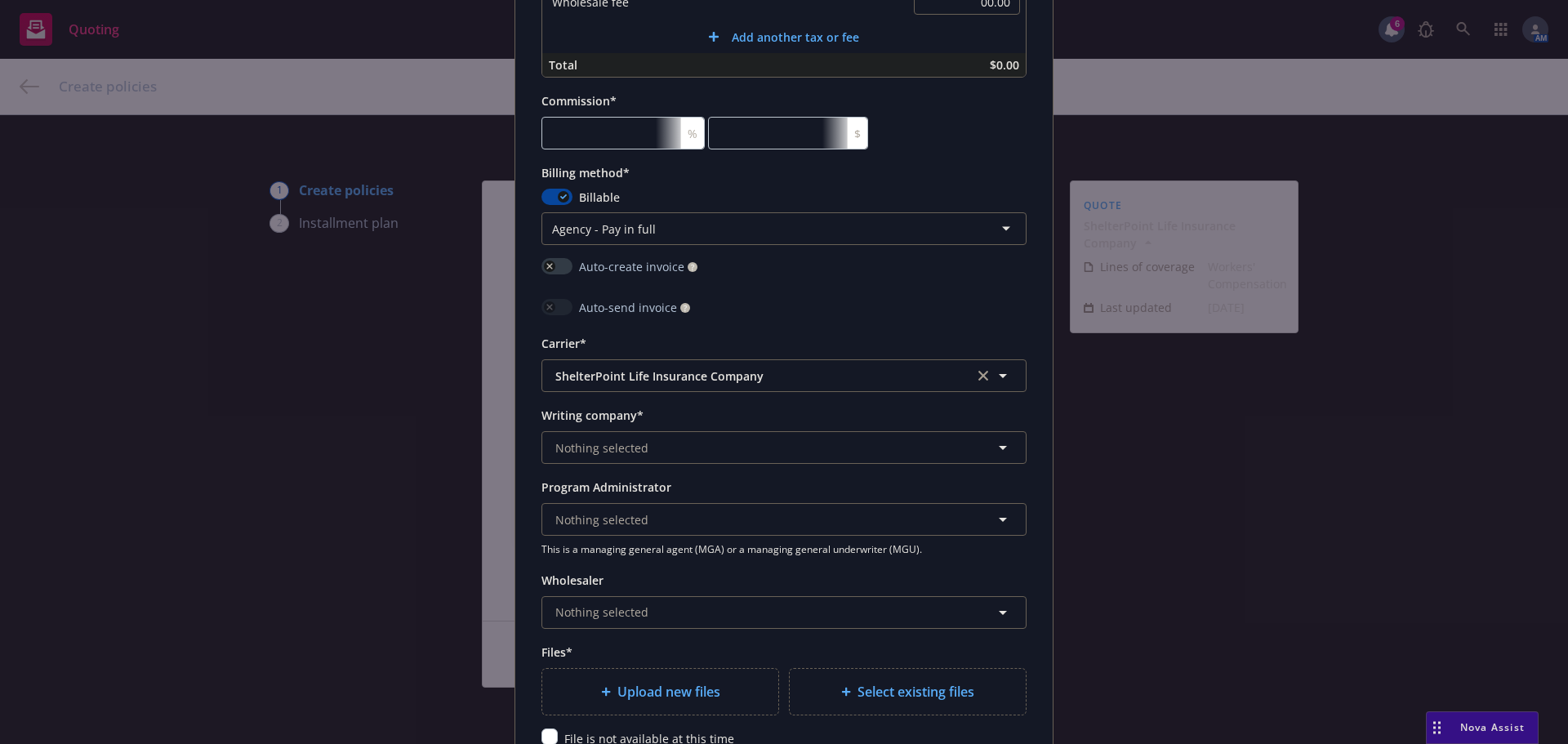
scroll to position [1388, 0]
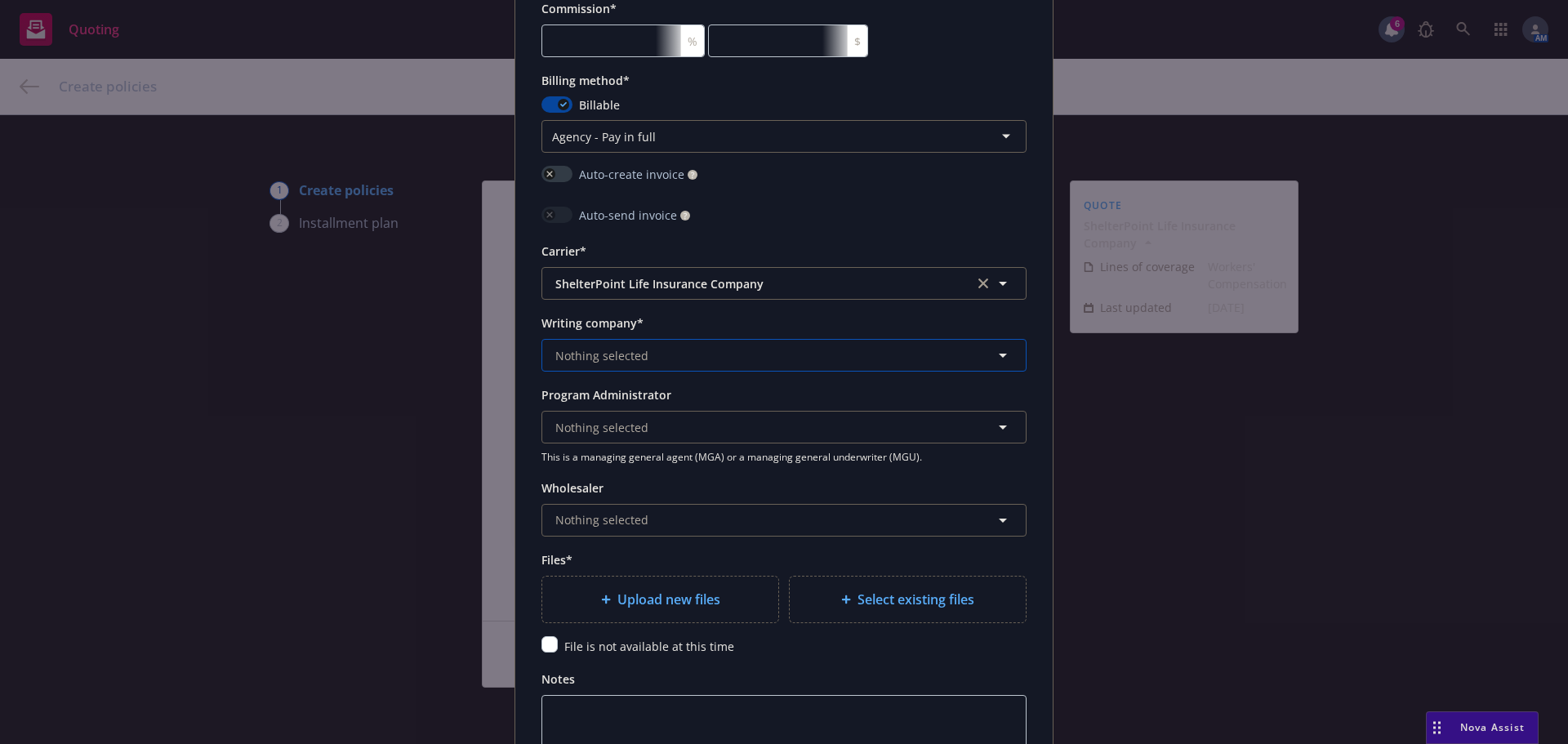
click at [699, 352] on button "Nothing selected" at bounding box center [784, 356] width 485 height 33
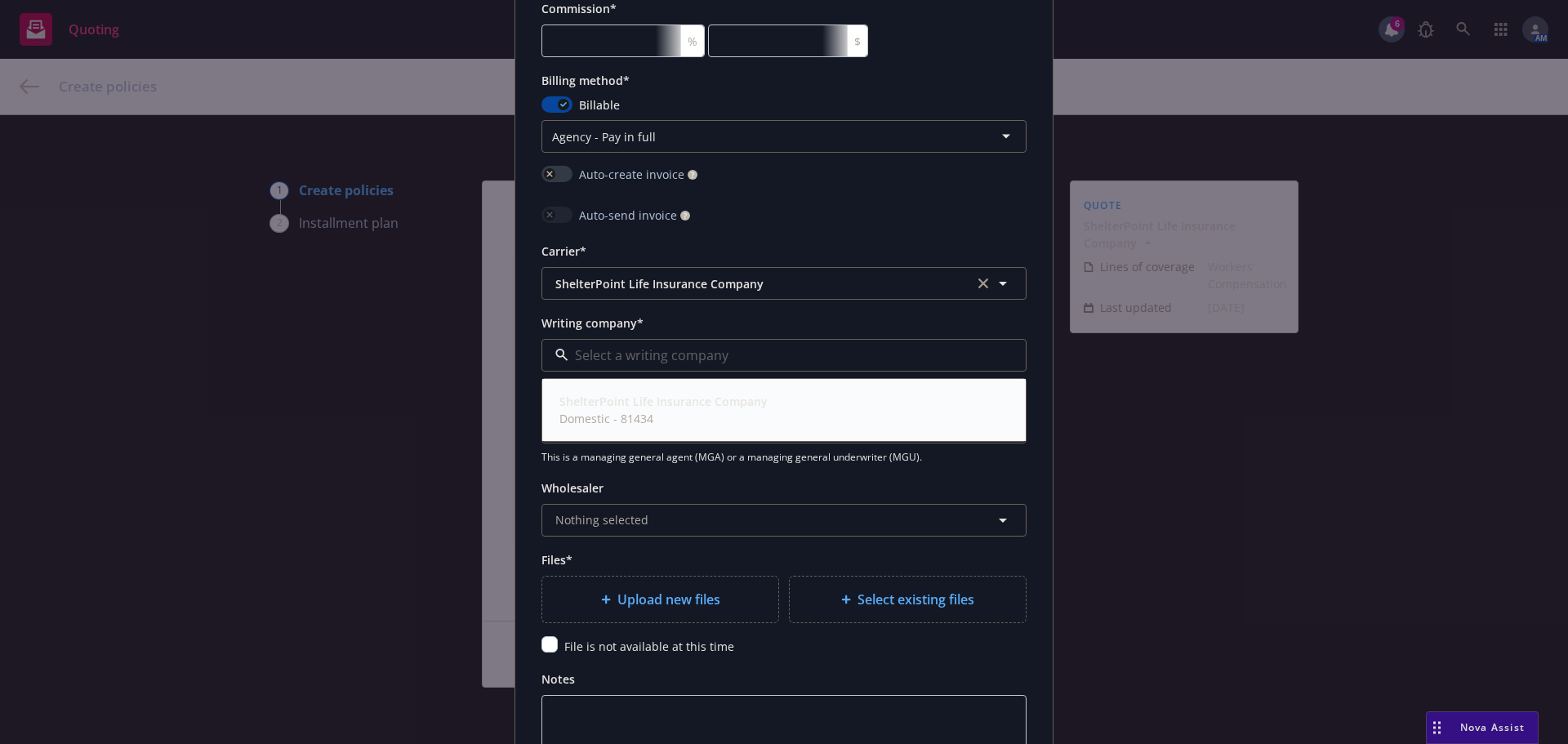
click at [654, 416] on span "Domestic - 81434" at bounding box center [663, 418] width 208 height 17
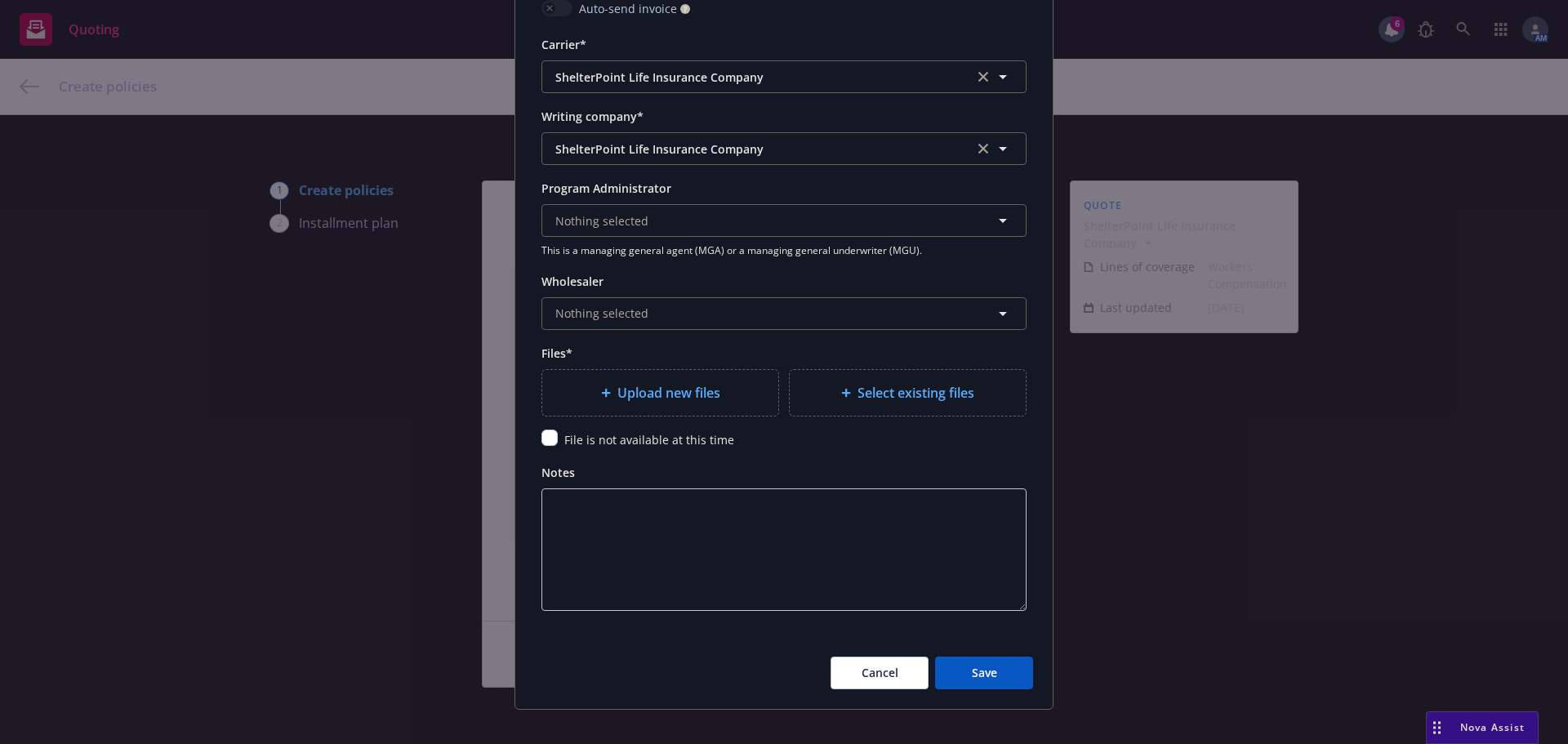
scroll to position [1613, 0]
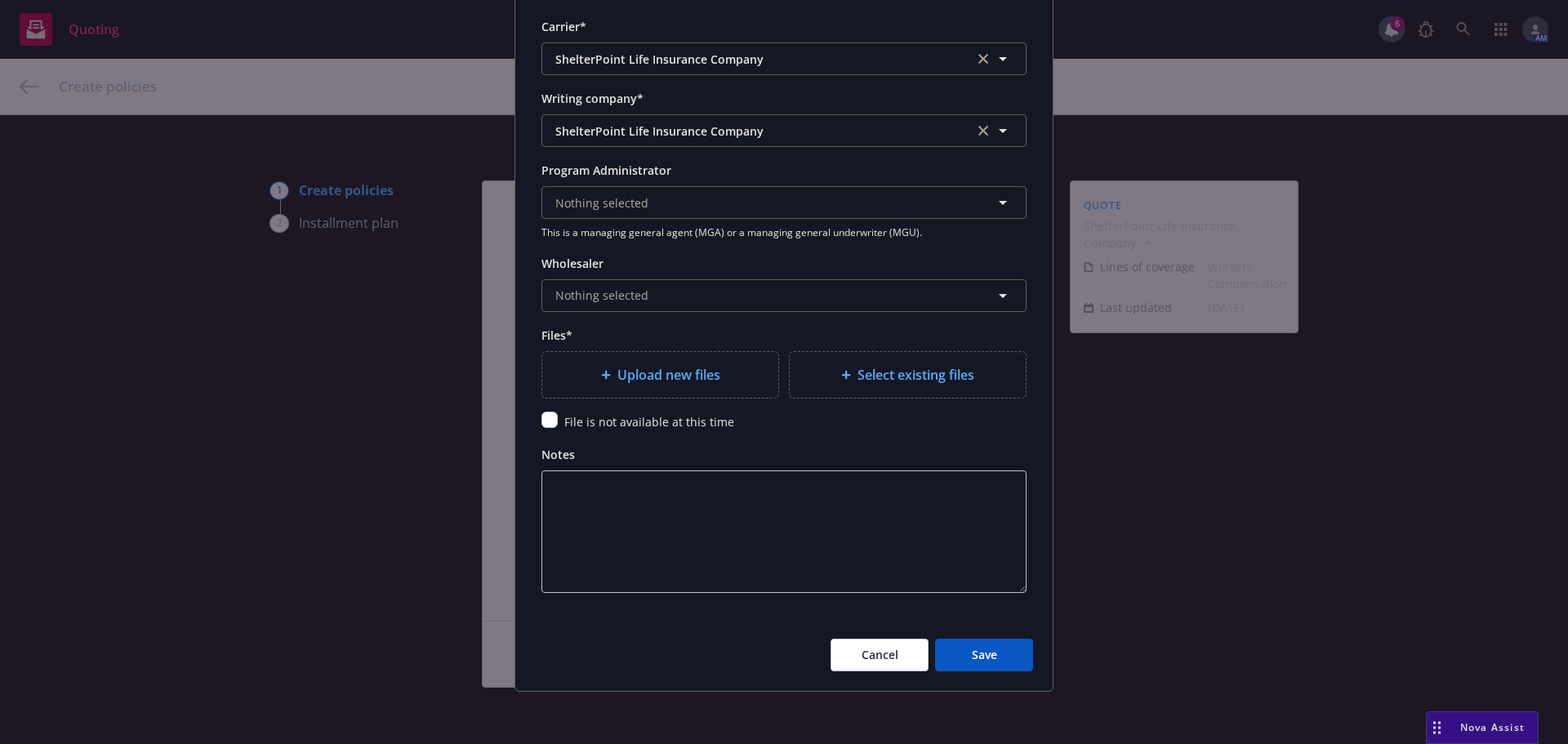
click at [655, 383] on span "Upload new files" at bounding box center [668, 375] width 103 height 20
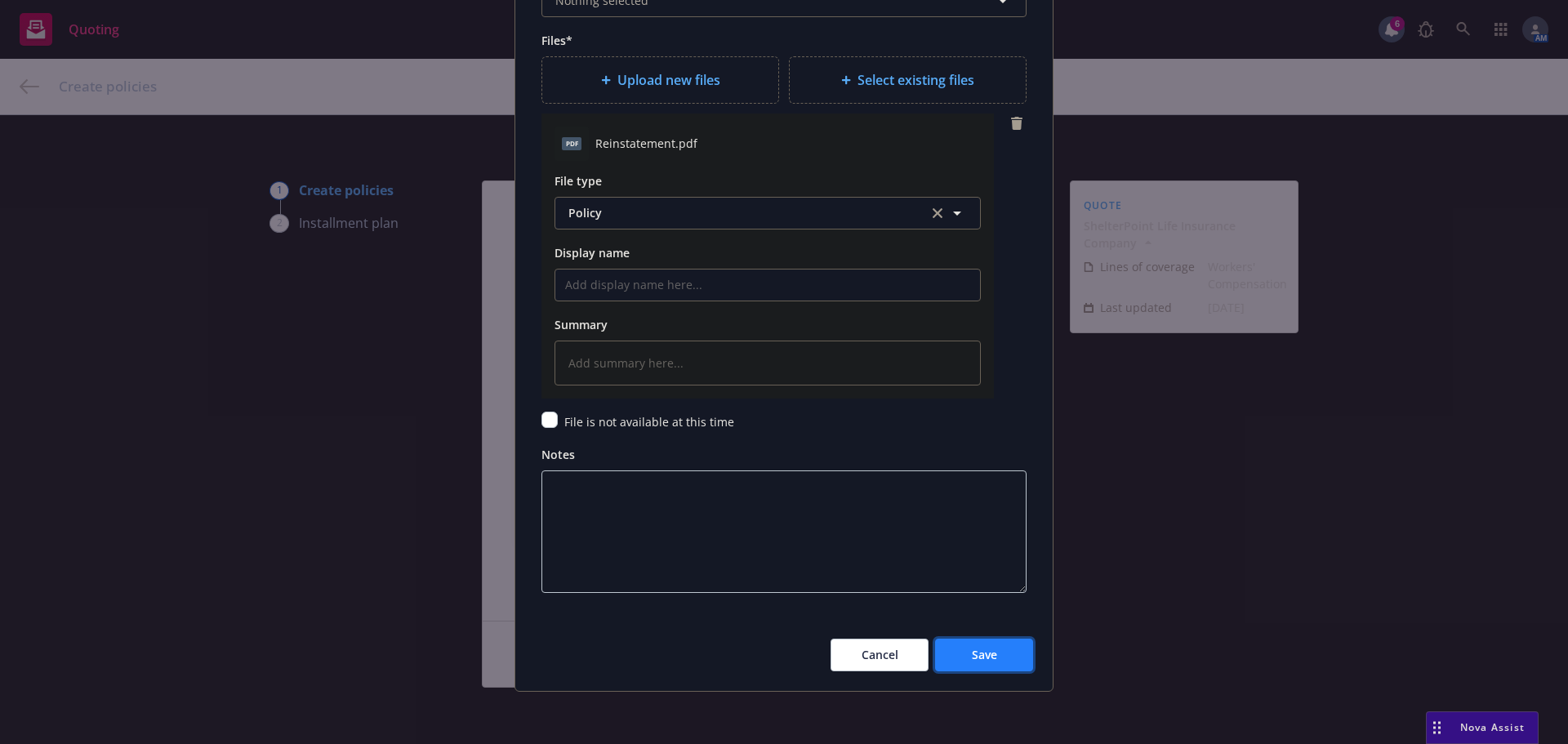
click at [988, 649] on span "Save" at bounding box center [984, 654] width 26 height 16
type textarea "x"
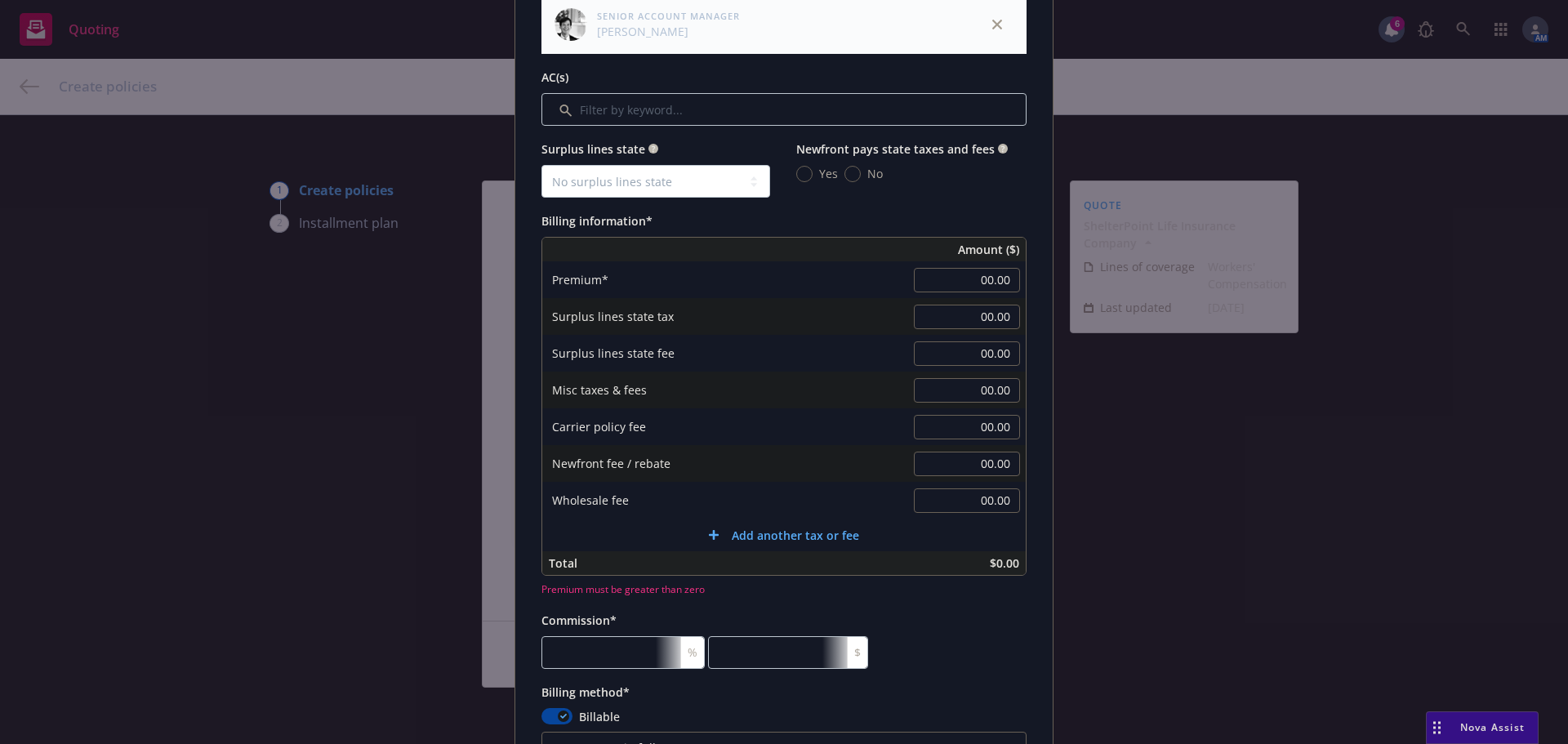
scroll to position [785, 0]
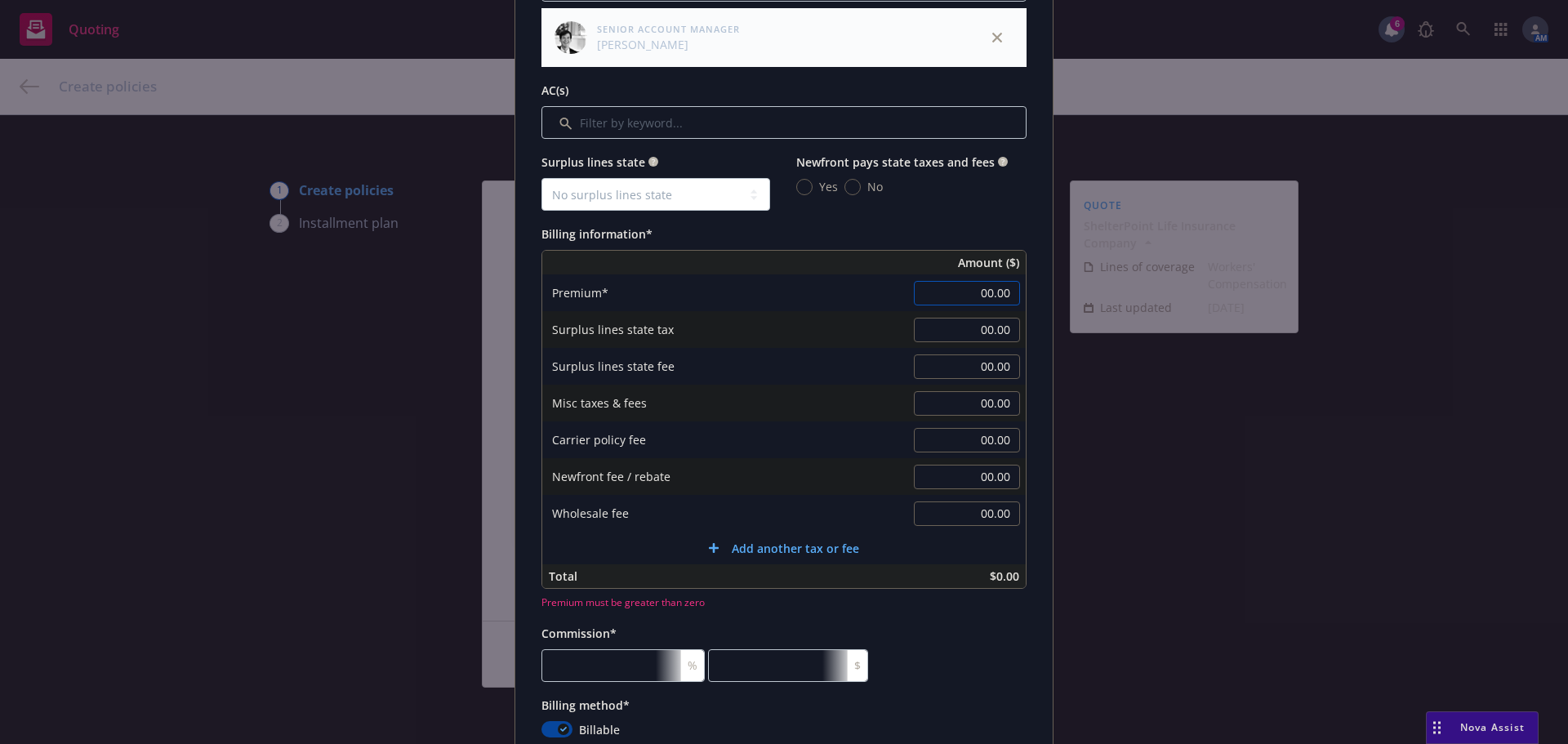
click at [983, 293] on input "00.00" at bounding box center [966, 293] width 106 height 25
type input "1"
type textarea "x"
type input "1.00"
click at [1006, 229] on div "Billing information*" at bounding box center [784, 234] width 485 height 20
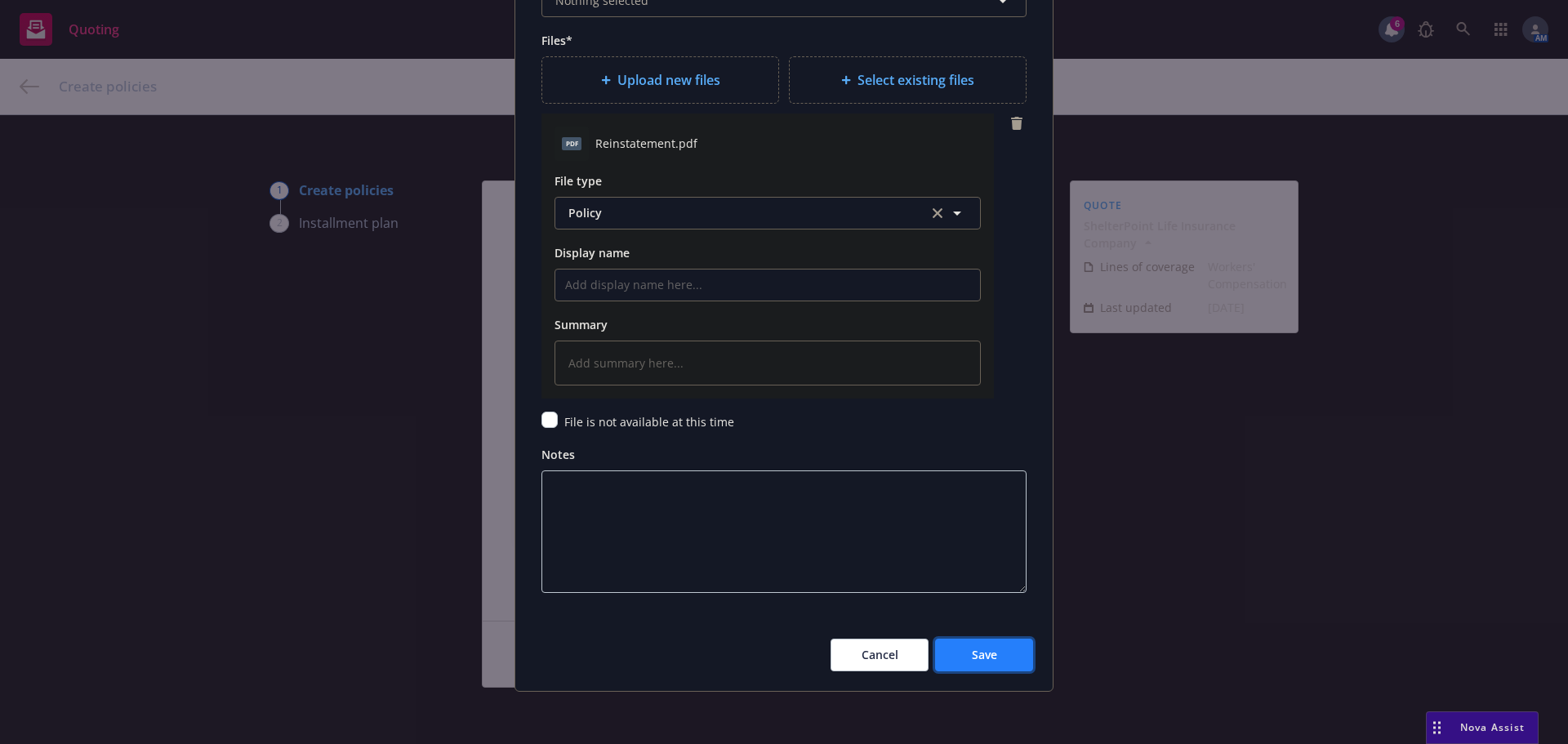
click at [985, 664] on button "Save" at bounding box center [984, 655] width 98 height 33
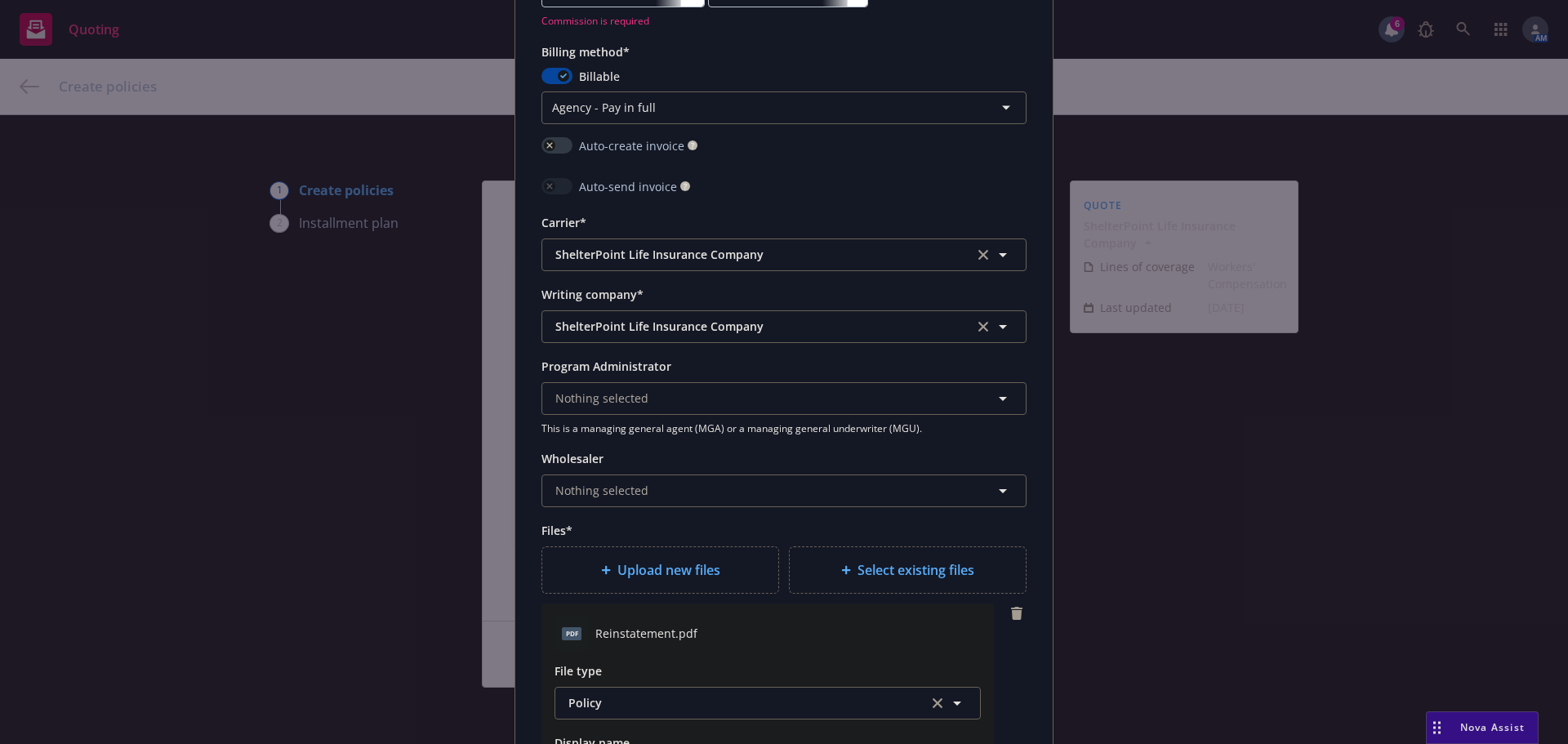
scroll to position [1030, 0]
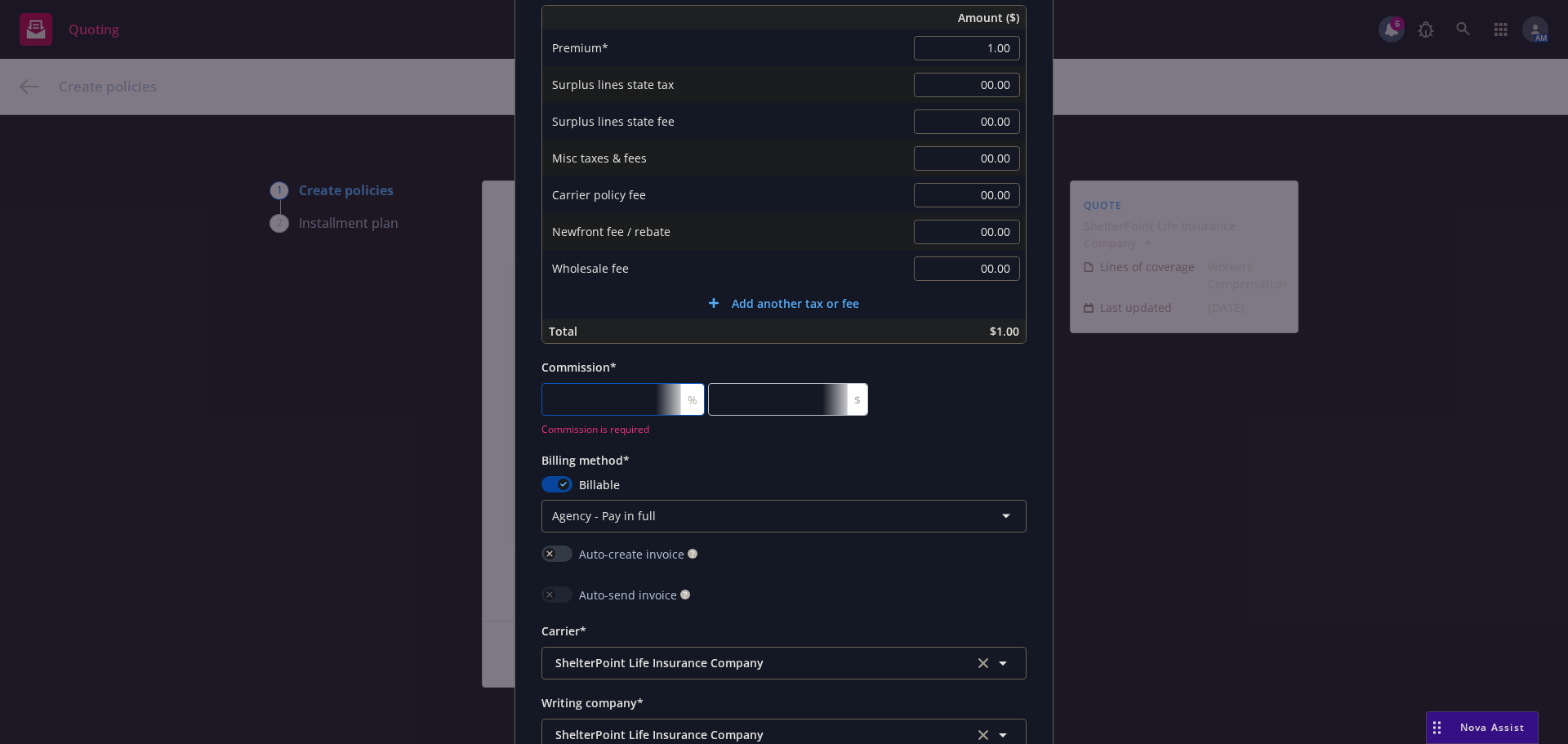
click at [639, 394] on input "number" at bounding box center [623, 399] width 163 height 33
type textarea "x"
type input "0"
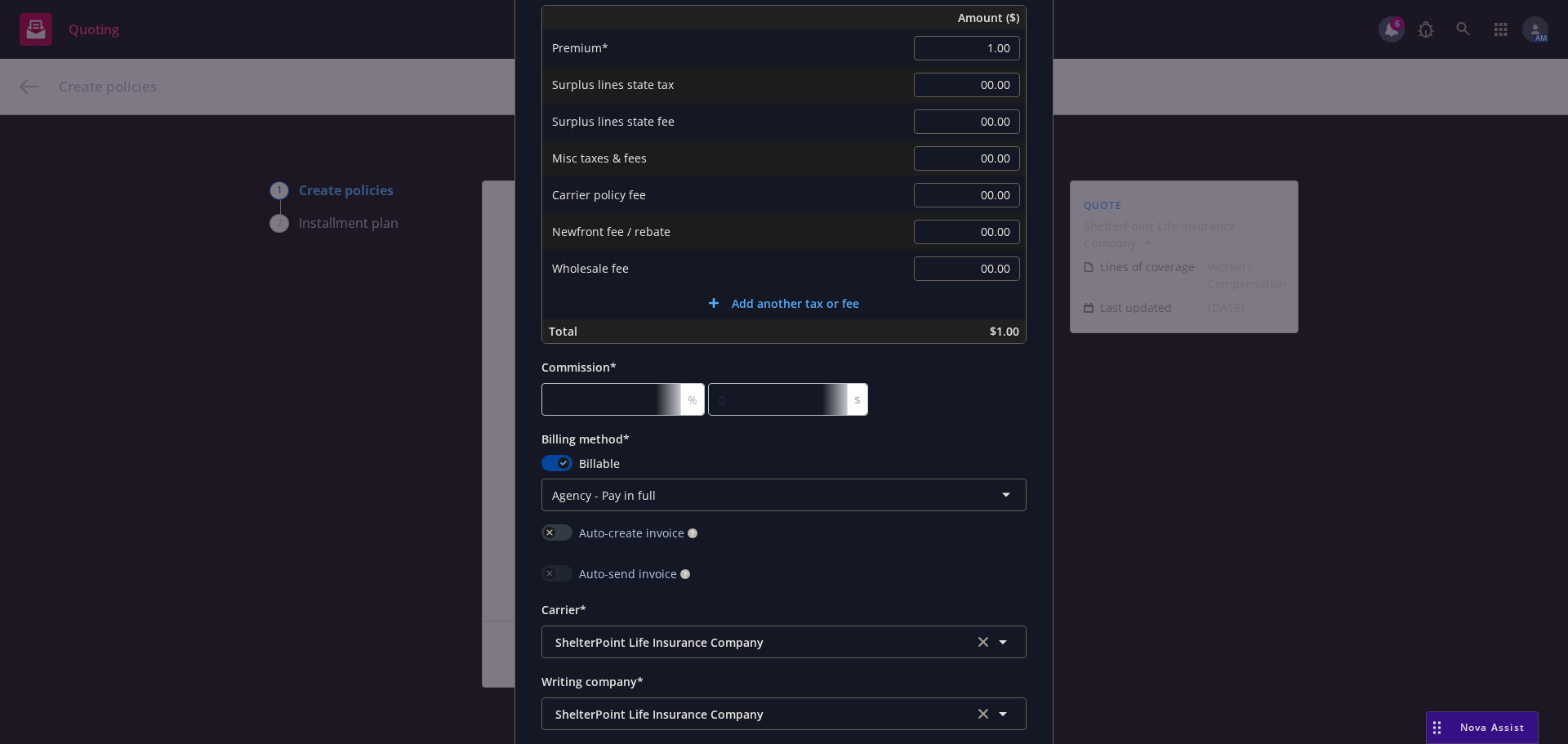
click at [960, 435] on div "Policy number* D81665798 Policy number not available at this time Policy displa…" at bounding box center [784, 290] width 485 height 2360
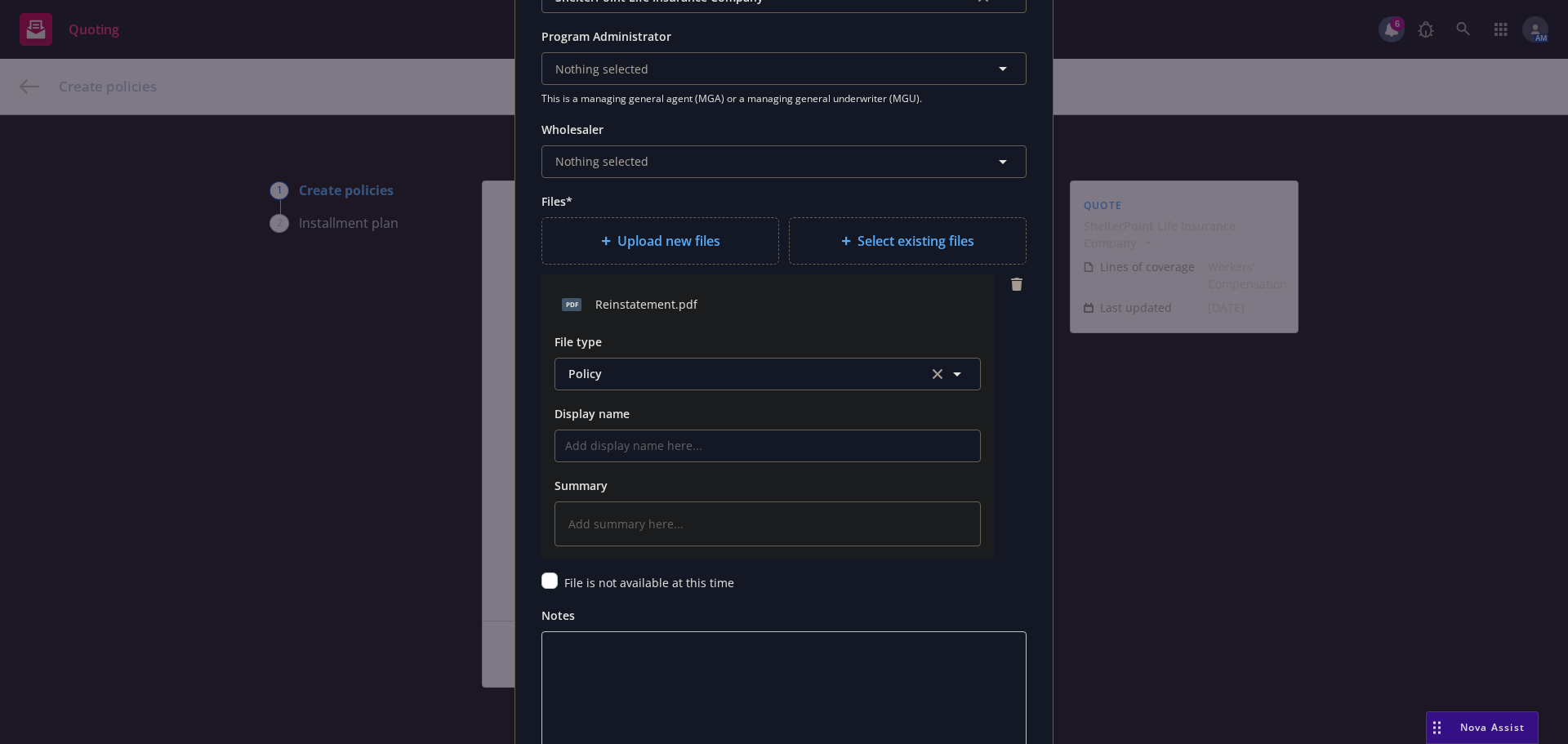
scroll to position [1908, 0]
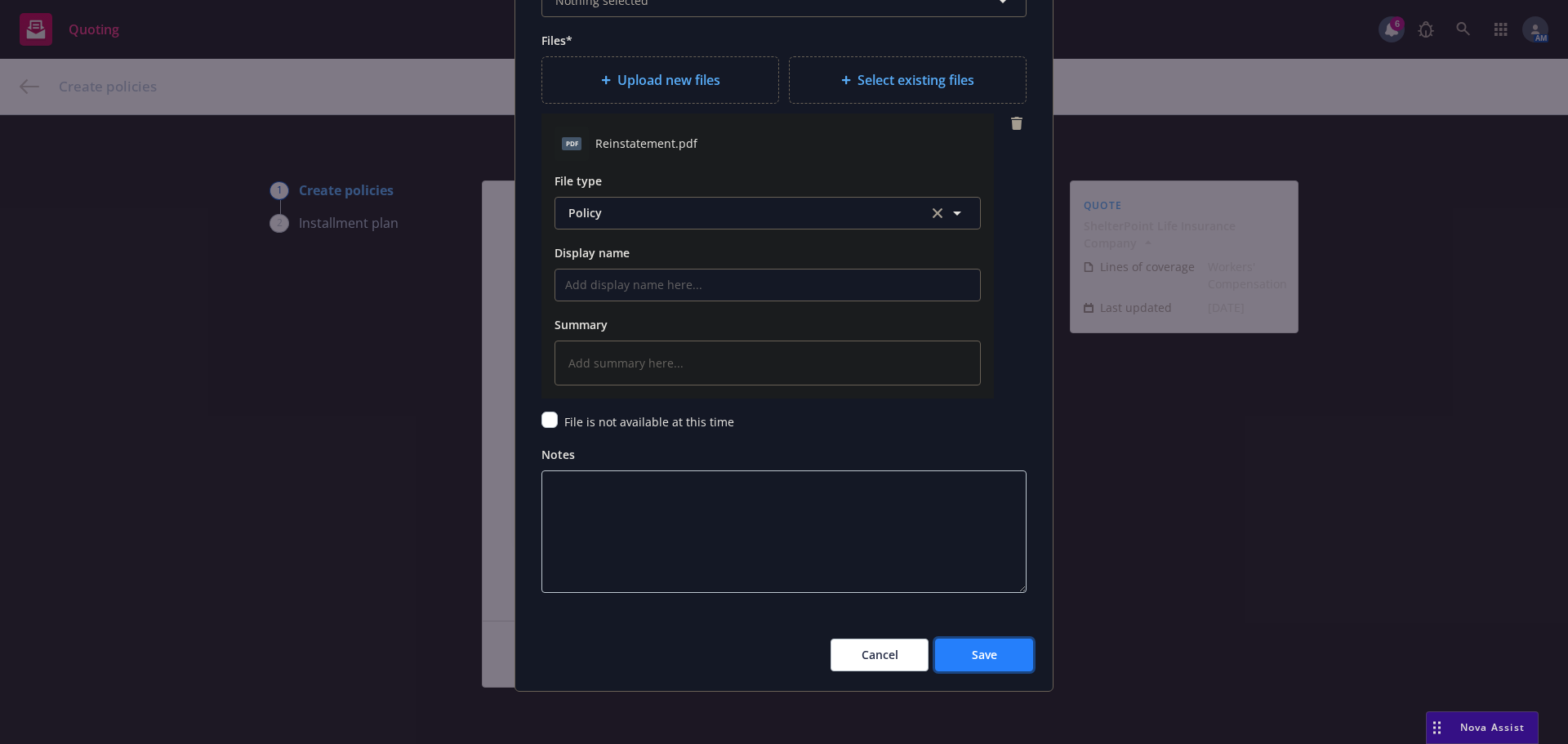
click at [972, 659] on span "Save" at bounding box center [984, 654] width 26 height 16
type textarea "x"
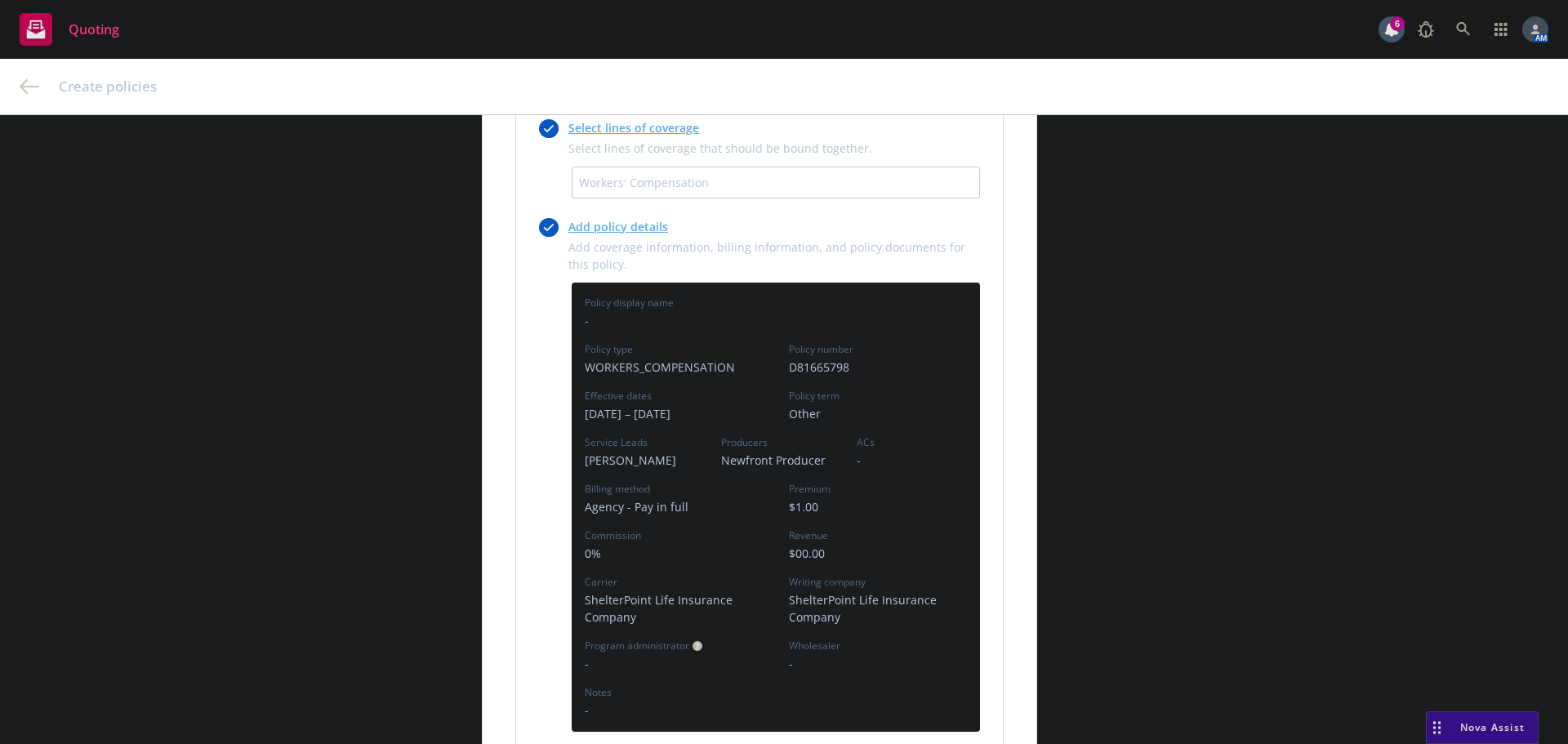
scroll to position [408, 0]
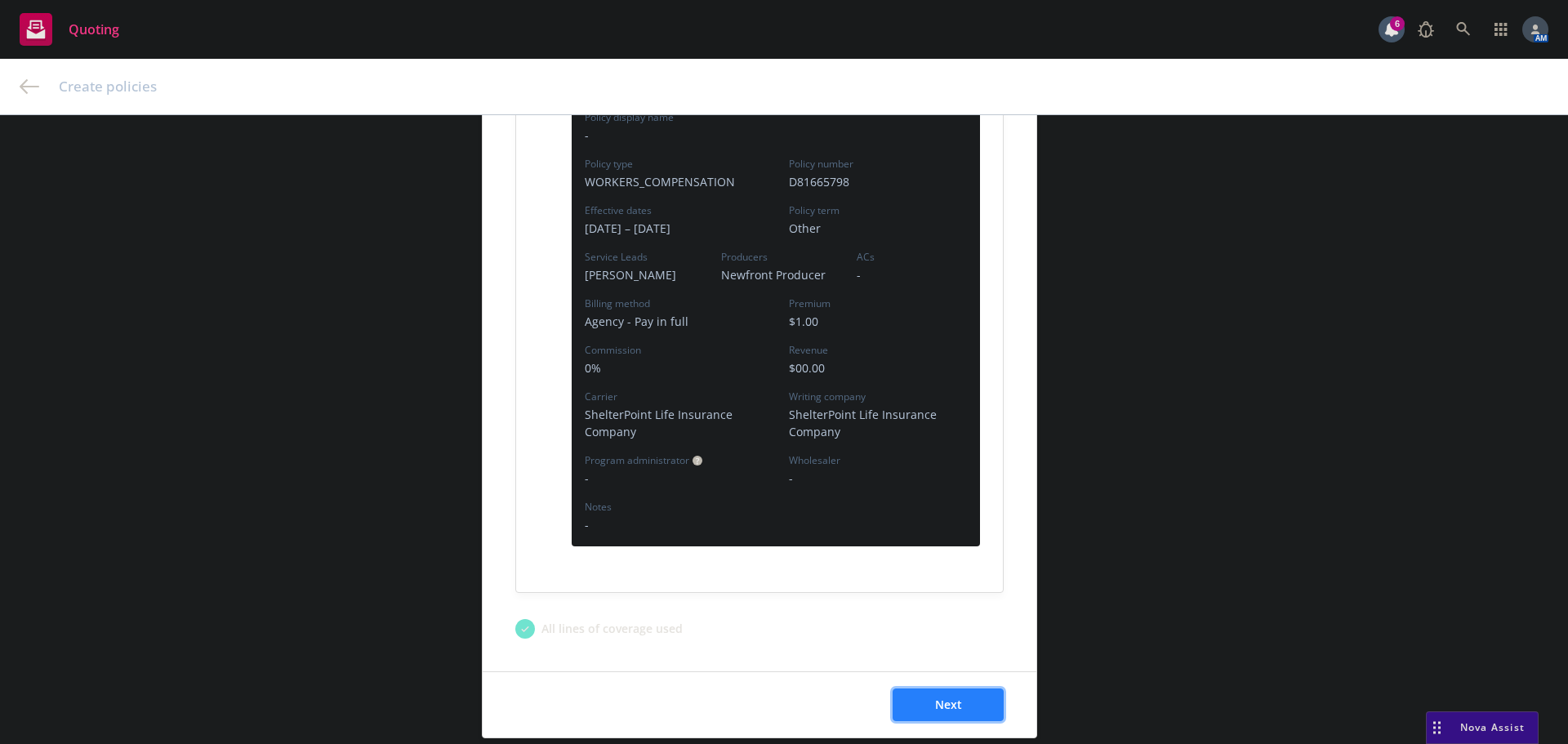
click at [965, 709] on button "Next" at bounding box center [948, 704] width 111 height 33
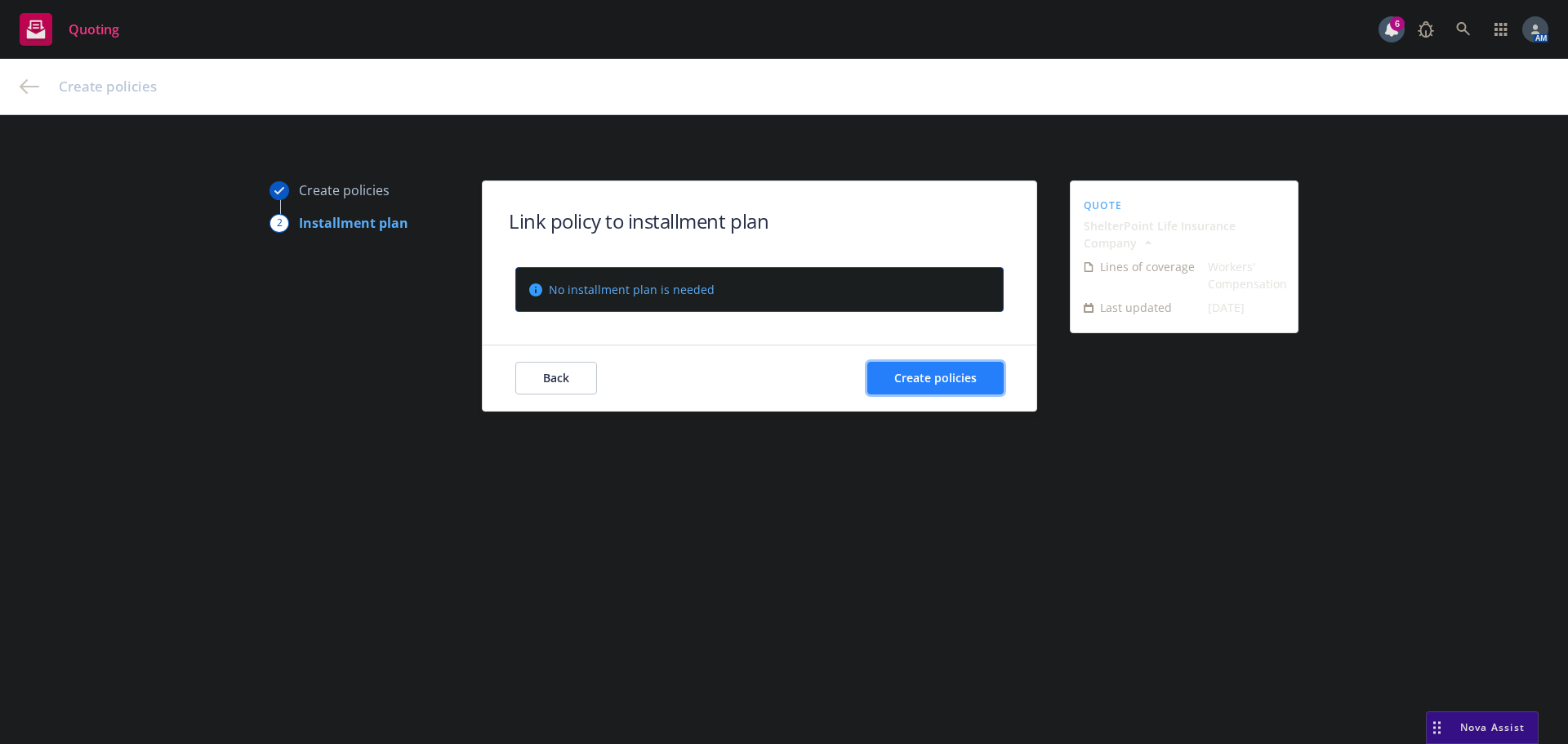
click at [947, 370] on span "Create policies" at bounding box center [935, 377] width 82 height 16
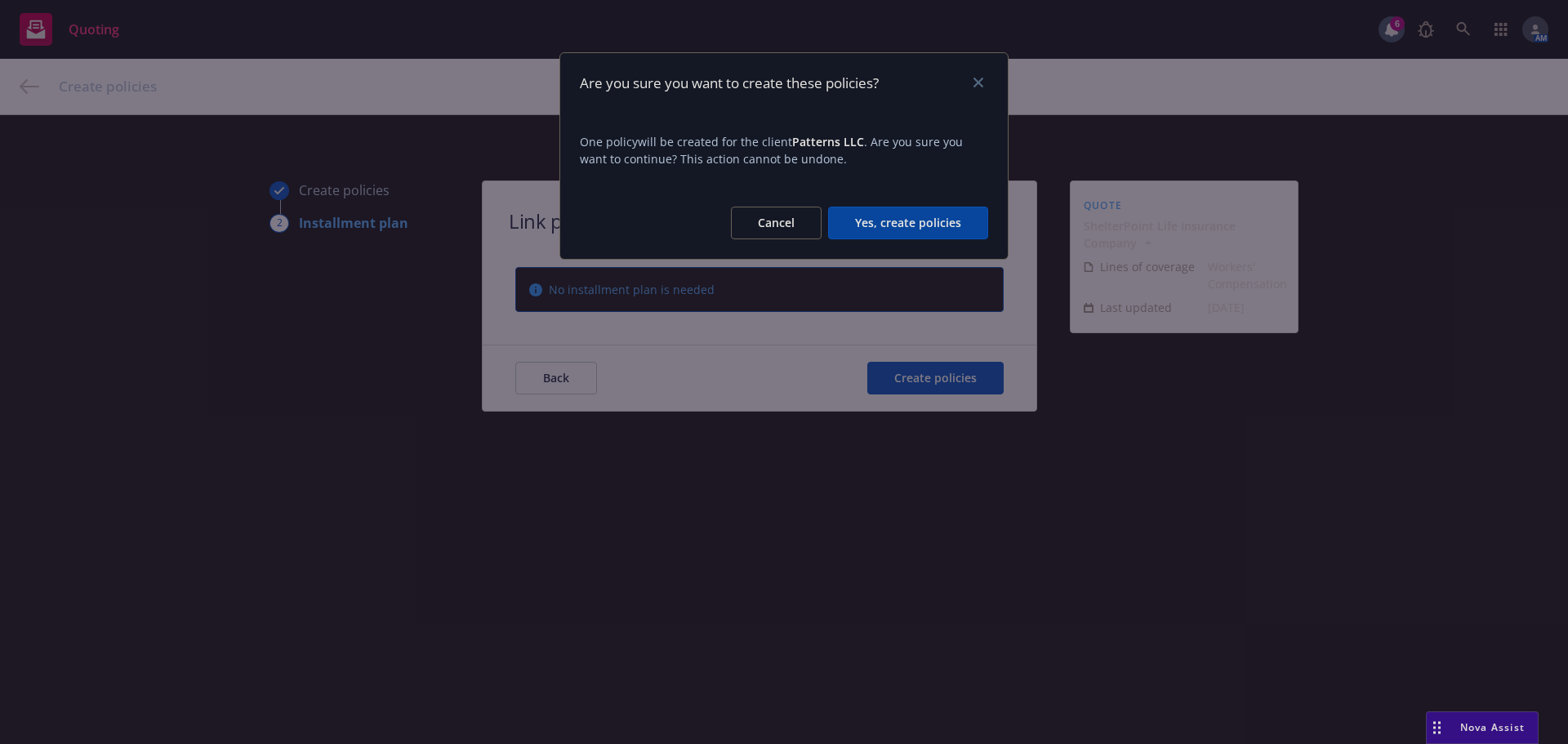
click at [923, 222] on button "Yes, create policies" at bounding box center [908, 223] width 160 height 33
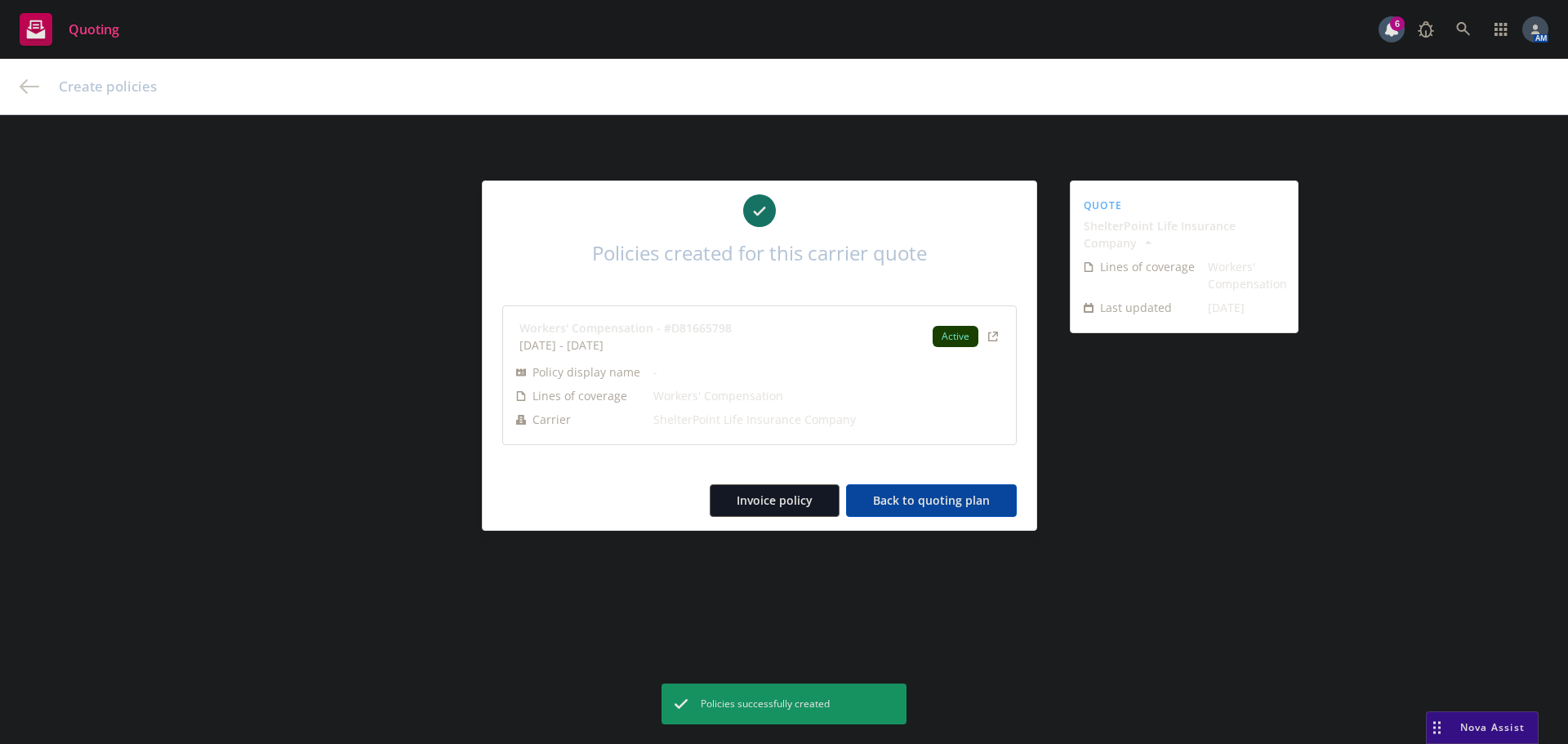
click at [919, 498] on button "Back to quoting plan" at bounding box center [931, 500] width 170 height 33
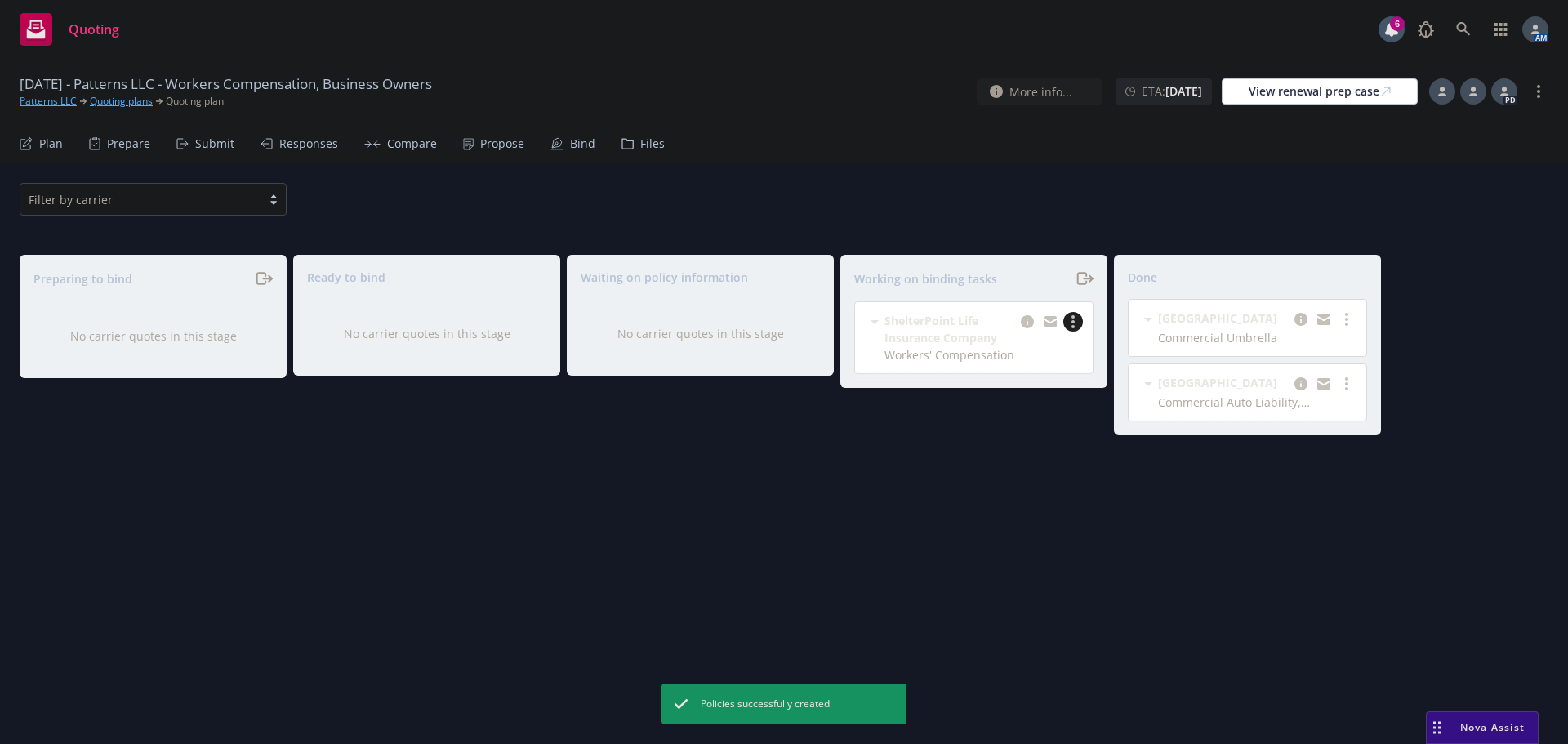
click at [1073, 320] on circle "more" at bounding box center [1073, 322] width 3 height 3
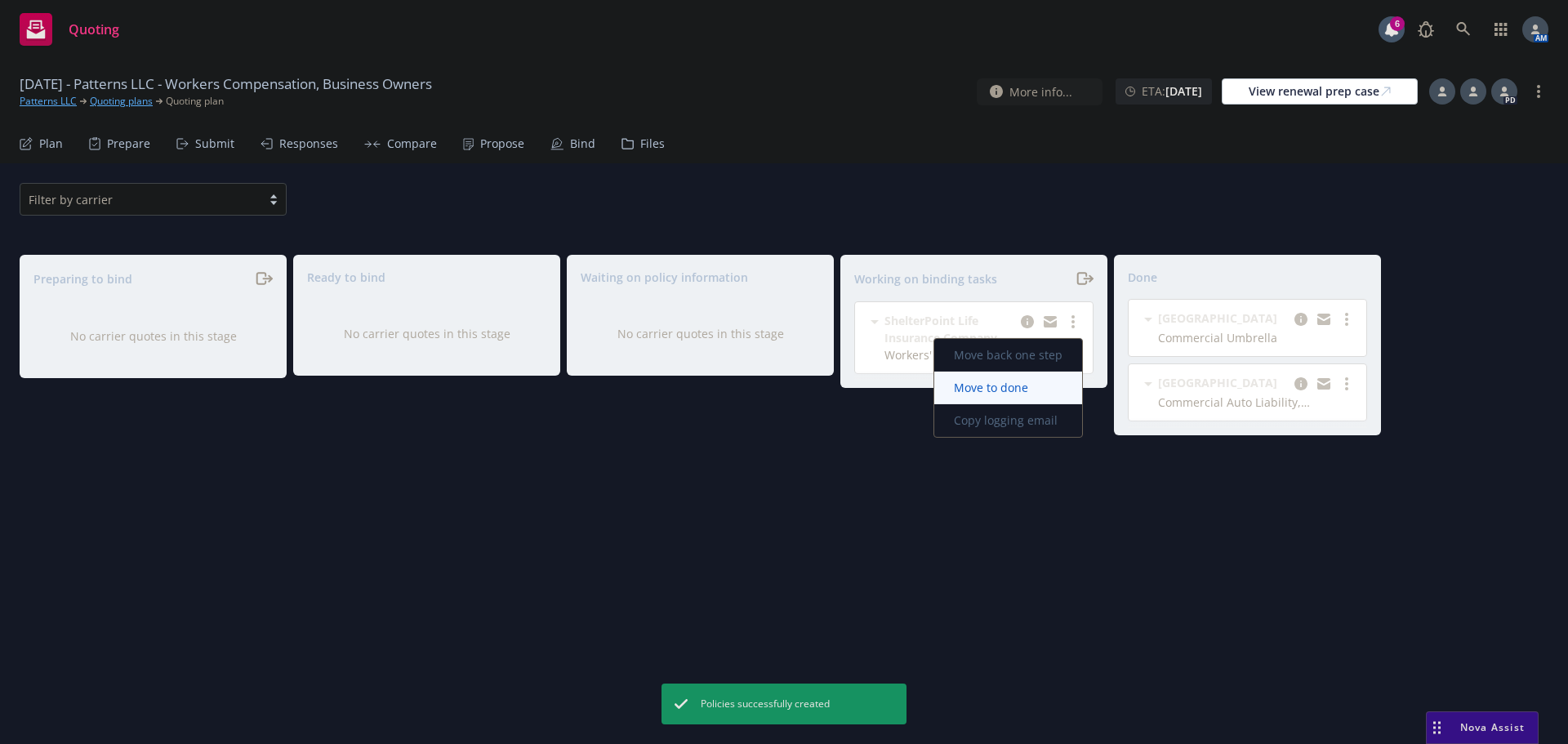
click at [1024, 383] on span "Move to done" at bounding box center [991, 387] width 114 height 16
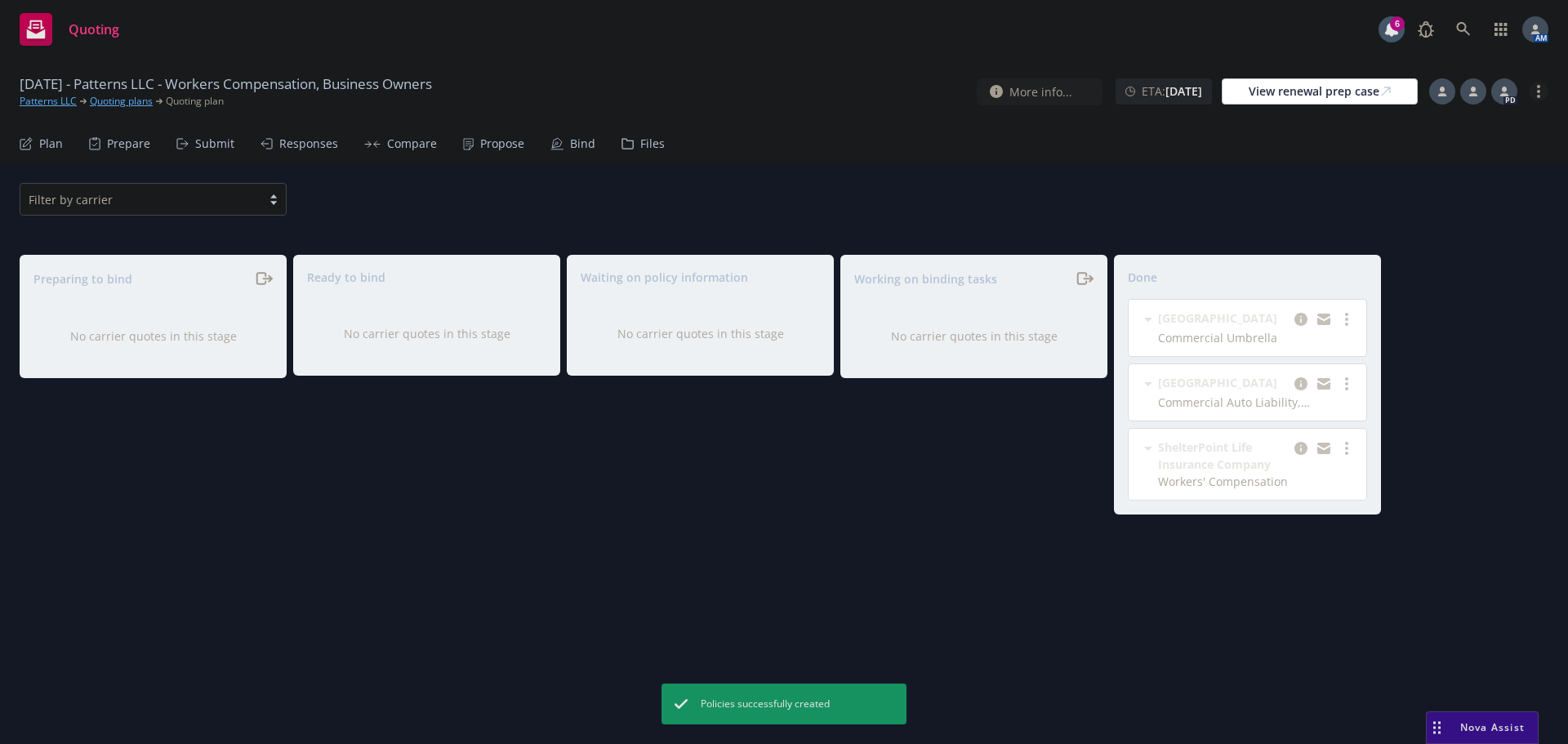
click at [1541, 96] on link "more" at bounding box center [1538, 91] width 20 height 20
click at [1445, 254] on link "Archive quoting plan" at bounding box center [1456, 256] width 182 height 33
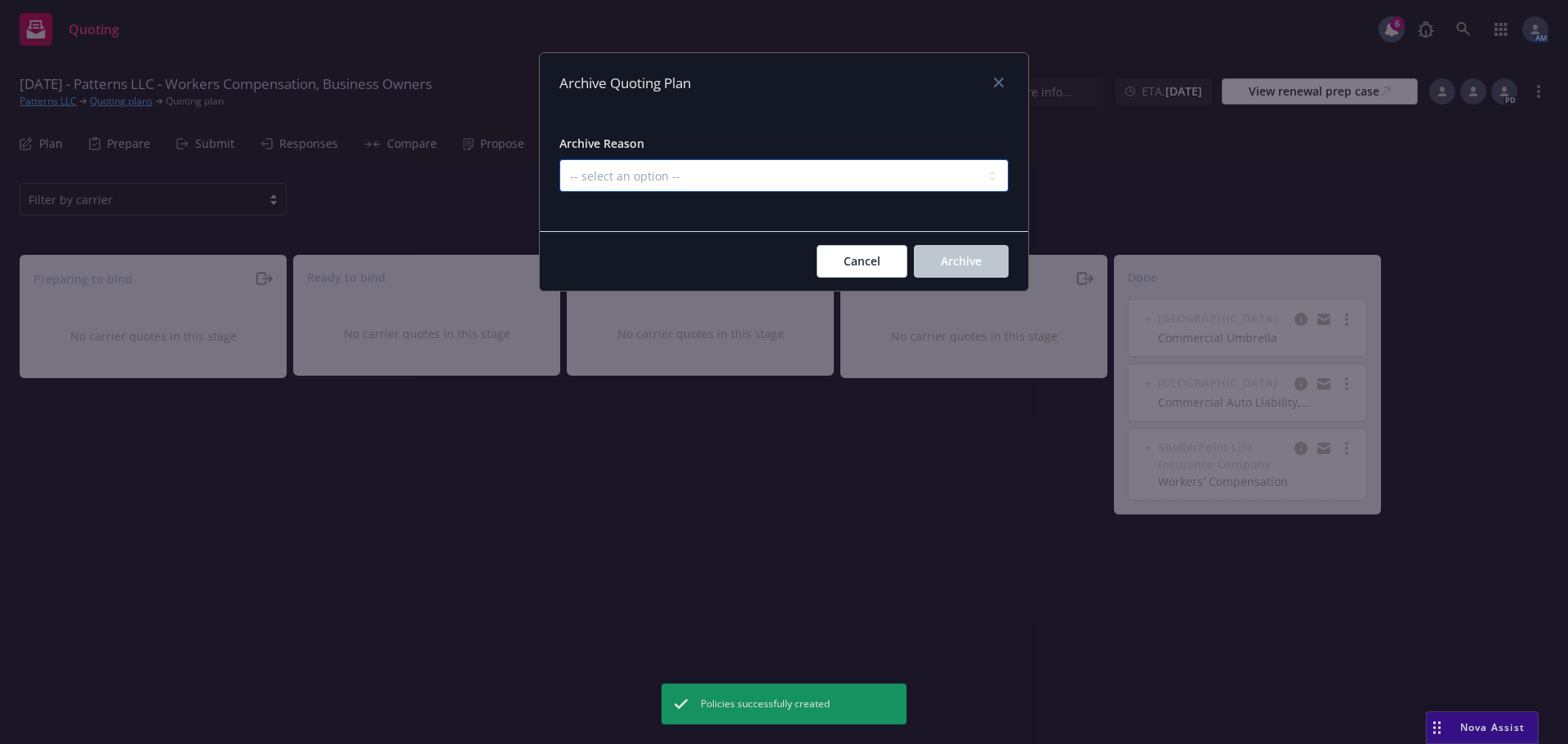
drag, startPoint x: 884, startPoint y: 174, endPoint x: 873, endPoint y: 190, distance: 19.4
click at [884, 175] on select "-- select an option -- All policies in this renewal plan are auto-renewed Creat…" at bounding box center [784, 175] width 449 height 33
select select "ARCHIVED_RENEWAL_COMPLETED"
click at [560, 159] on select "-- select an option -- All policies in this renewal plan are auto-renewed Creat…" at bounding box center [784, 175] width 449 height 33
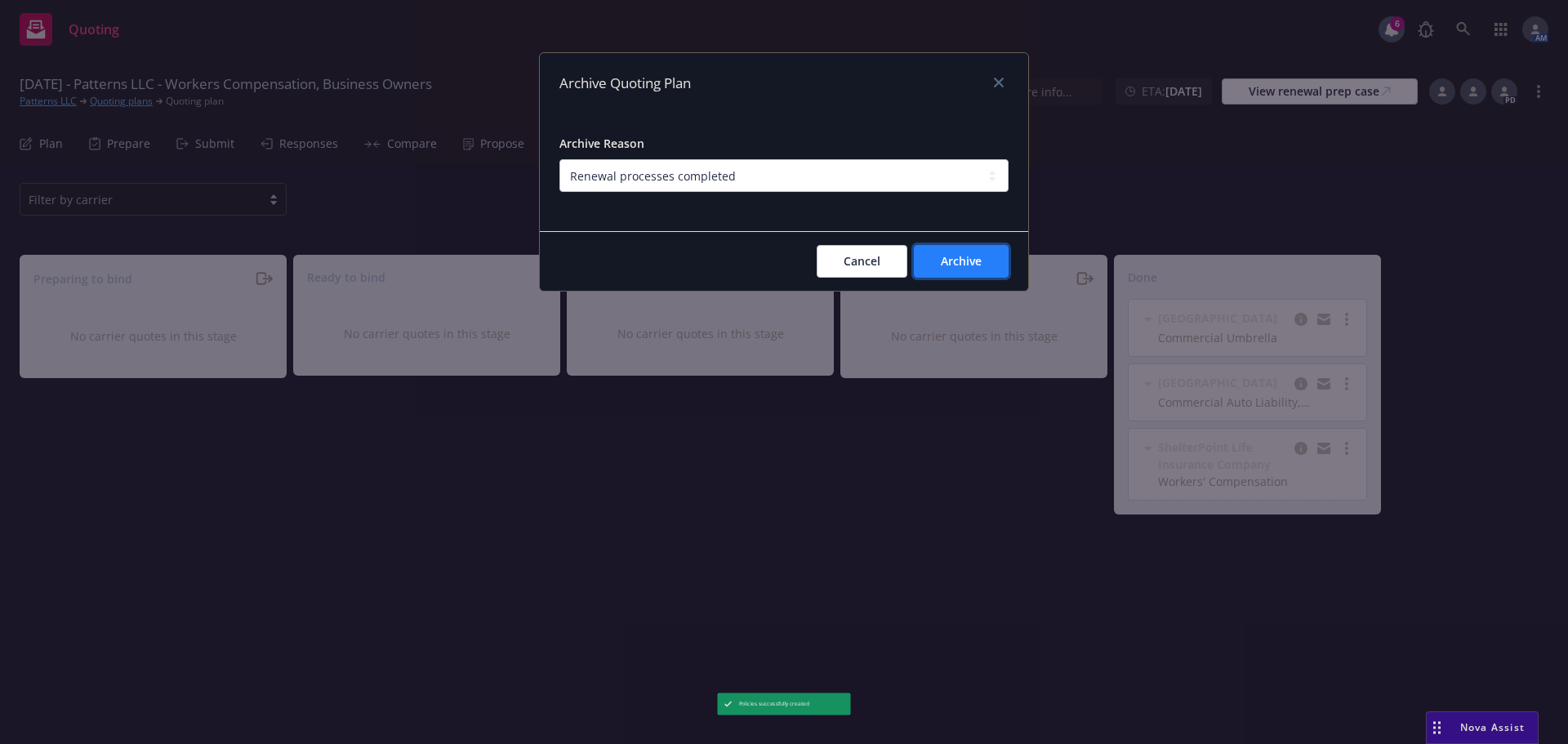
click at [987, 265] on button "Archive" at bounding box center [961, 262] width 95 height 33
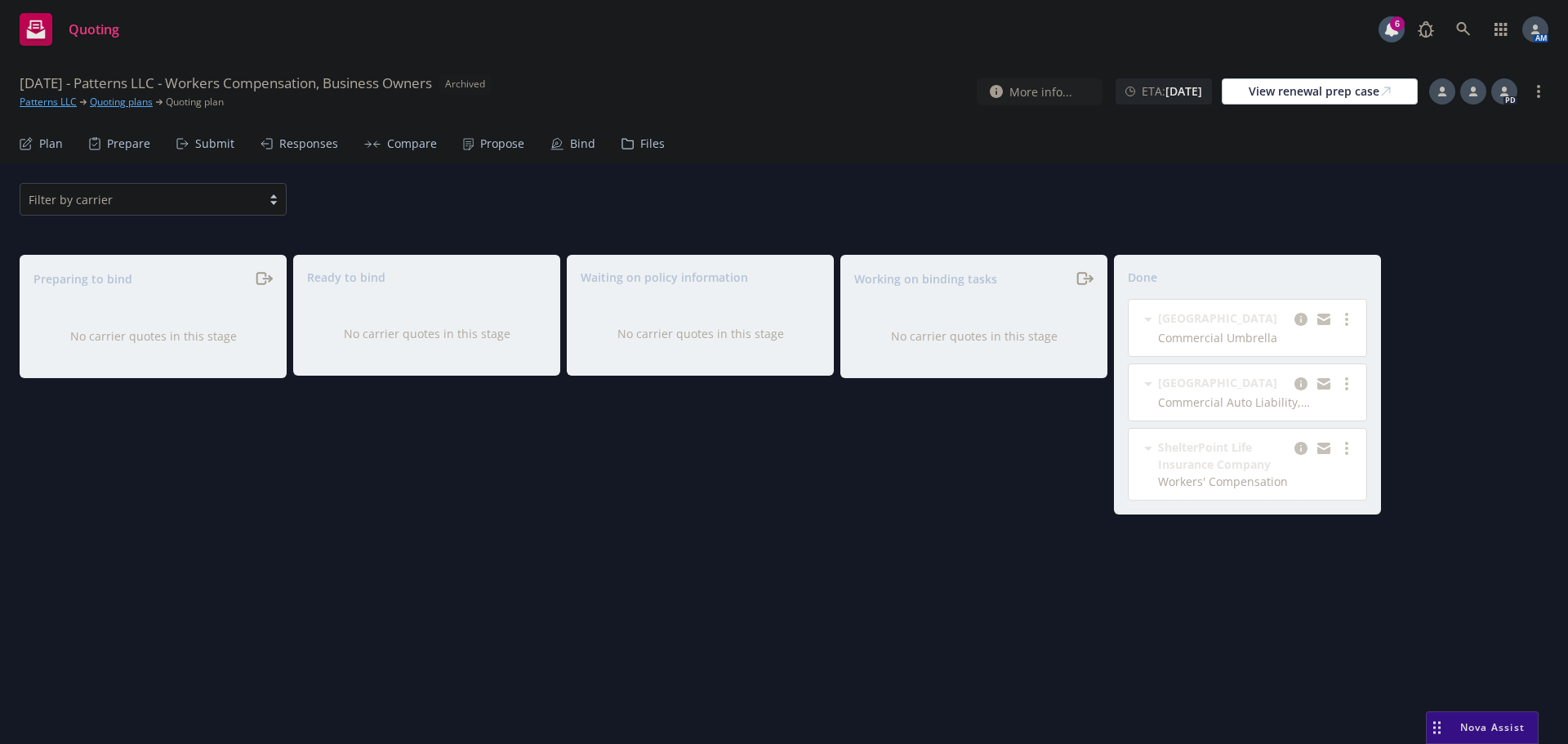
click at [60, 105] on link "Patterns LLC" at bounding box center [48, 102] width 57 height 15
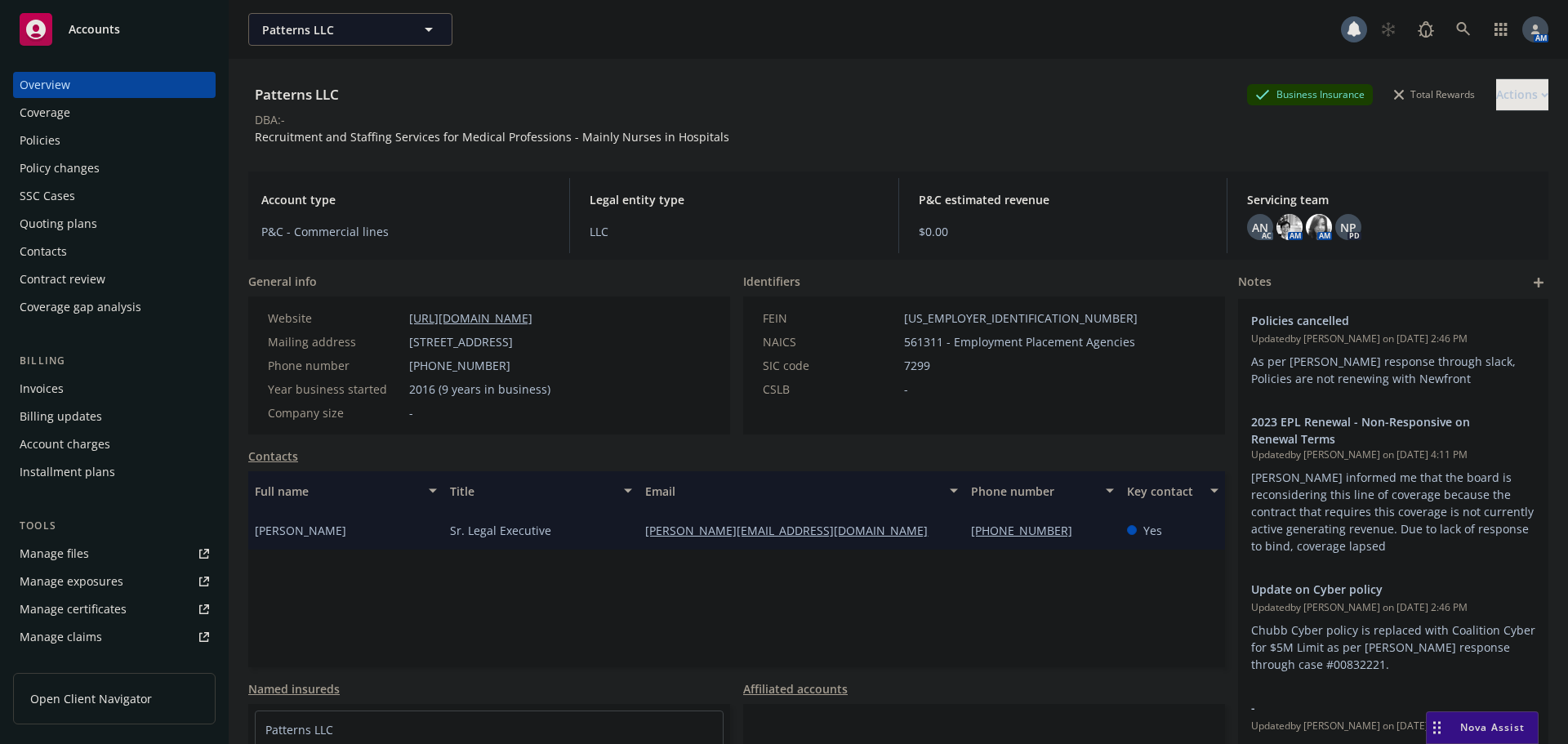
click at [48, 140] on div "Policies" at bounding box center [40, 141] width 41 height 26
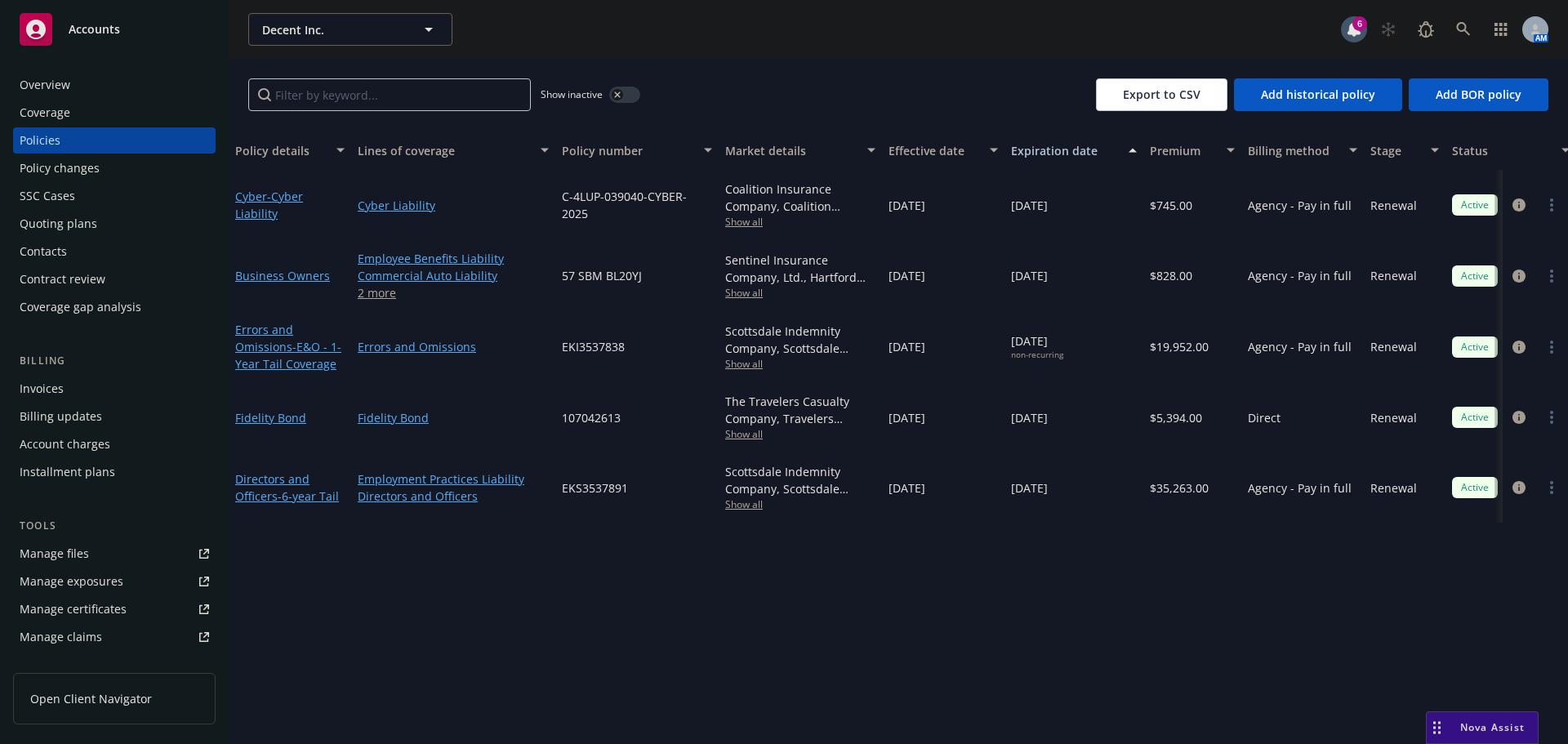
click at [47, 395] on div "Invoices" at bounding box center [42, 388] width 44 height 26
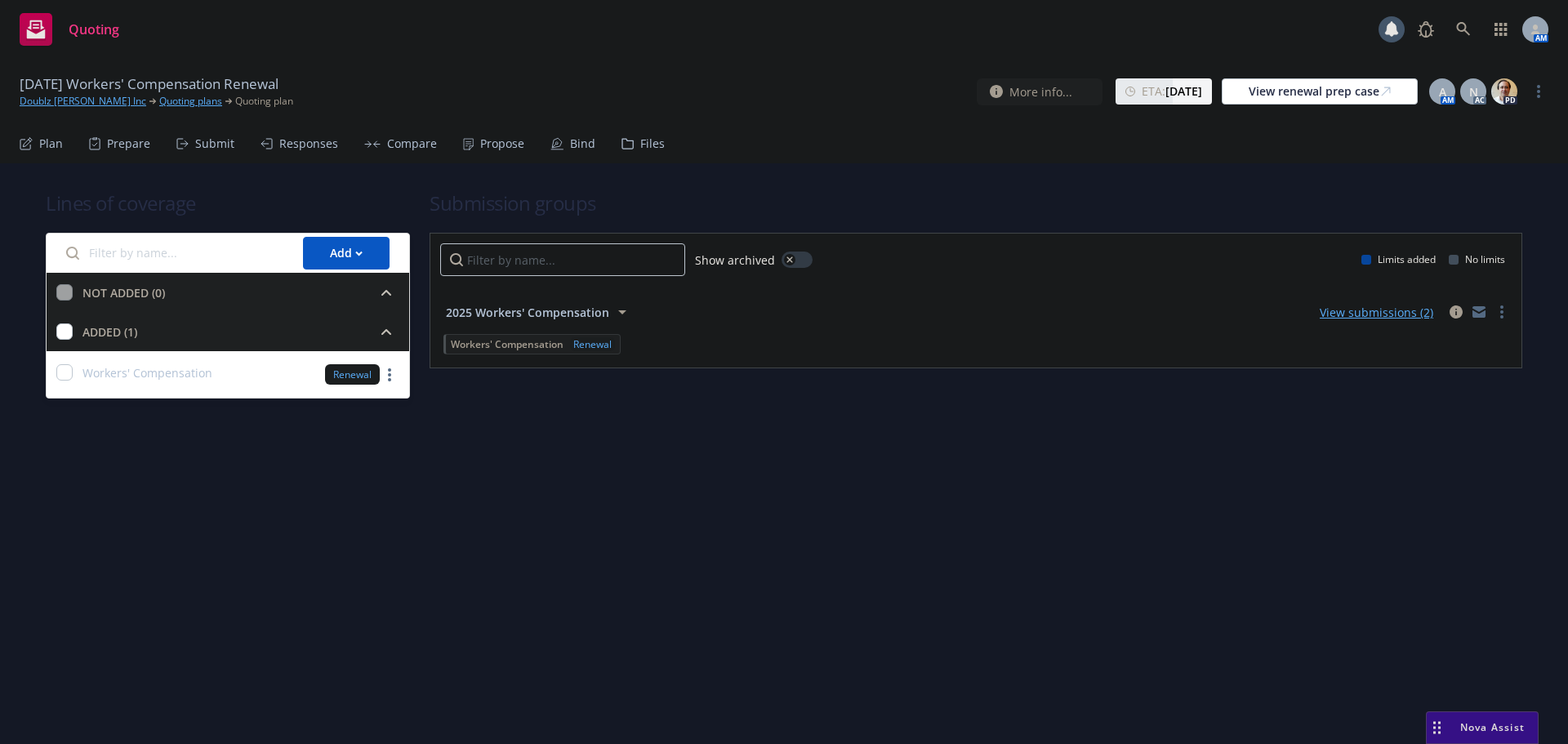
click at [207, 149] on div "Submit" at bounding box center [215, 144] width 40 height 13
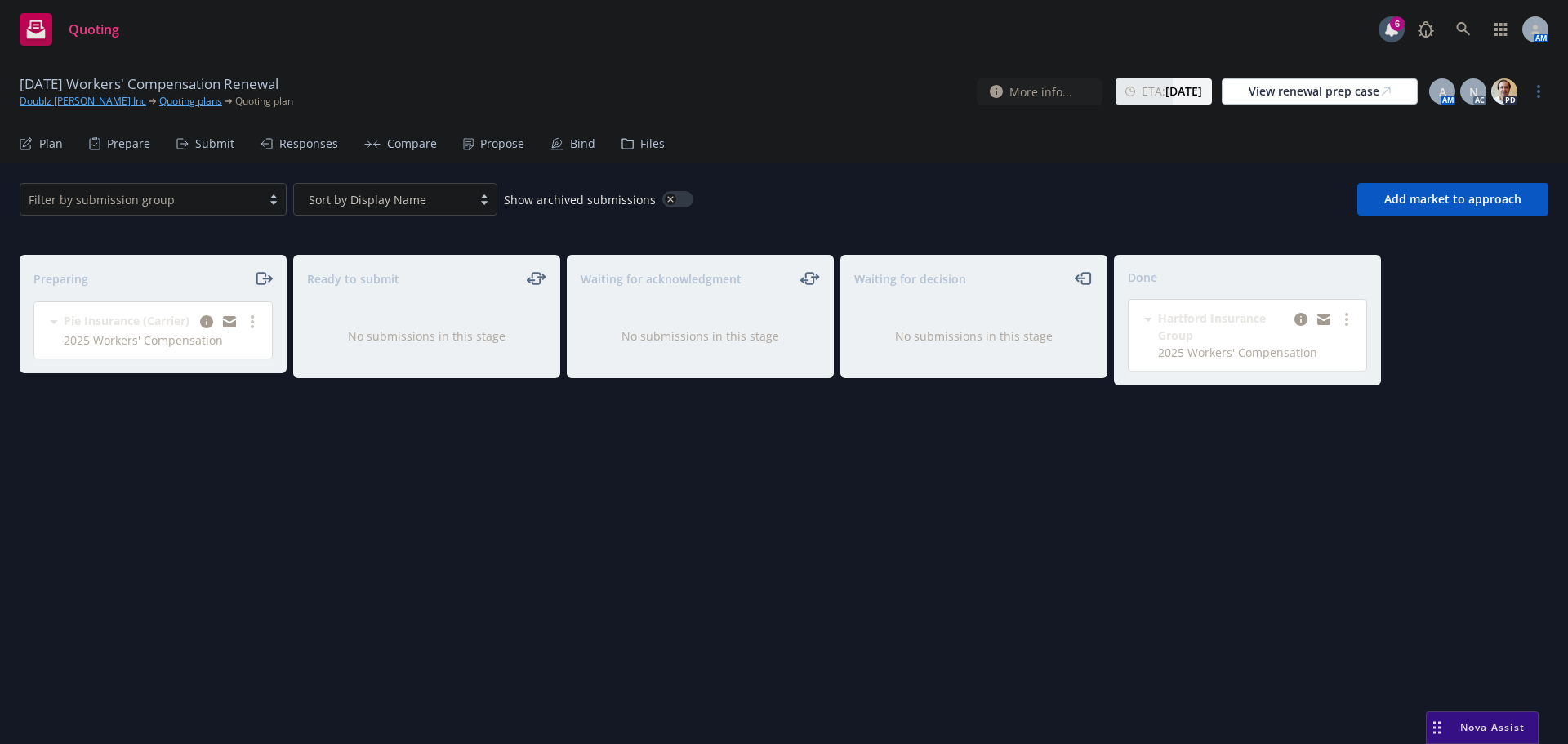
click at [480, 150] on div "Propose" at bounding box center [502, 144] width 44 height 13
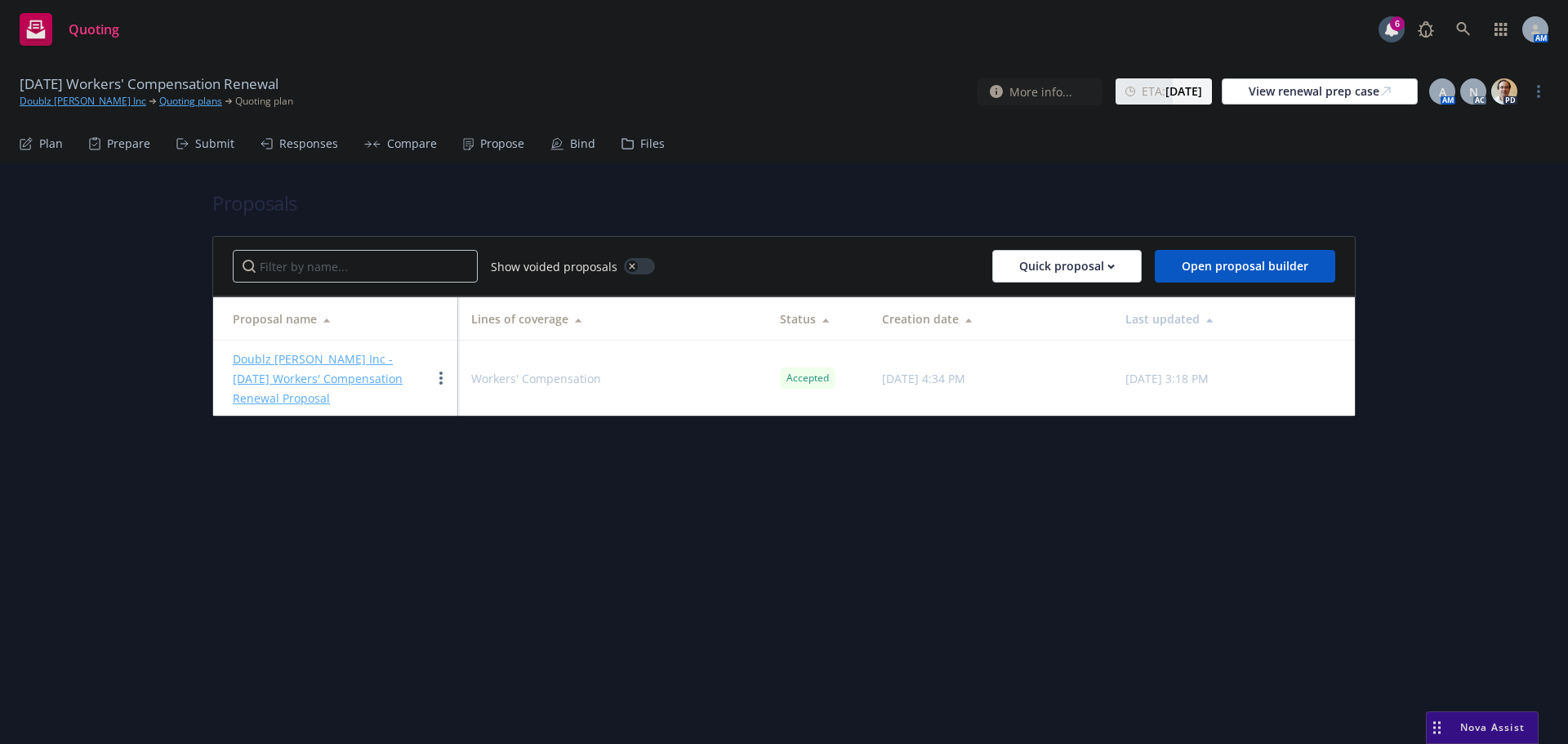
click at [338, 352] on link "Doublz Nash Inc - 9/20/2025 Workers' Compensation Renewal Proposal" at bounding box center [318, 379] width 170 height 54
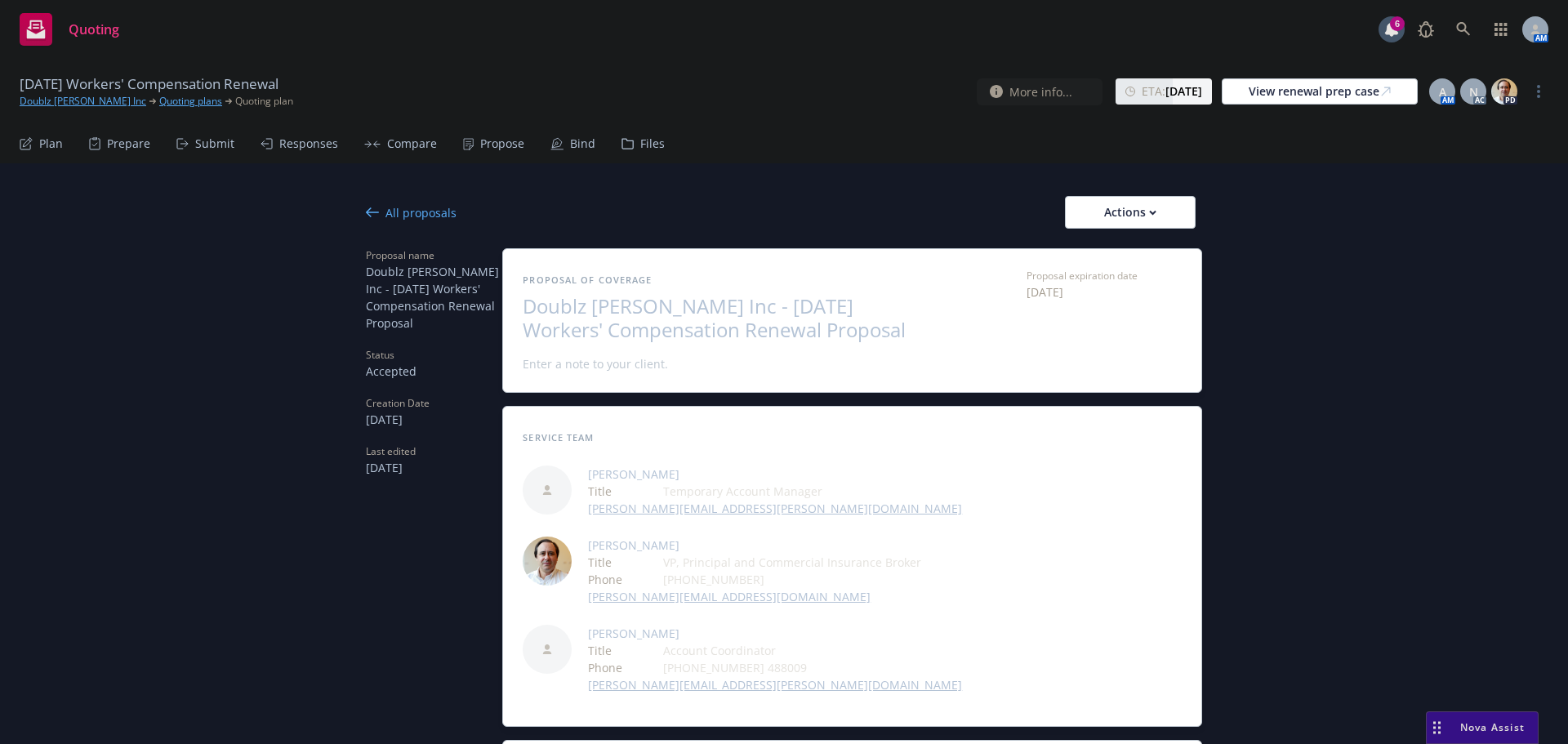
click at [367, 211] on icon at bounding box center [373, 212] width 13 height 13
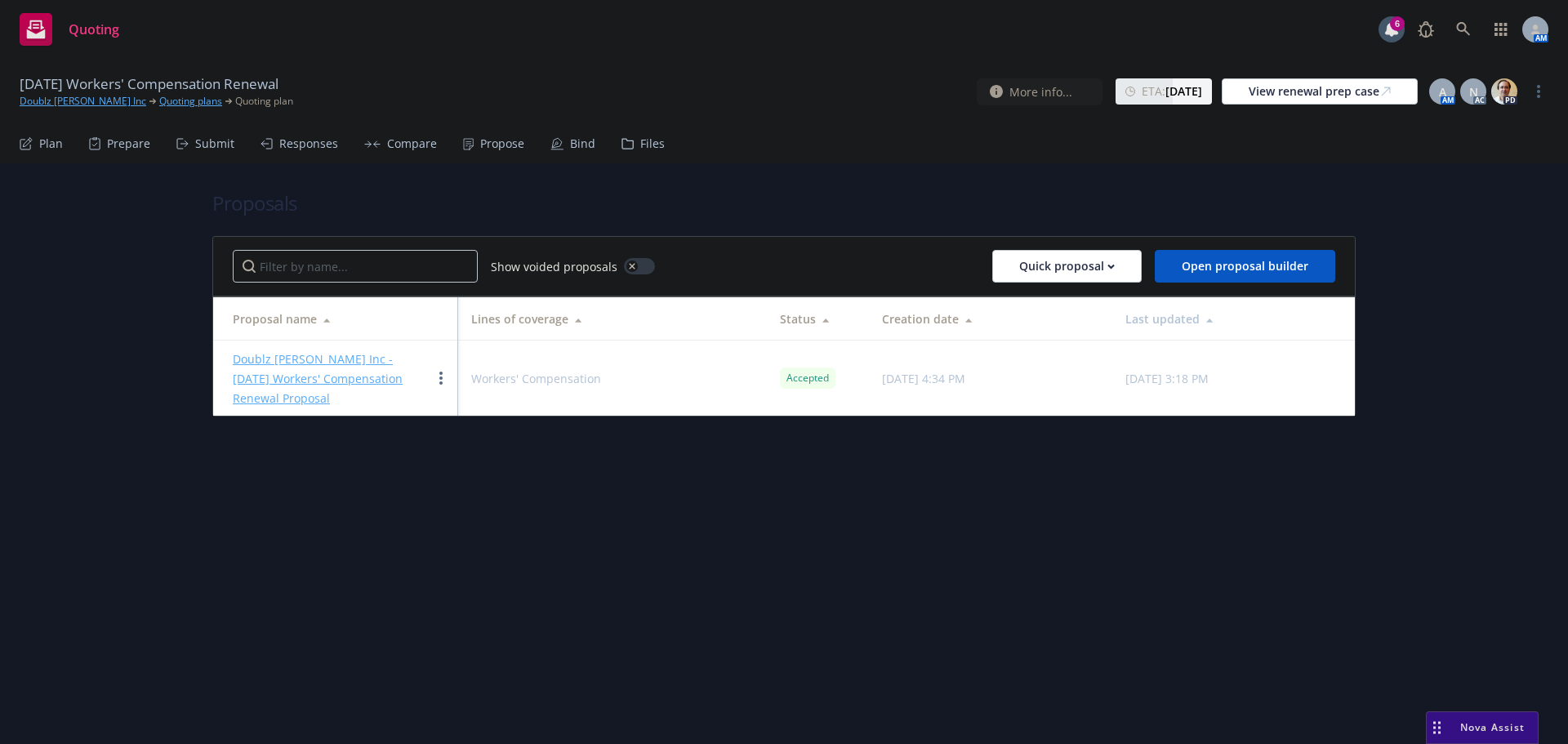
click at [203, 142] on div "Submit" at bounding box center [215, 144] width 40 height 13
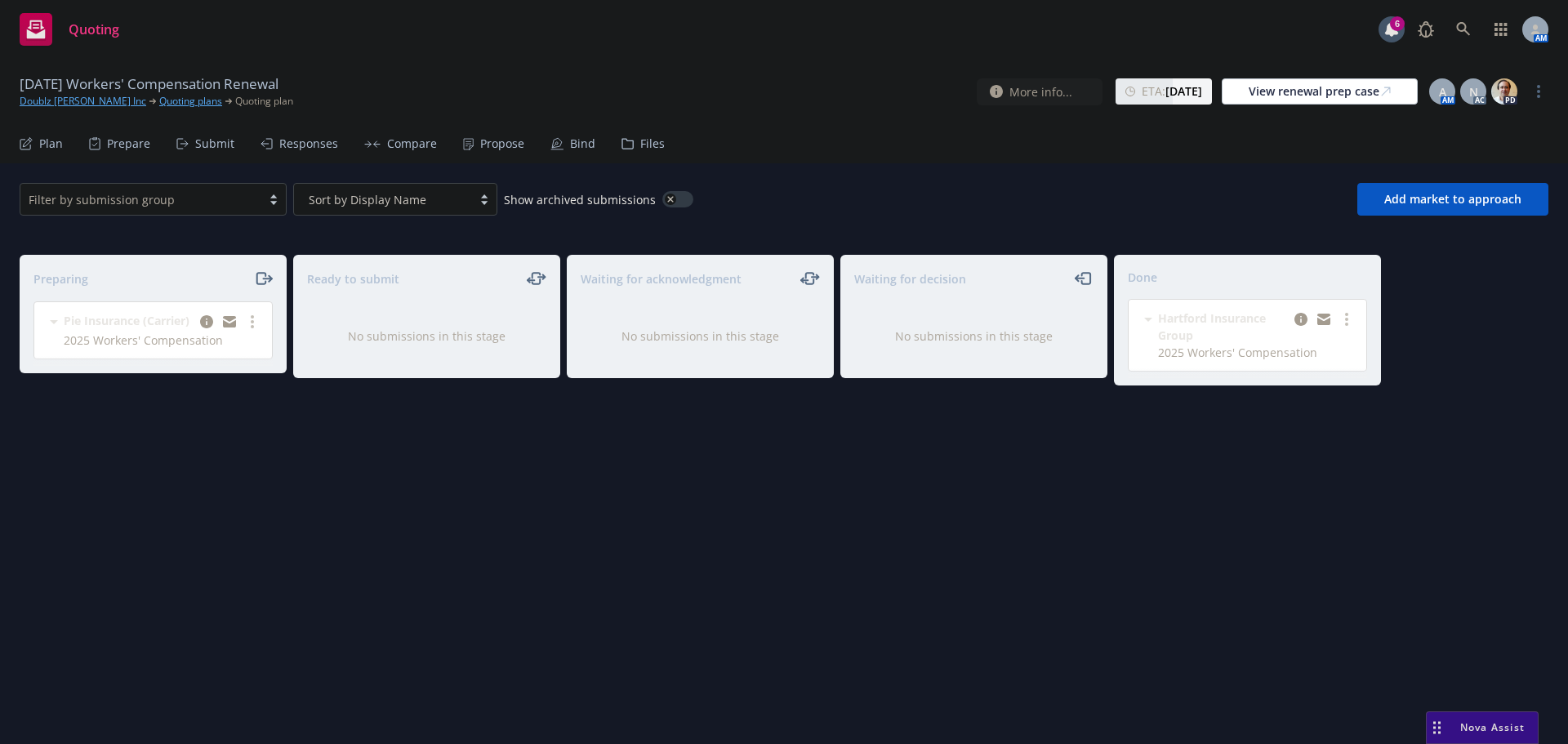
click at [575, 145] on div "Bind" at bounding box center [583, 144] width 26 height 13
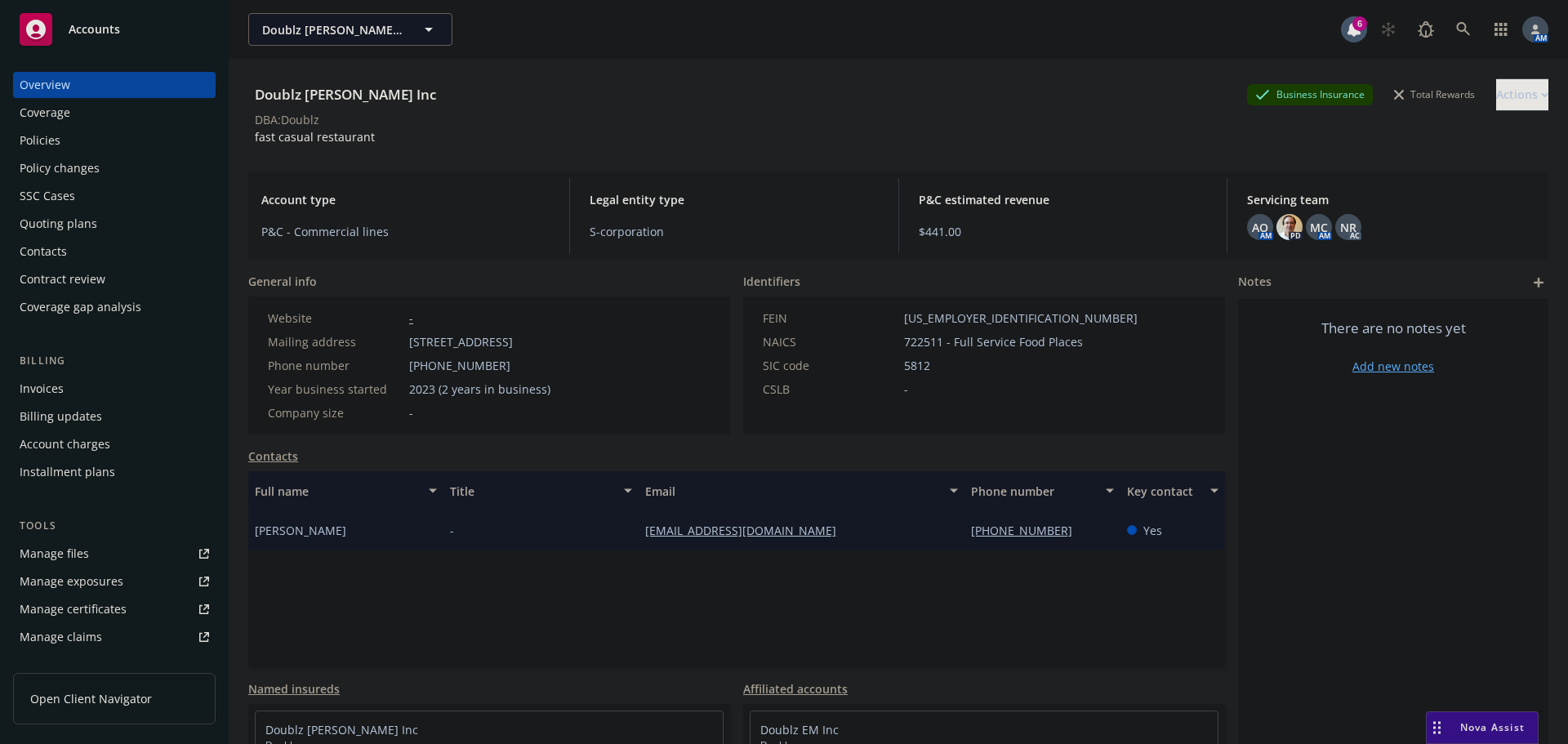
click at [53, 146] on div "Policies" at bounding box center [40, 141] width 41 height 26
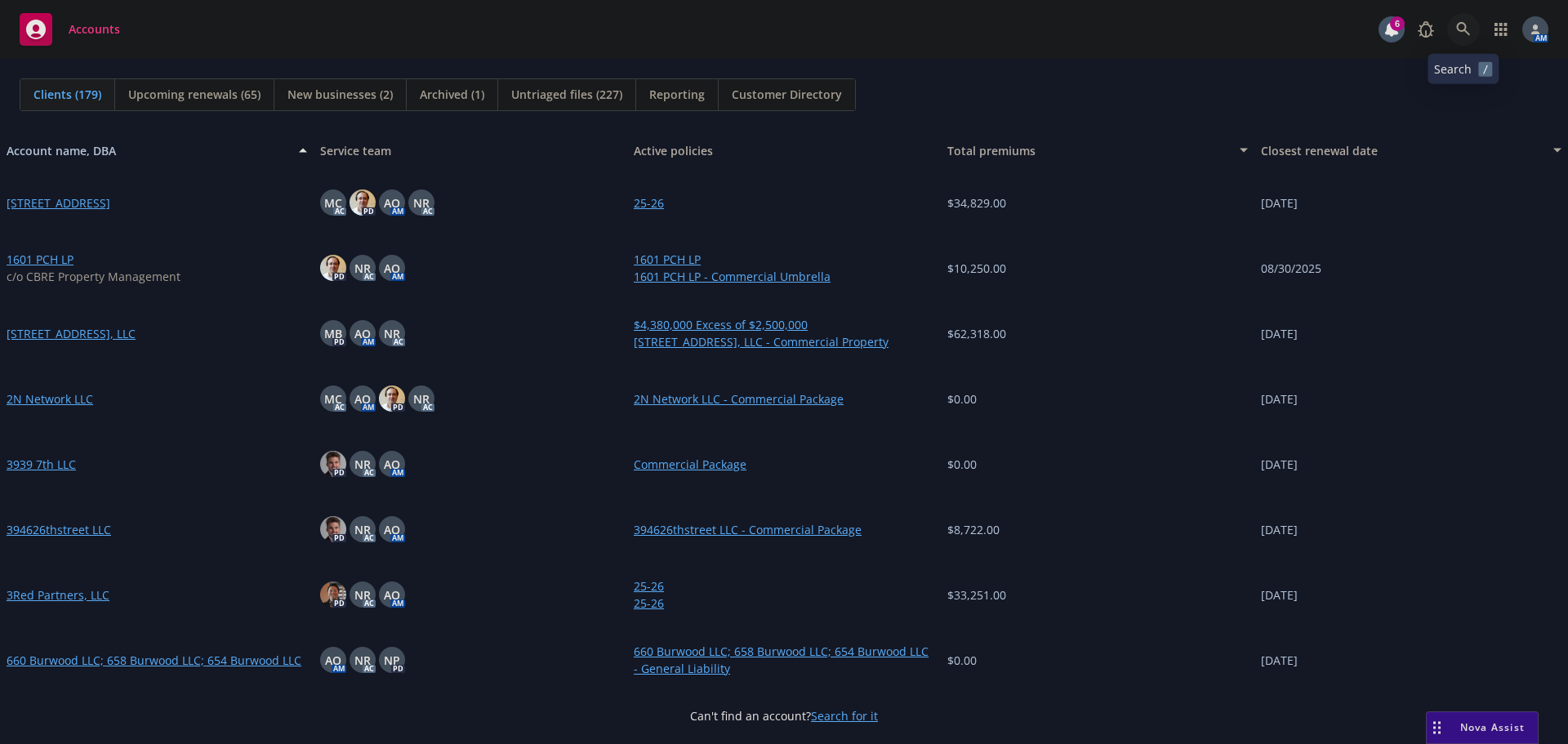
click at [1454, 28] on link at bounding box center [1463, 30] width 33 height 33
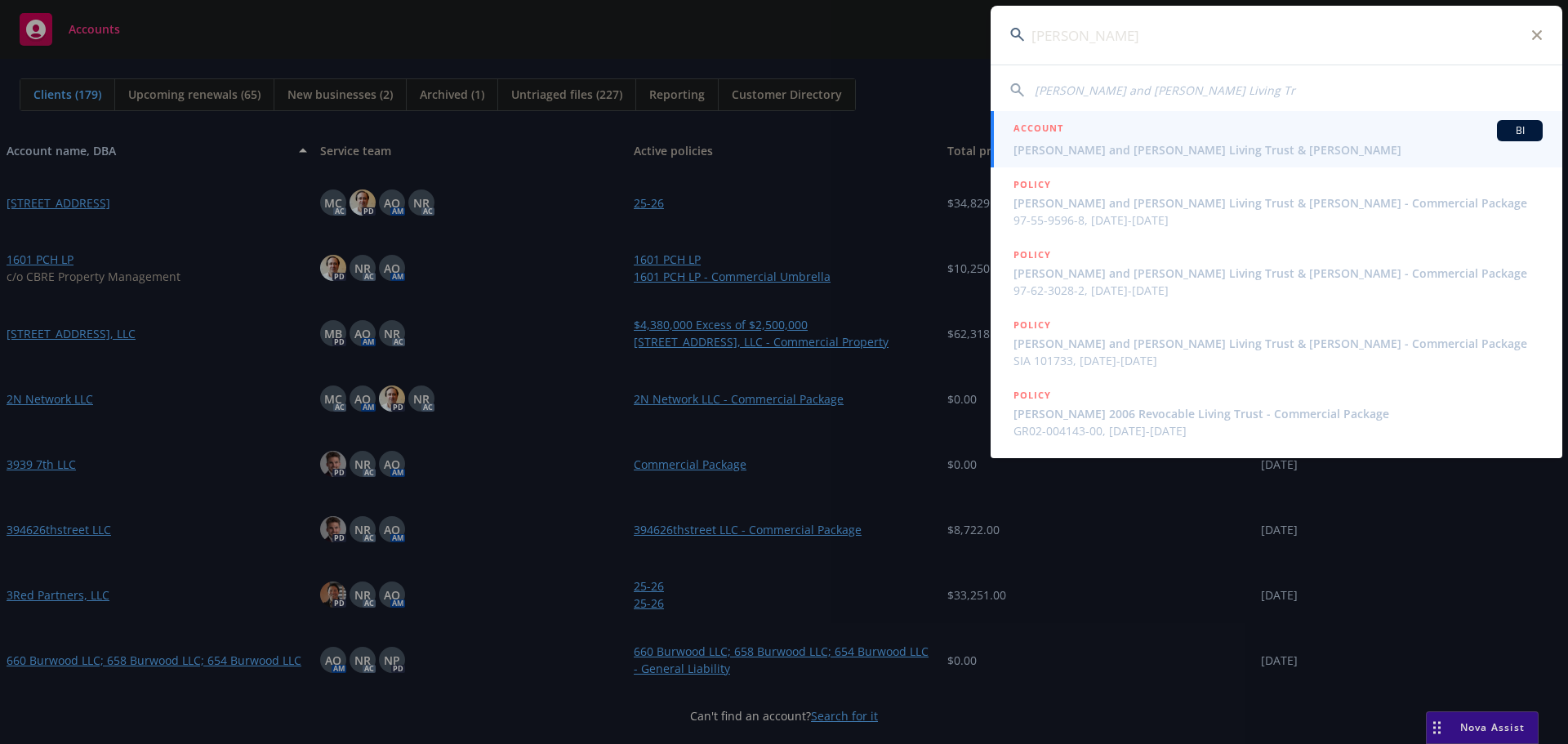
type input "darlene kardum"
click at [1145, 142] on span "[PERSON_NAME] and [PERSON_NAME] Living Trust & [PERSON_NAME]" at bounding box center [1277, 150] width 529 height 17
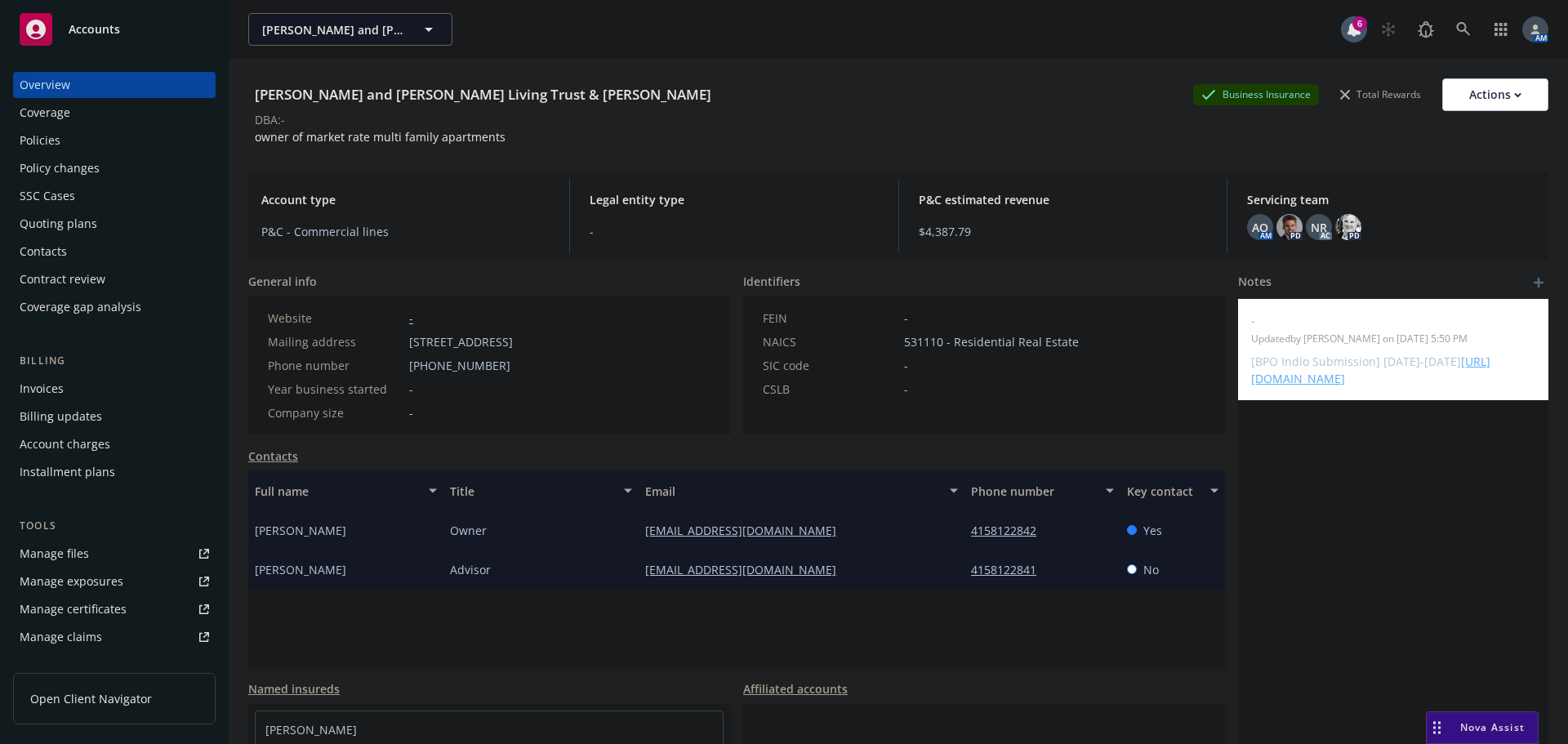
click at [73, 388] on div "Invoices" at bounding box center [114, 388] width 189 height 26
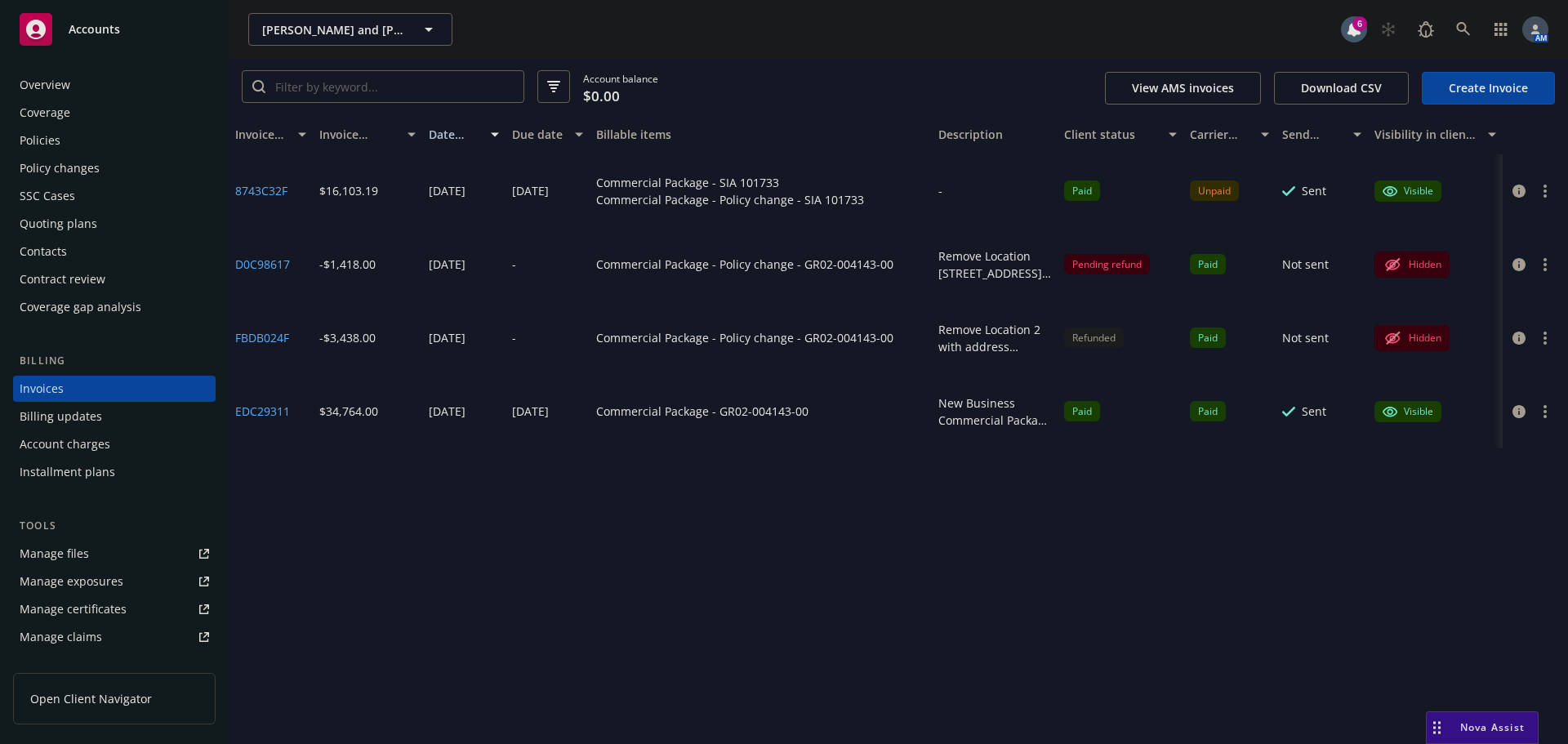
drag, startPoint x: 886, startPoint y: 143, endPoint x: 973, endPoint y: 133, distance: 87.6
click at [973, 133] on div "Invoice ID Invoice amount Date issued Due date Billable items Description Clien…" at bounding box center [898, 135] width 1339 height 40
click at [67, 136] on div "Policies" at bounding box center [114, 141] width 189 height 26
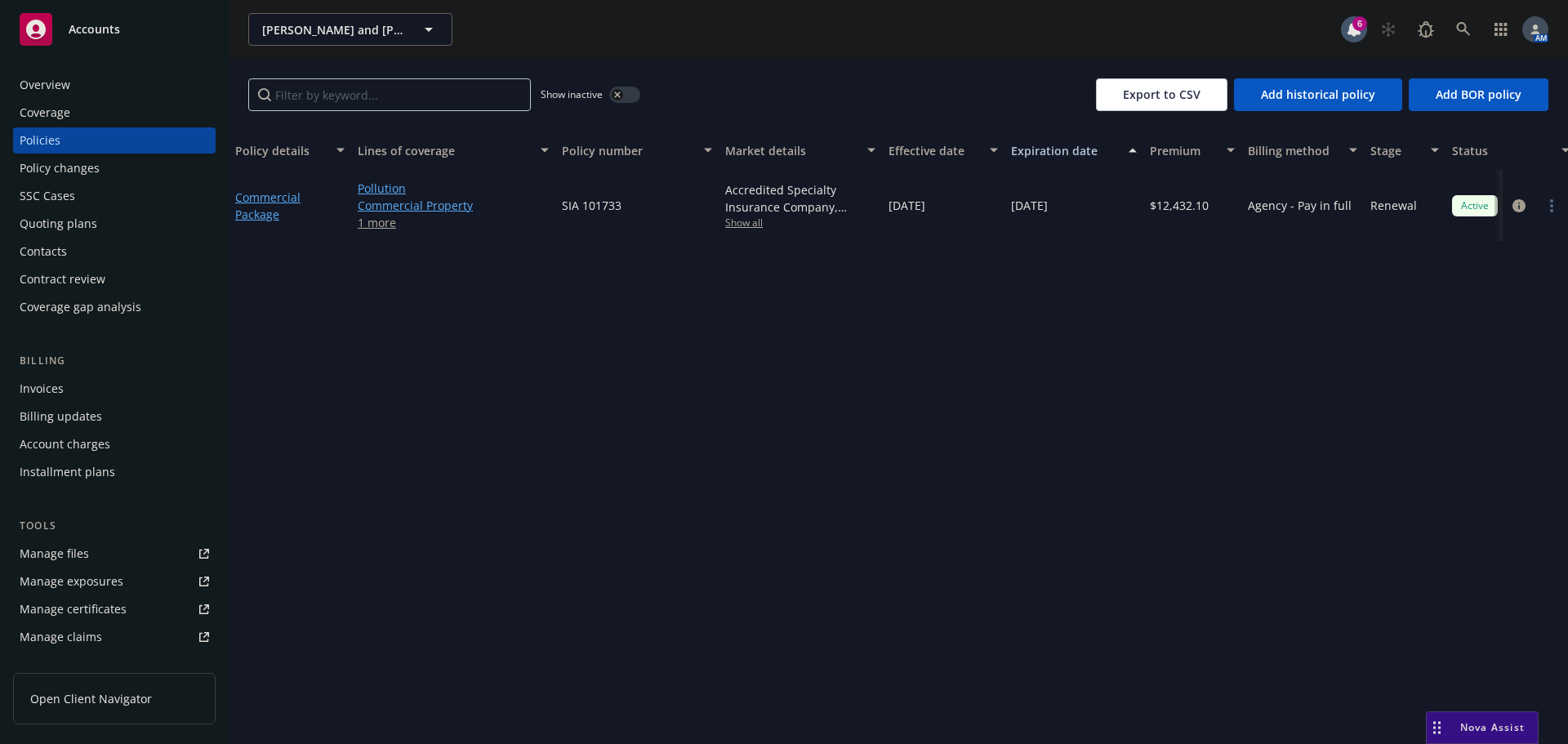
click at [621, 91] on div "button" at bounding box center [617, 95] width 12 height 12
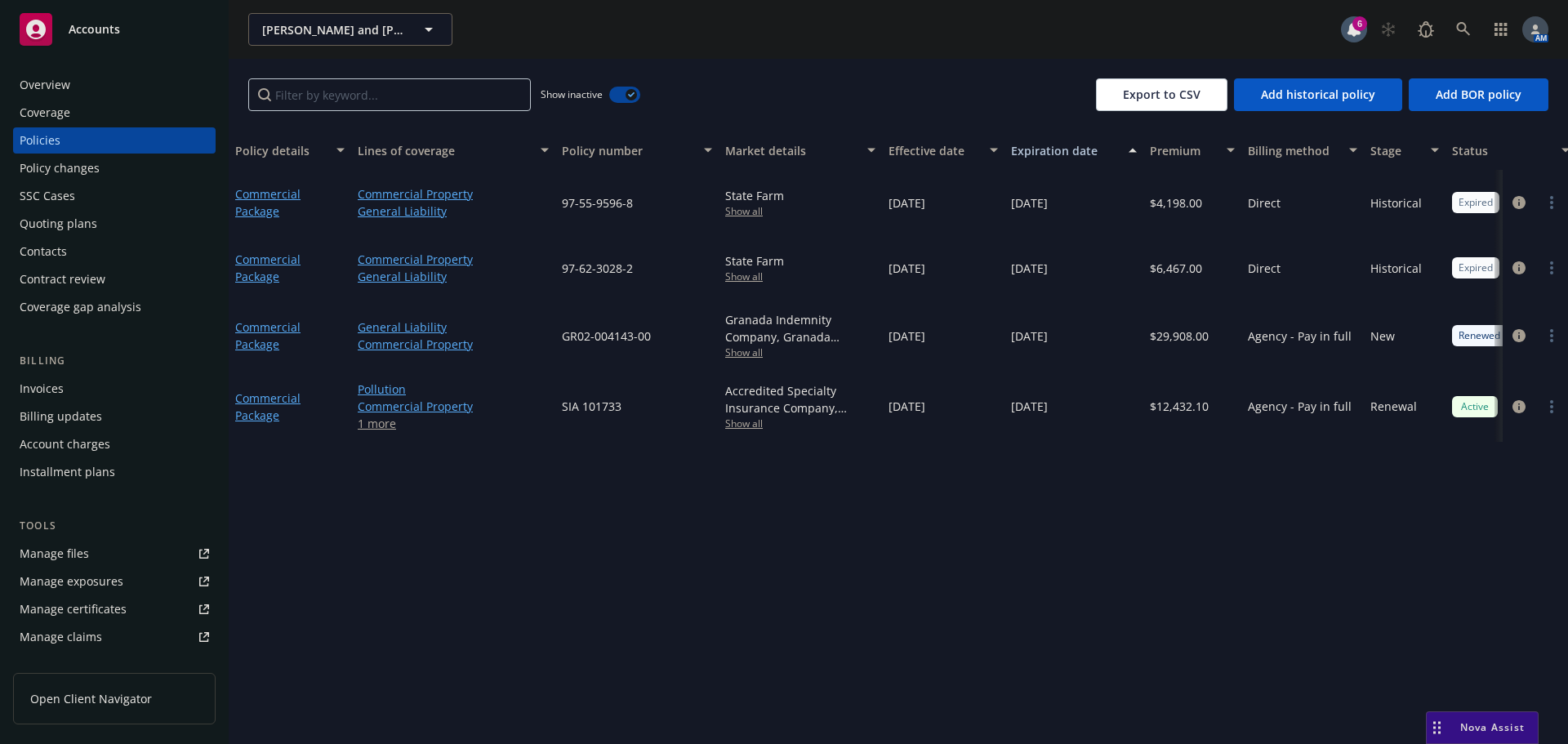
click at [621, 91] on button "button" at bounding box center [625, 95] width 31 height 16
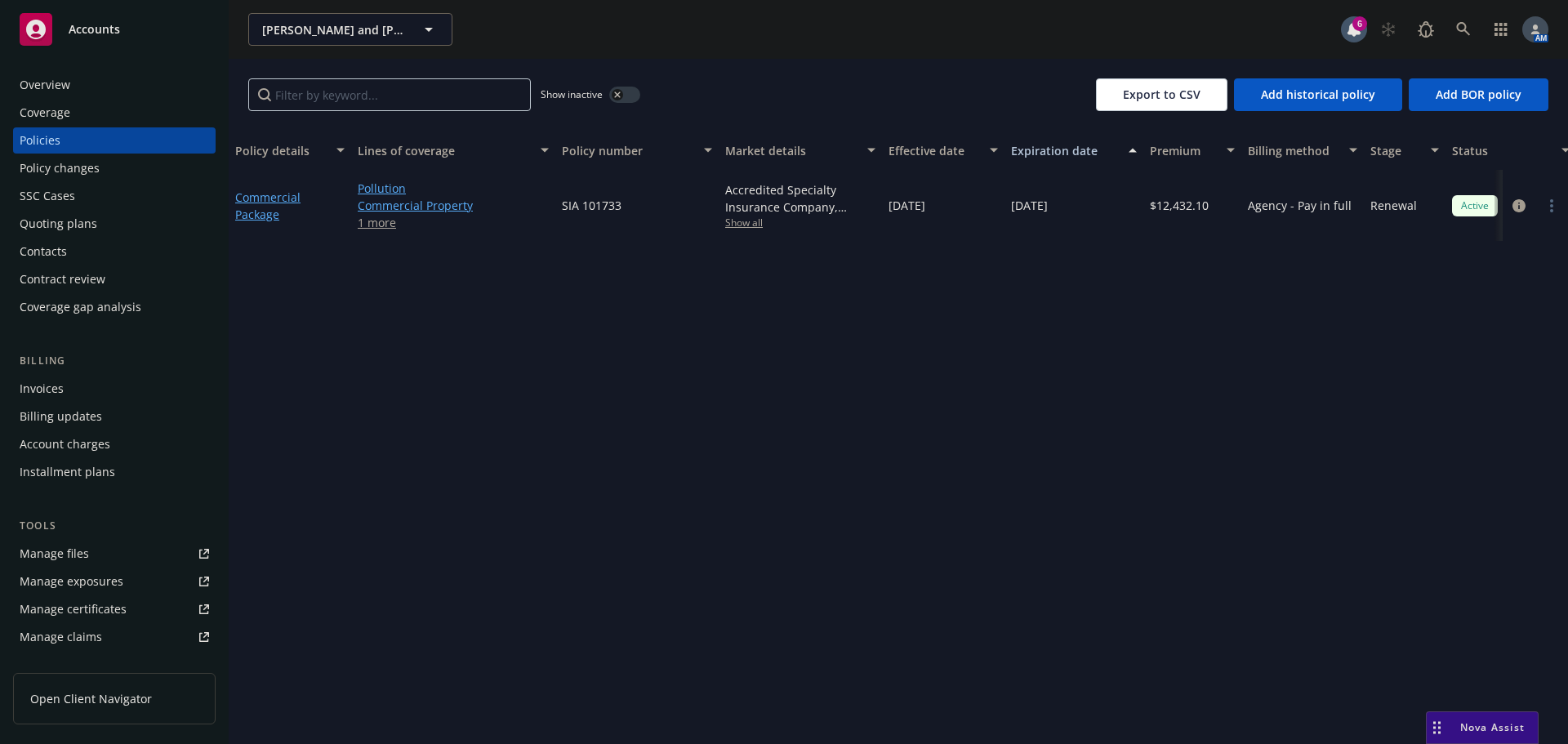
click at [626, 94] on button "button" at bounding box center [625, 95] width 31 height 16
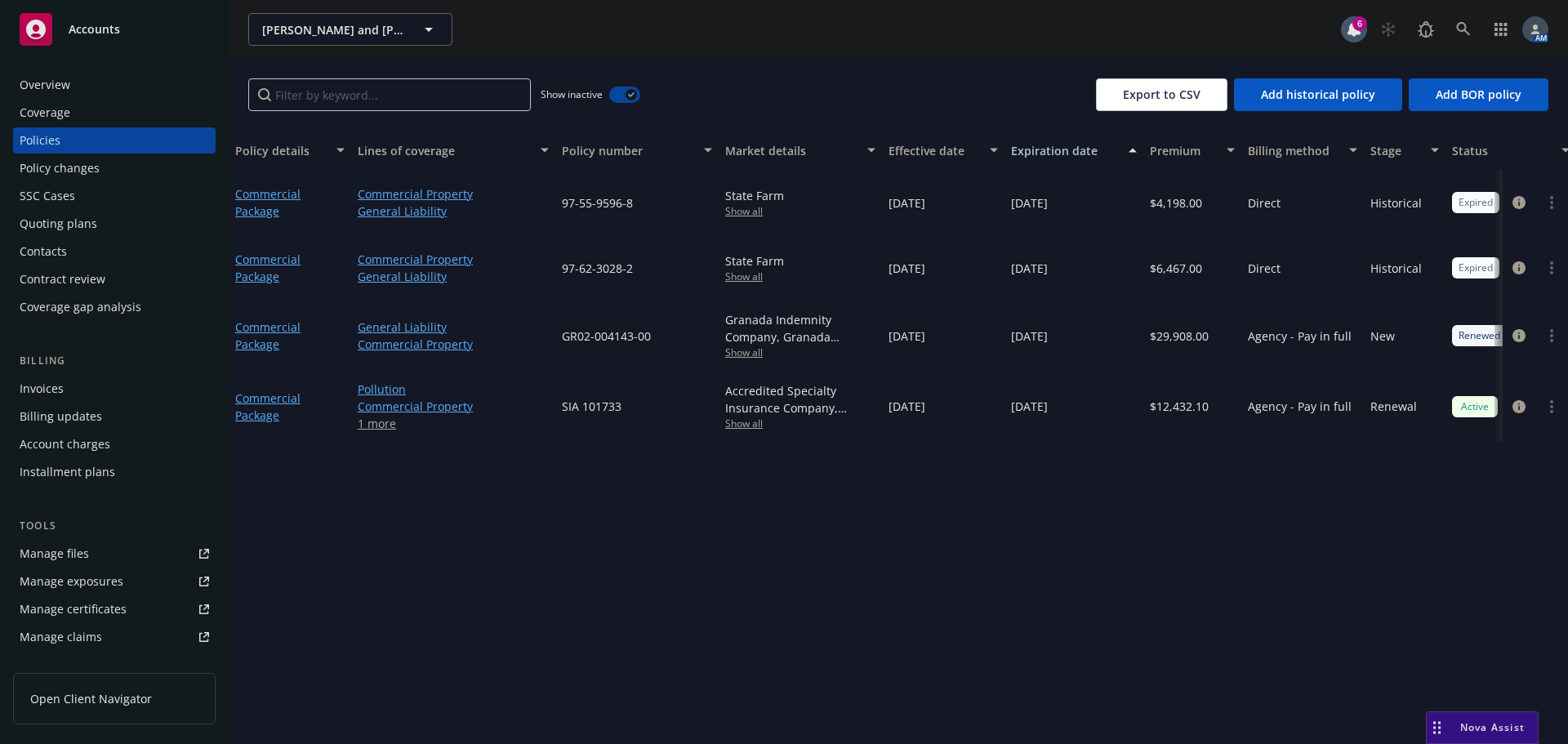
click at [625, 94] on button "button" at bounding box center [625, 95] width 31 height 16
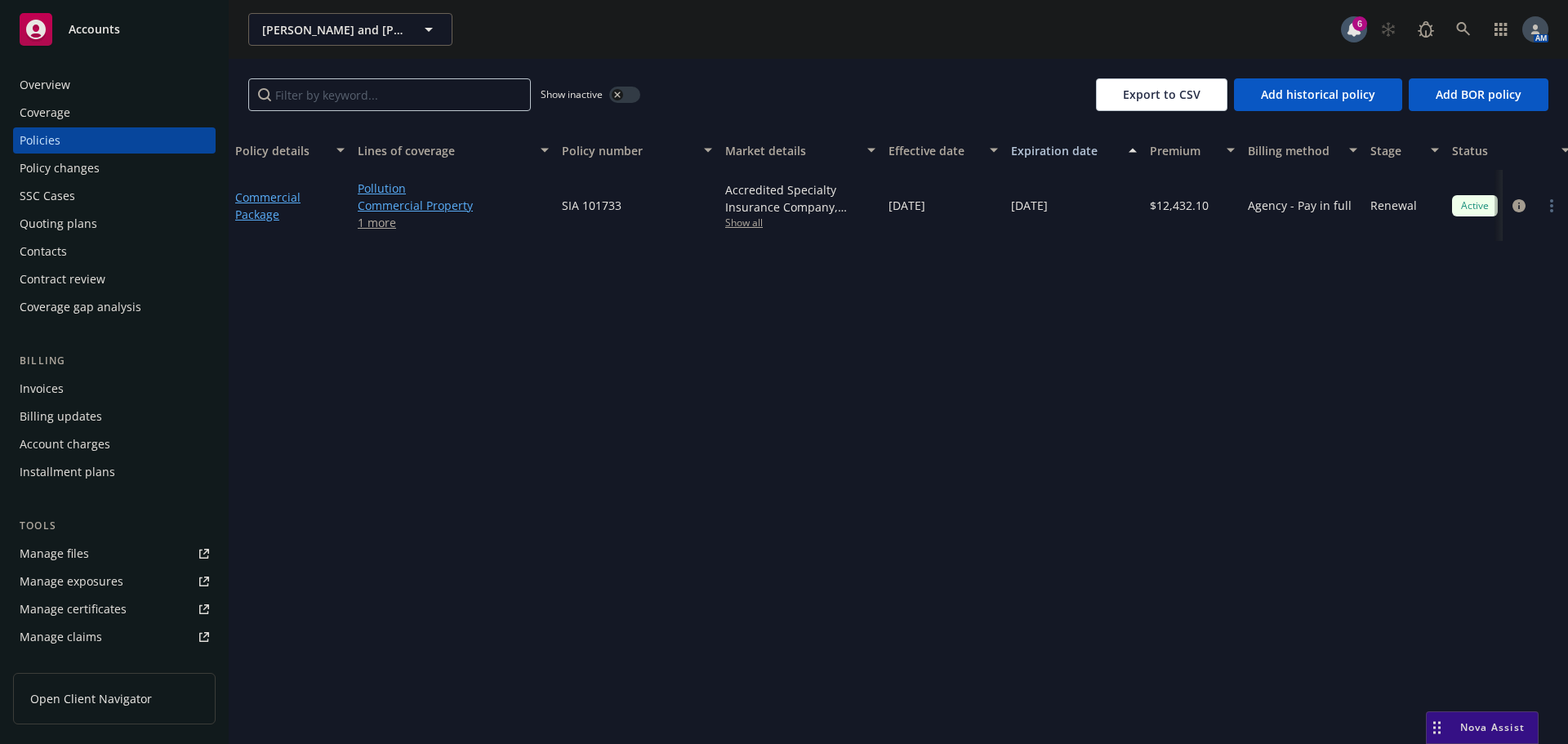
click at [63, 220] on div "Quoting plans" at bounding box center [58, 224] width 77 height 26
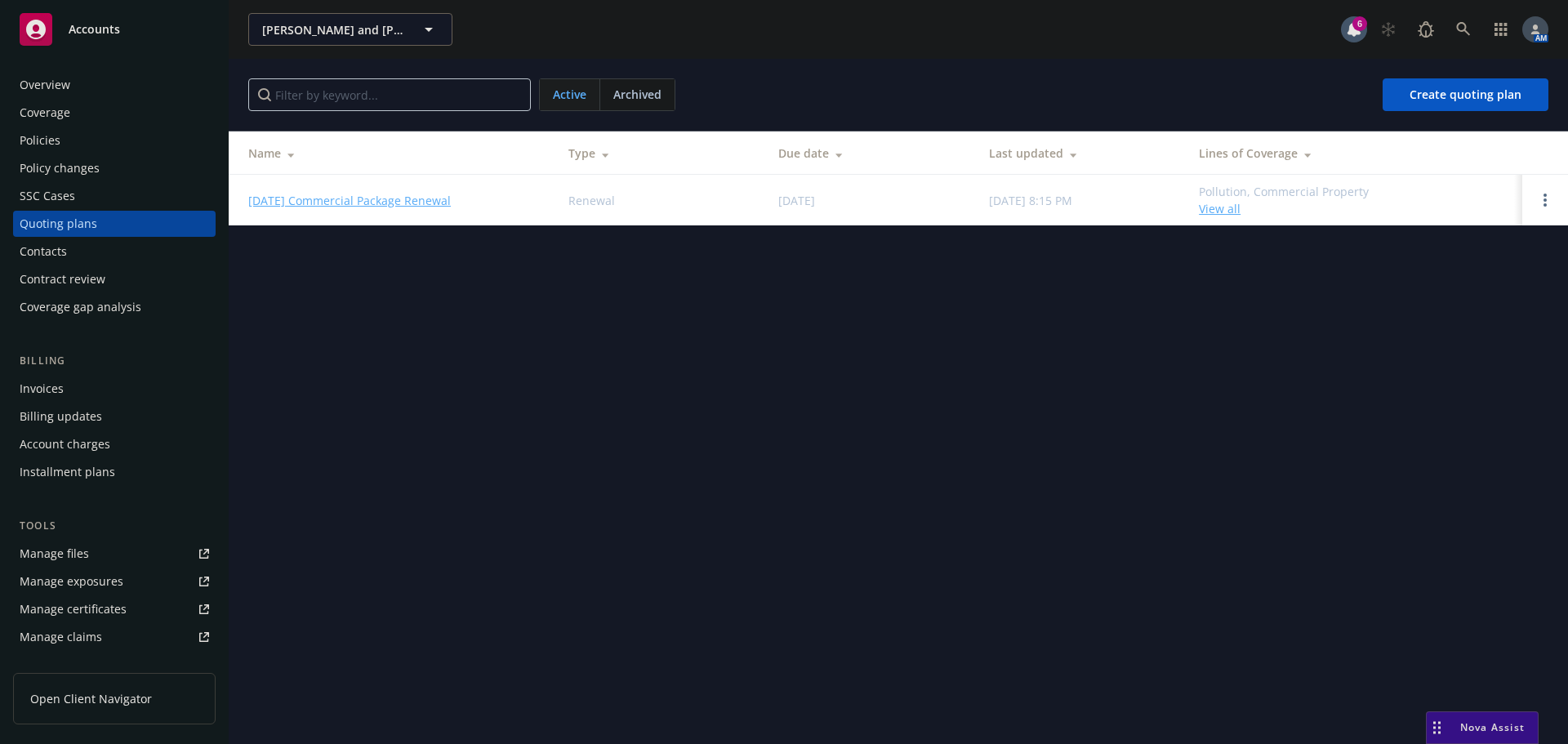
click at [12, 142] on div "Overview Coverage Policies Policy changes SSC Cases Quoting plans Contacts Cont…" at bounding box center [114, 398] width 229 height 691
click at [34, 140] on div "Policies" at bounding box center [40, 141] width 41 height 26
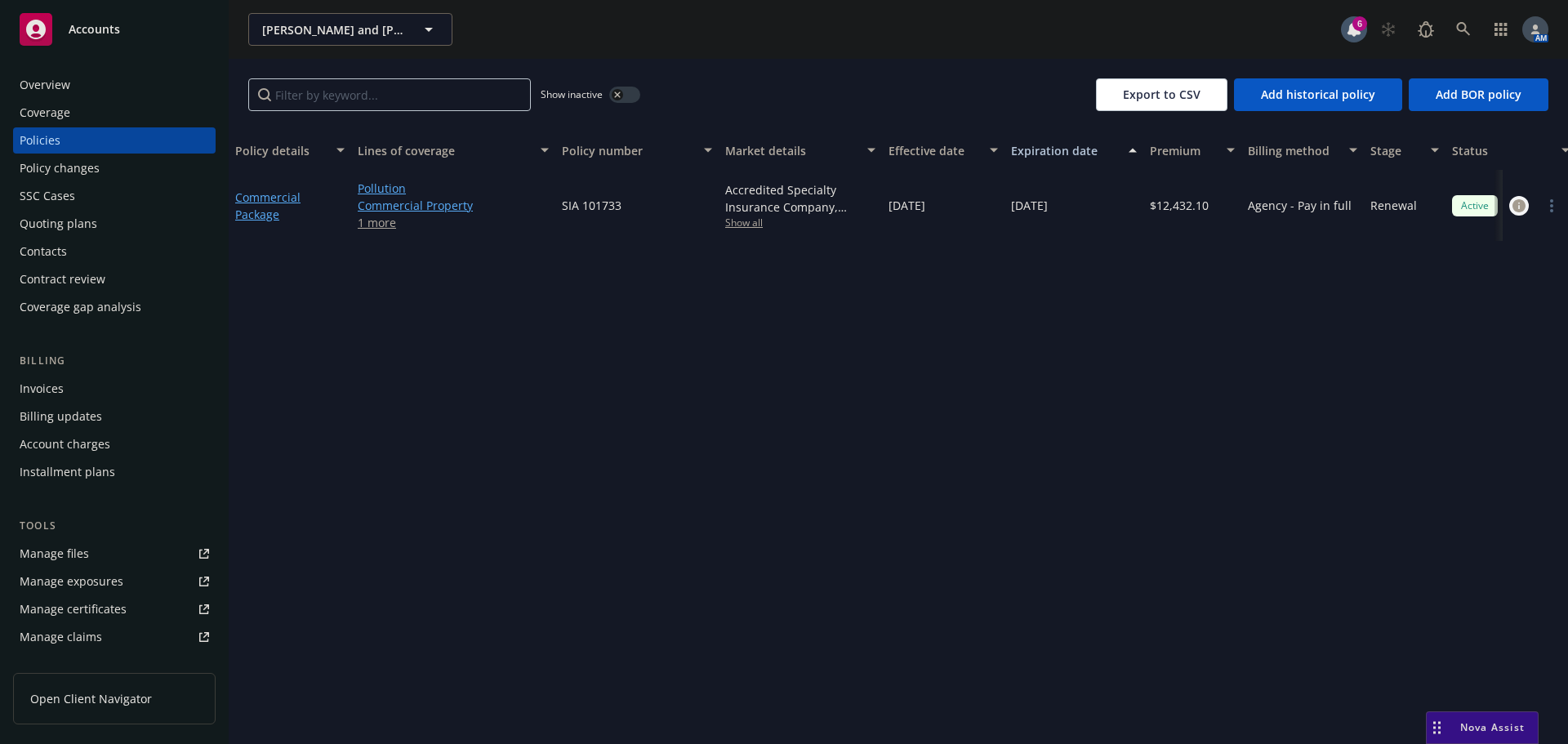
click at [1519, 207] on icon "circleInformation" at bounding box center [1519, 206] width 13 height 13
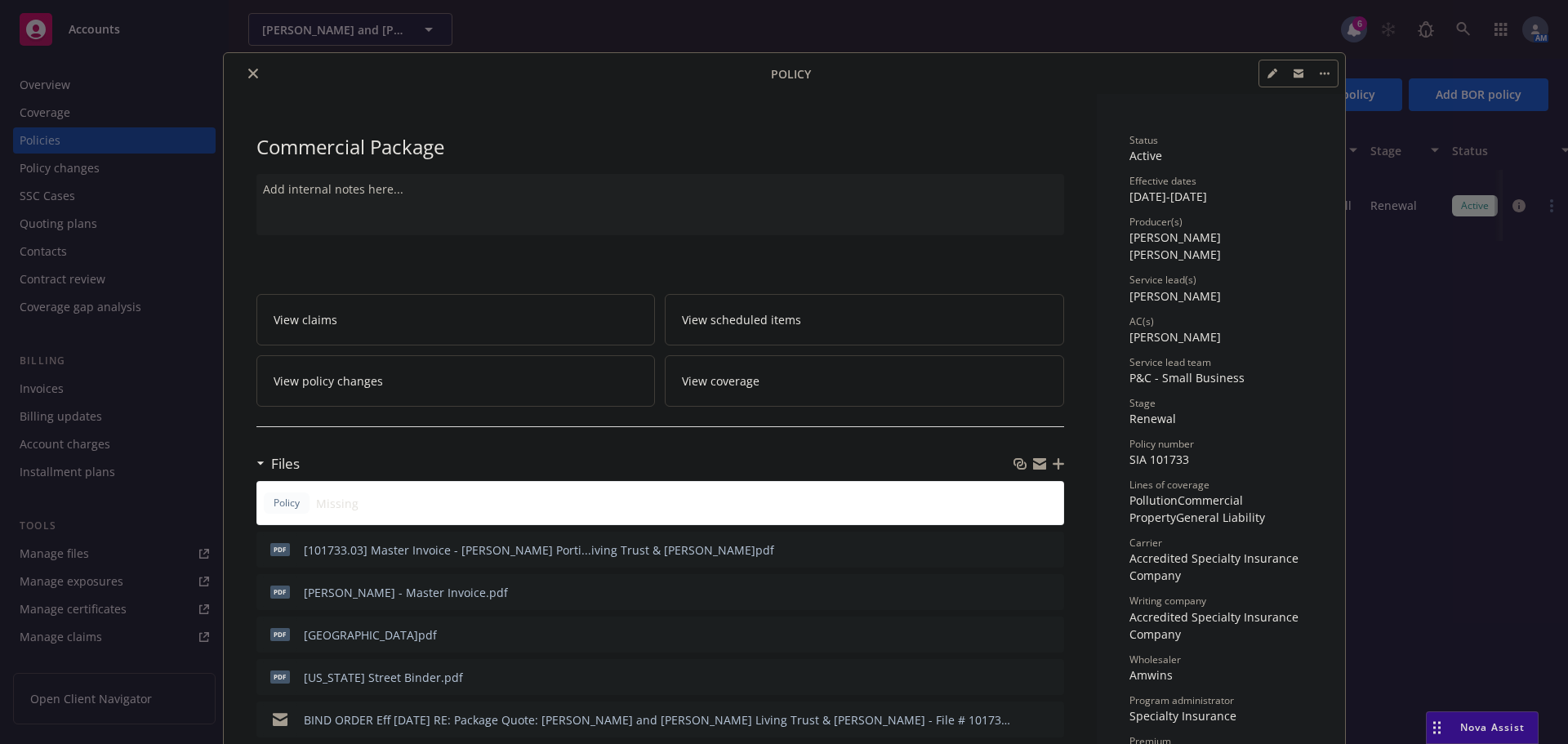
click at [249, 76] on icon "close" at bounding box center [254, 73] width 10 height 10
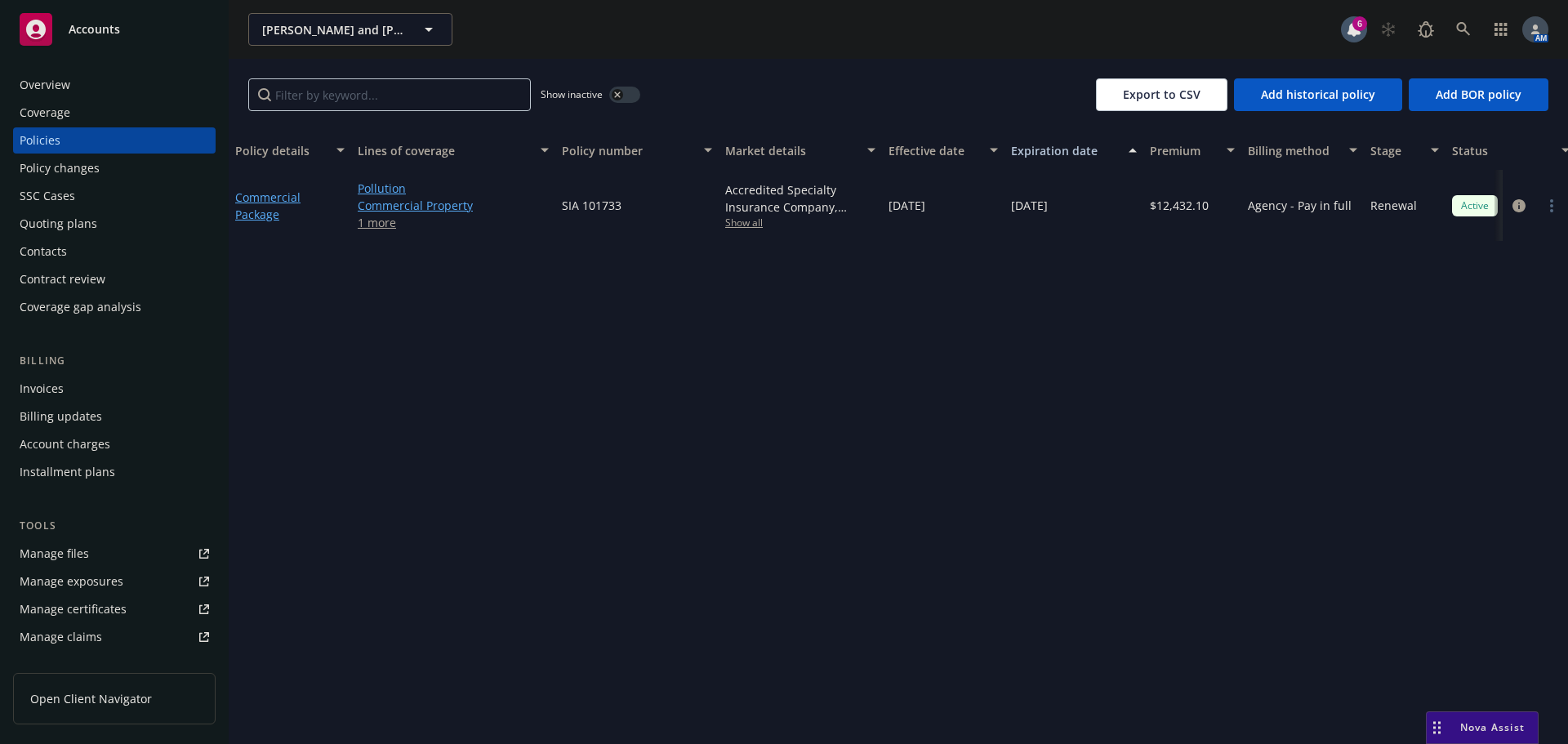
click at [72, 216] on div "Quoting plans" at bounding box center [58, 224] width 77 height 26
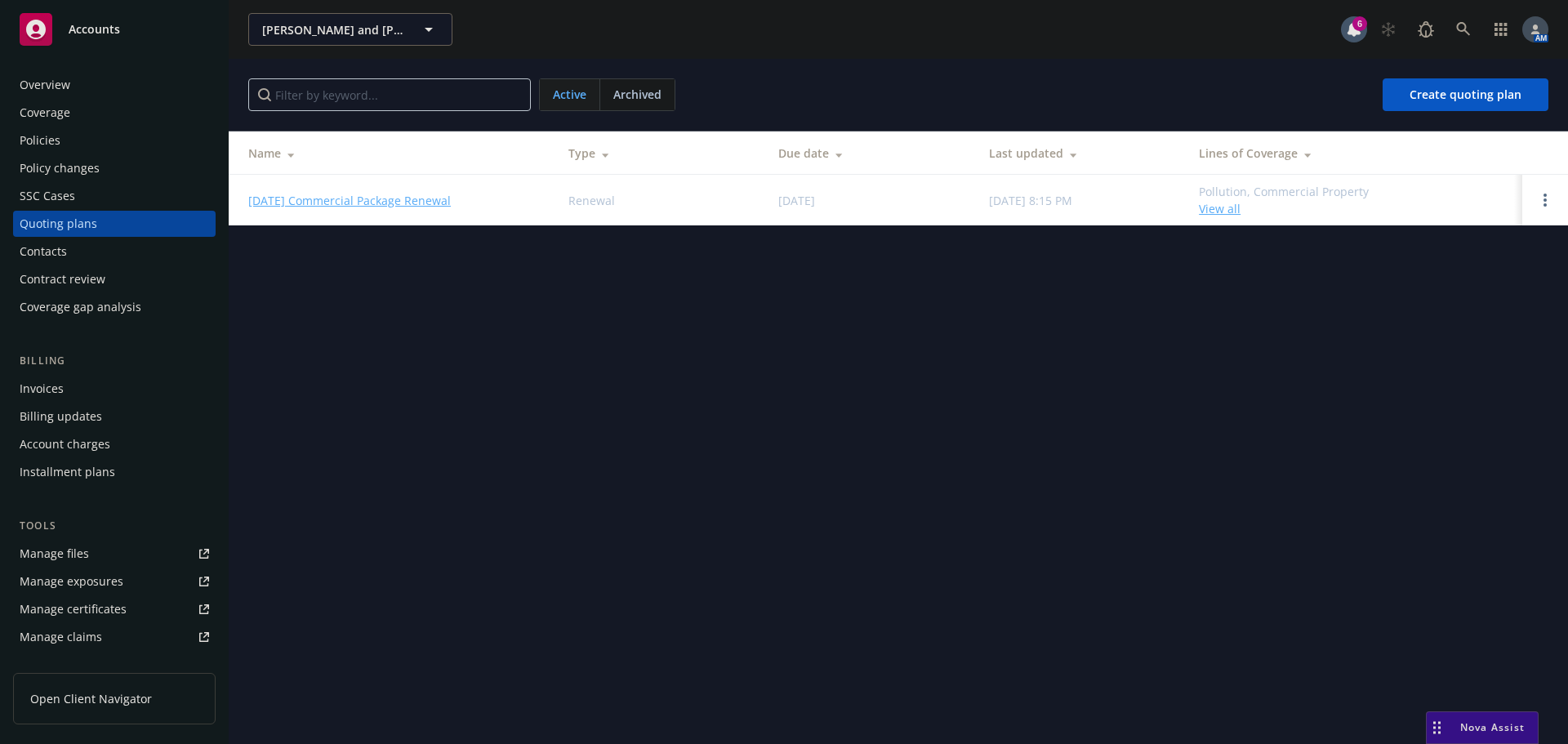
click at [342, 203] on link "12/31/25 Commercial Package Renewal" at bounding box center [350, 200] width 202 height 17
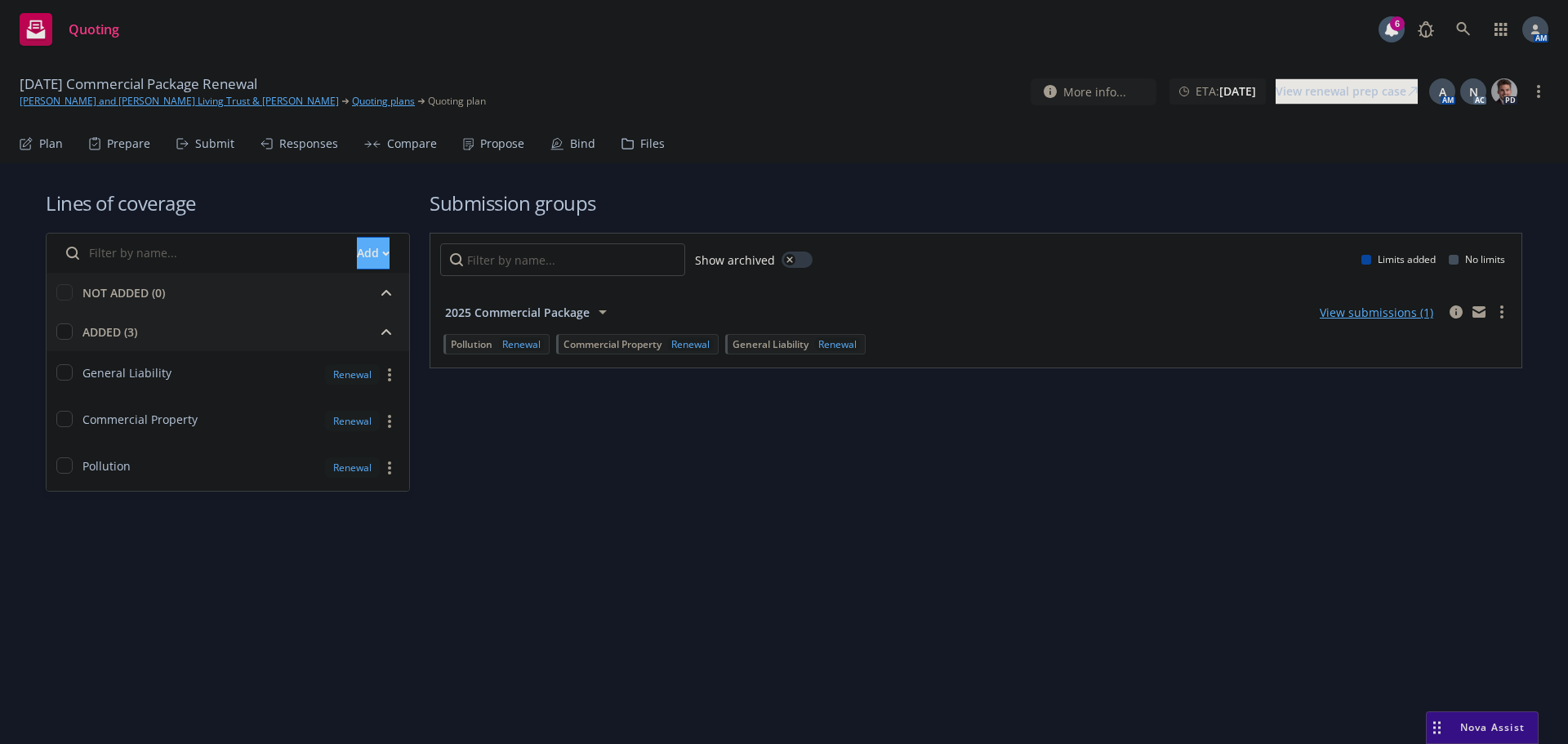
click at [187, 143] on icon at bounding box center [182, 144] width 12 height 12
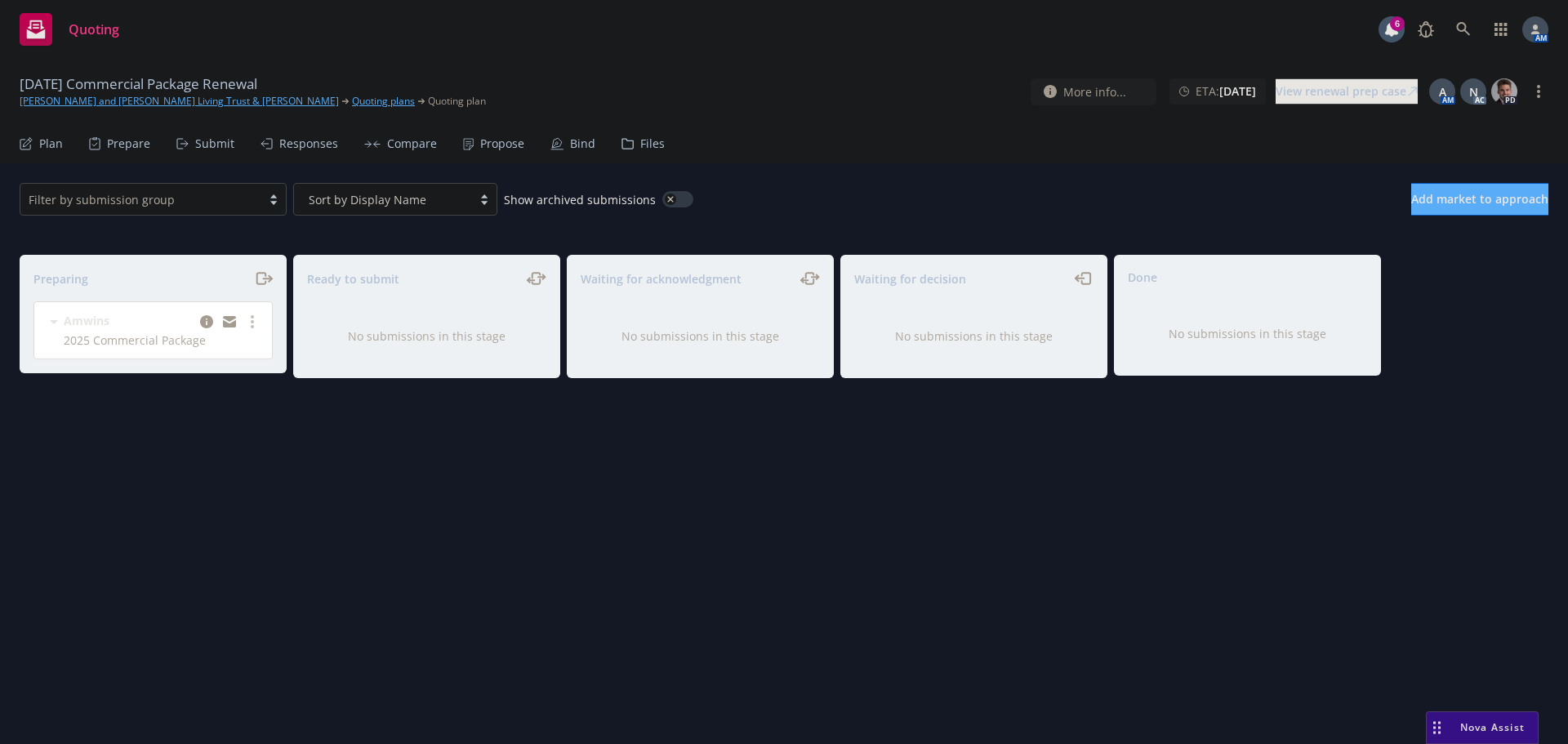
click at [583, 137] on div "Bind" at bounding box center [583, 144] width 26 height 13
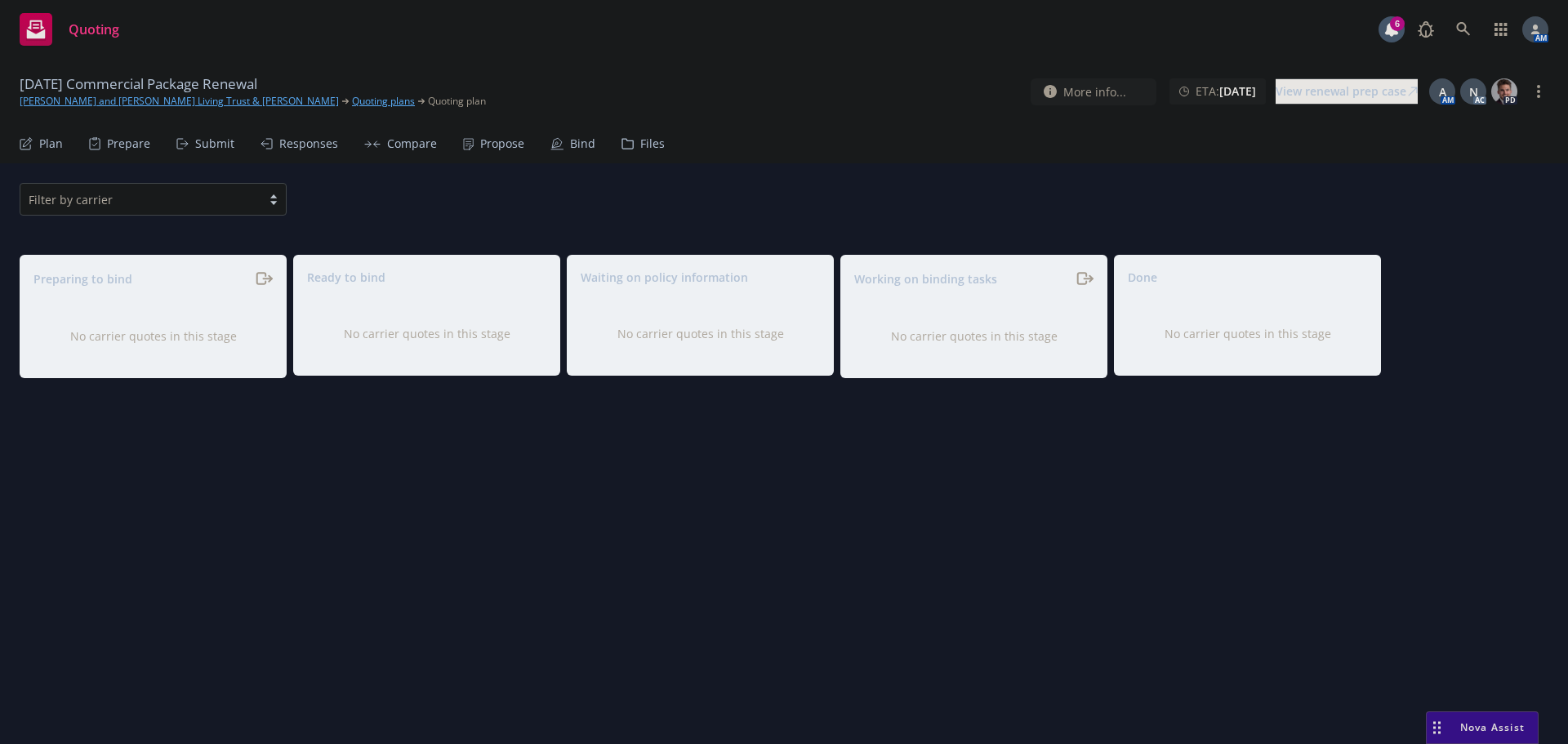
click at [213, 141] on div "Submit" at bounding box center [215, 144] width 40 height 13
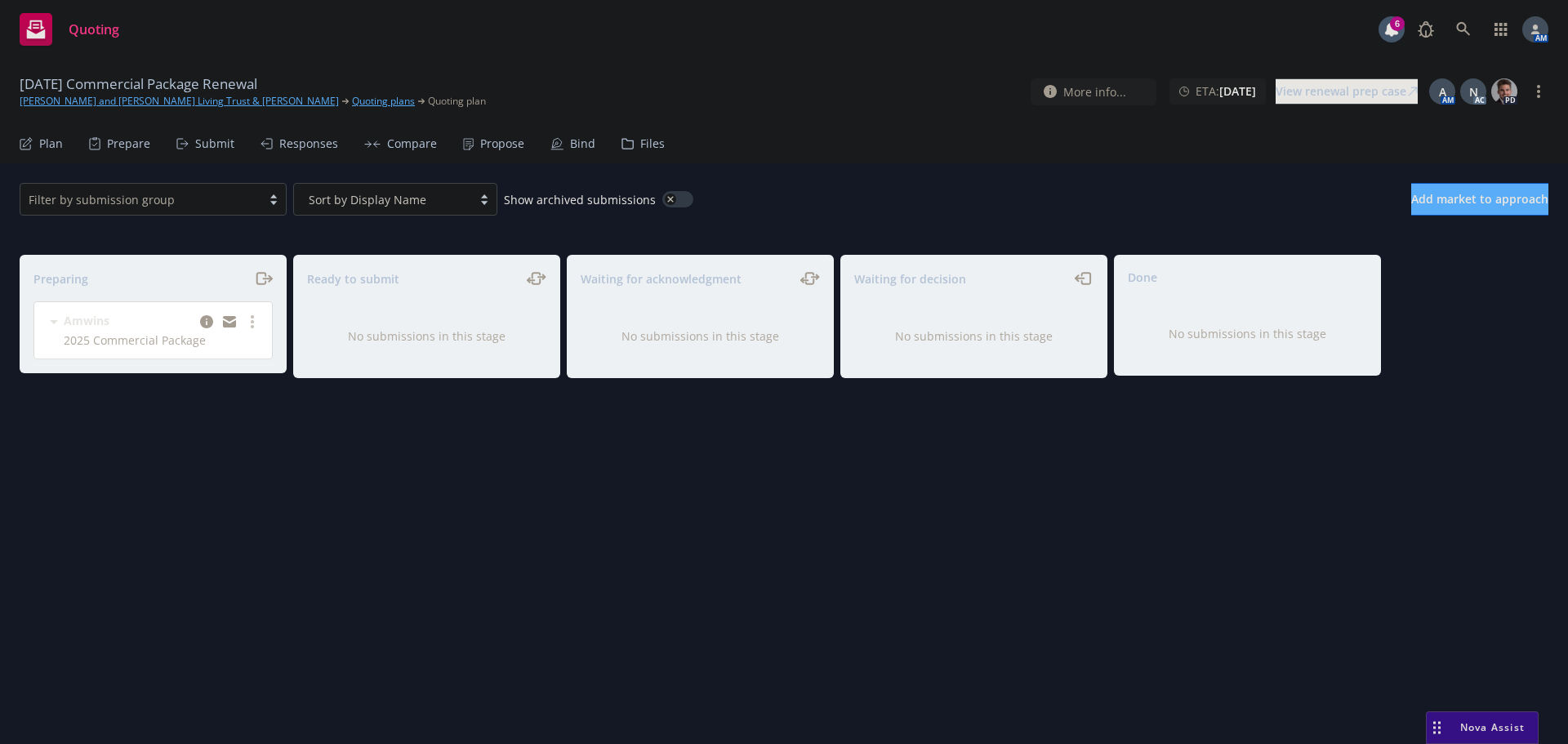
click at [142, 109] on div "[DATE] Commercial Package Renewal [PERSON_NAME] and [PERSON_NAME] Living Trust …" at bounding box center [784, 91] width 1568 height 65
click at [142, 103] on link "[PERSON_NAME] and [PERSON_NAME] Living Trust & [PERSON_NAME]" at bounding box center [179, 101] width 319 height 15
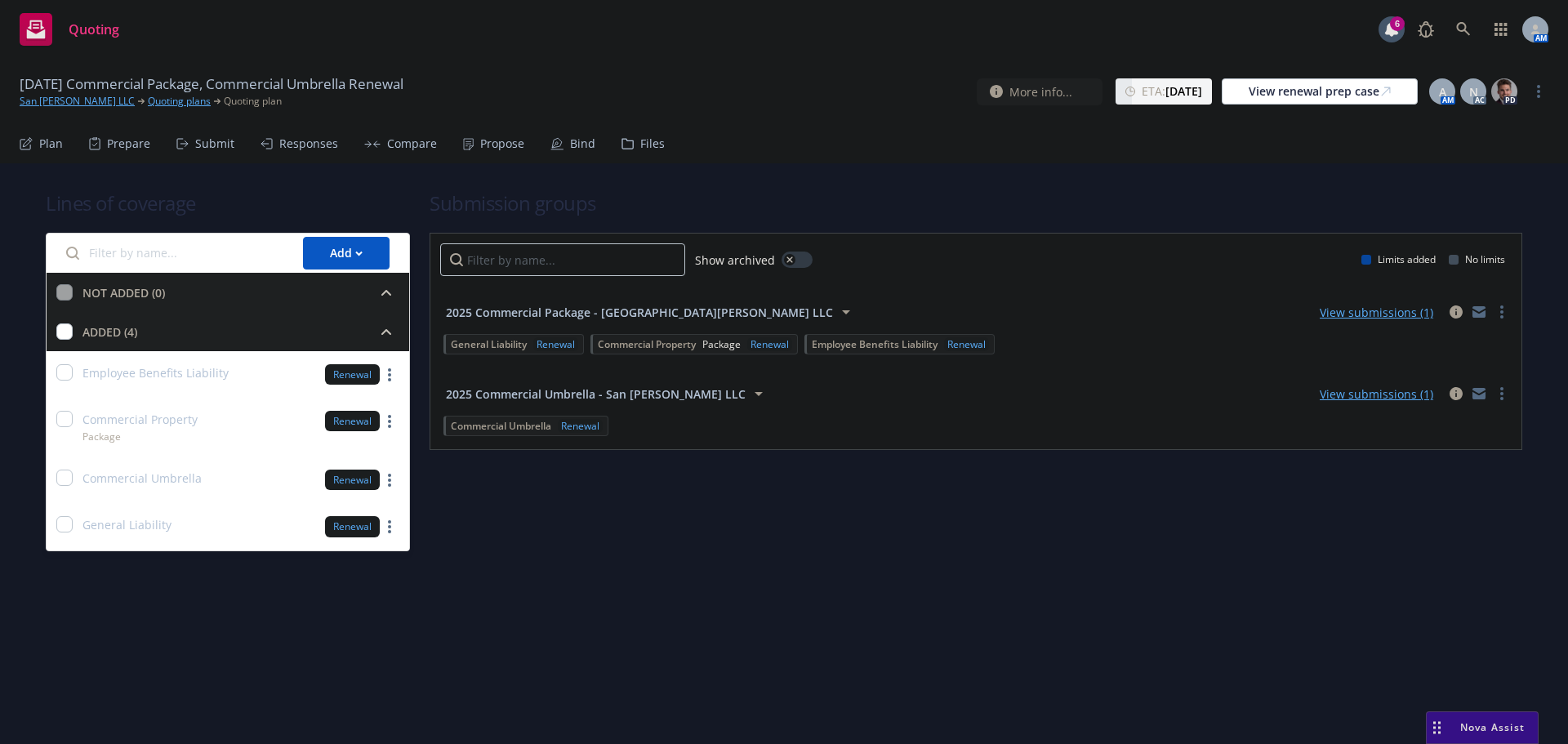
click at [191, 144] on div "Submit" at bounding box center [205, 144] width 58 height 40
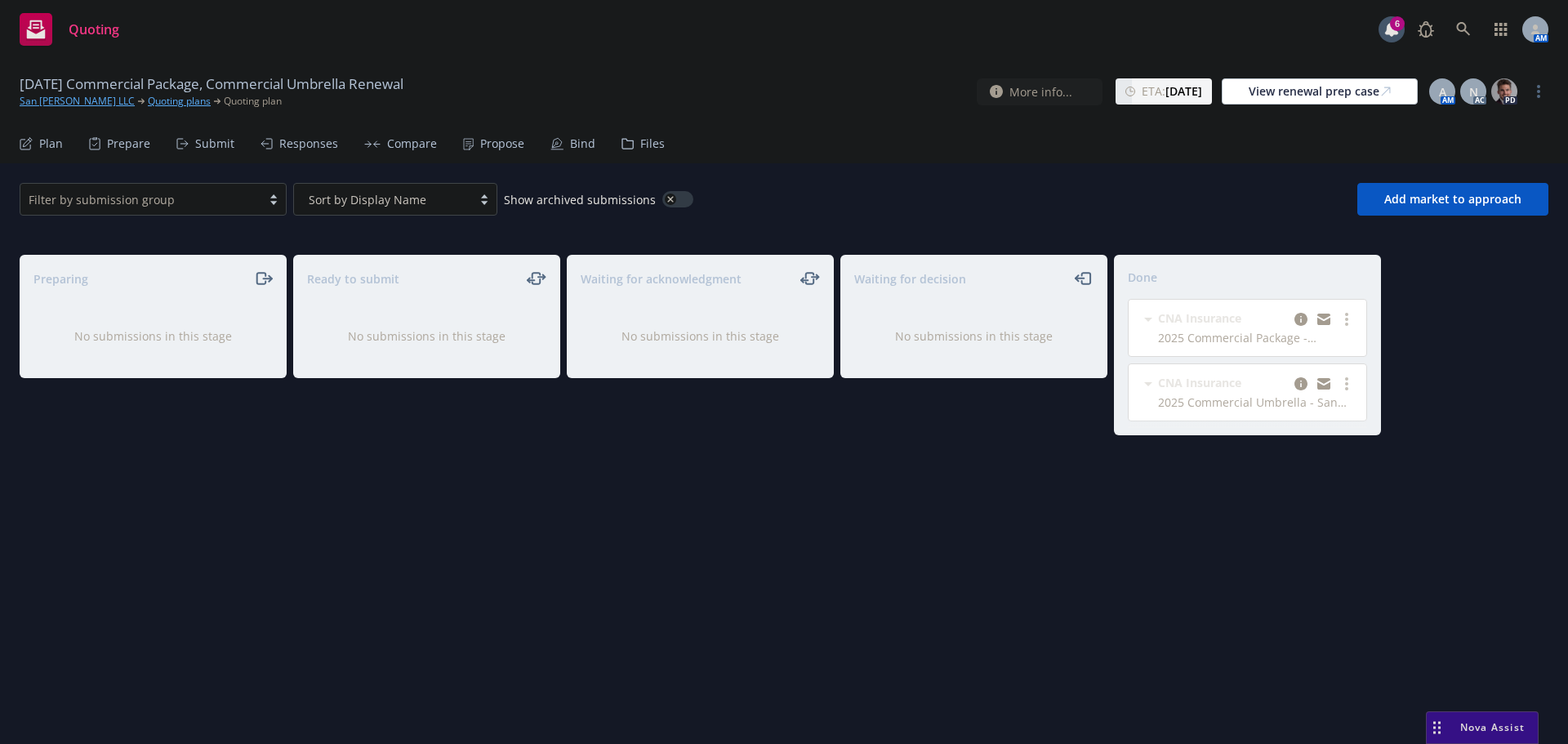
click at [494, 133] on div "Propose" at bounding box center [494, 144] width 61 height 40
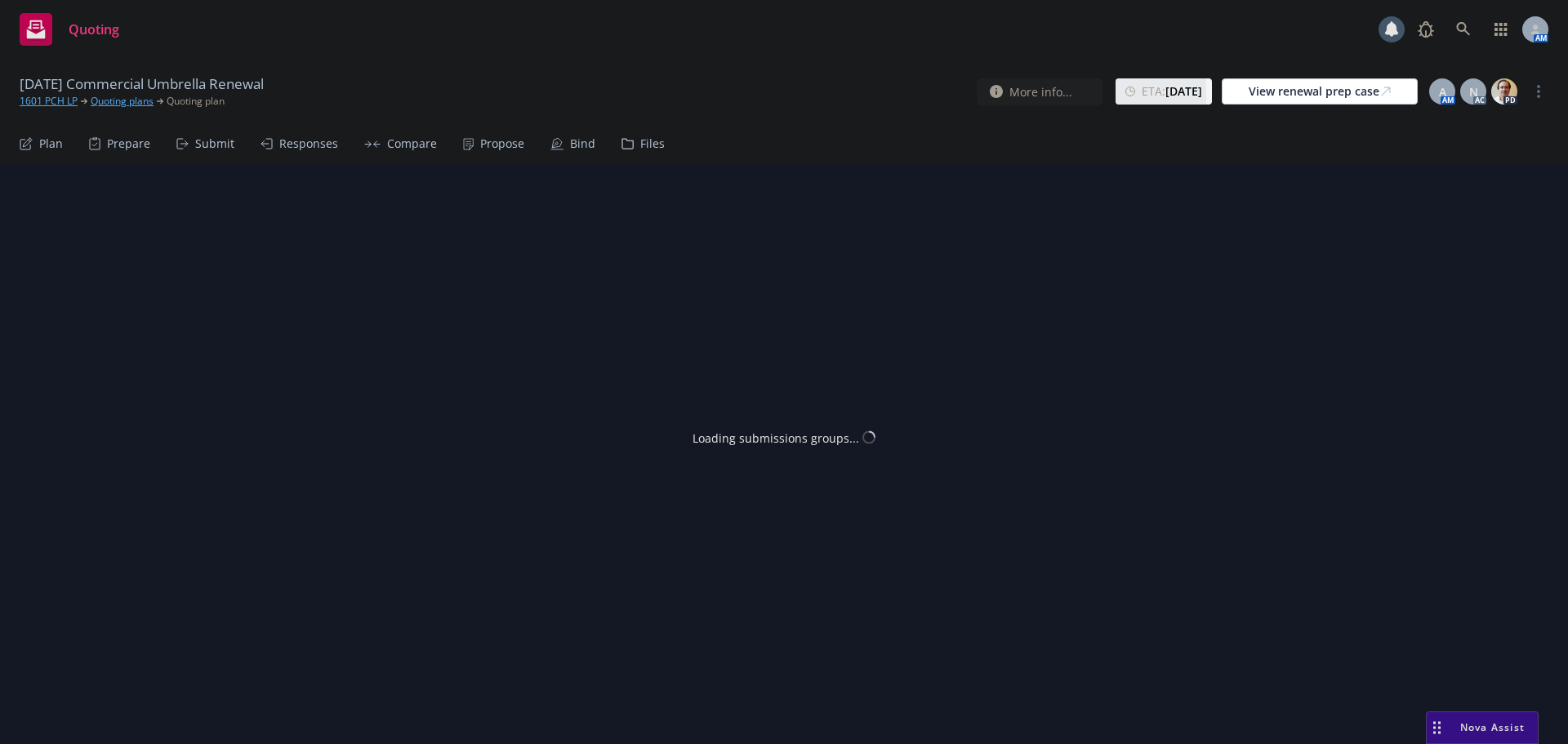
click at [500, 146] on div "Propose" at bounding box center [502, 144] width 44 height 13
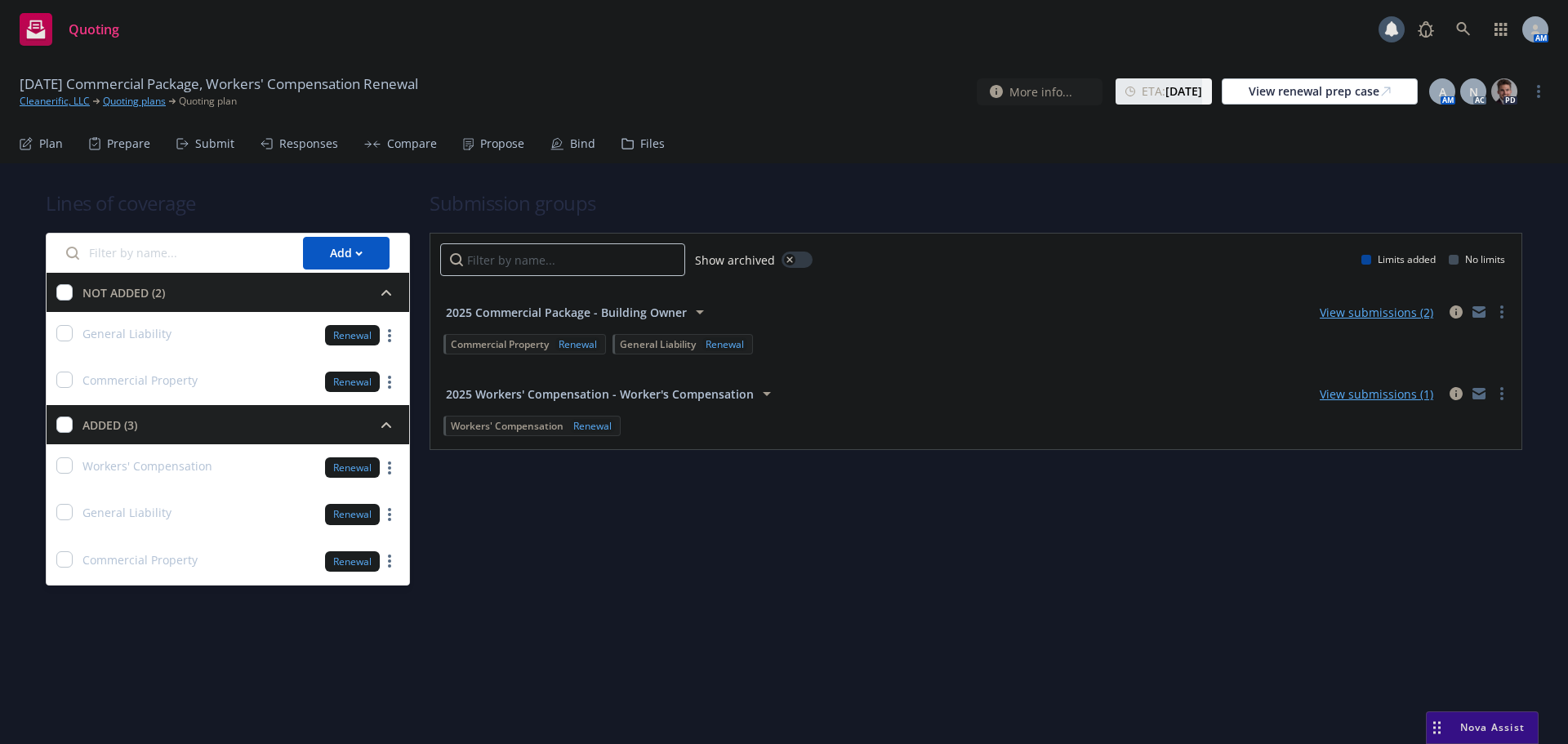
click at [482, 140] on div "Propose" at bounding box center [502, 144] width 44 height 13
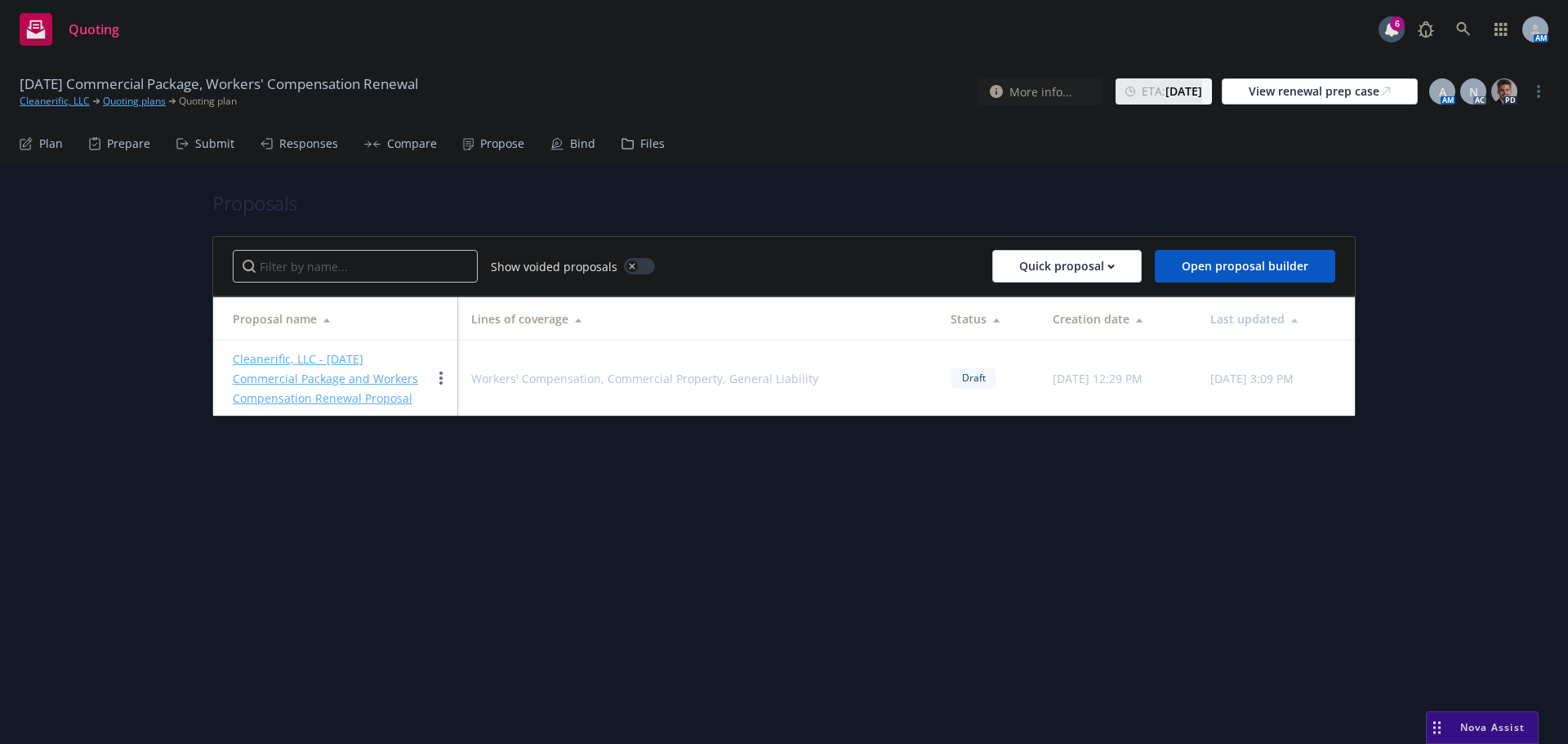
click at [319, 357] on link "Cleanerific, LLC - [DATE] Commercial Package and Workers Compensation Renewal P…" at bounding box center [325, 379] width 185 height 54
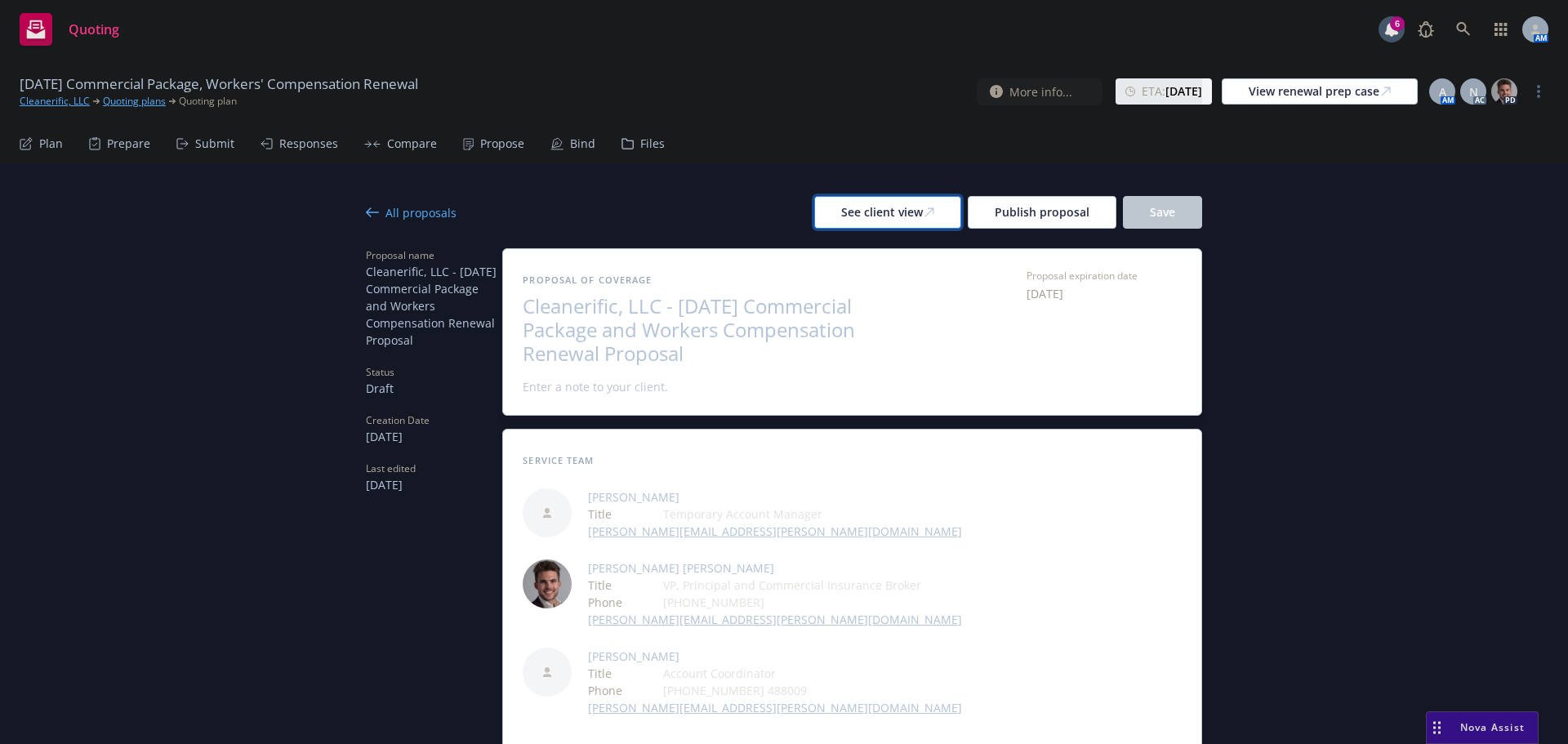
click at [898, 214] on div "See client view" at bounding box center [887, 212] width 93 height 31
type textarea "x"
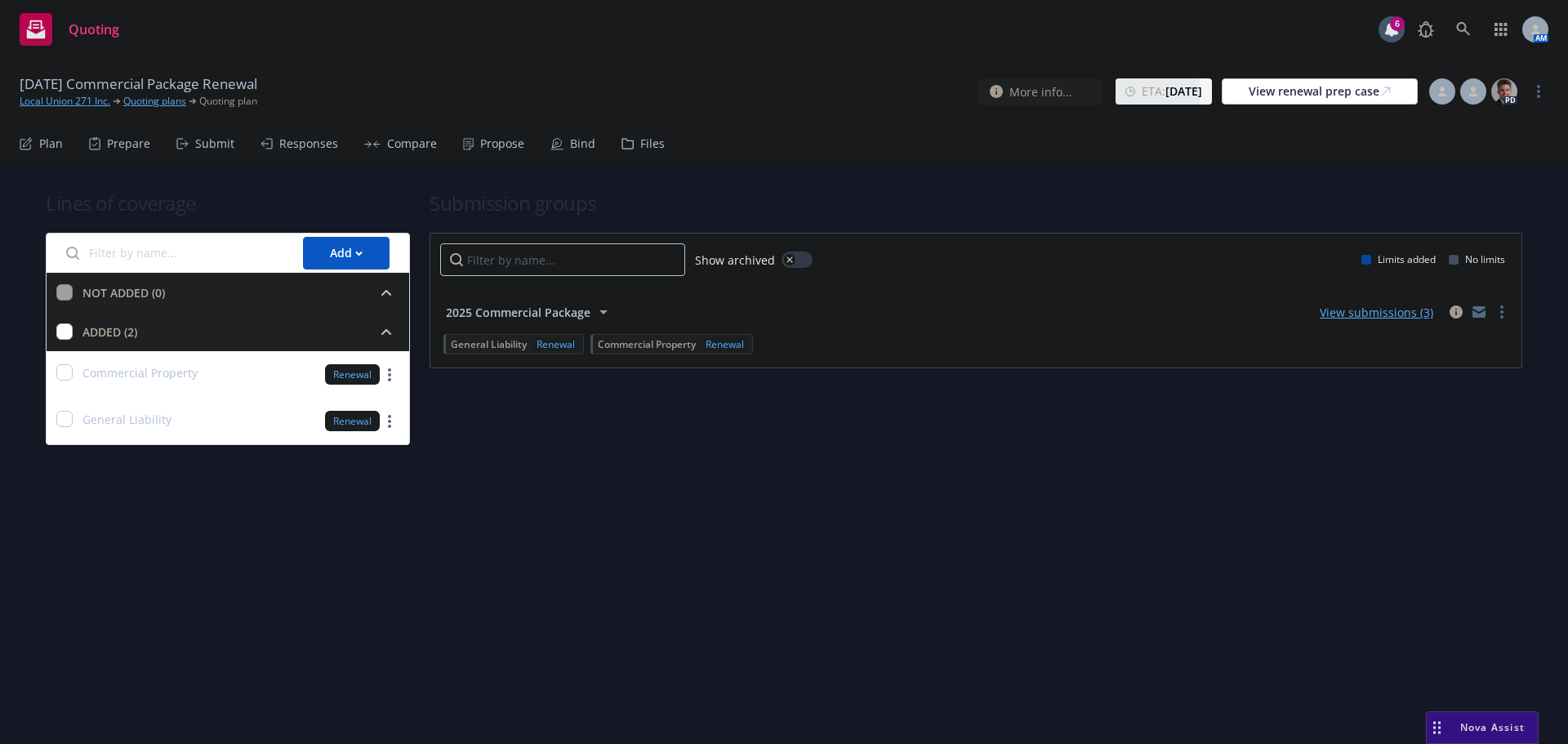
click at [481, 146] on div "Propose" at bounding box center [502, 144] width 44 height 13
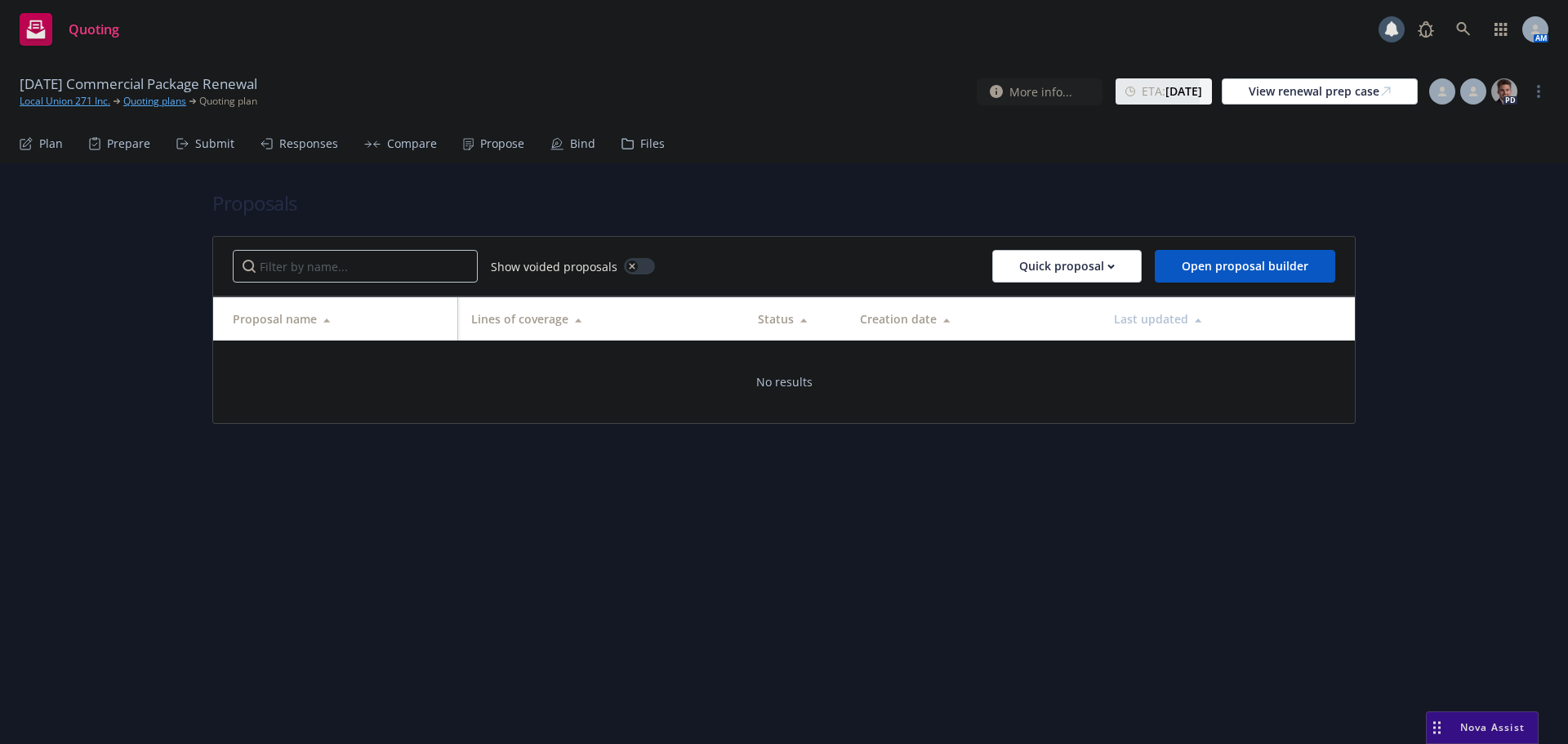
click at [220, 146] on div "Submit" at bounding box center [215, 144] width 40 height 13
